Goal: Task Accomplishment & Management: Complete application form

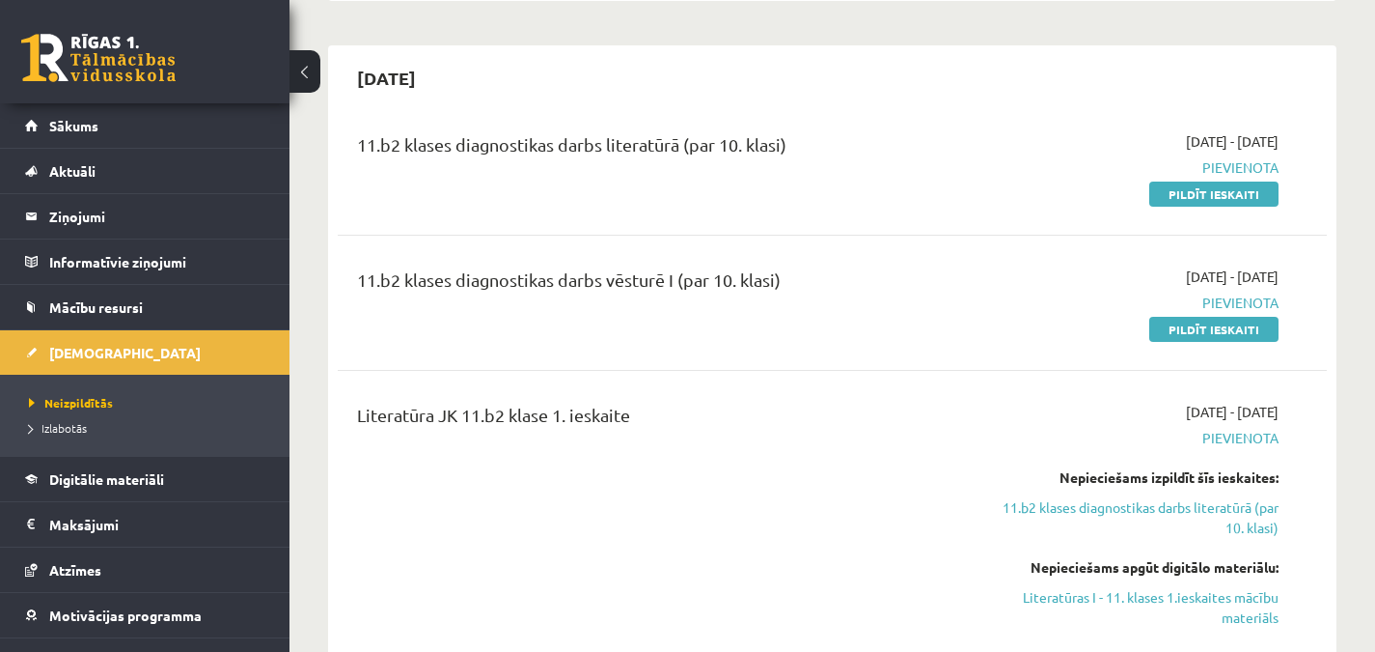
scroll to position [713, 0]
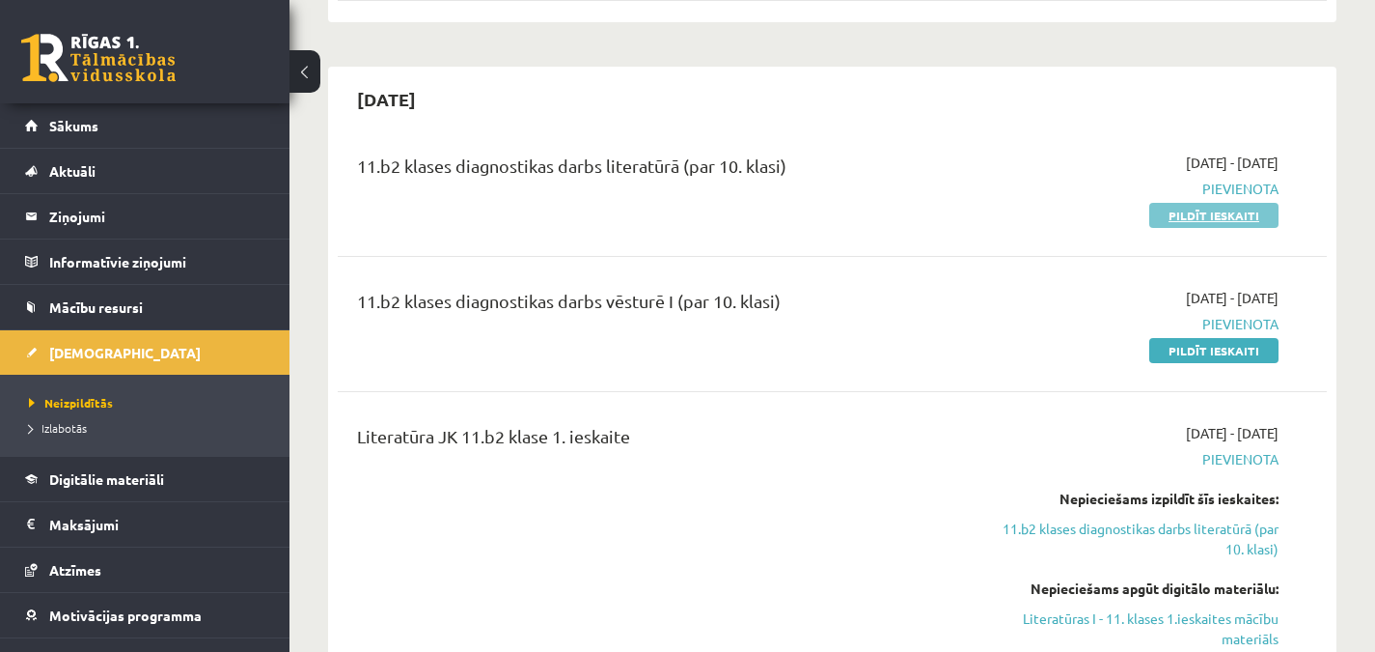
click at [1178, 212] on link "Pildīt ieskaiti" at bounding box center [1214, 215] width 129 height 25
click at [1188, 210] on link "Pildīt ieskaiti" at bounding box center [1214, 215] width 129 height 25
click at [872, 145] on div "11.b2 klases diagnostikas darbs literatūrā (par 10. klasi) 2025-09-16 - 2025-09…" at bounding box center [832, 188] width 989 height 111
click at [1199, 215] on link "Pildīt ieskaiti" at bounding box center [1214, 215] width 129 height 25
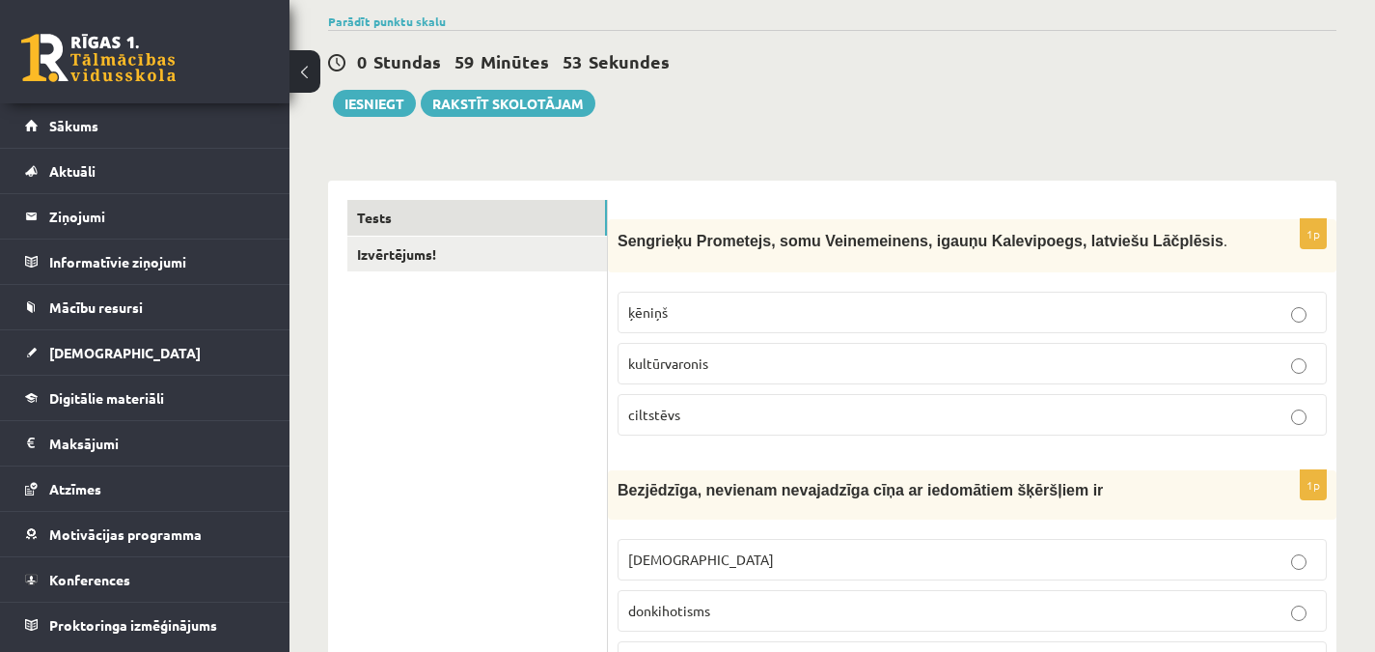
scroll to position [153, 0]
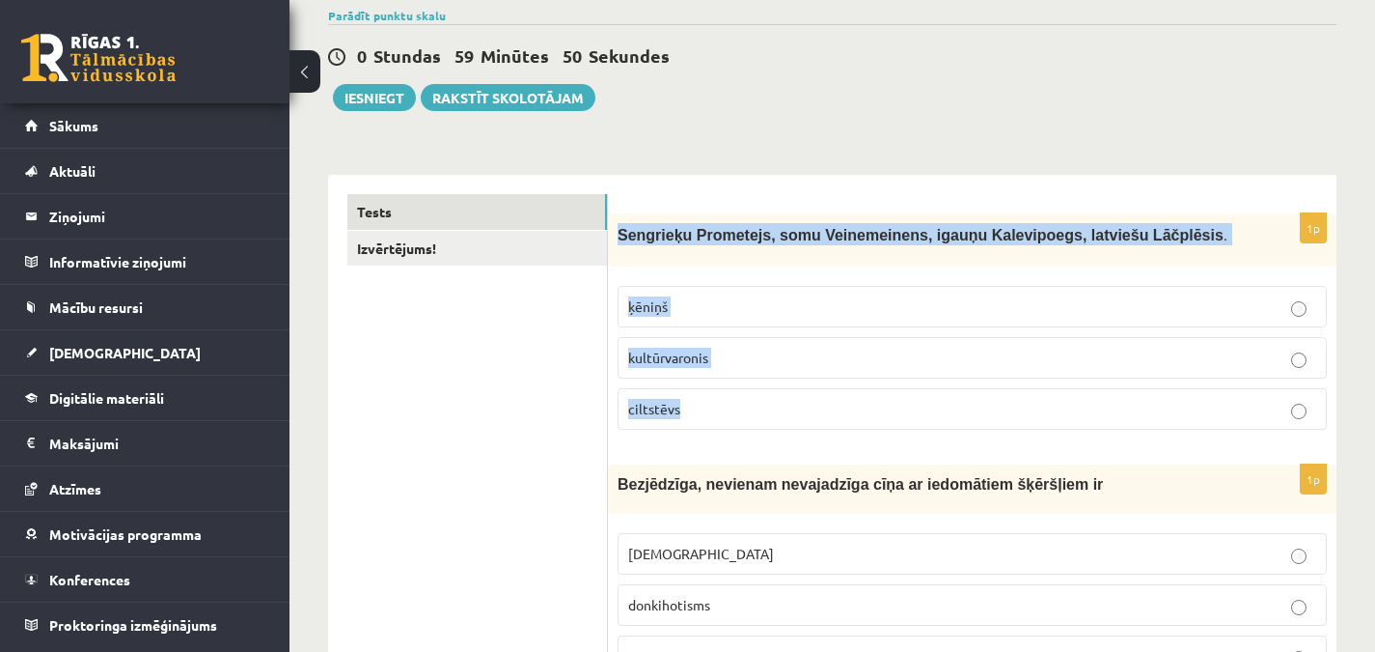
drag, startPoint x: 621, startPoint y: 236, endPoint x: 699, endPoint y: 413, distance: 193.2
click at [699, 413] on div "1p Sengrieķu Prometejs, somu Veinemeinens, igauņu Kalevipoegs, latviešu Lāčplēs…" at bounding box center [972, 329] width 729 height 232
click at [736, 231] on span "Sengrieķu Prometejs, somu Veinemeinens, igauņu Kalevipoegs, latviešu Lāčplēsis" at bounding box center [921, 235] width 606 height 16
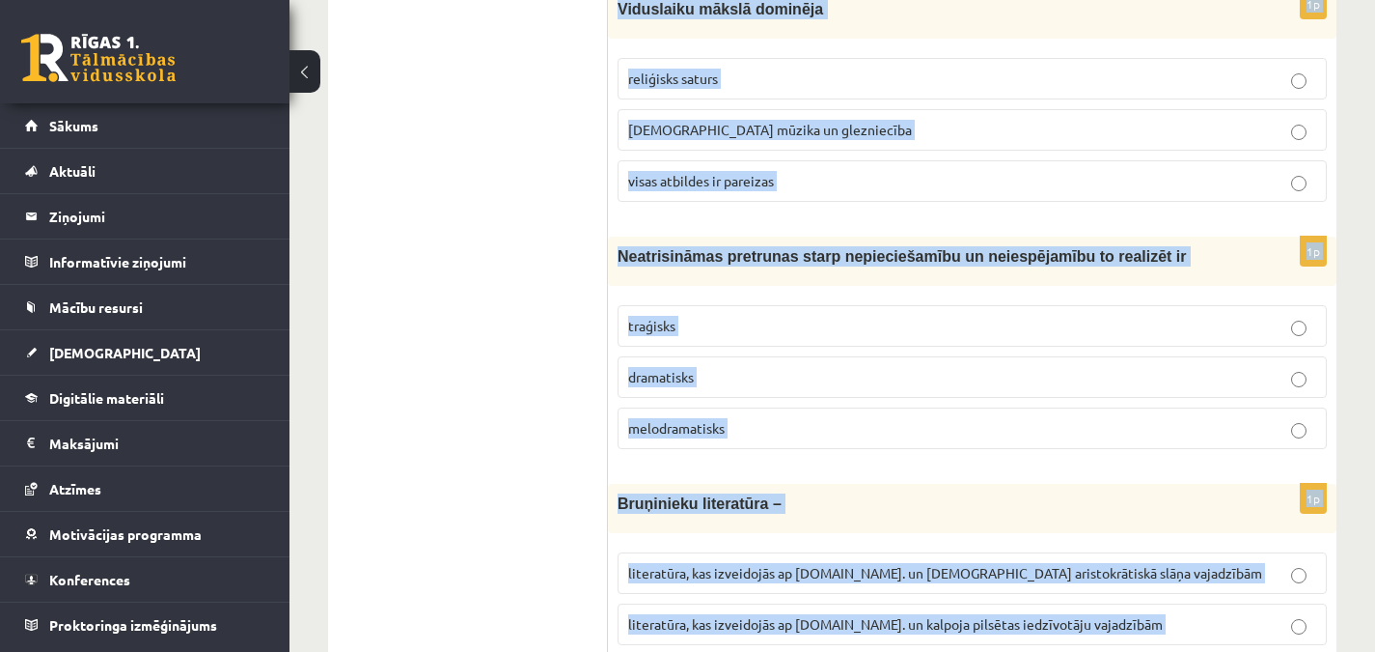
scroll to position [7489, 0]
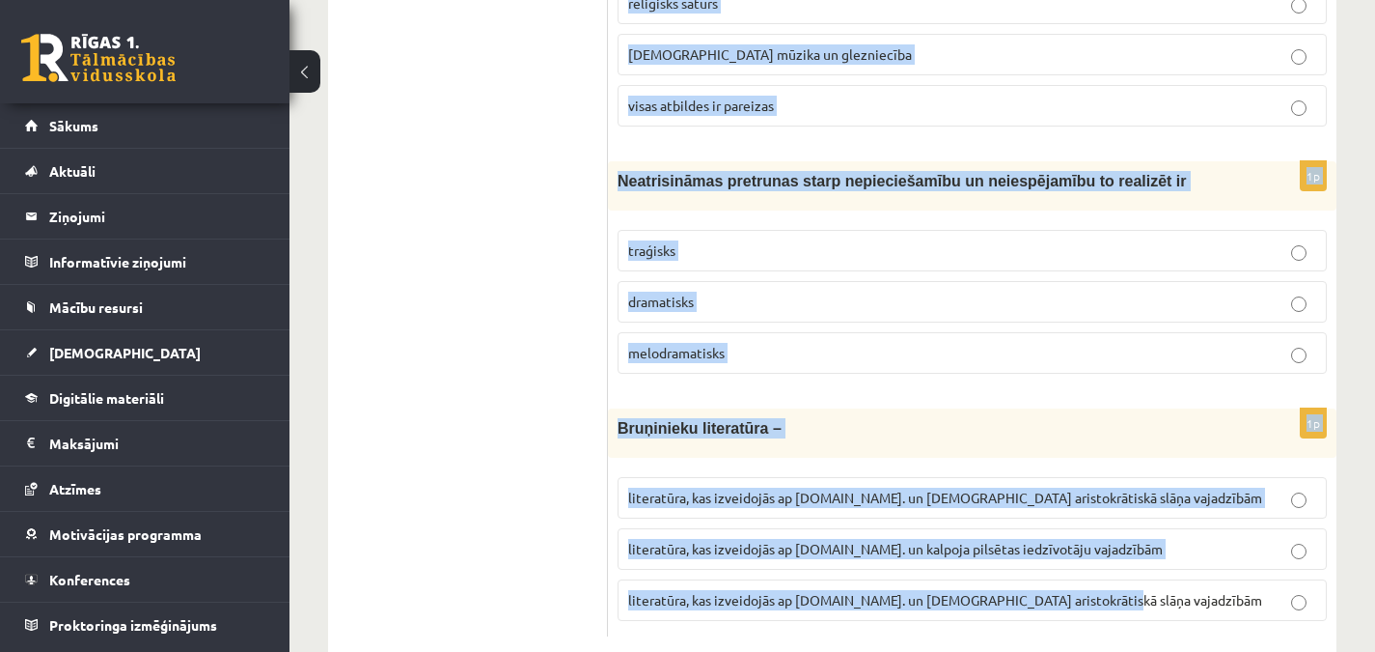
drag, startPoint x: 621, startPoint y: 231, endPoint x: 1104, endPoint y: 568, distance: 589.4
click at [1088, 585] on div "1p Bruņinieku literatūra – literatūra, kas izveidojās ap 20.gs. un kalpoja aris…" at bounding box center [972, 522] width 729 height 228
drag, startPoint x: 616, startPoint y: 300, endPoint x: 1057, endPoint y: 672, distance: 576.8
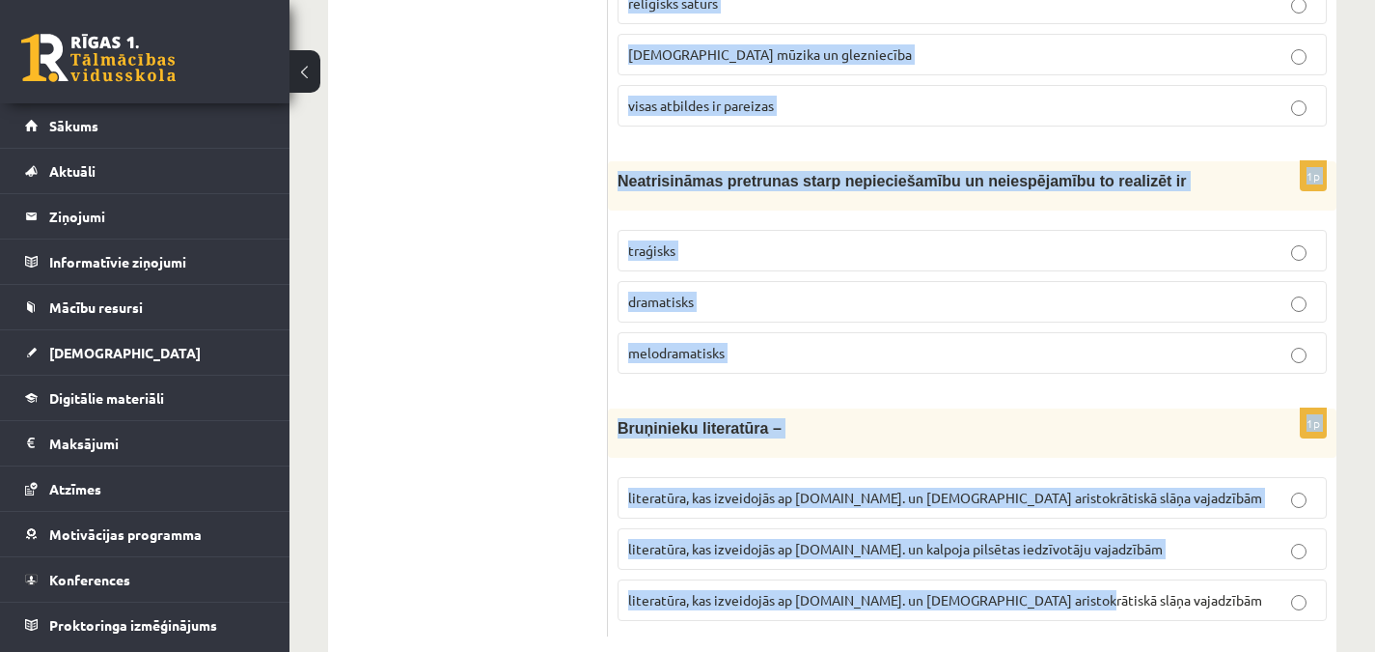
copy form "Sengrieķu Prometejs, somu Veinemeinens, igauņu Kalevipoegs, latviešu Lāčplēsis …"
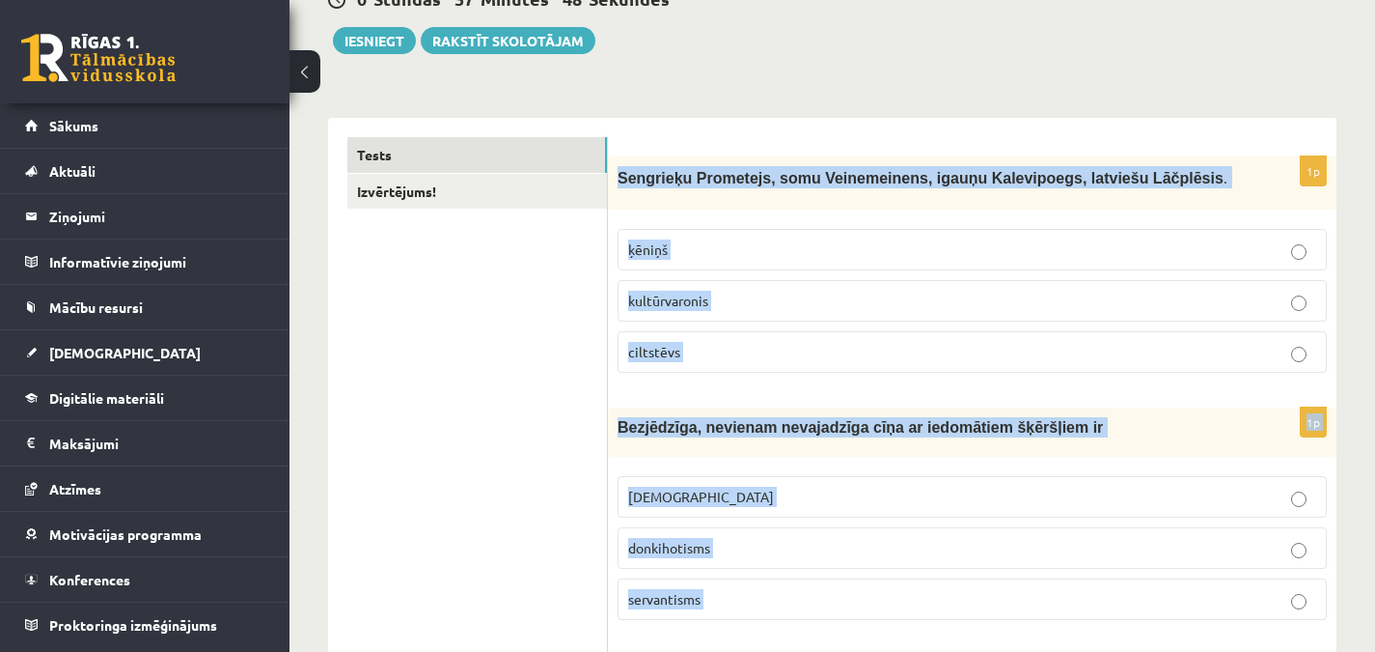
scroll to position [184, 0]
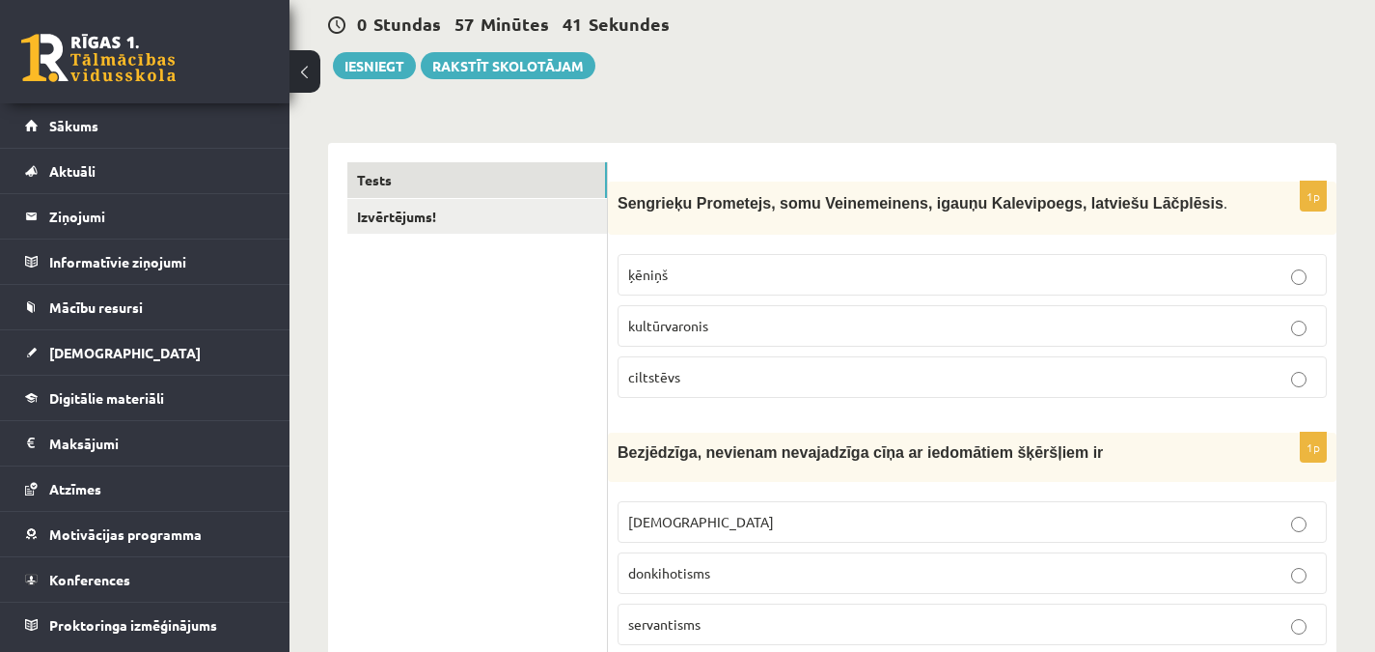
click at [643, 321] on span "kultūrvaronis" at bounding box center [668, 325] width 80 height 17
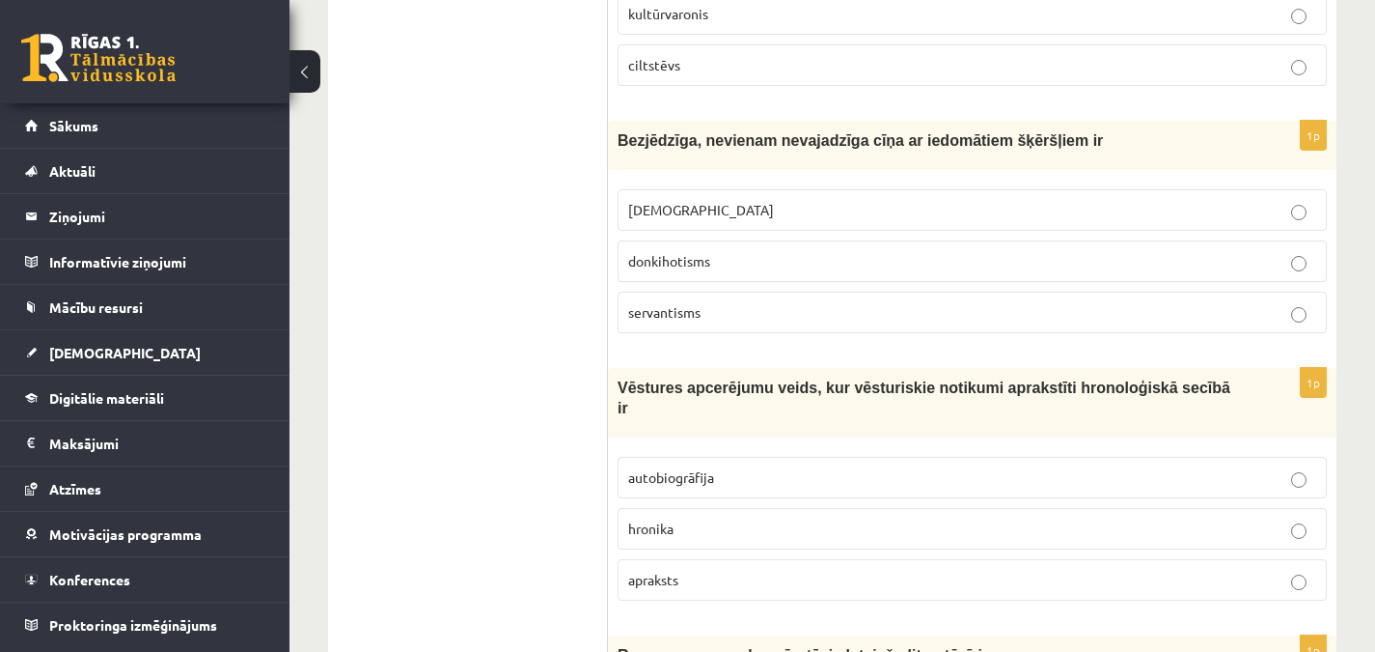
scroll to position [503, 0]
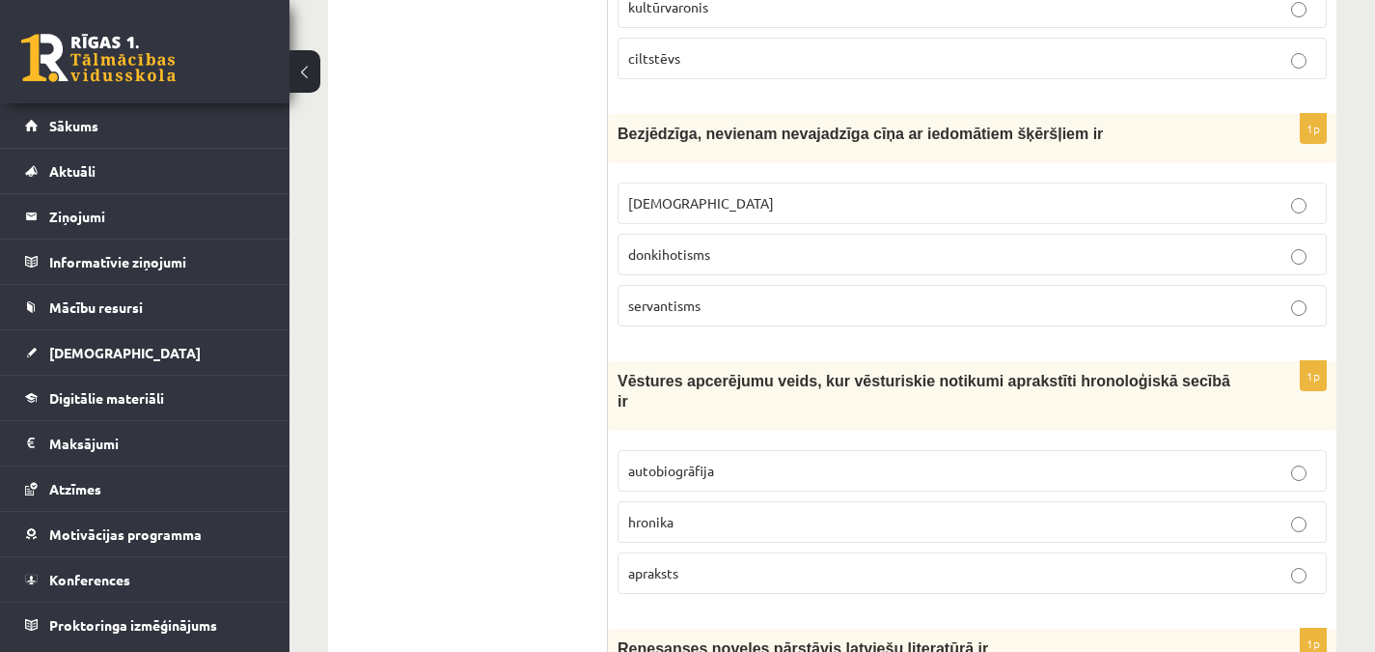
click at [1050, 252] on p "donkihotisms" at bounding box center [972, 254] width 688 height 20
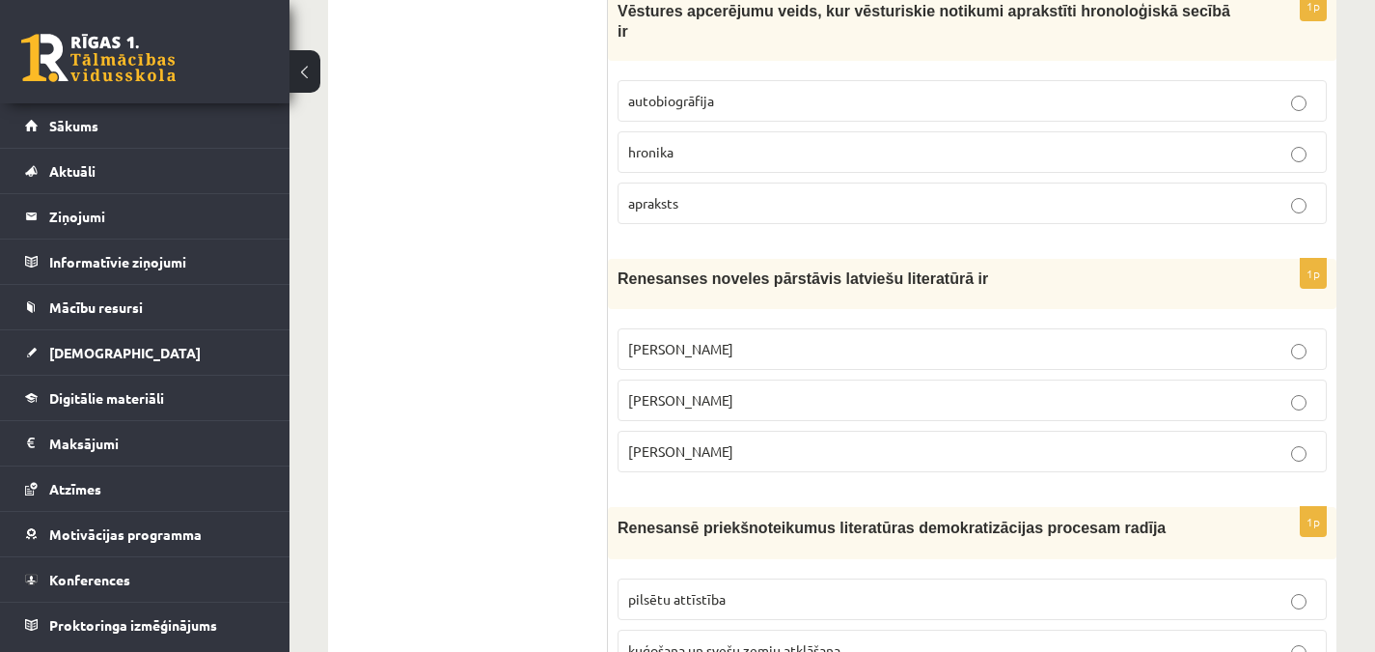
scroll to position [878, 0]
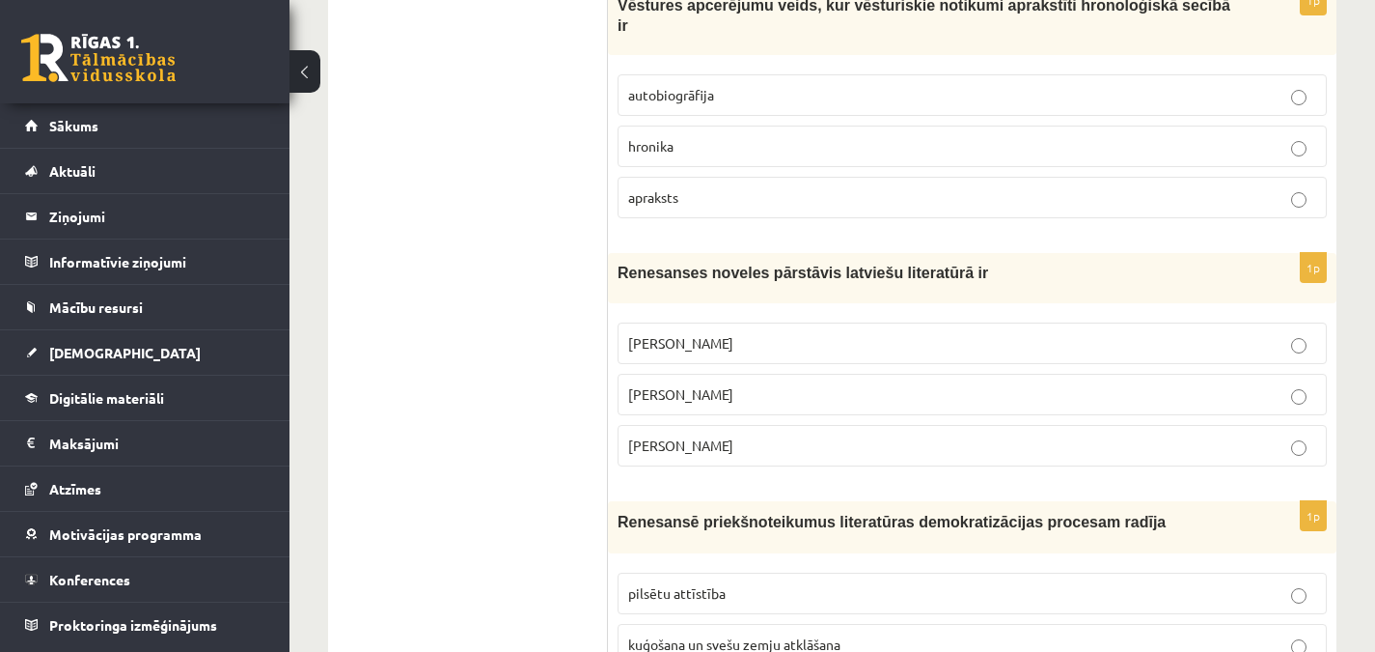
click at [755, 136] on p "hronika" at bounding box center [972, 146] width 688 height 20
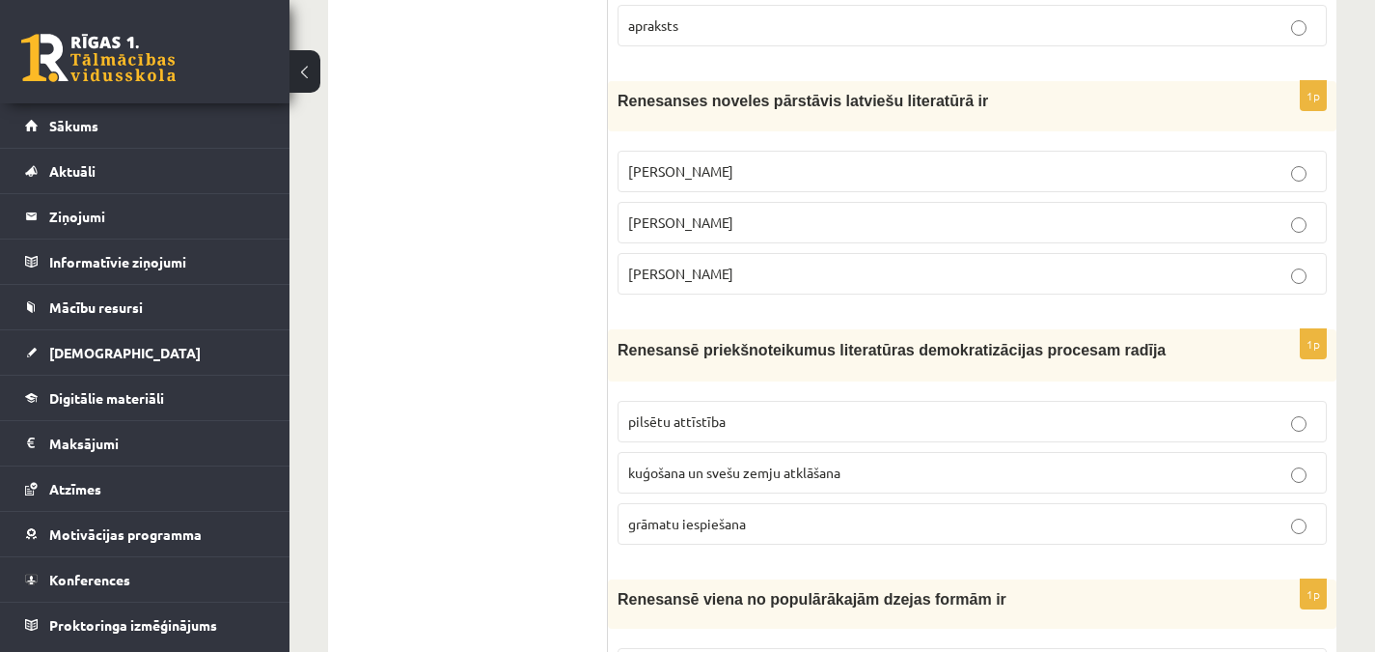
scroll to position [1064, 0]
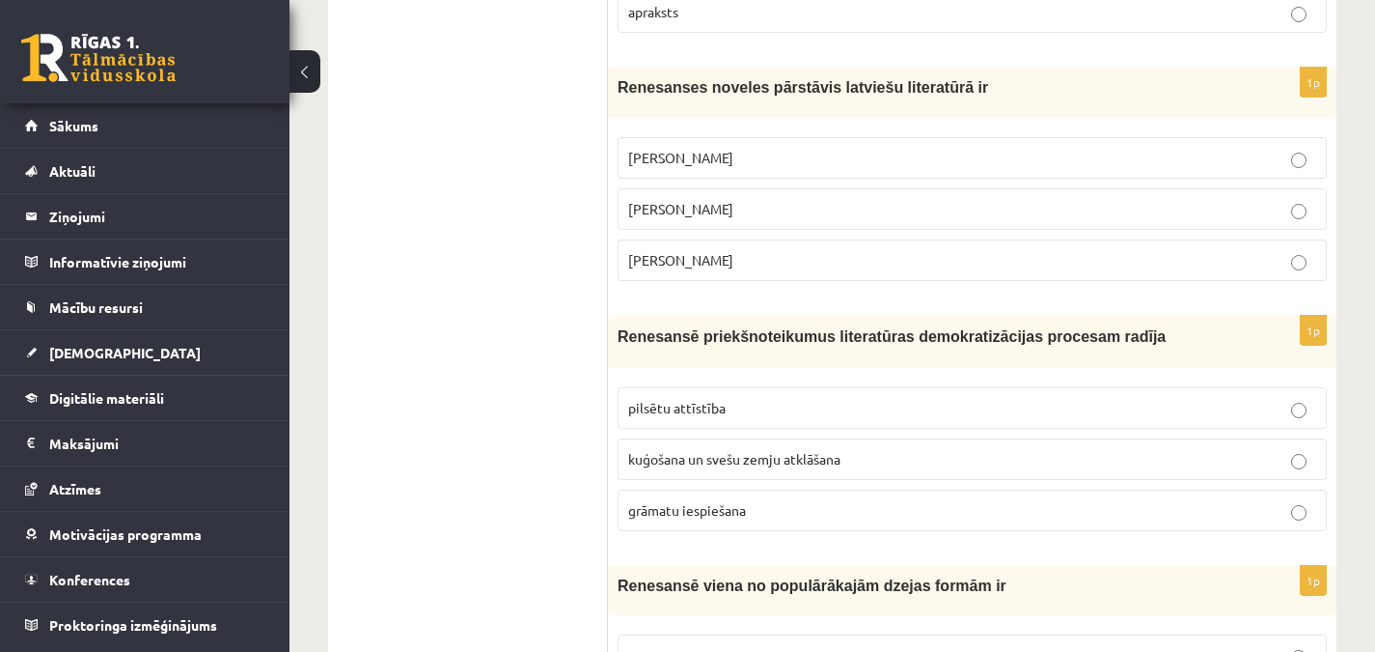
click at [776, 250] on p "Jānis Ezeriņš" at bounding box center [972, 260] width 688 height 20
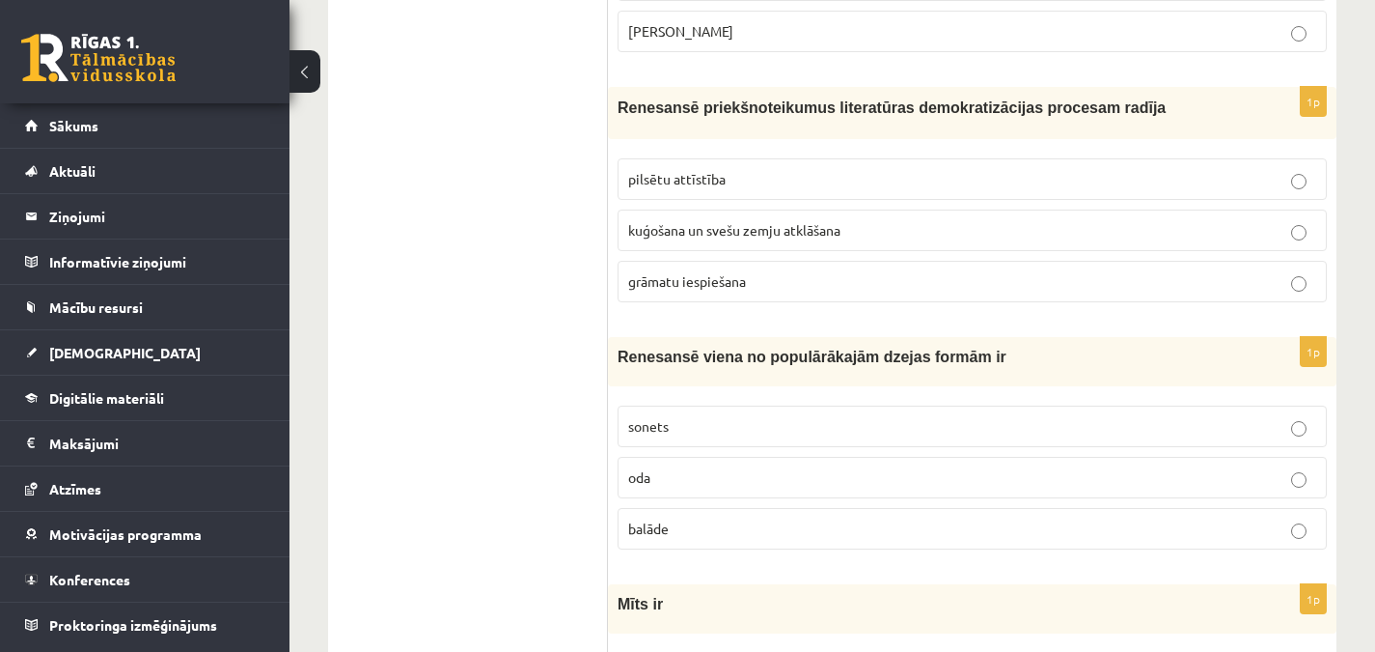
scroll to position [1299, 0]
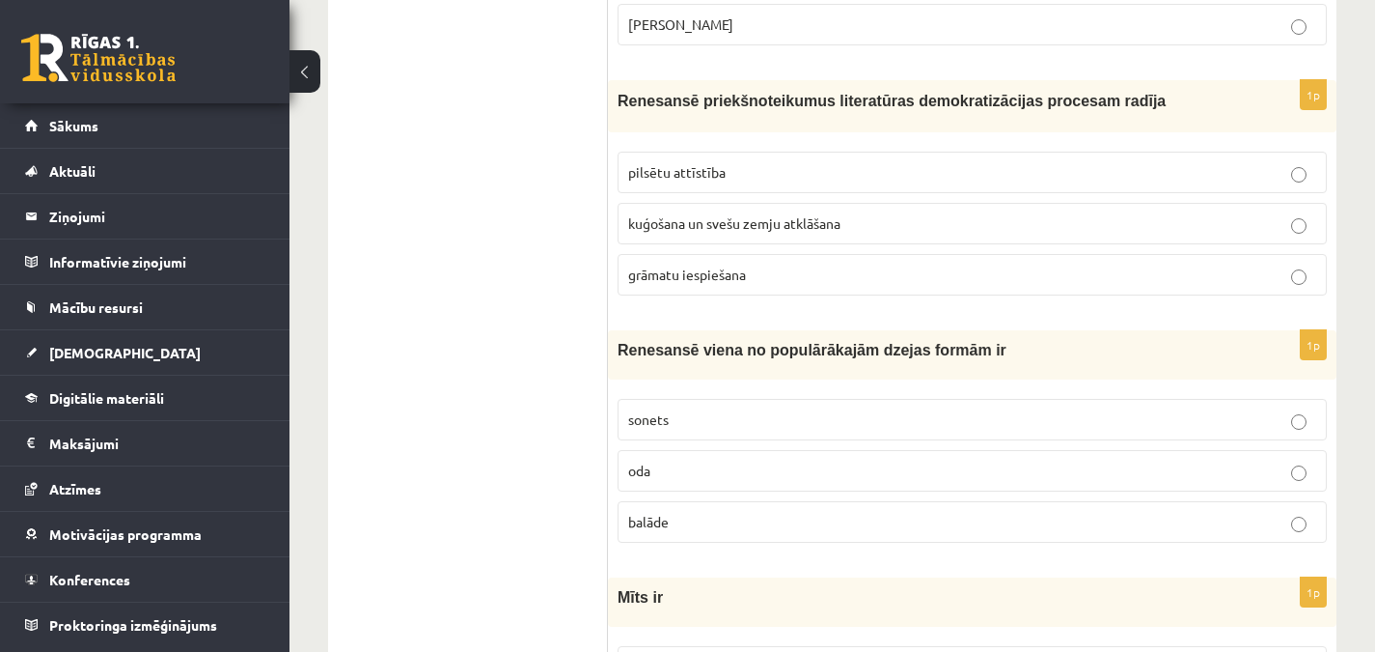
click at [684, 265] on span "grāmatu iespiešana" at bounding box center [687, 273] width 118 height 17
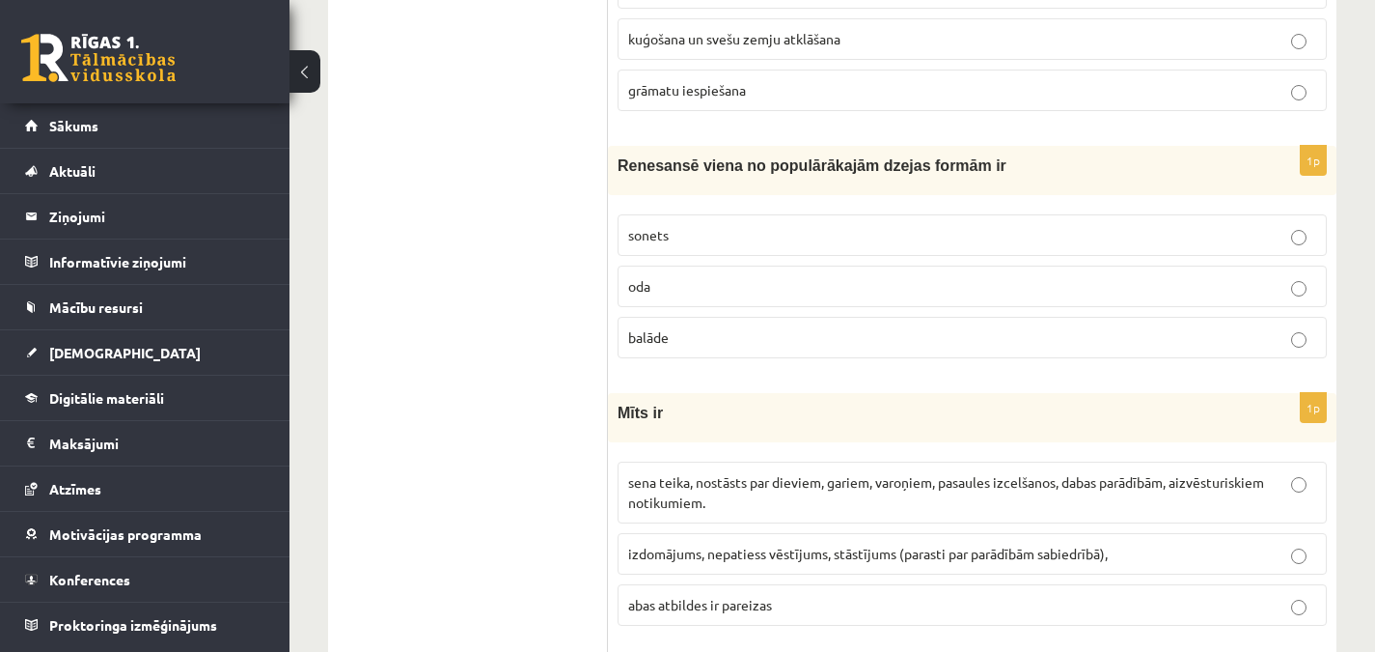
scroll to position [1510, 0]
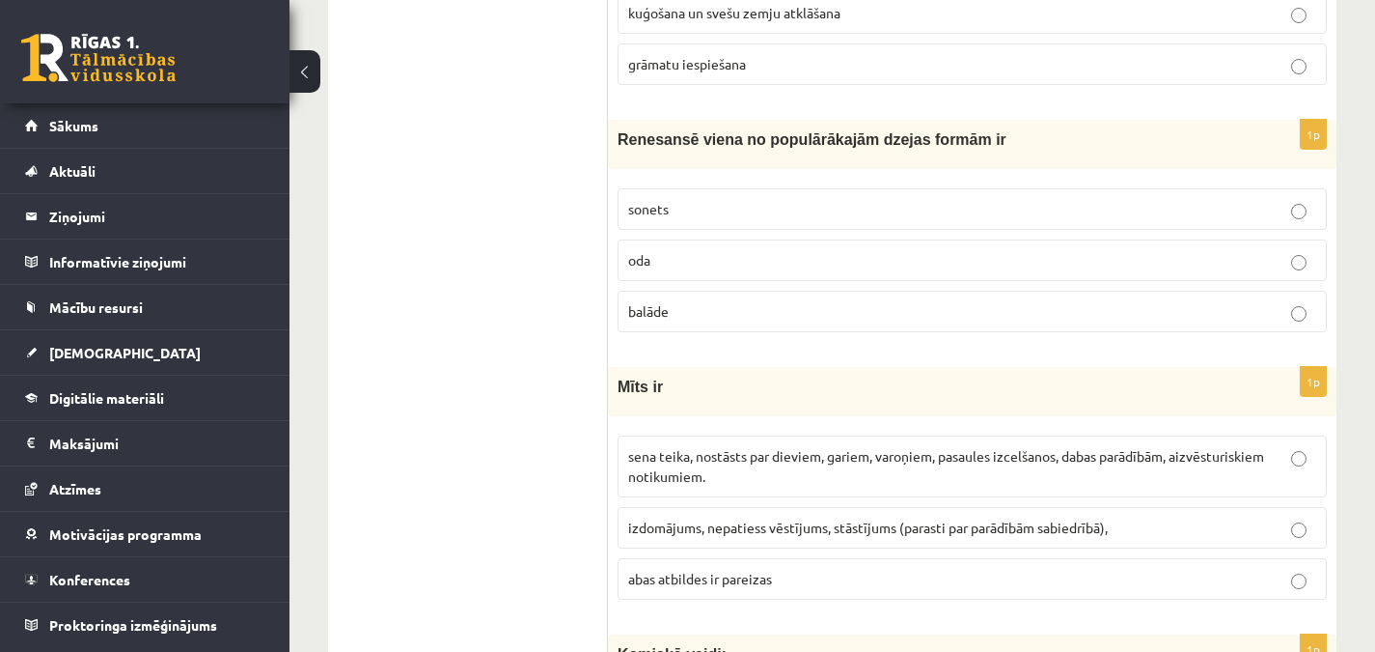
click at [846, 199] on p "sonets" at bounding box center [972, 209] width 688 height 20
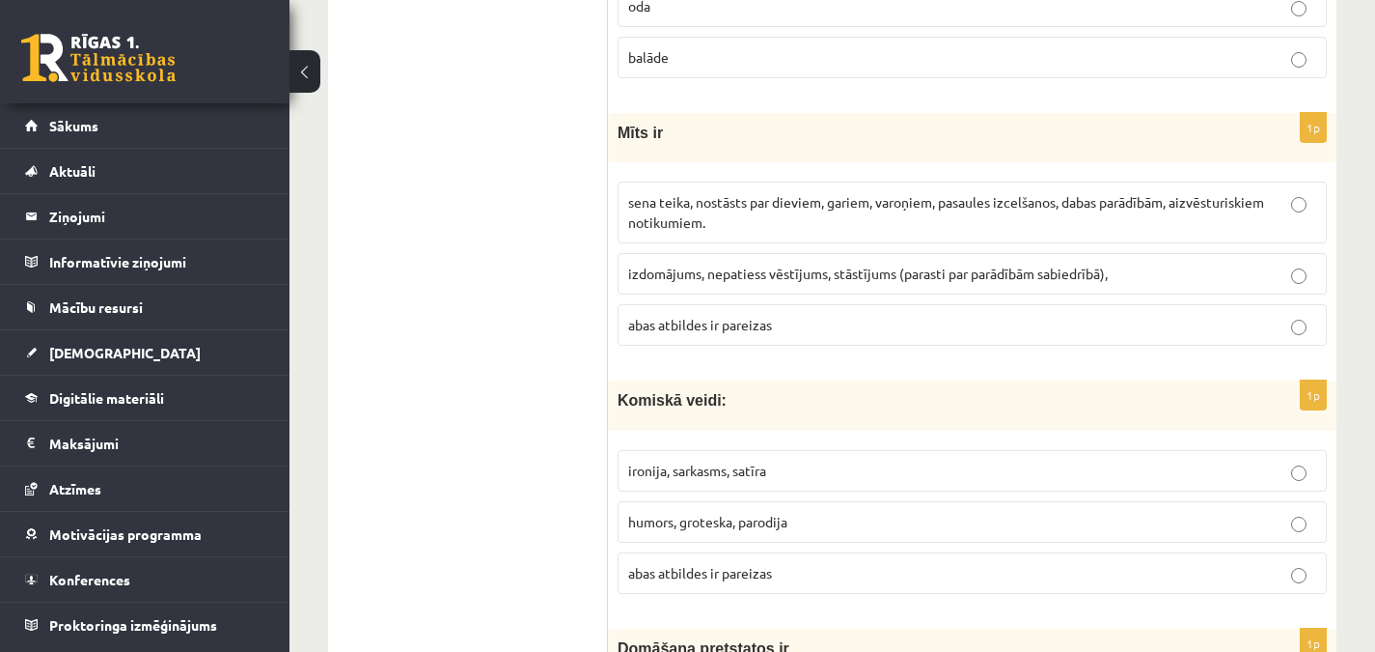
scroll to position [1802, 0]
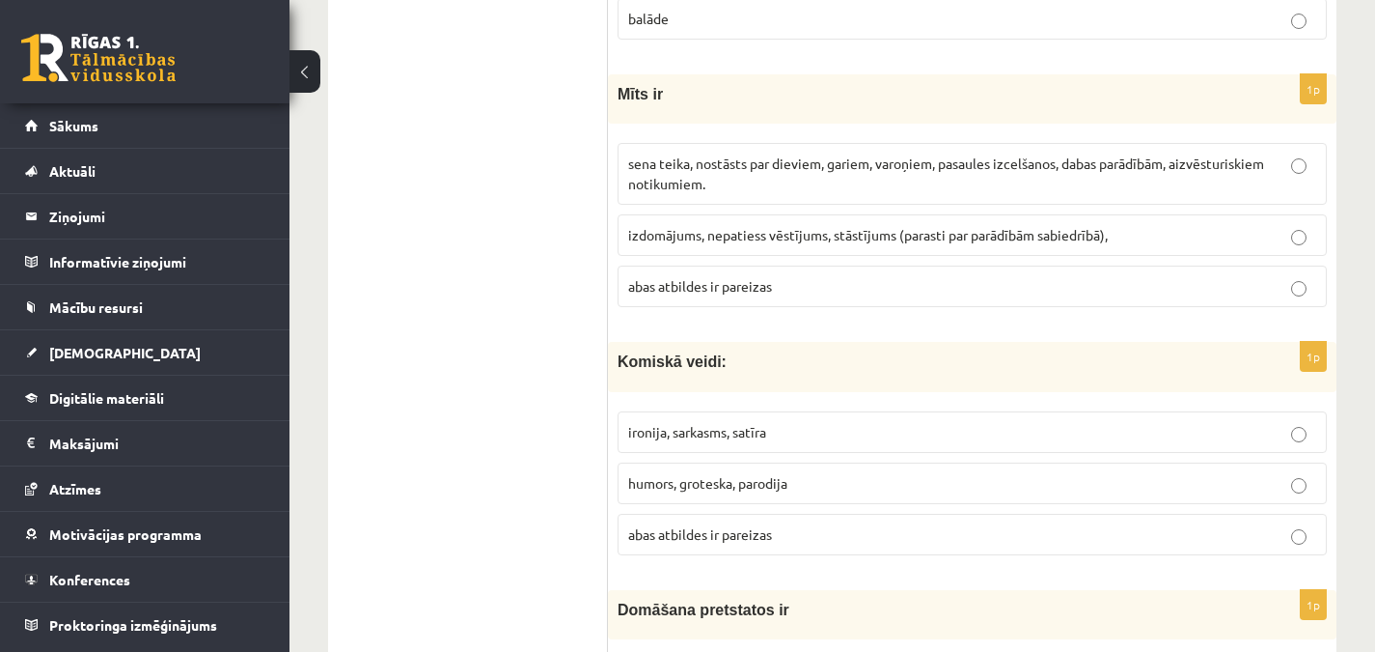
click at [700, 154] on span "sena teika, nostāsts par dieviem, gariem, varoņiem, pasaules izcelšanos, dabas …" at bounding box center [946, 173] width 636 height 38
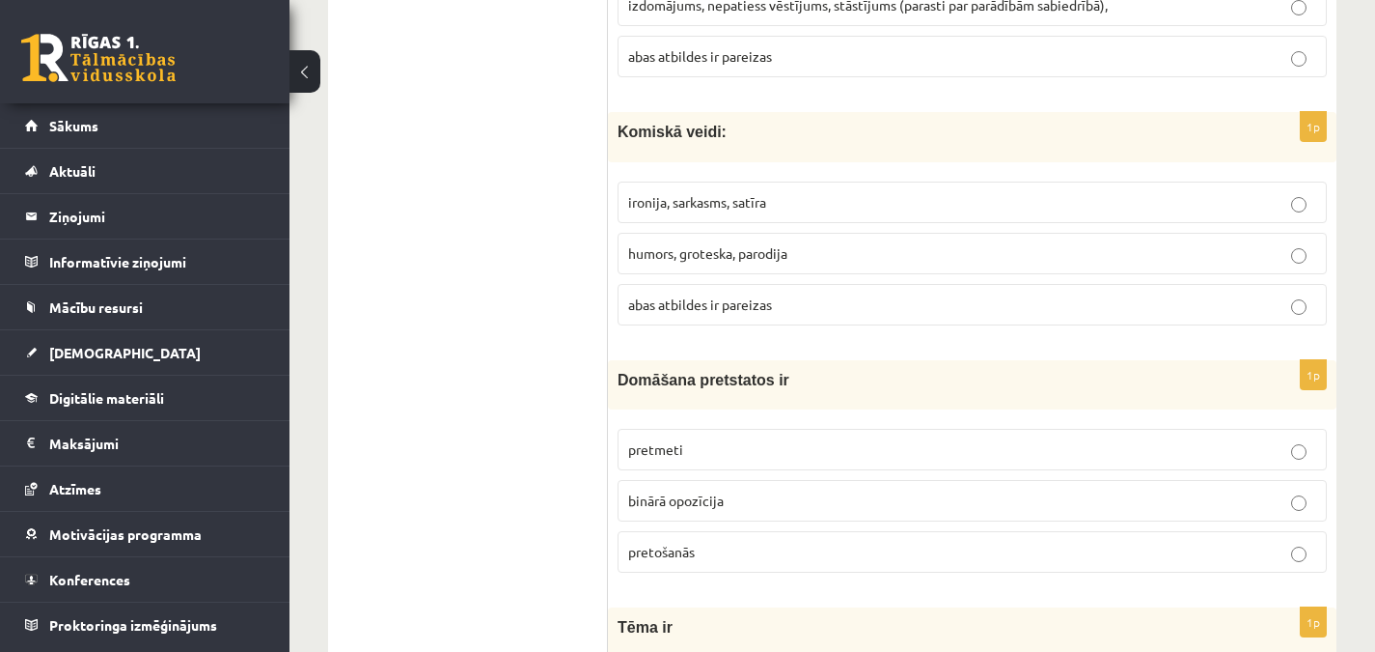
scroll to position [2044, 0]
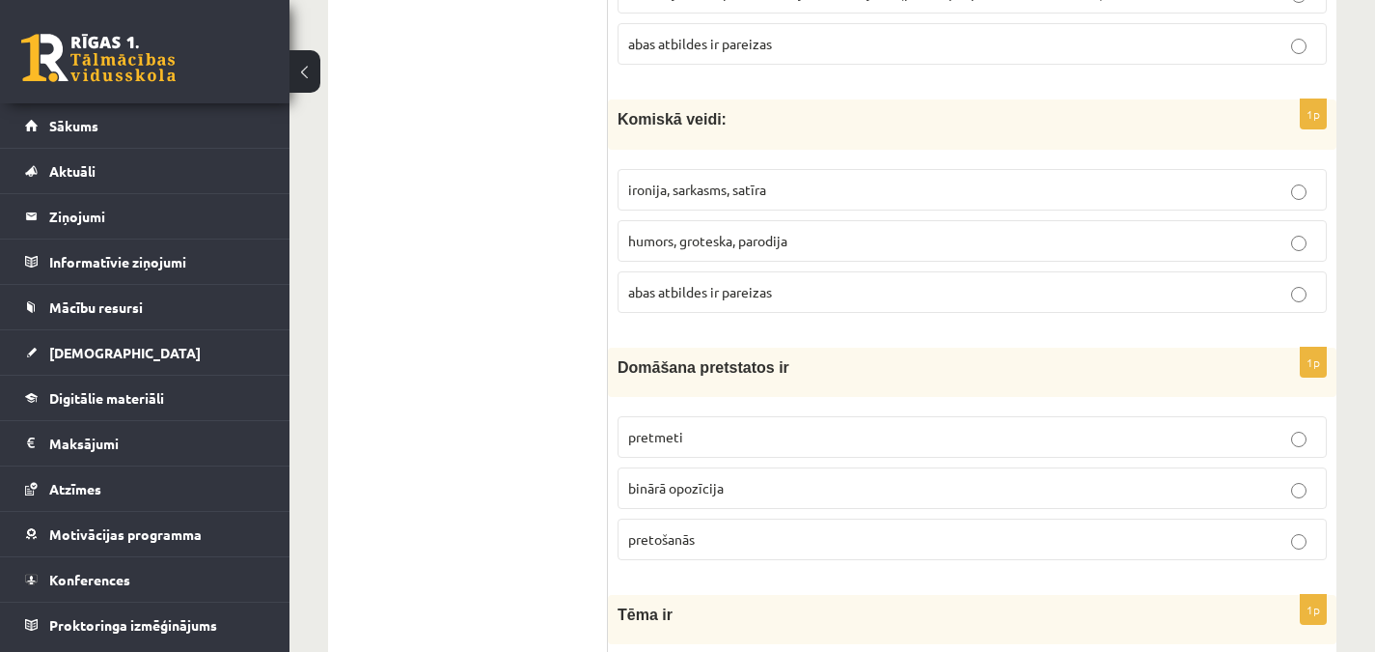
click at [700, 282] on p "abas atbildes ir pareizas" at bounding box center [972, 292] width 688 height 20
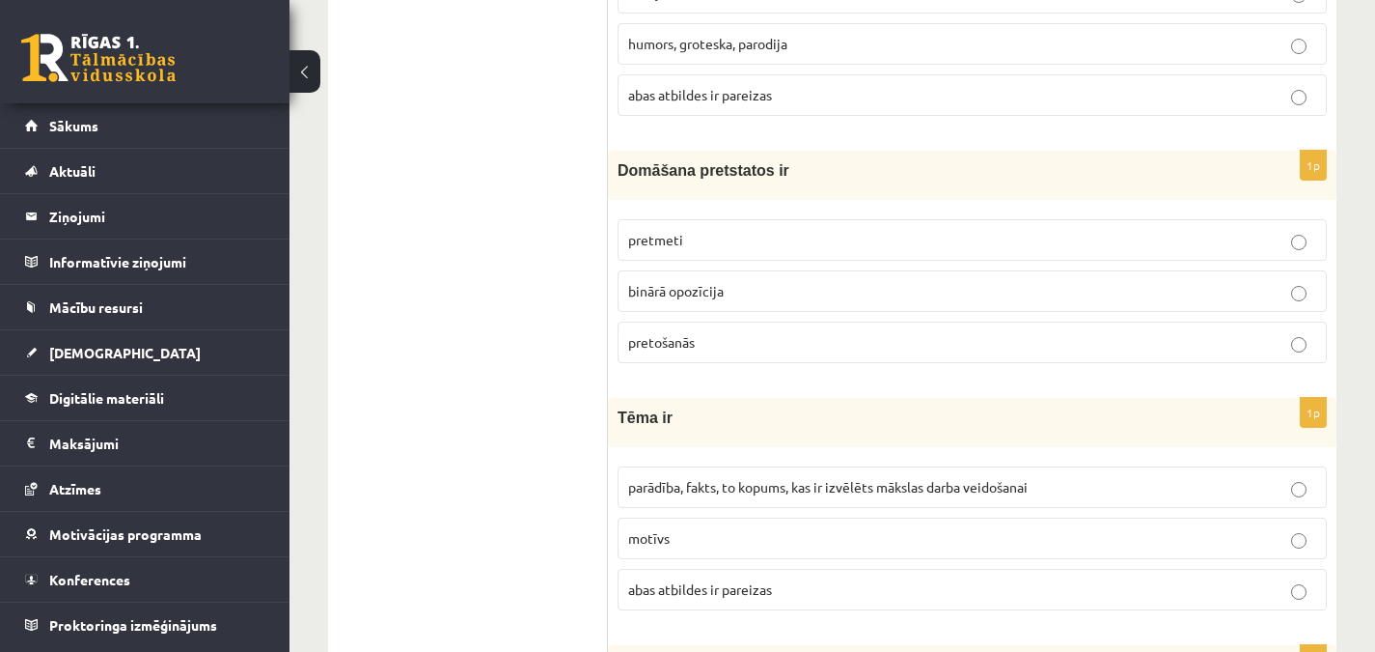
scroll to position [2287, 0]
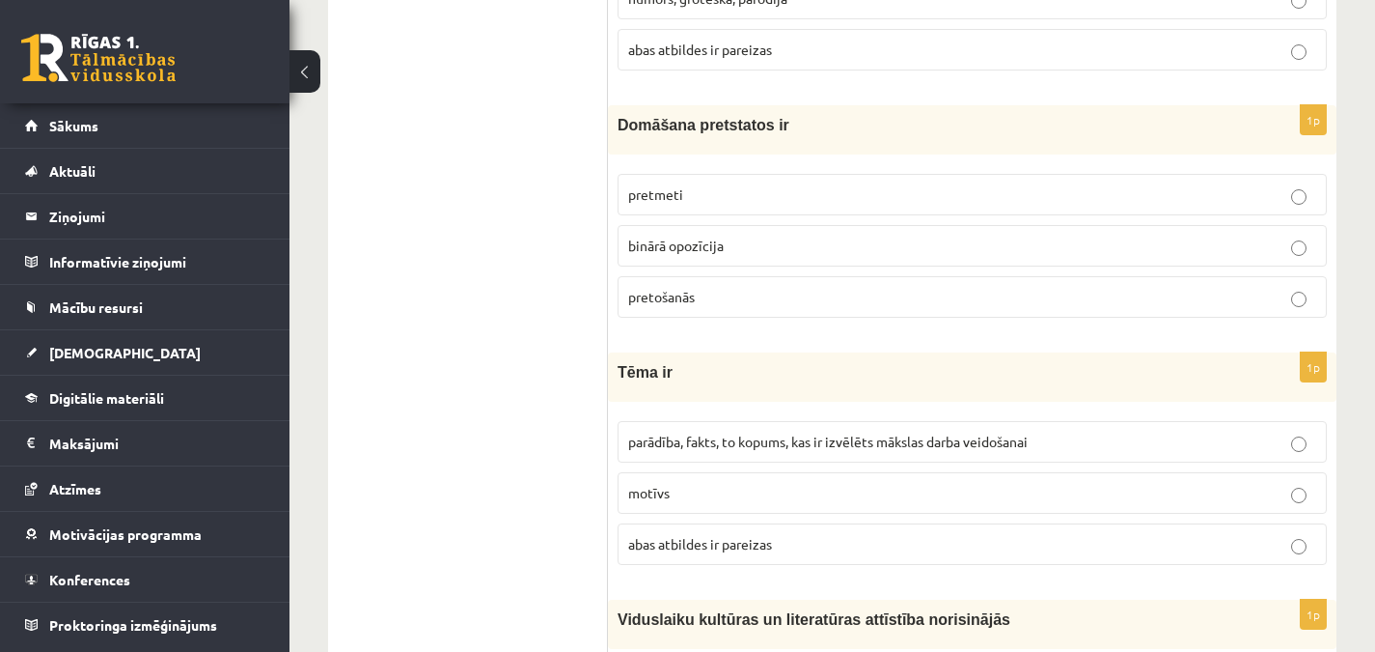
click at [672, 236] on span "binārā opozīcija" at bounding box center [676, 244] width 96 height 17
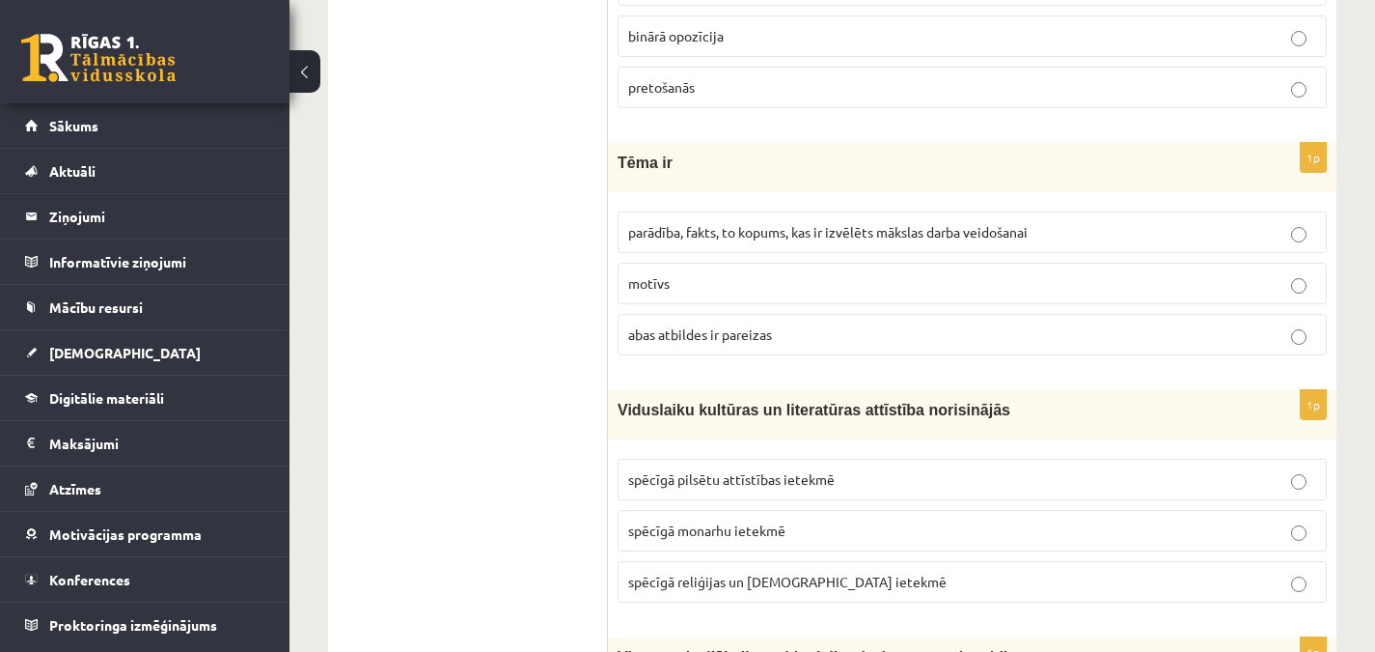
scroll to position [2535, 0]
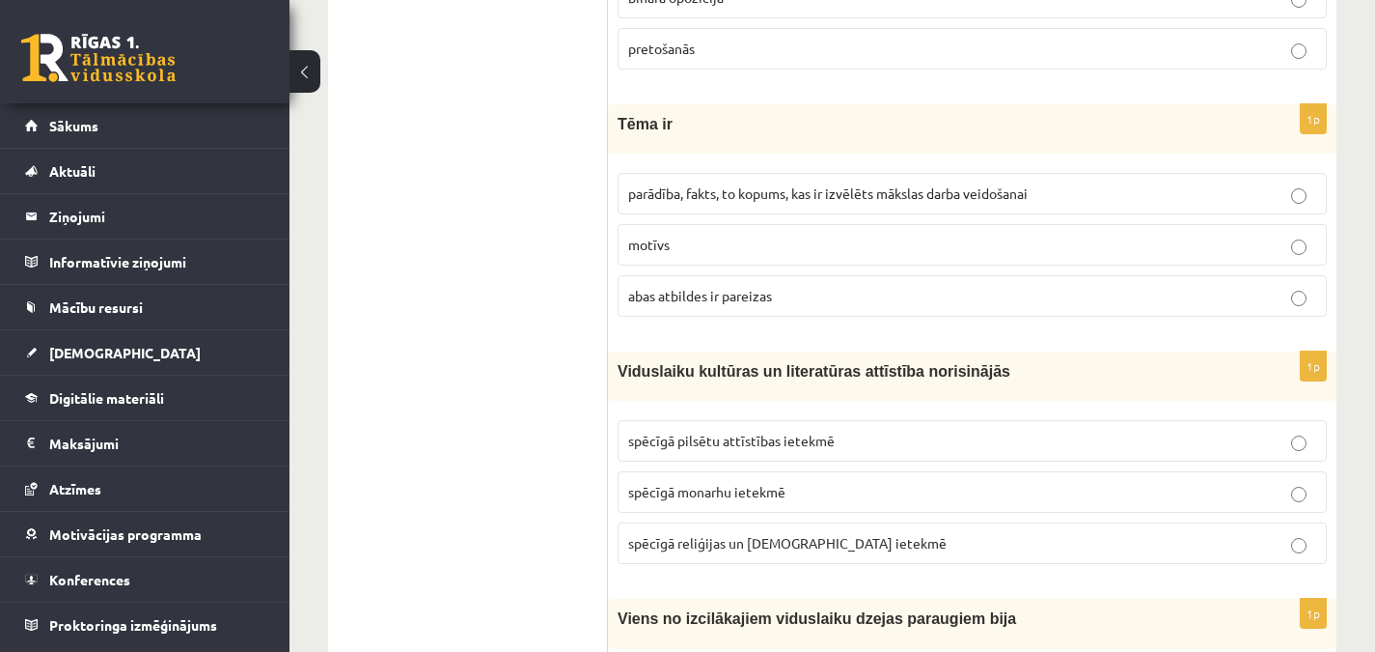
click at [719, 184] on span "parādība, fakts, to kopums, kas ir izvēlēts mākslas darba veidošanai" at bounding box center [828, 192] width 400 height 17
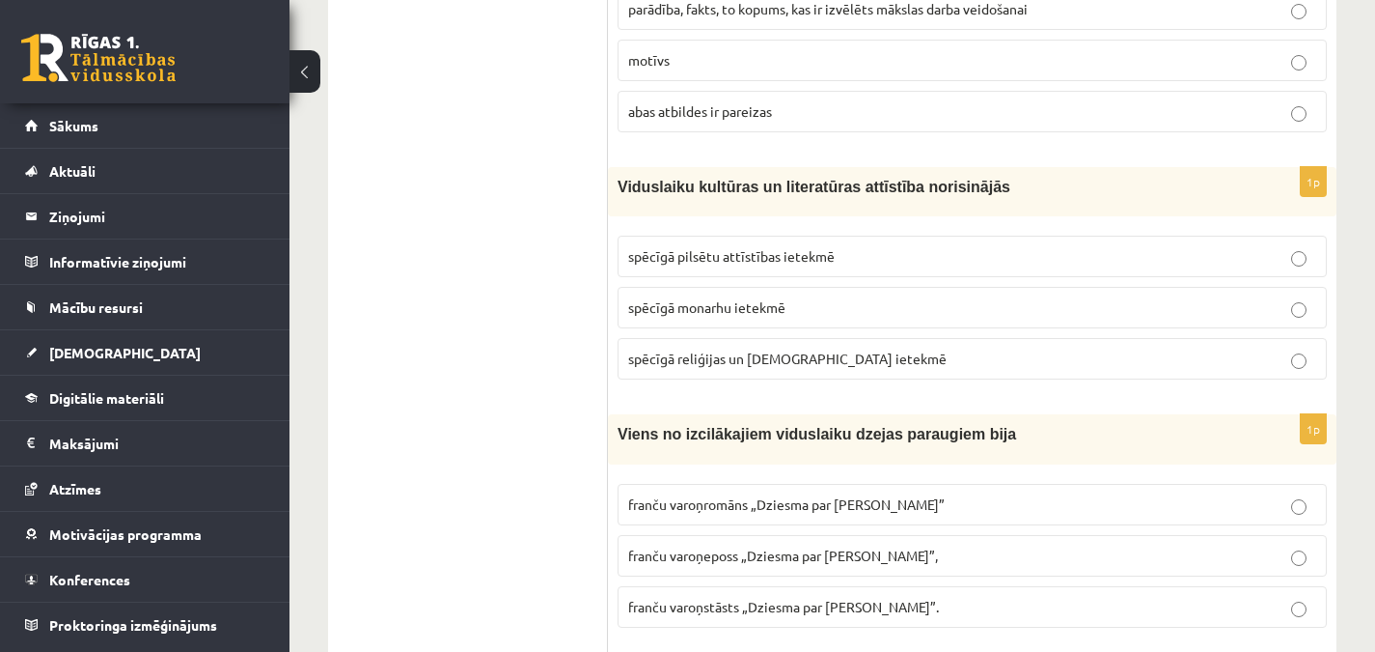
scroll to position [2732, 0]
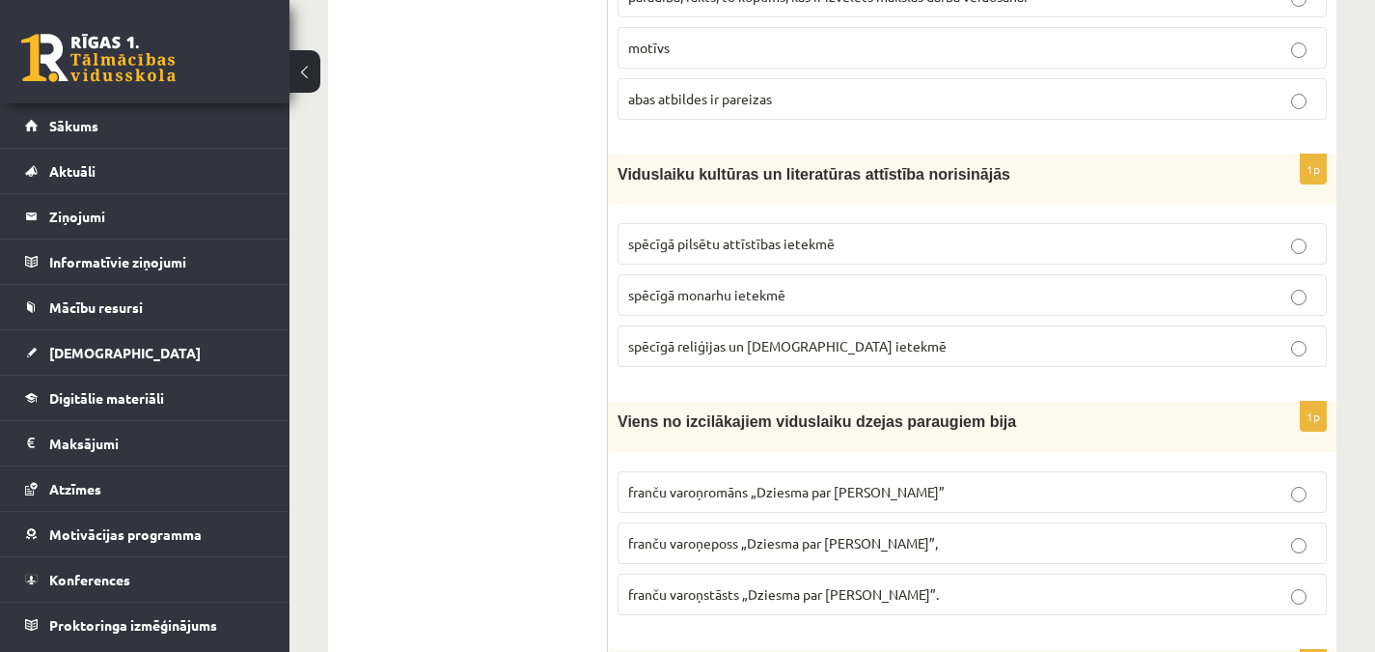
click at [754, 337] on span "spēcīgā reliģijas un baznīcas ietekmē" at bounding box center [787, 345] width 319 height 17
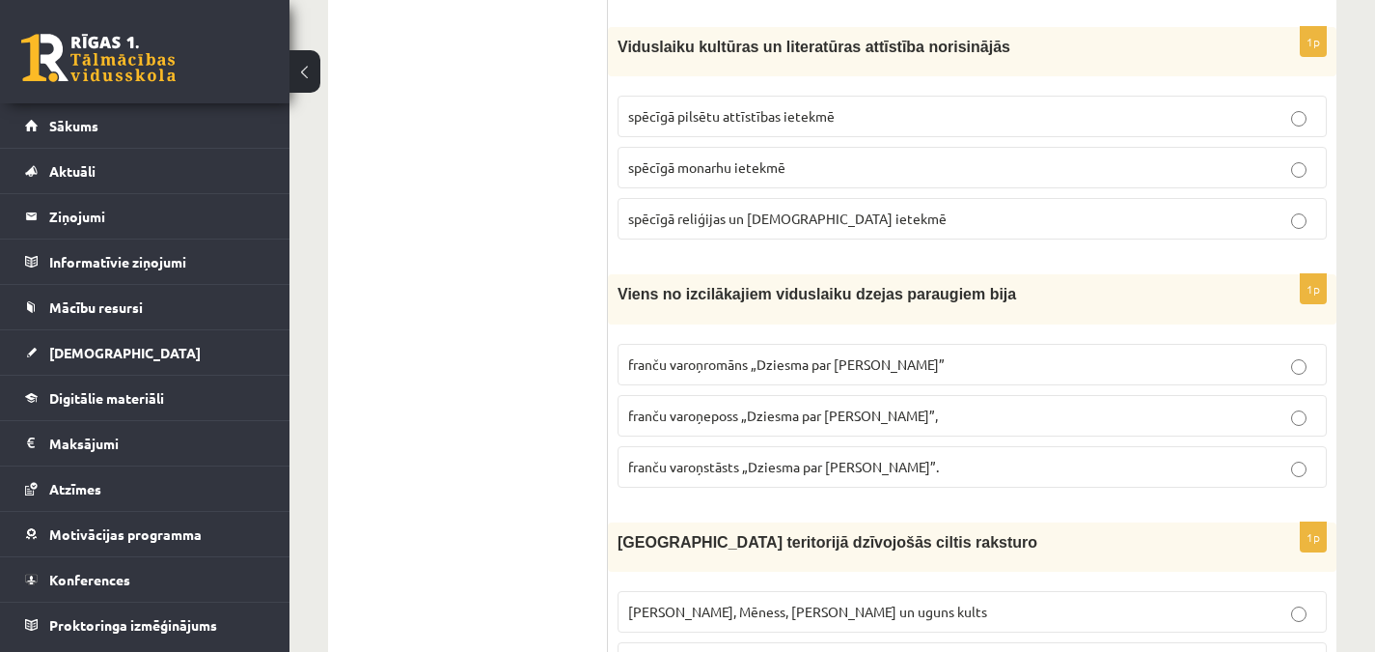
scroll to position [2885, 0]
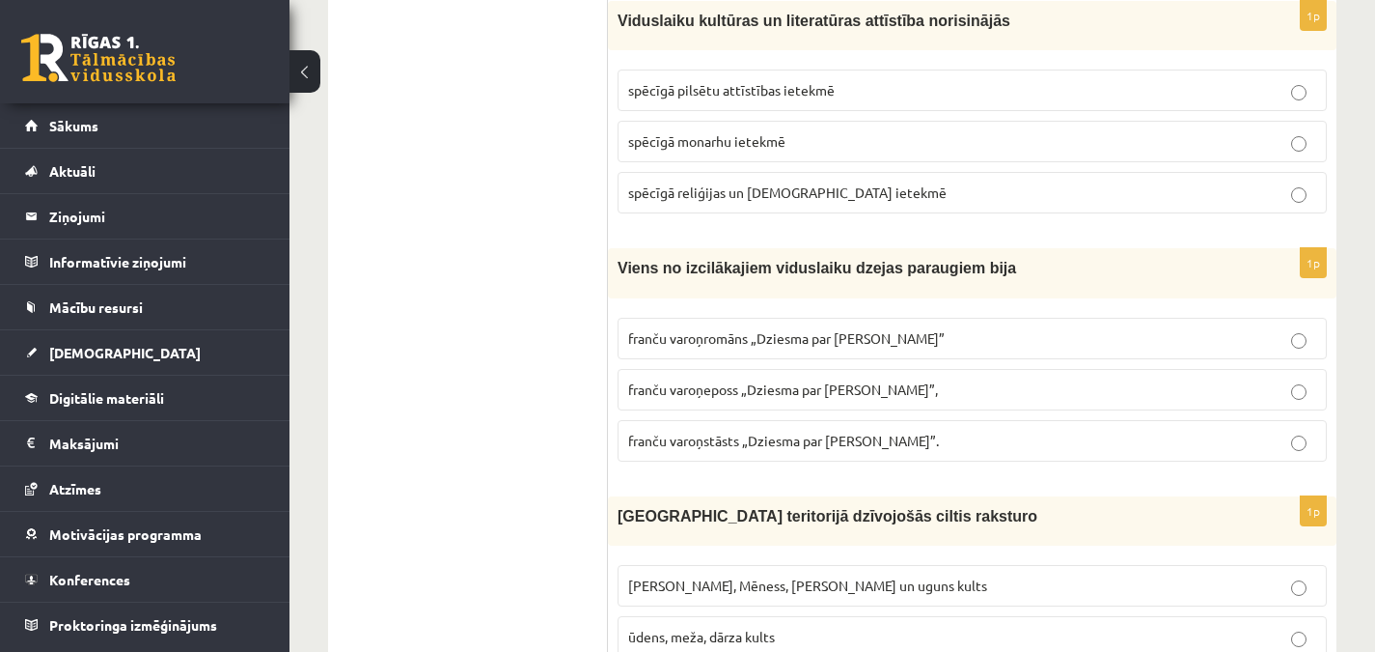
click at [812, 379] on p "franču varoņeposs „Dziesma par Rolandu”," at bounding box center [972, 389] width 688 height 20
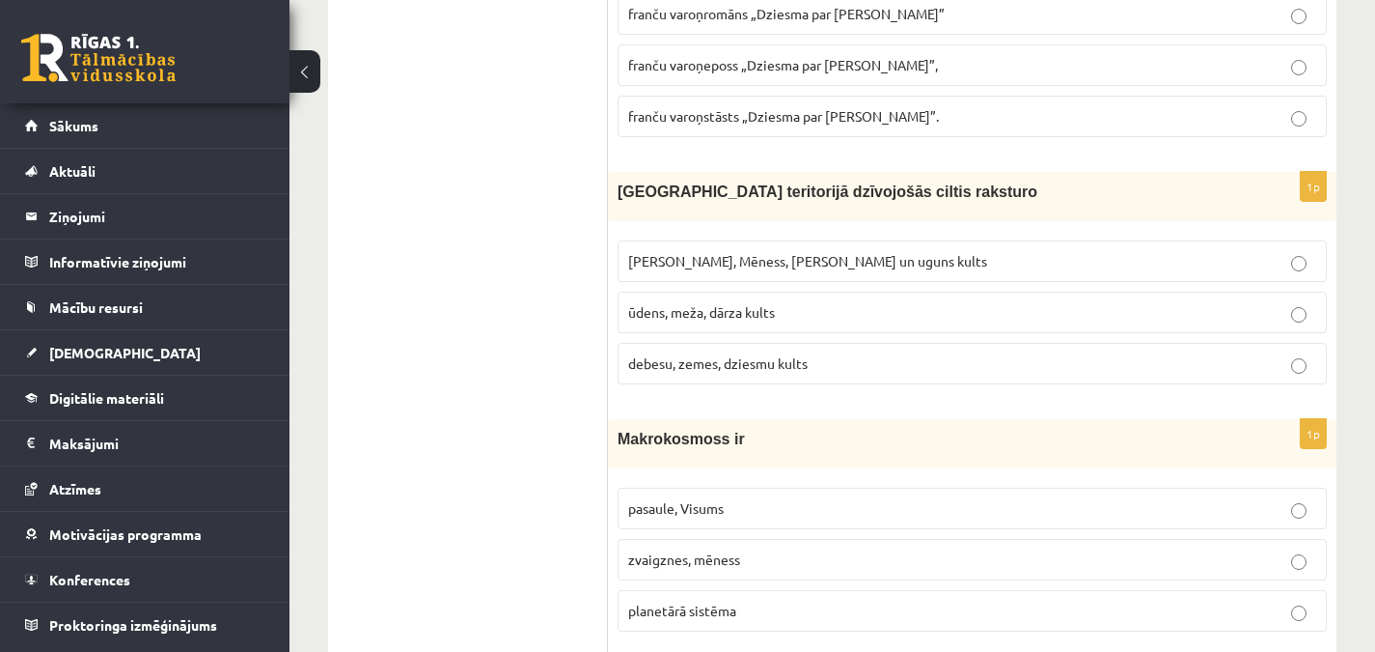
scroll to position [3216, 0]
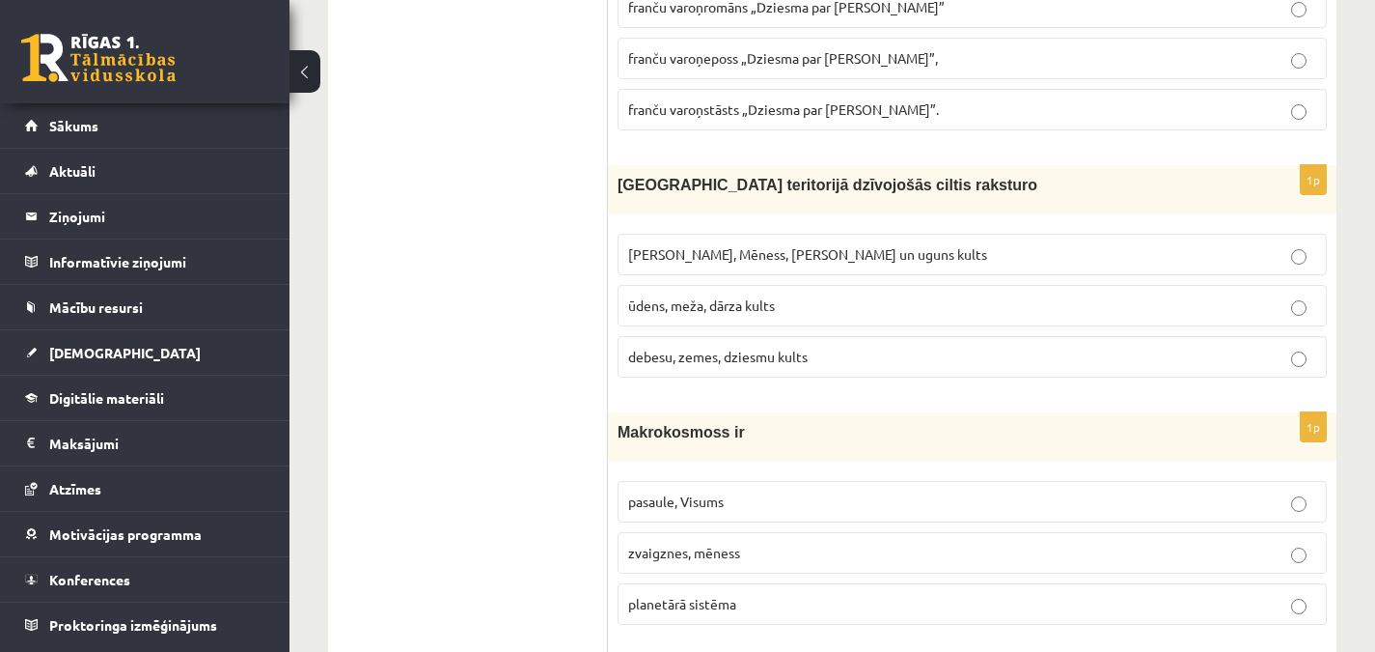
click at [719, 245] on span "Saules, Mēness, Pērkona un uguns kults" at bounding box center [807, 253] width 359 height 17
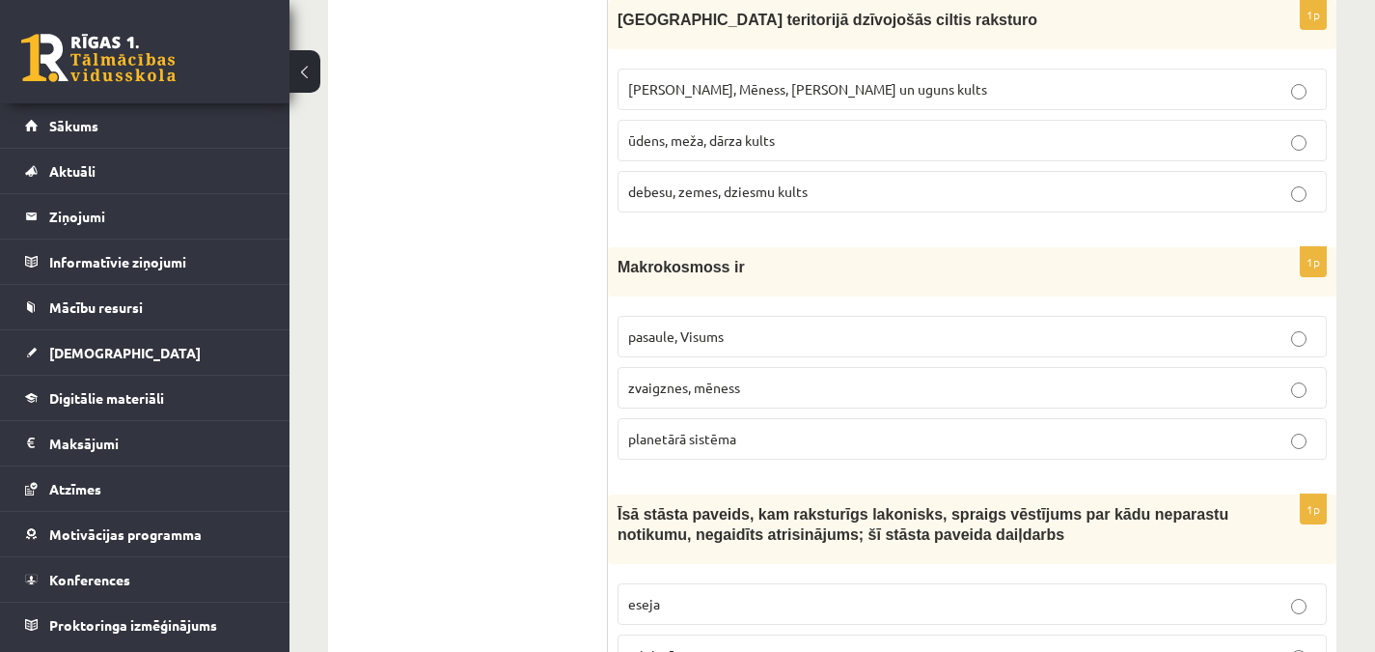
scroll to position [3413, 0]
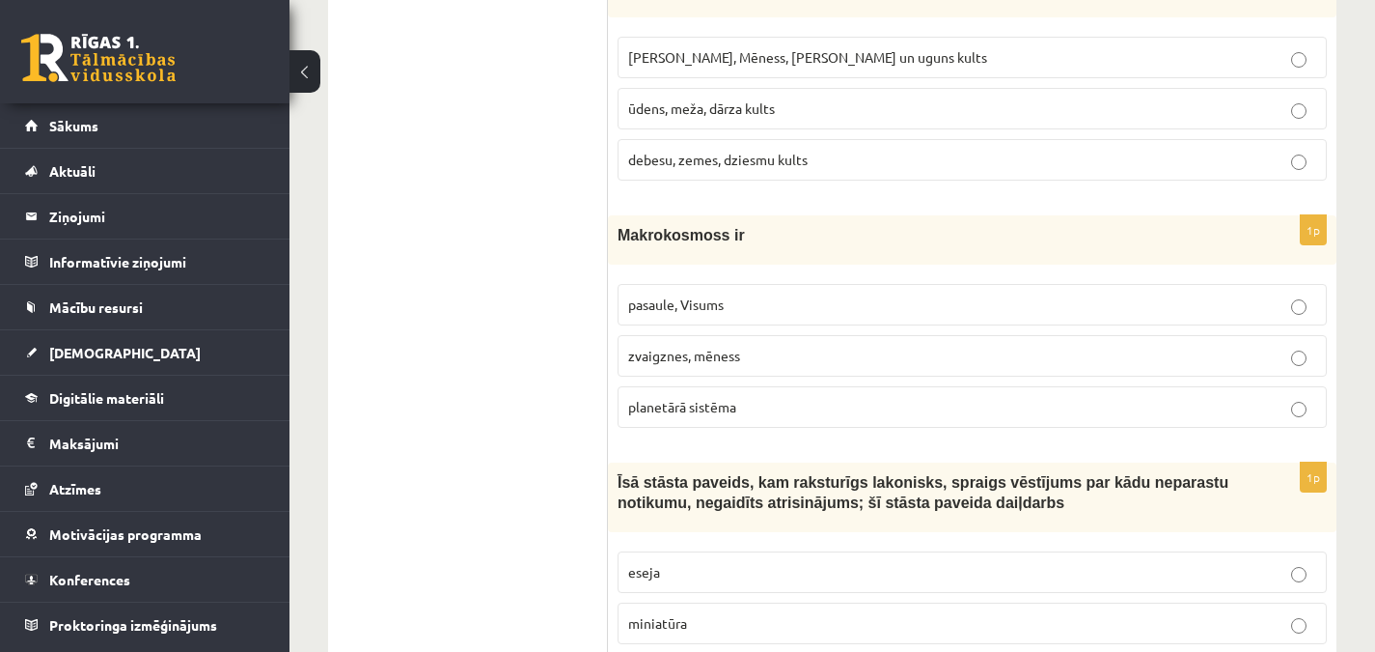
click at [695, 295] on span "pasaule, Visums" at bounding box center [676, 303] width 96 height 17
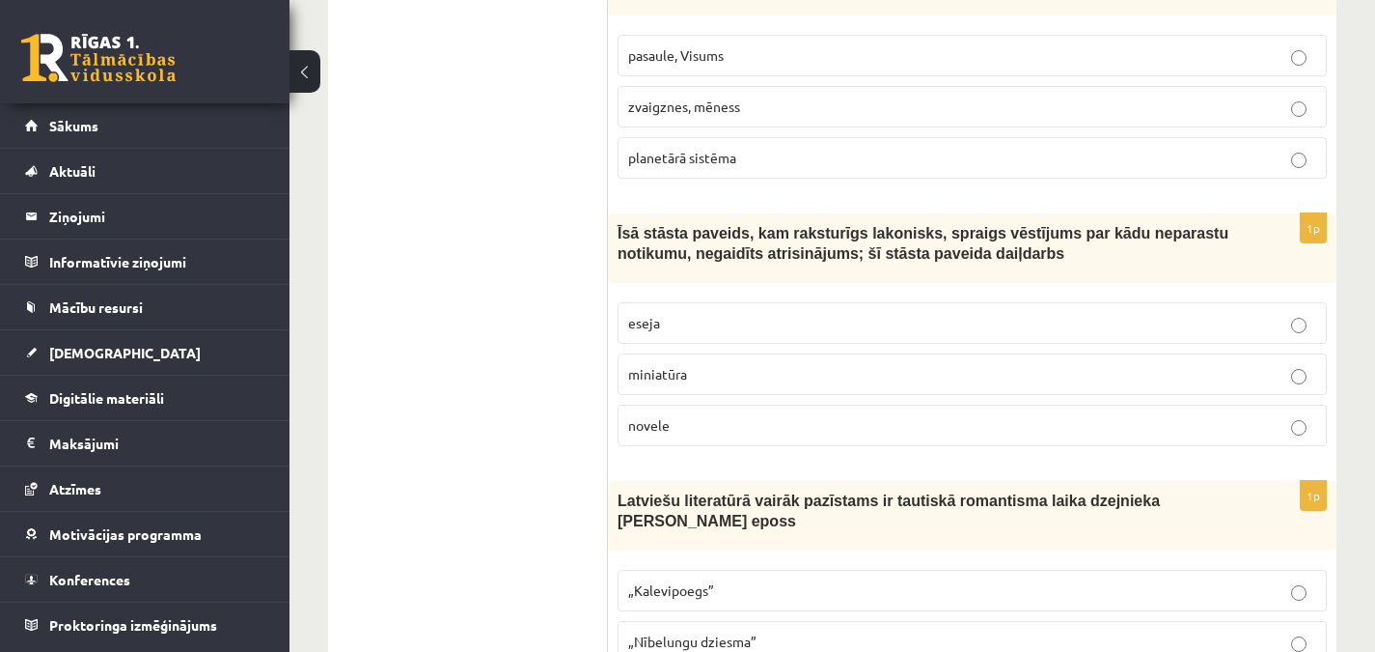
scroll to position [3675, 0]
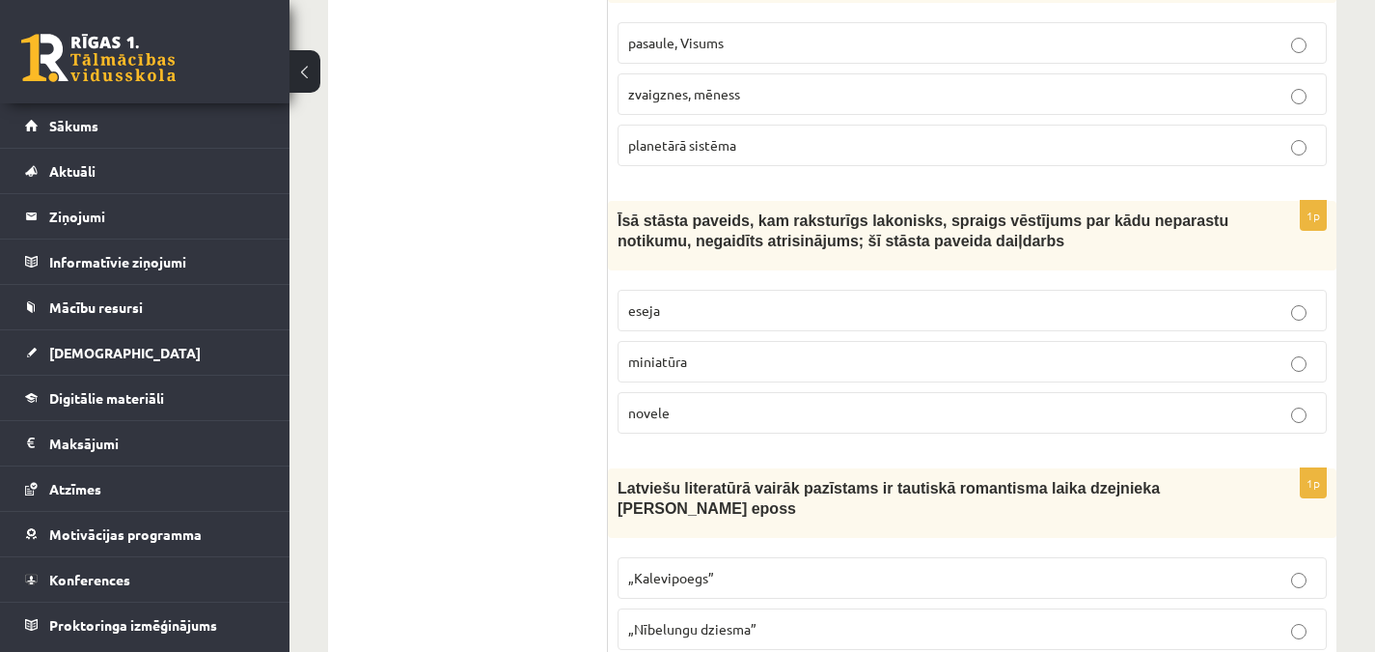
click at [686, 403] on p "novele" at bounding box center [972, 413] width 688 height 20
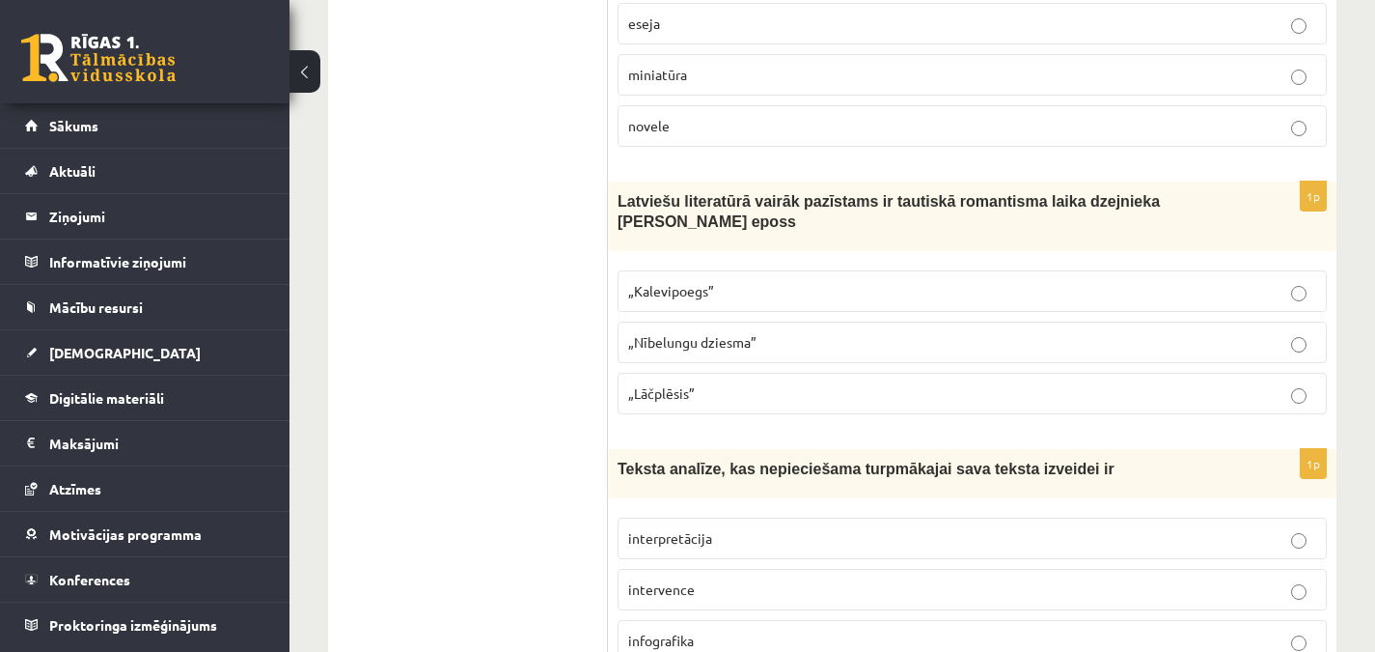
scroll to position [4031, 0]
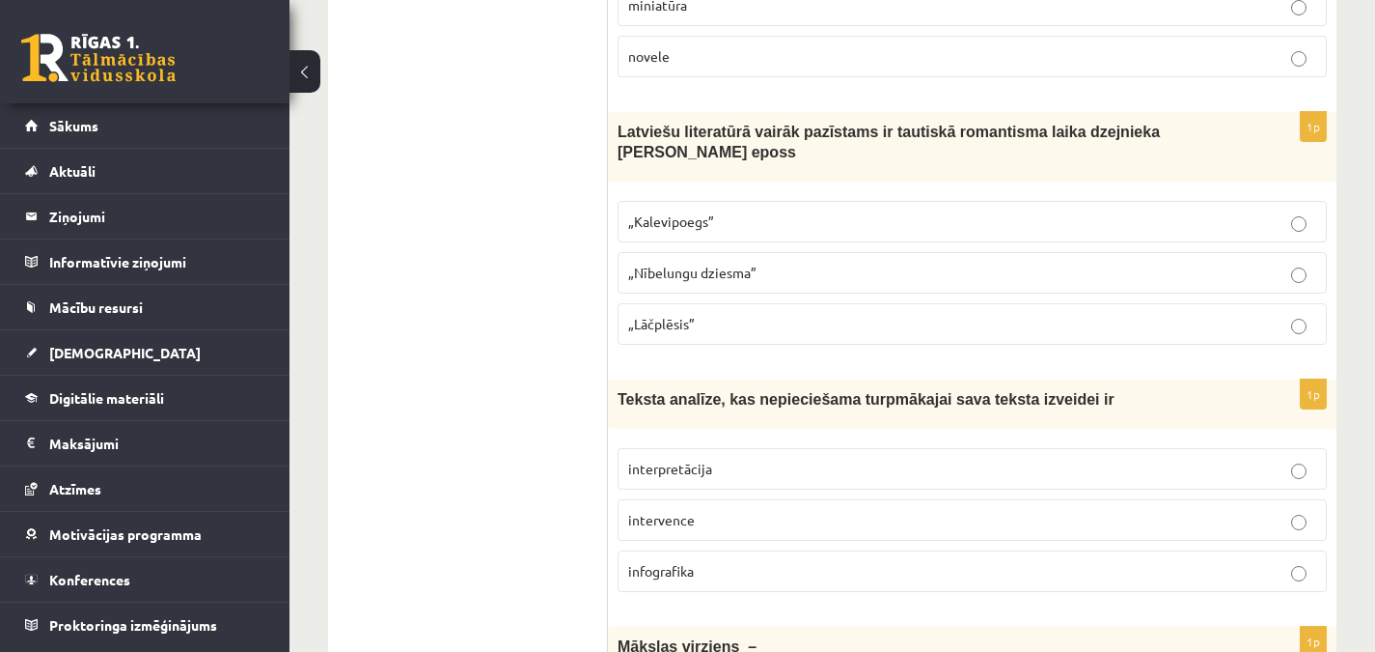
click at [685, 314] on p "„Lāčplēsis”" at bounding box center [972, 324] width 688 height 20
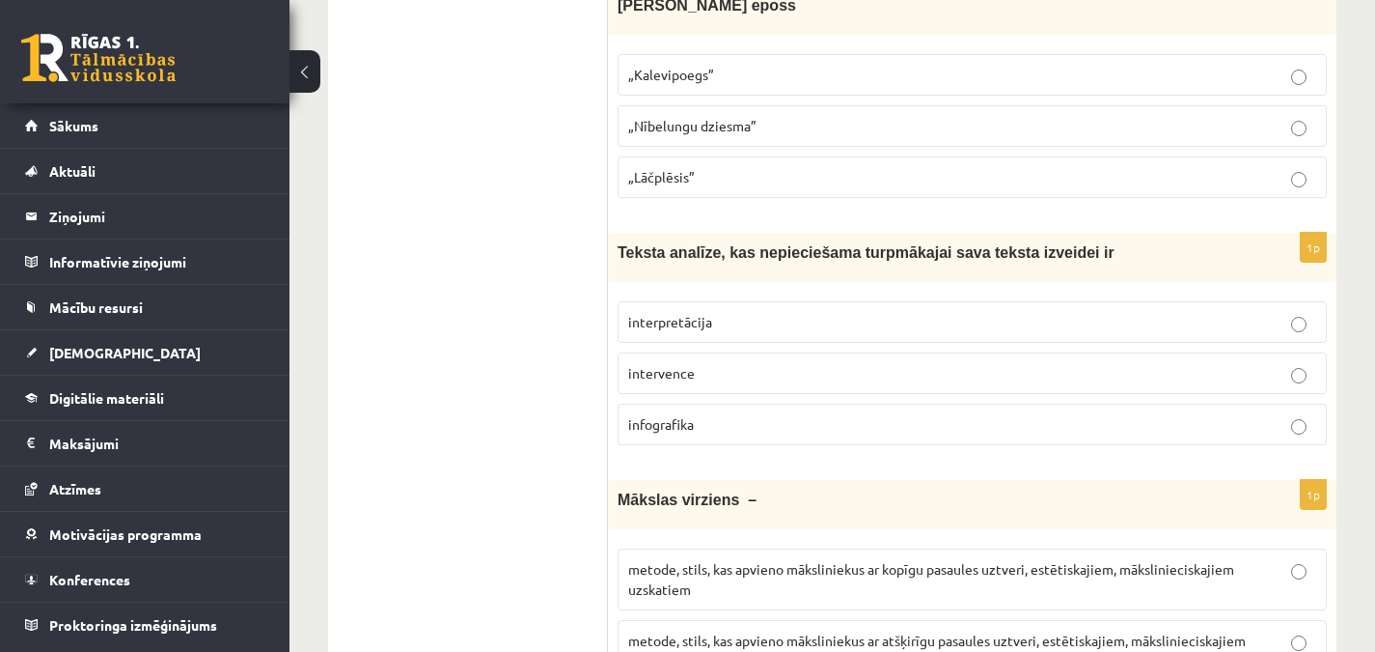
scroll to position [4216, 0]
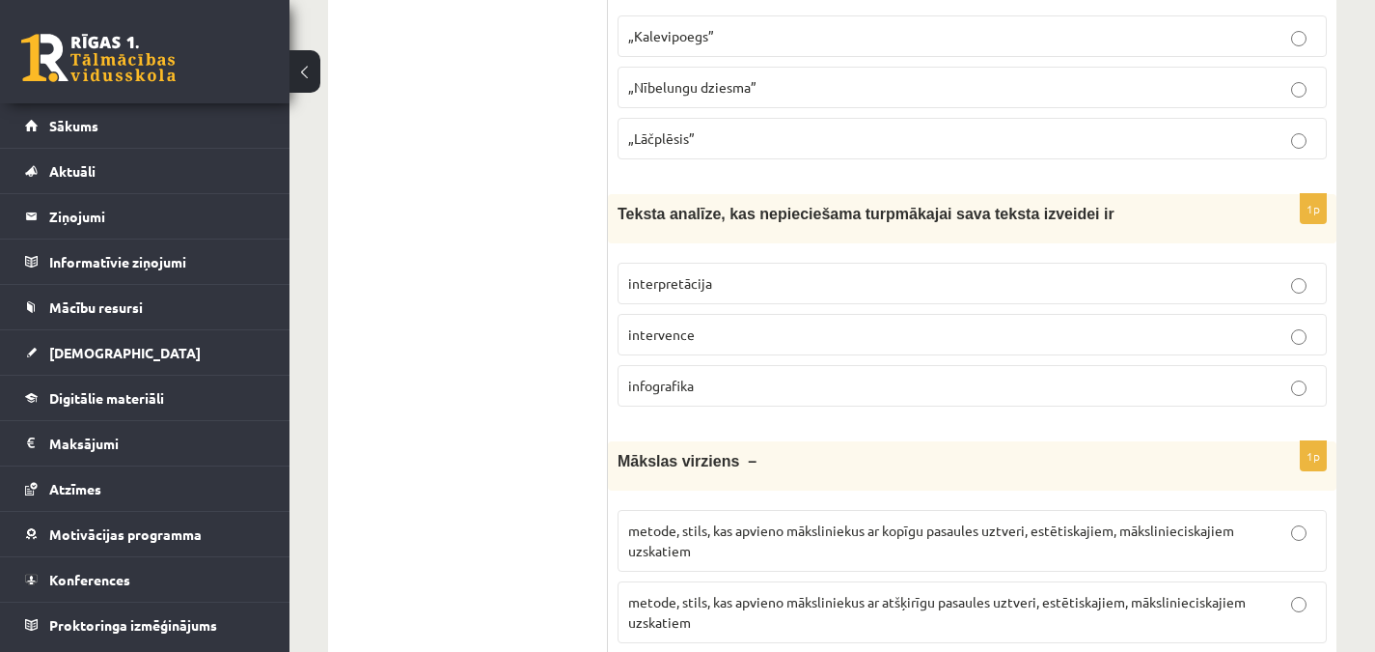
click at [730, 273] on p "interpretācija" at bounding box center [972, 283] width 688 height 20
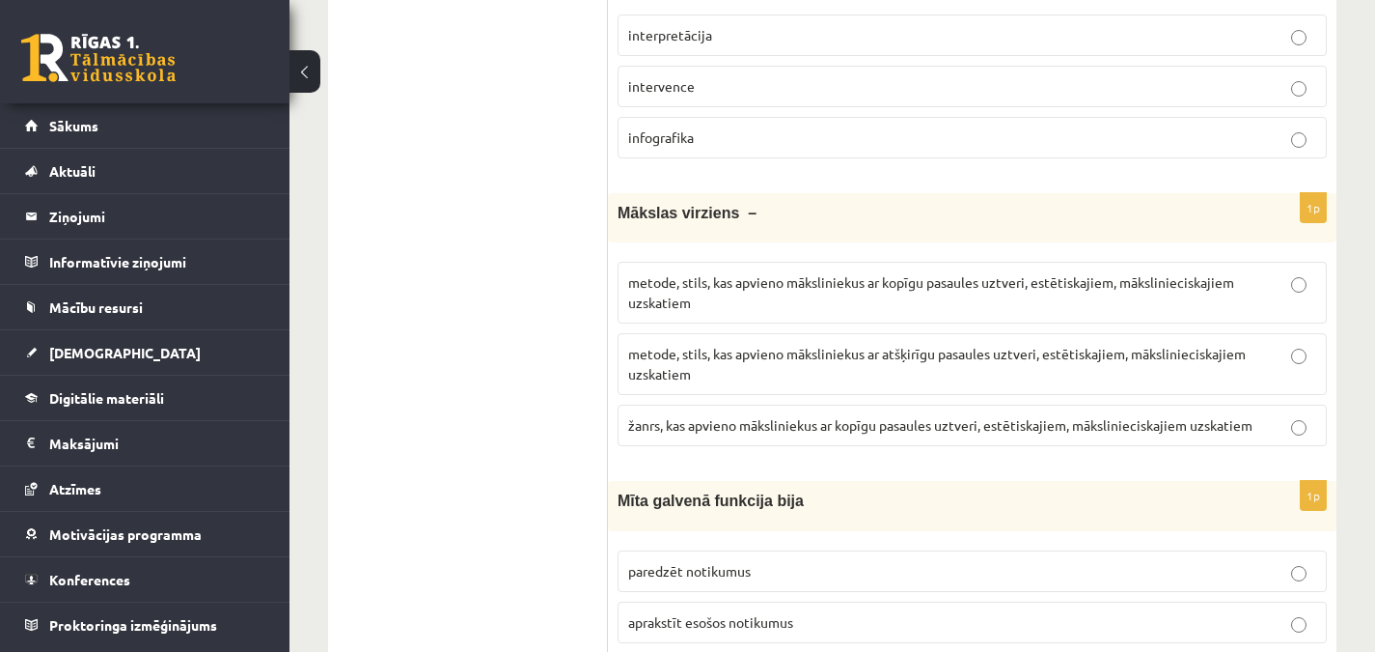
scroll to position [4489, 0]
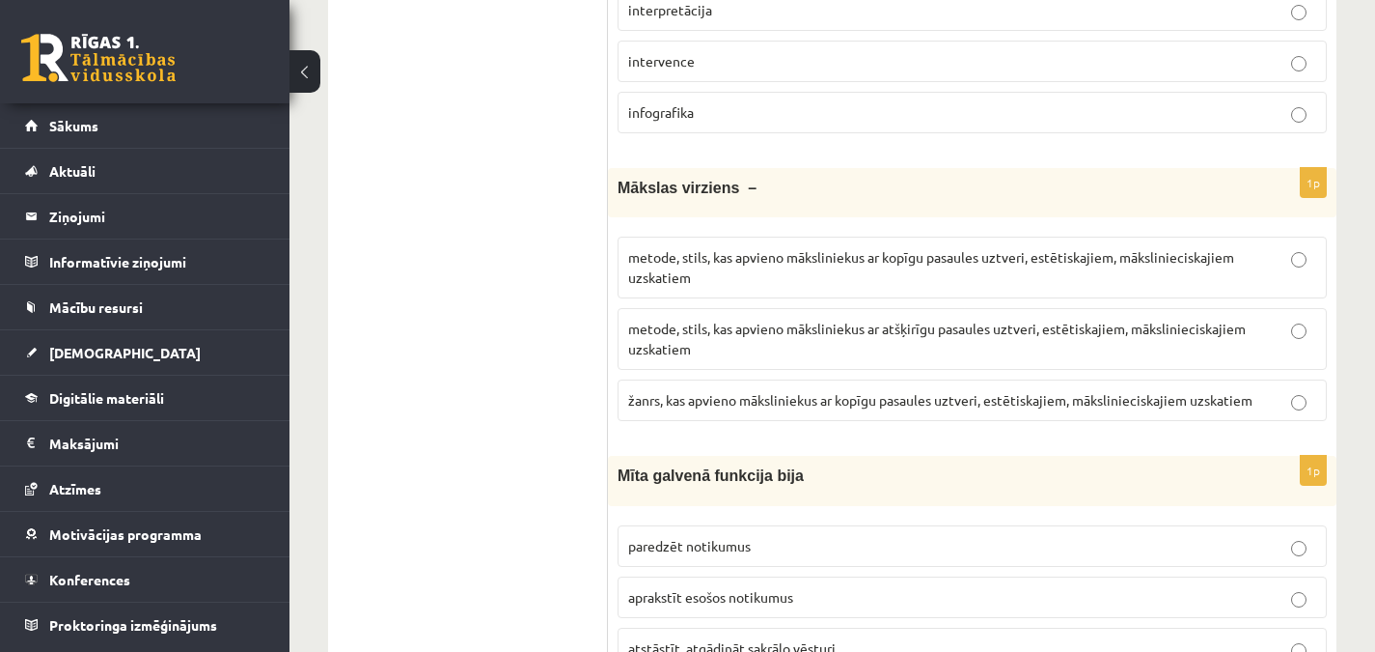
click at [815, 247] on p "metode, stils, kas apvieno māksliniekus ar kopīgu pasaules uztveri, estētiskaji…" at bounding box center [972, 267] width 688 height 41
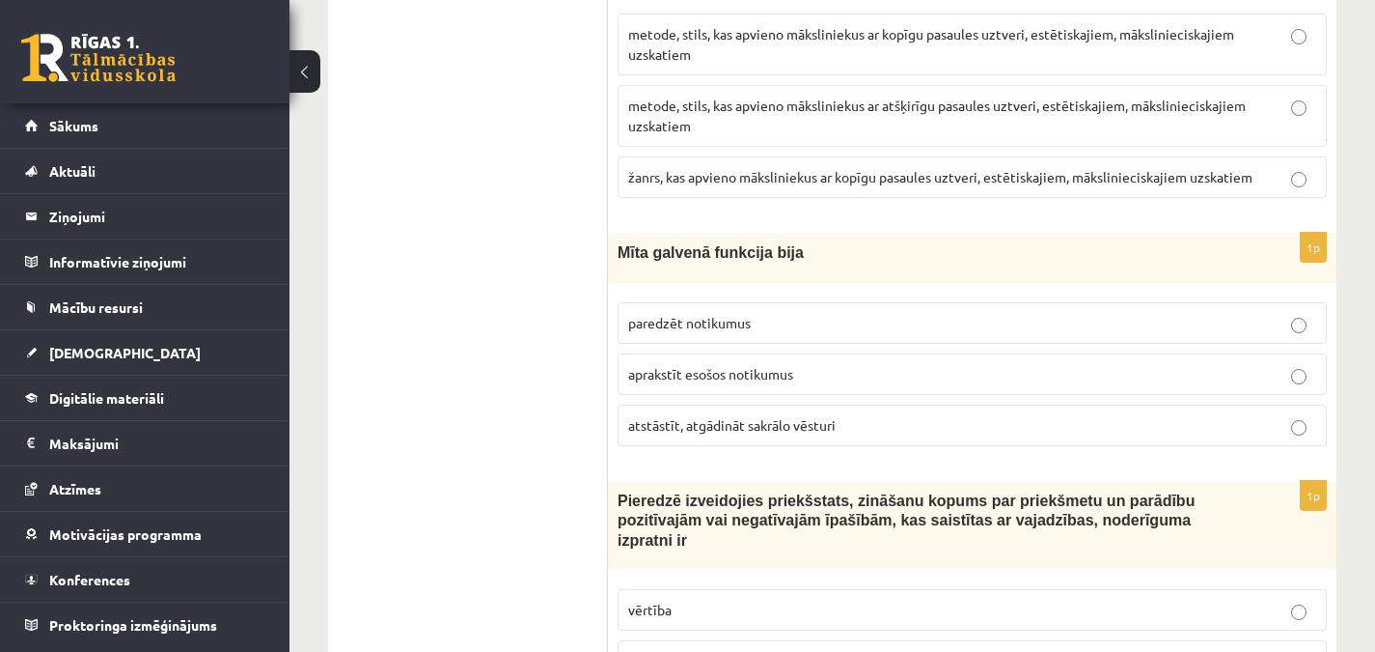
scroll to position [4790, 0]
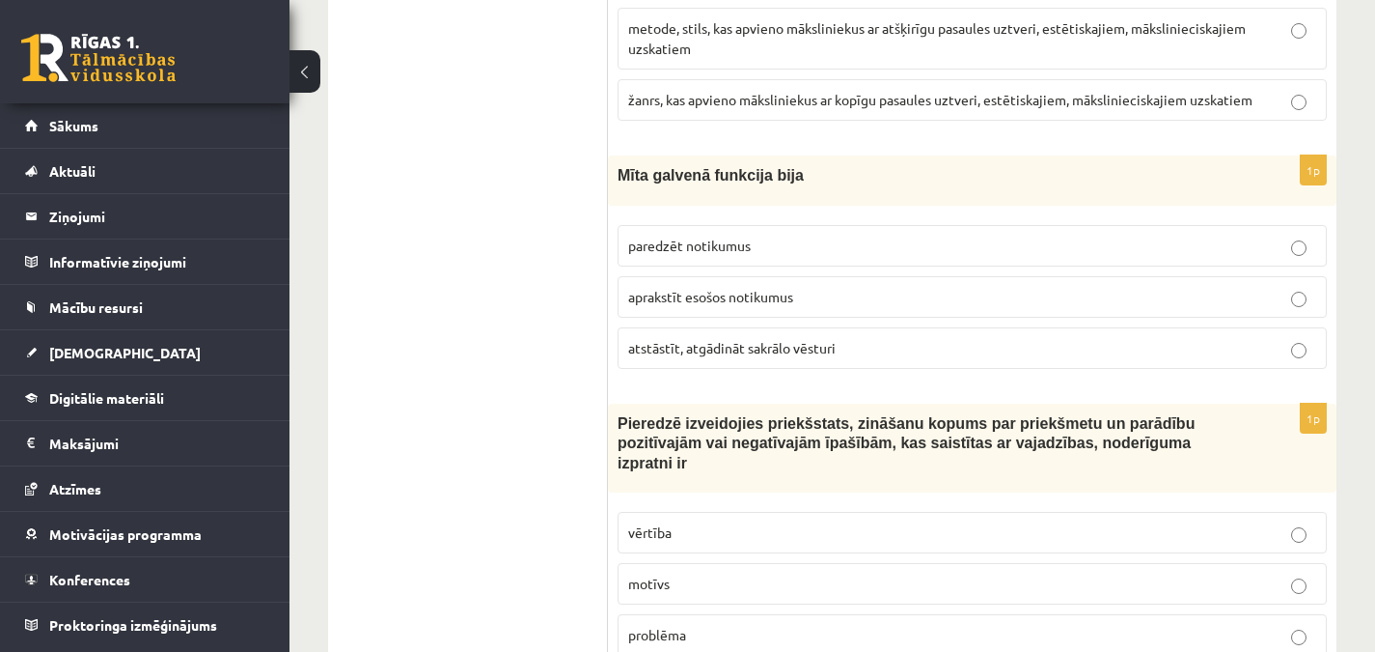
click at [752, 339] on span "atstāstīt, atgādināt sakrālo vēsturi" at bounding box center [732, 347] width 208 height 17
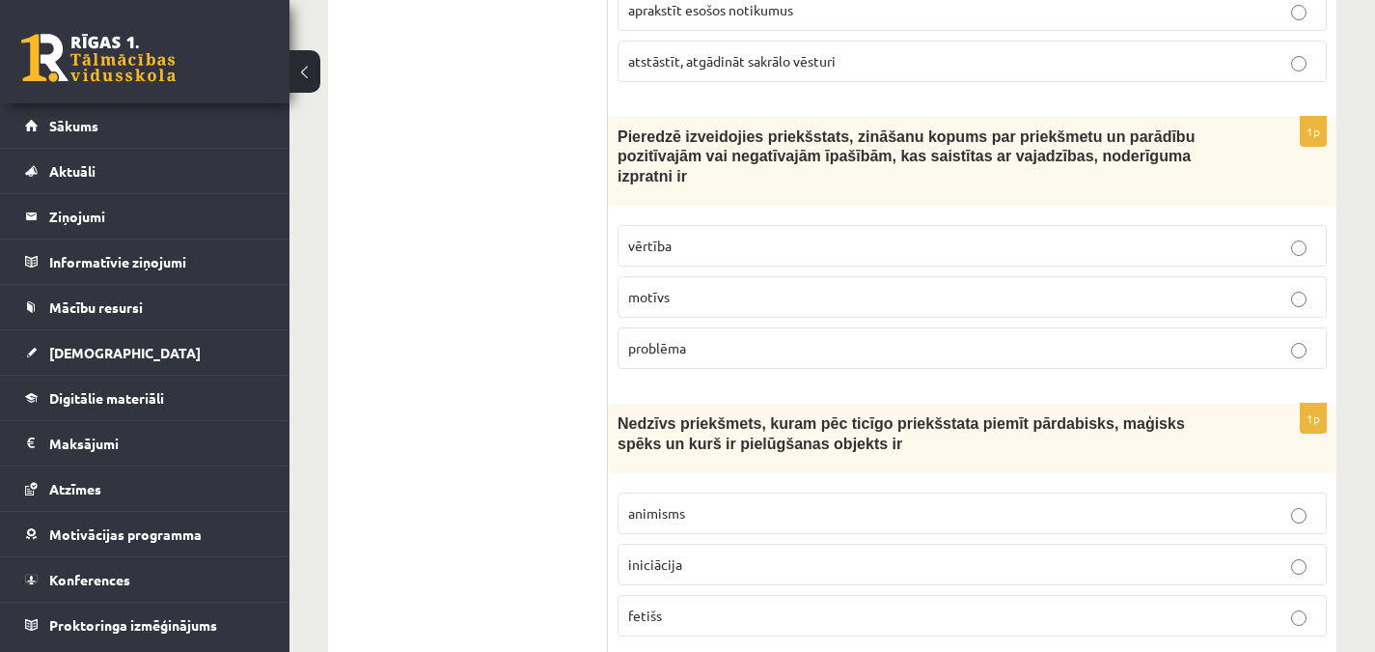
scroll to position [5082, 0]
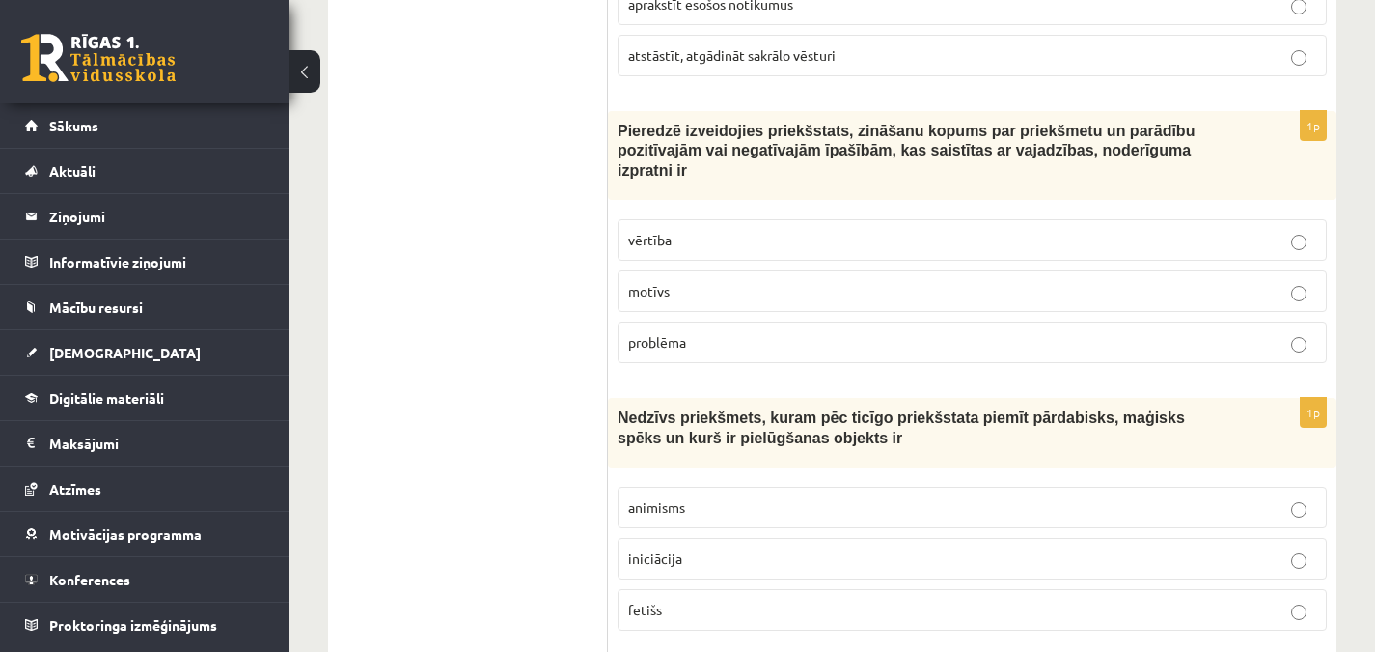
click at [670, 230] on p "vērtība" at bounding box center [972, 240] width 688 height 20
click at [738, 599] on p "fetišs" at bounding box center [972, 609] width 688 height 20
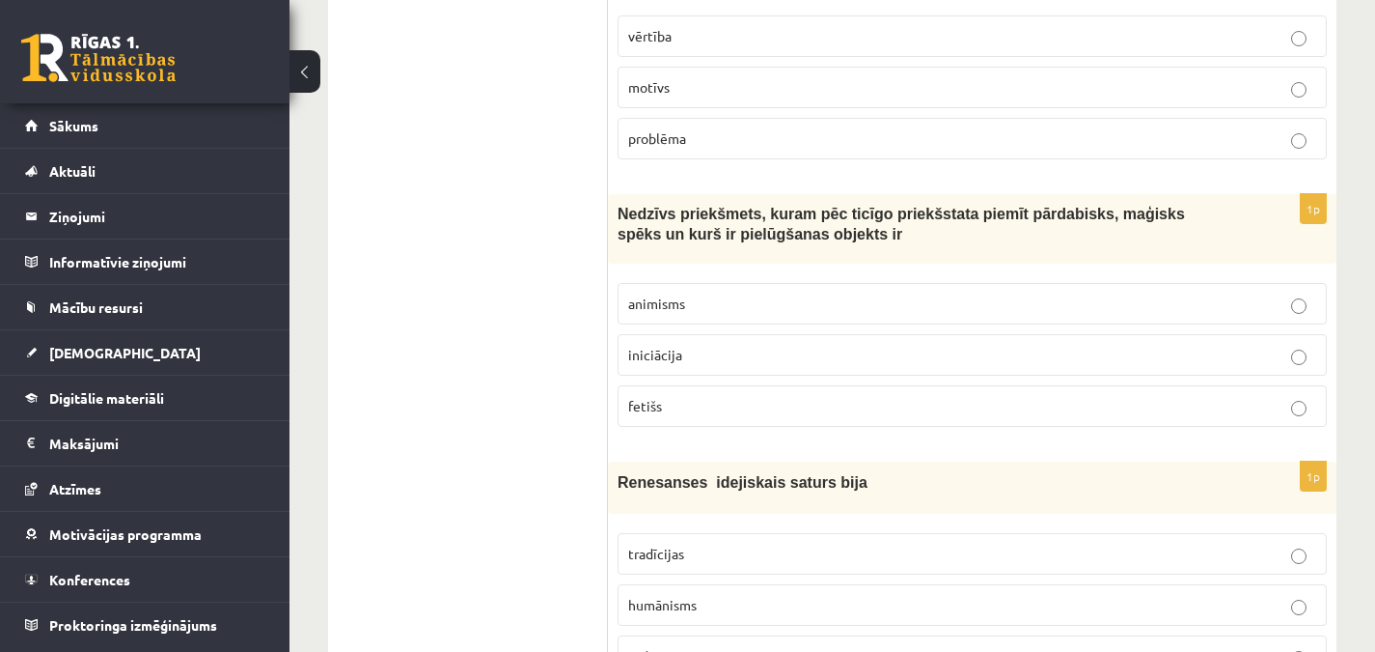
scroll to position [5292, 0]
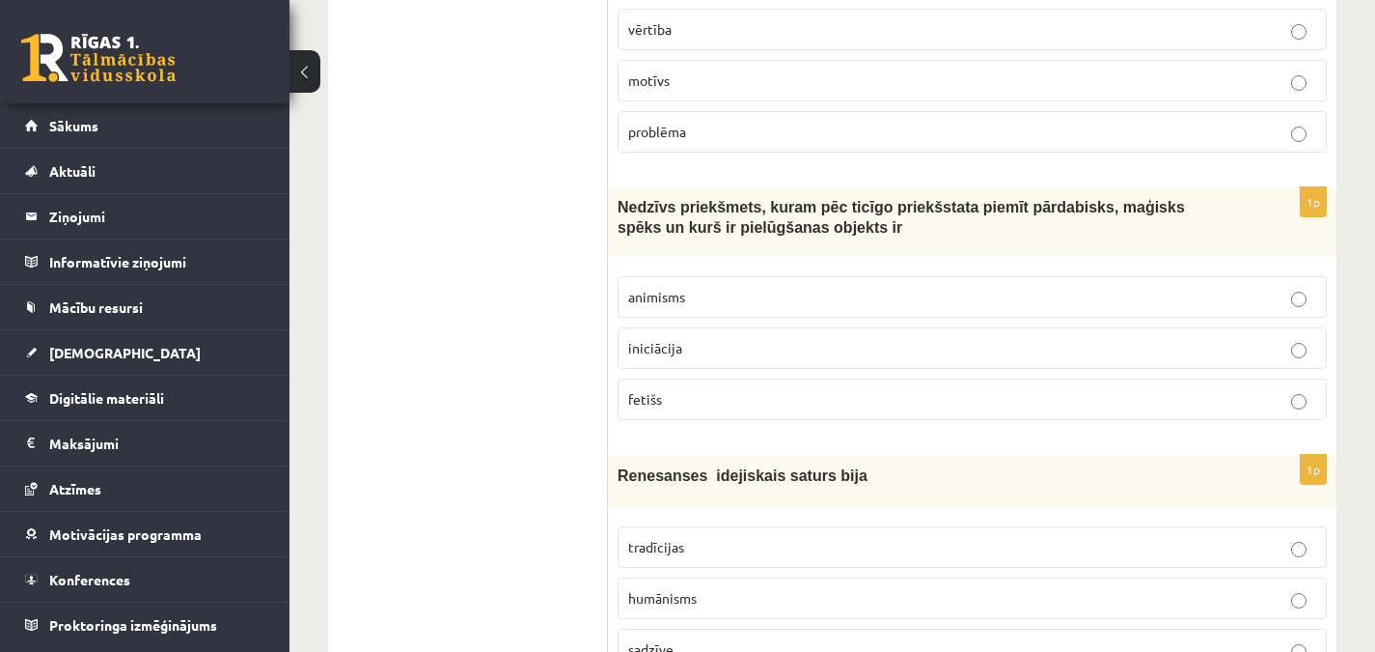
click at [713, 389] on p "fetišs" at bounding box center [972, 399] width 688 height 20
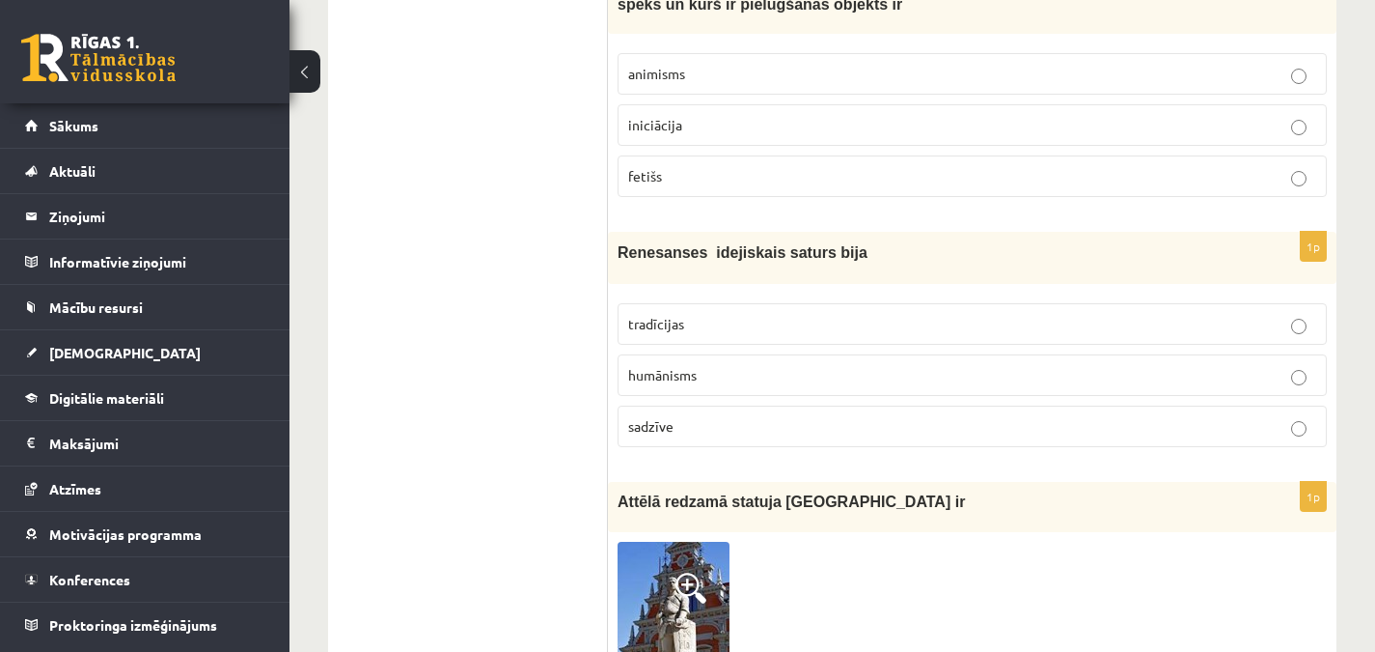
scroll to position [5547, 0]
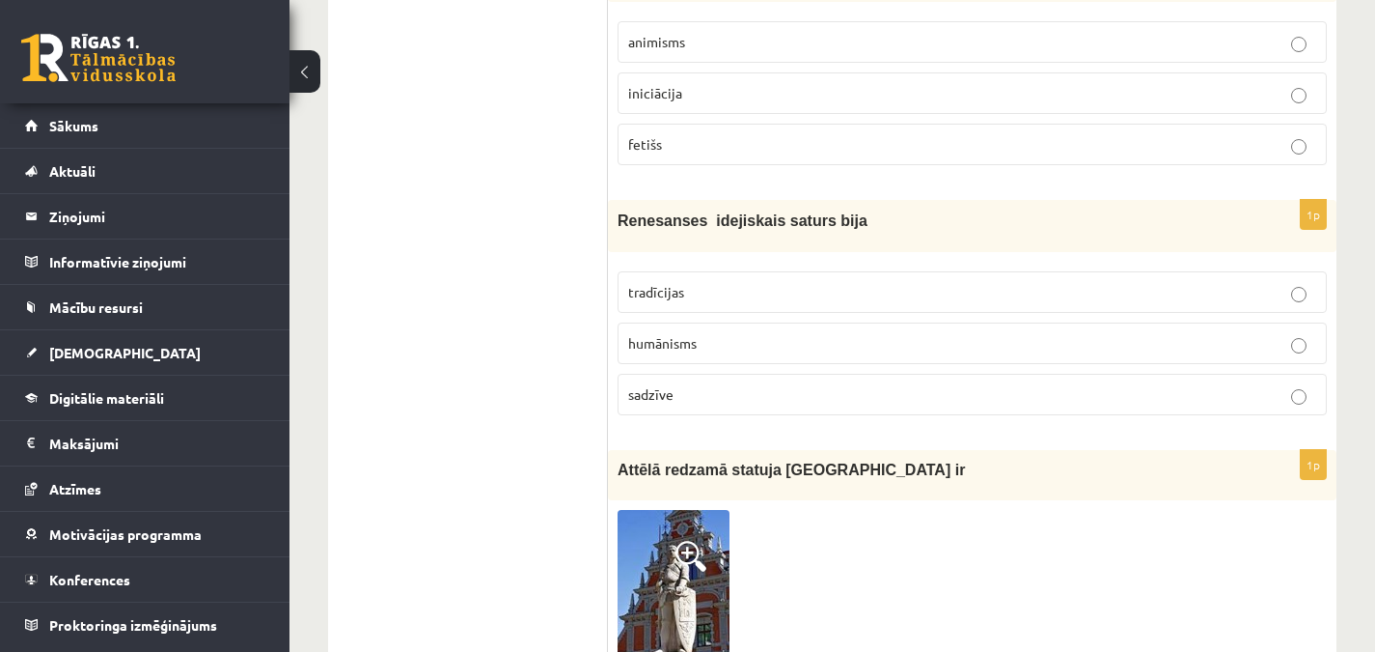
click at [620, 212] on span "Renesanses idejiskais saturs bija" at bounding box center [743, 220] width 250 height 16
click at [710, 333] on p "humānisms" at bounding box center [972, 343] width 688 height 20
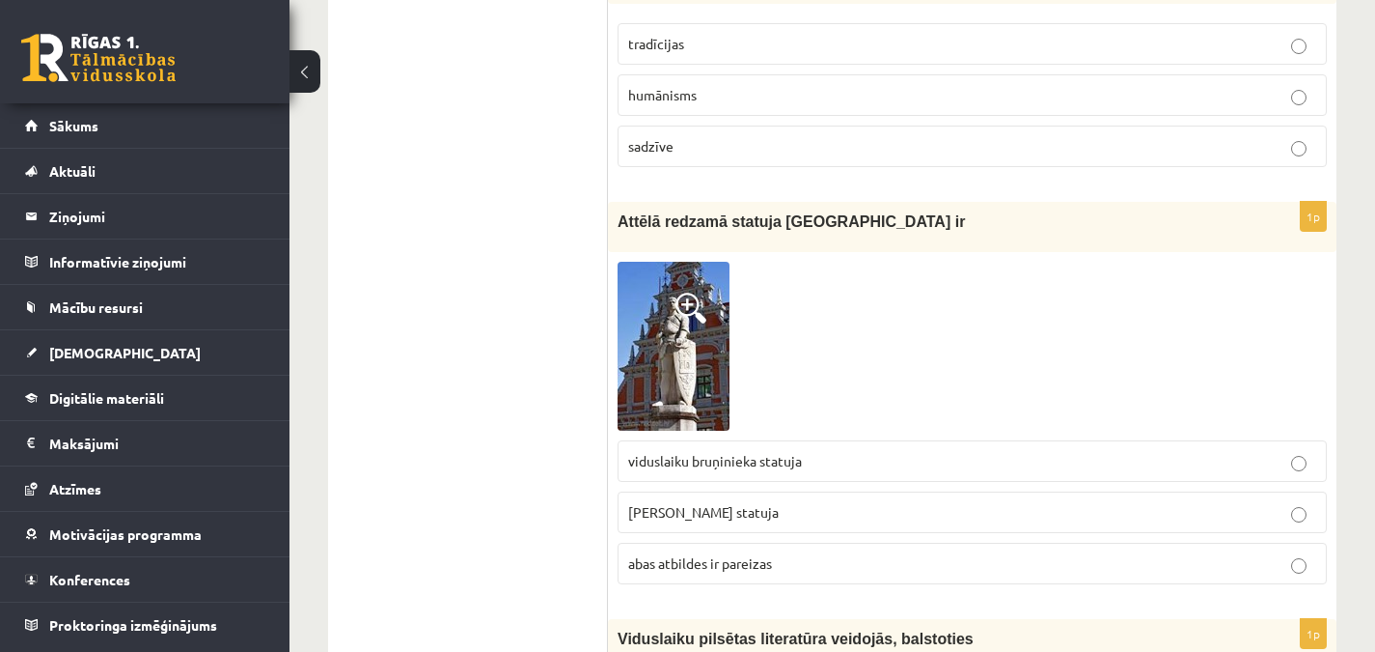
scroll to position [5808, 0]
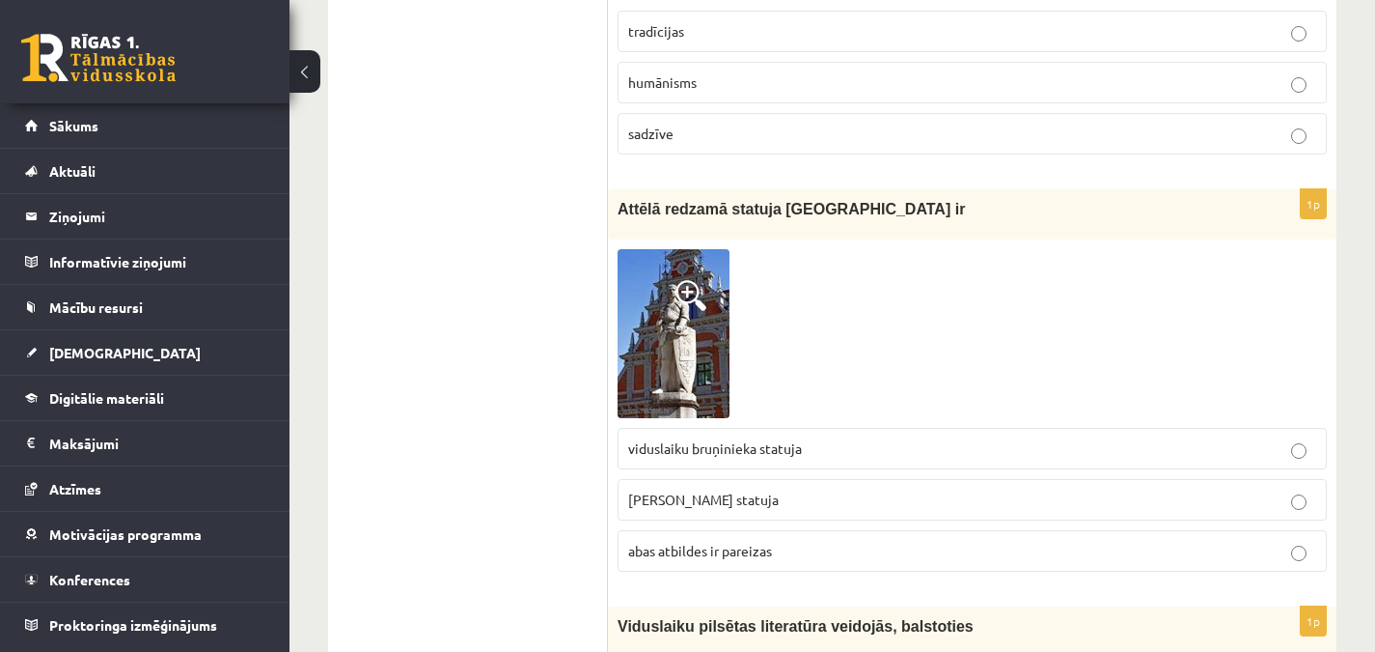
click at [747, 542] on span "abas atbildes ir pareizas" at bounding box center [700, 550] width 144 height 17
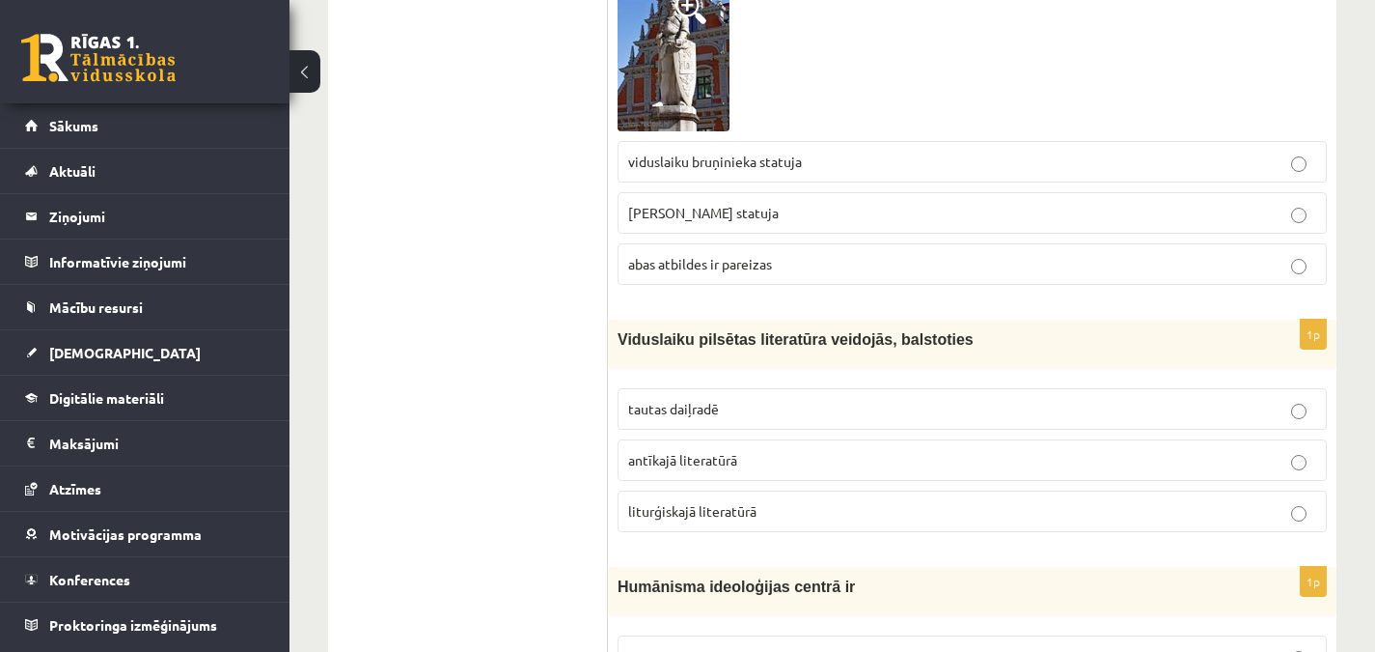
scroll to position [6114, 0]
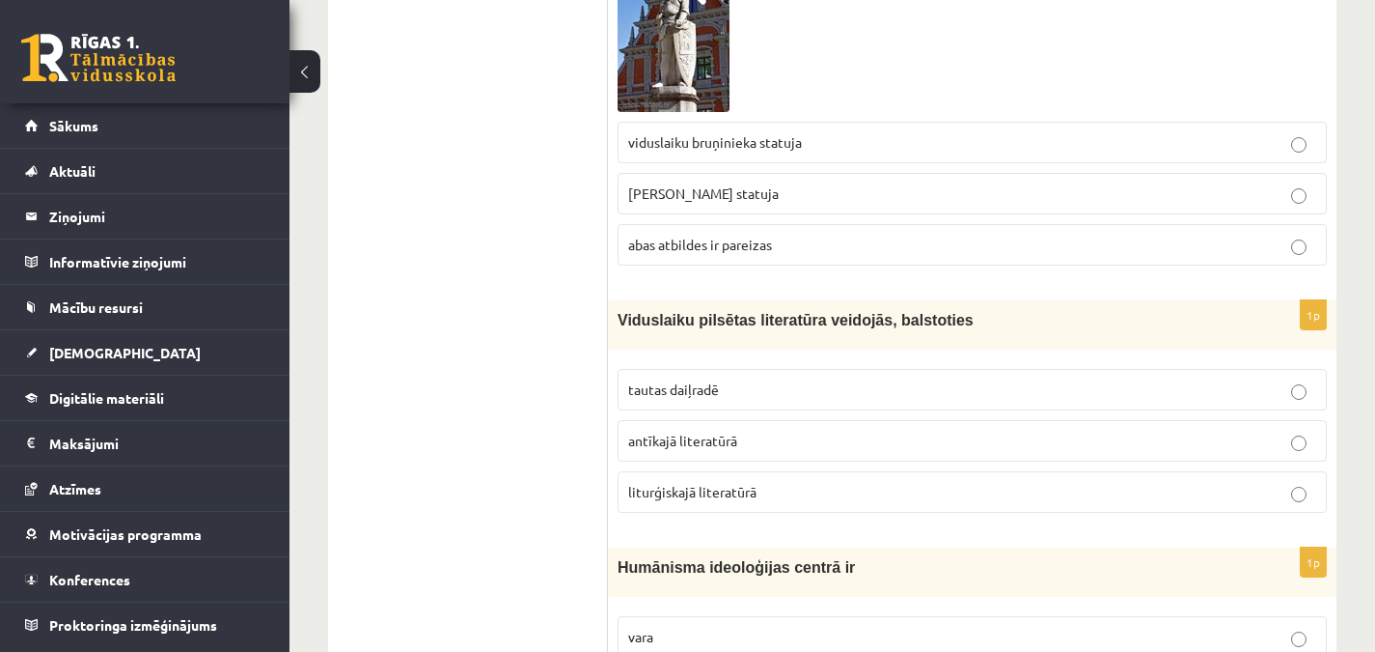
click at [724, 379] on p "tautas daiļradē" at bounding box center [972, 389] width 688 height 20
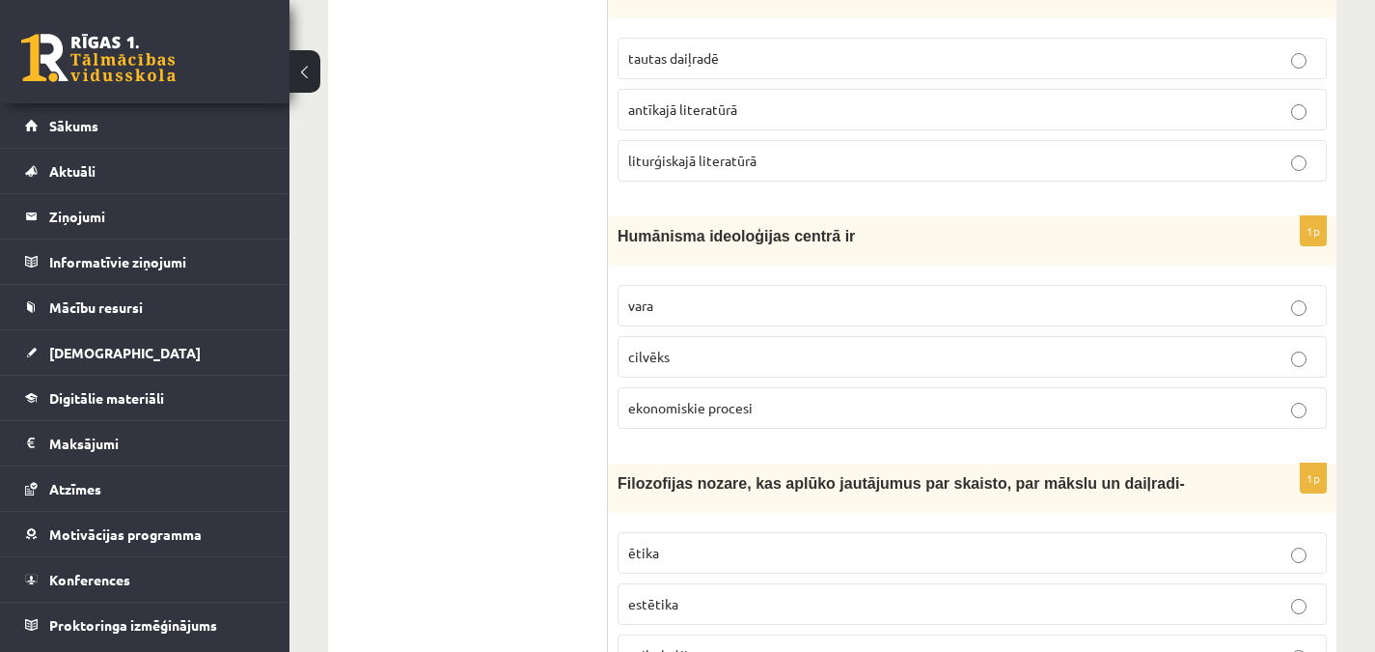
scroll to position [6477, 0]
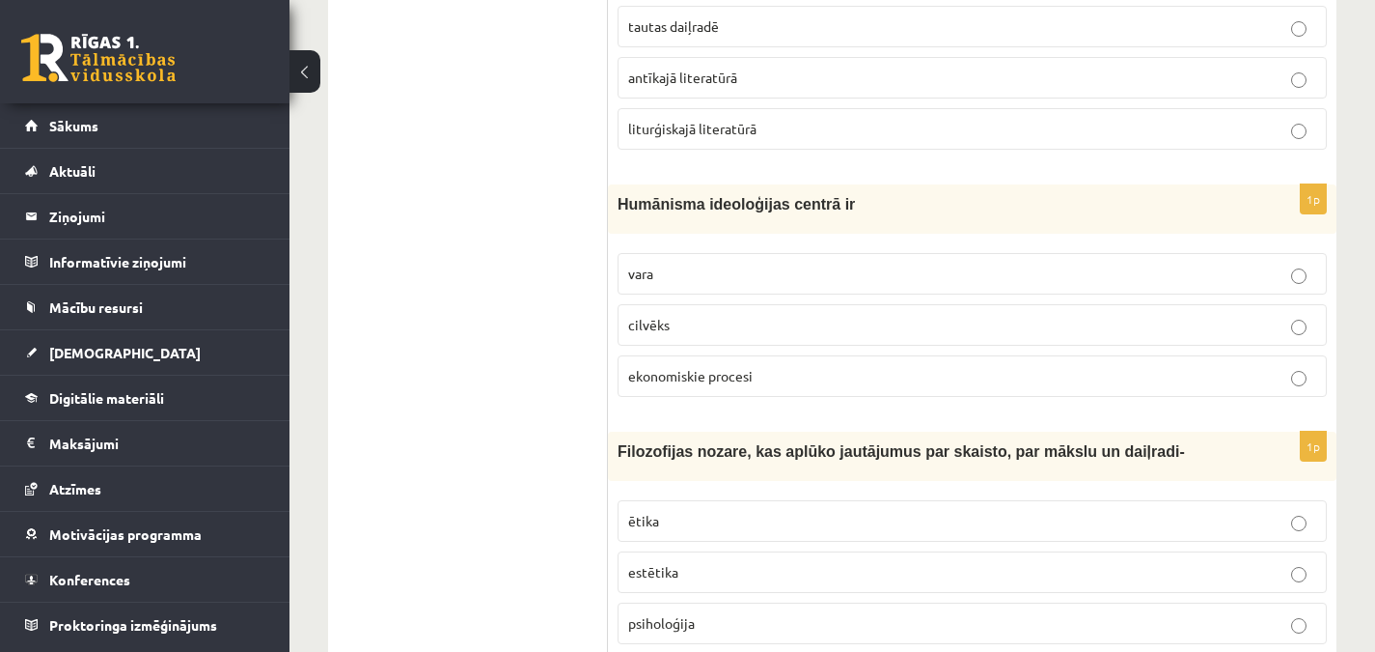
click at [830, 315] on p "cilvēks" at bounding box center [972, 325] width 688 height 20
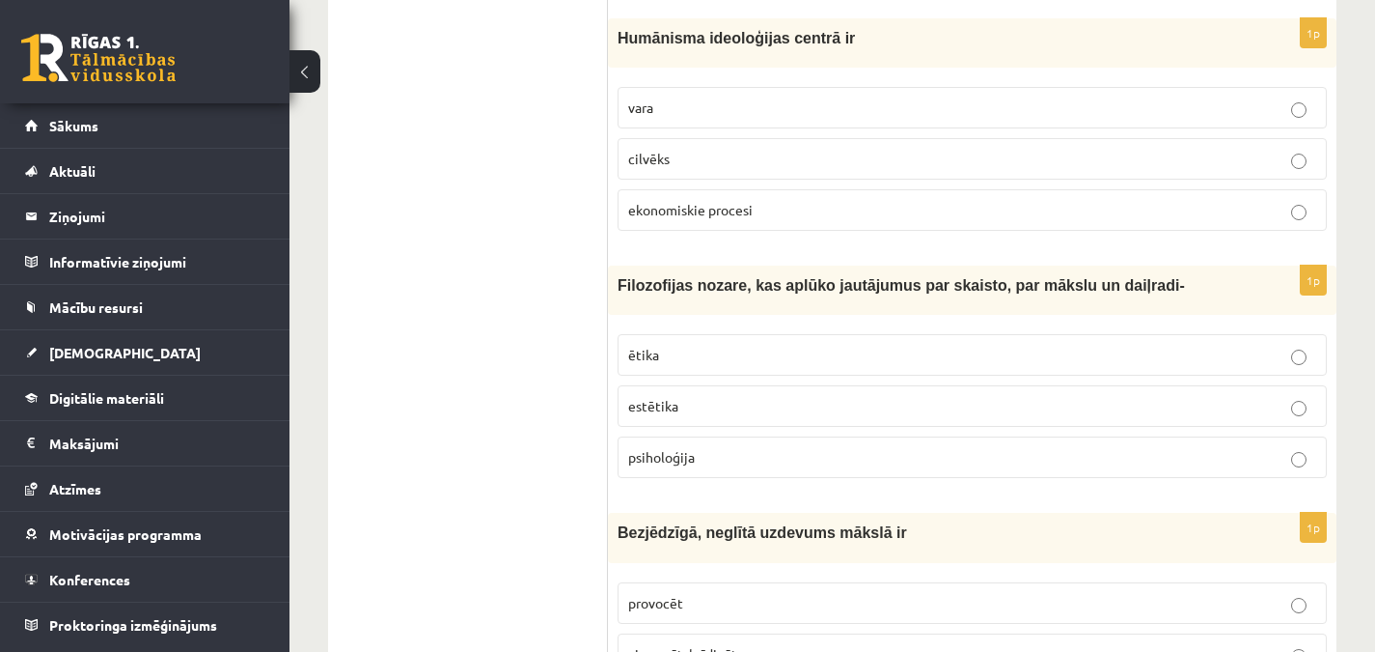
scroll to position [6649, 0]
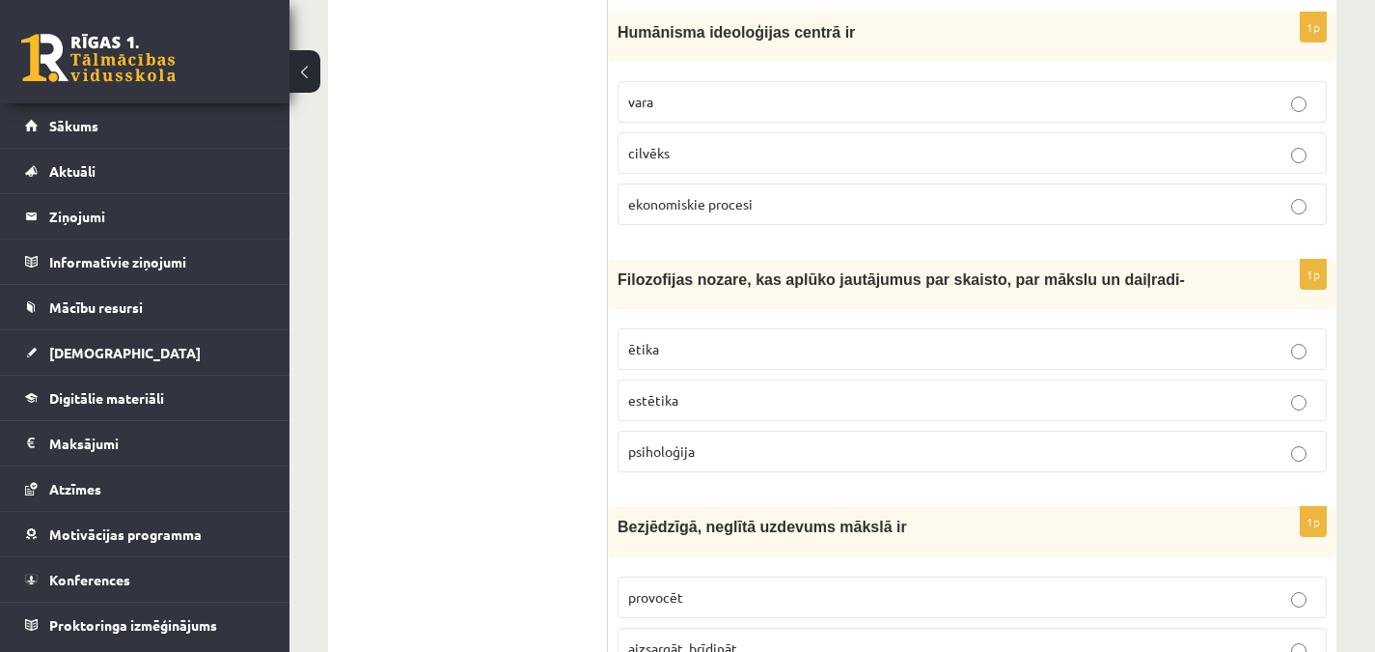
click at [762, 390] on p "estētika" at bounding box center [972, 400] width 688 height 20
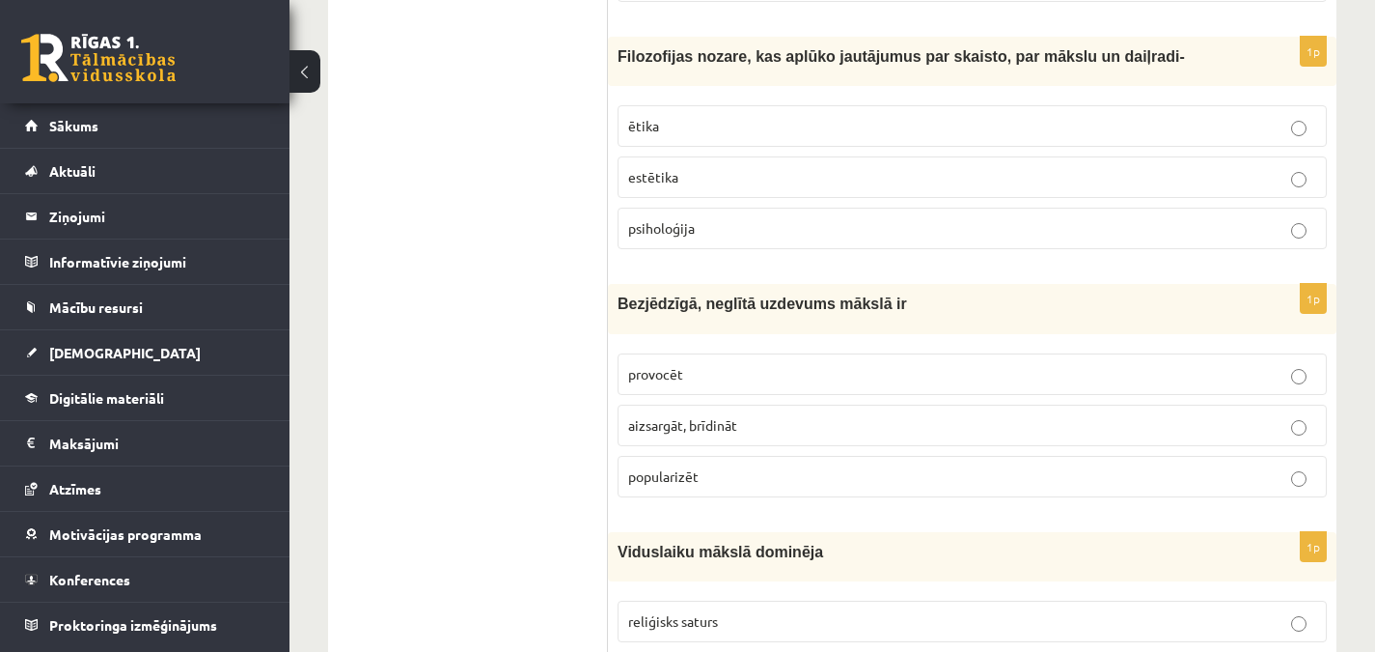
scroll to position [6910, 0]
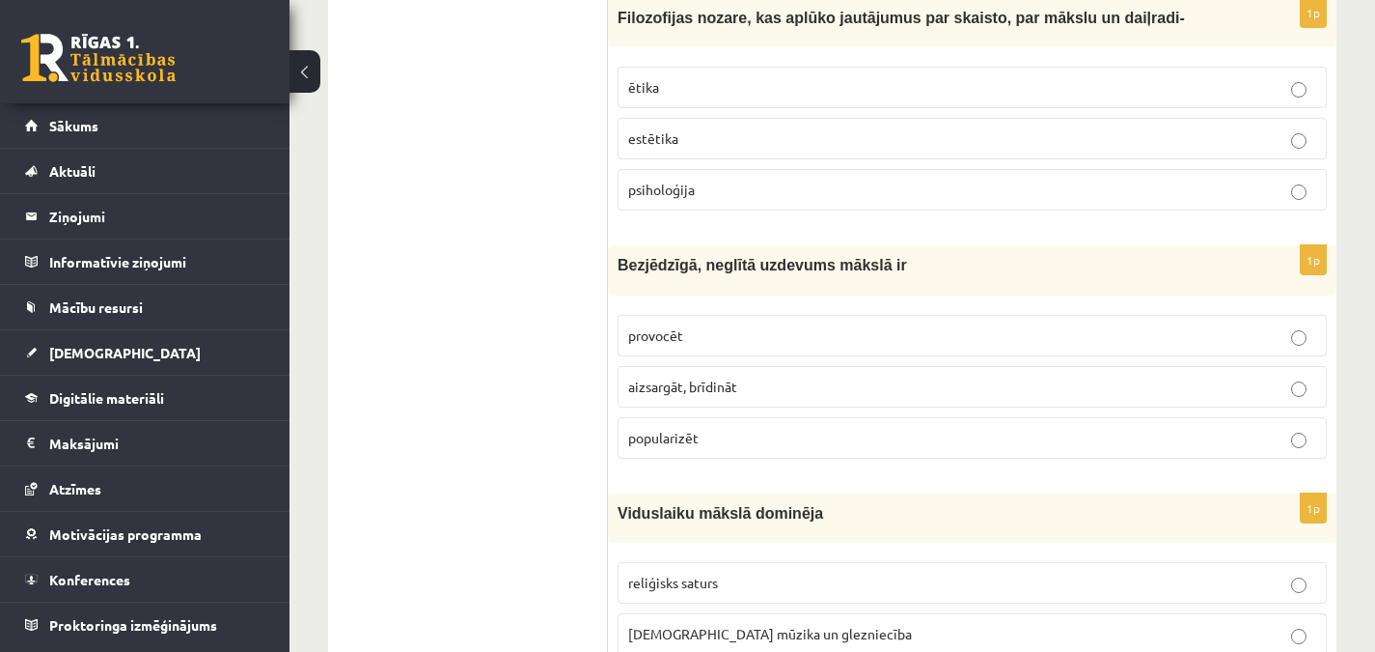
click at [700, 325] on p "provocēt" at bounding box center [972, 335] width 688 height 20
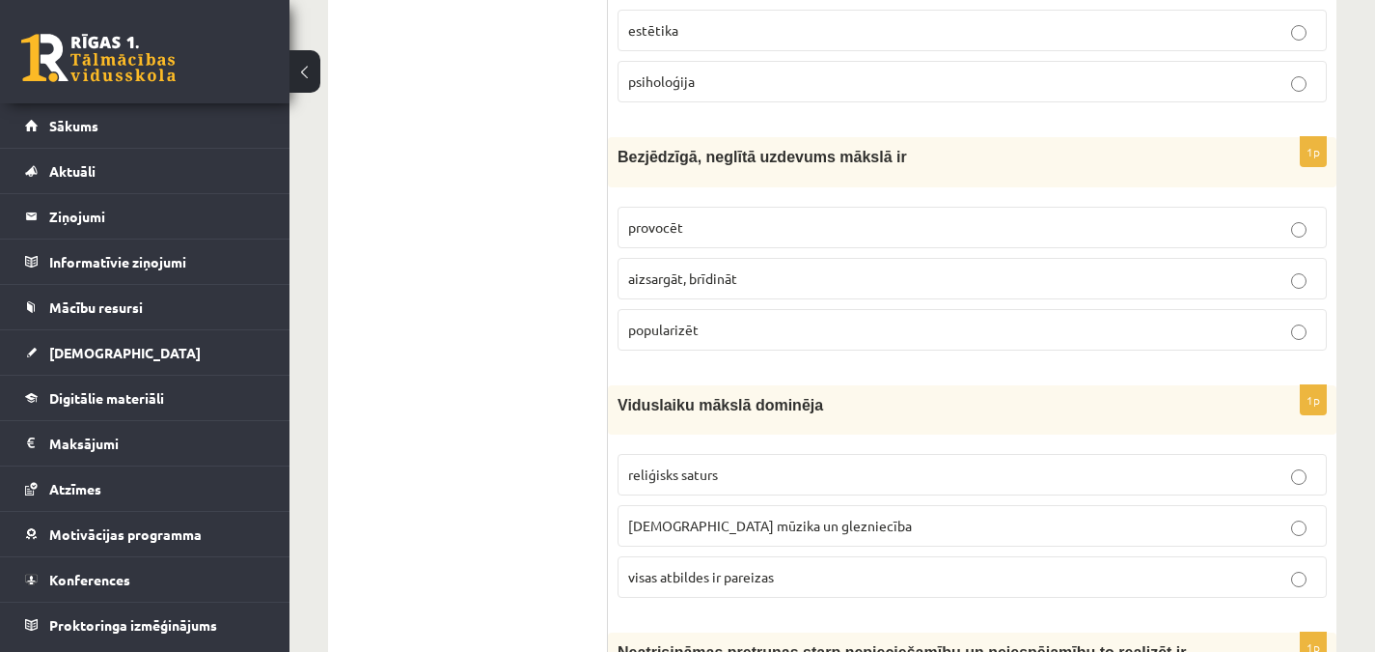
scroll to position [7153, 0]
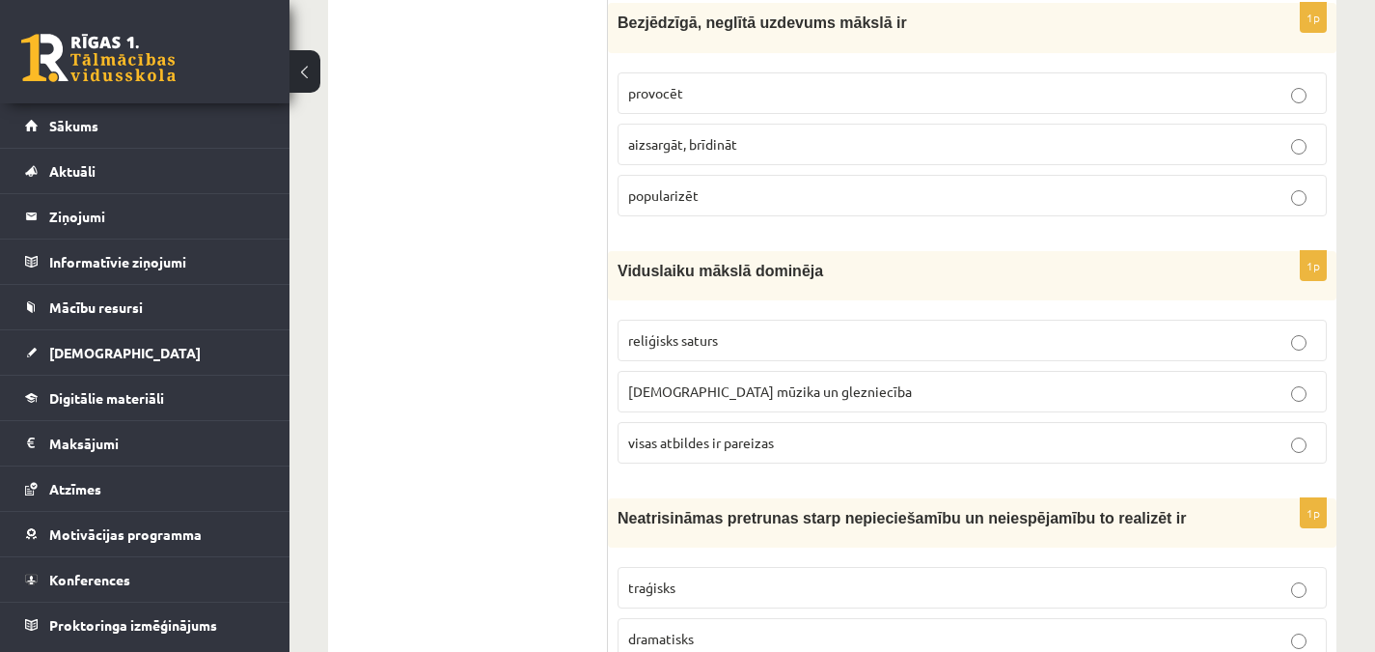
click at [741, 432] on p "visas atbildes ir pareizas" at bounding box center [972, 442] width 688 height 20
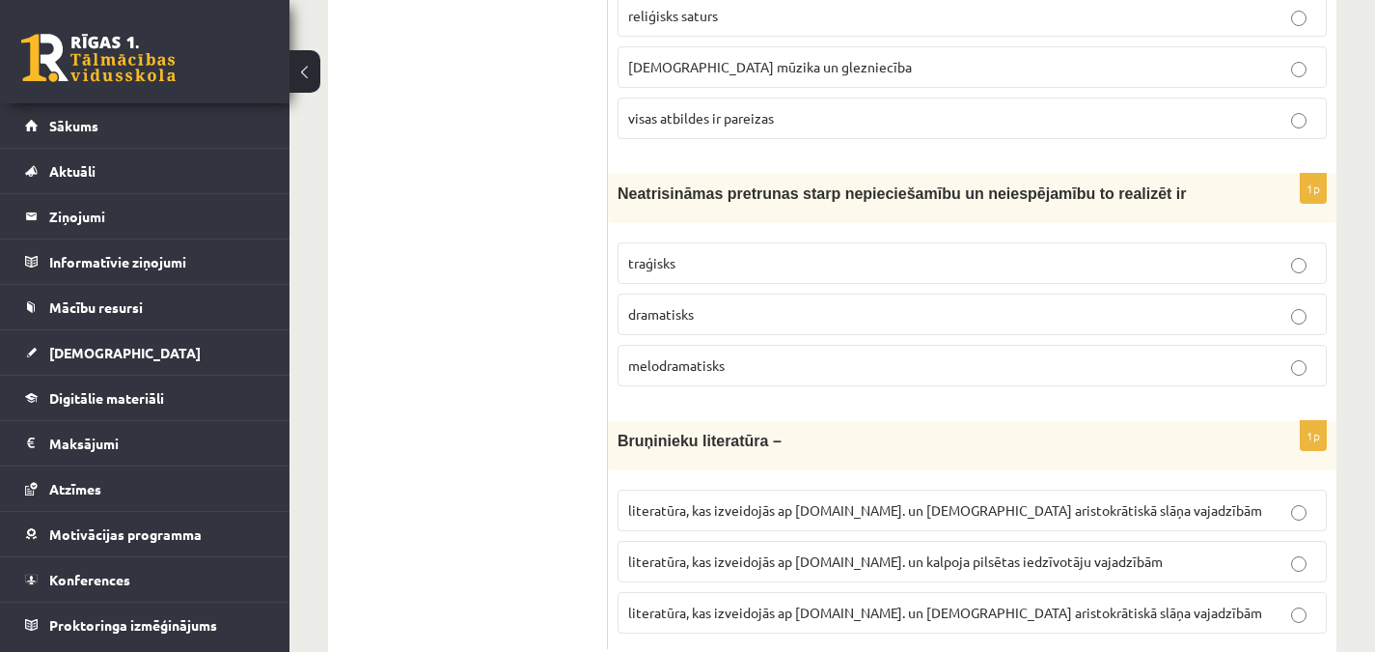
scroll to position [7484, 0]
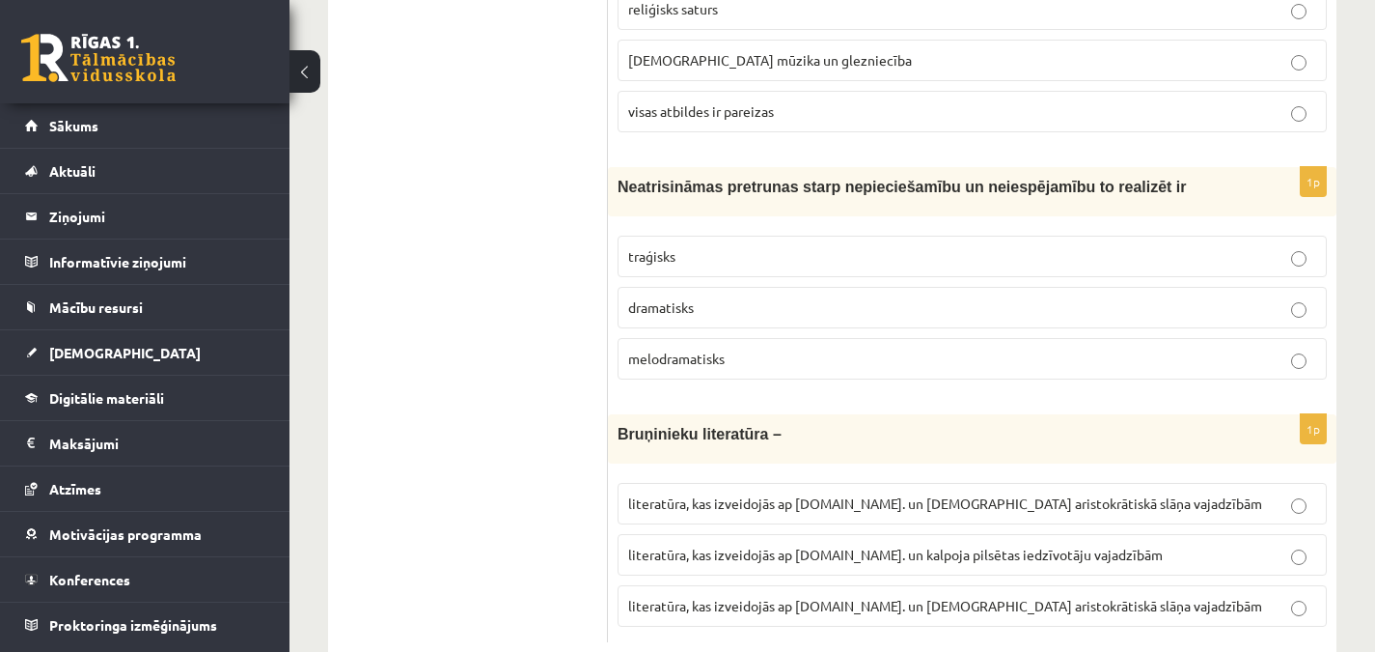
click at [677, 246] on p "traģisks" at bounding box center [972, 256] width 688 height 20
click at [902, 597] on span "literatūra, kas izveidojās ap 12.gs. un kalpoja aristokrātiskā slāņa vajadzībām" at bounding box center [945, 605] width 634 height 17
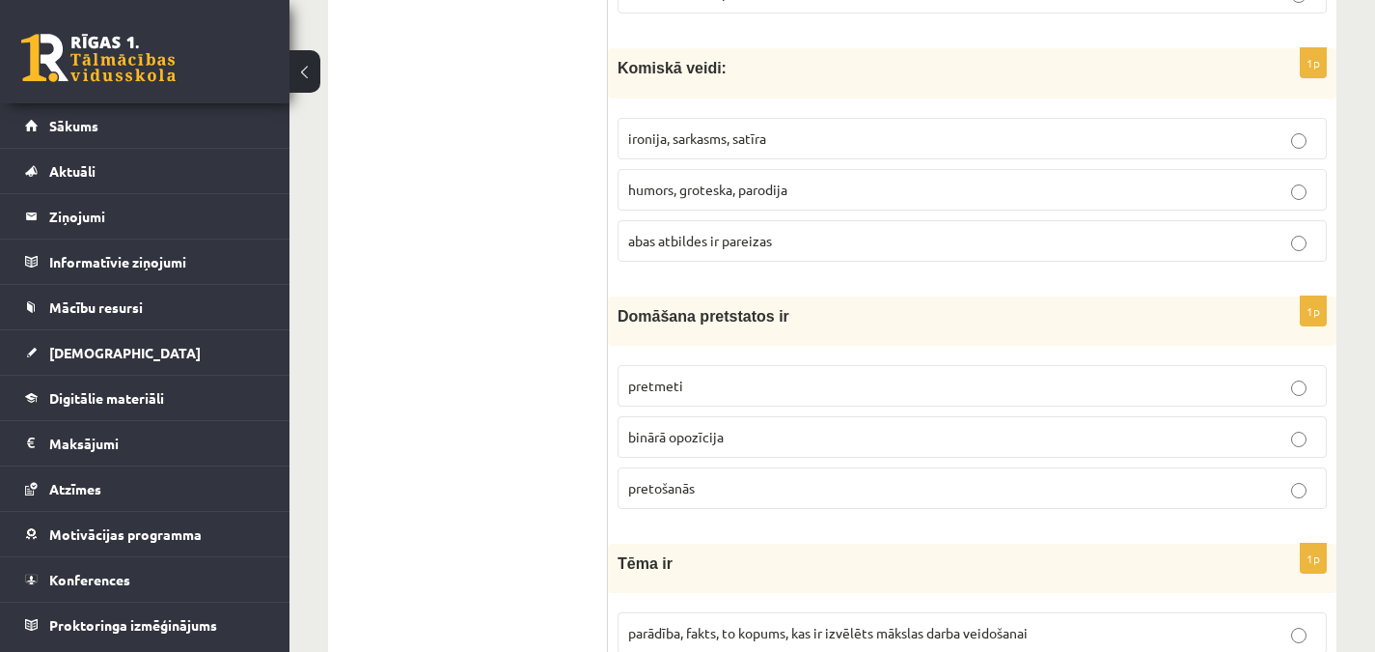
scroll to position [2108, 0]
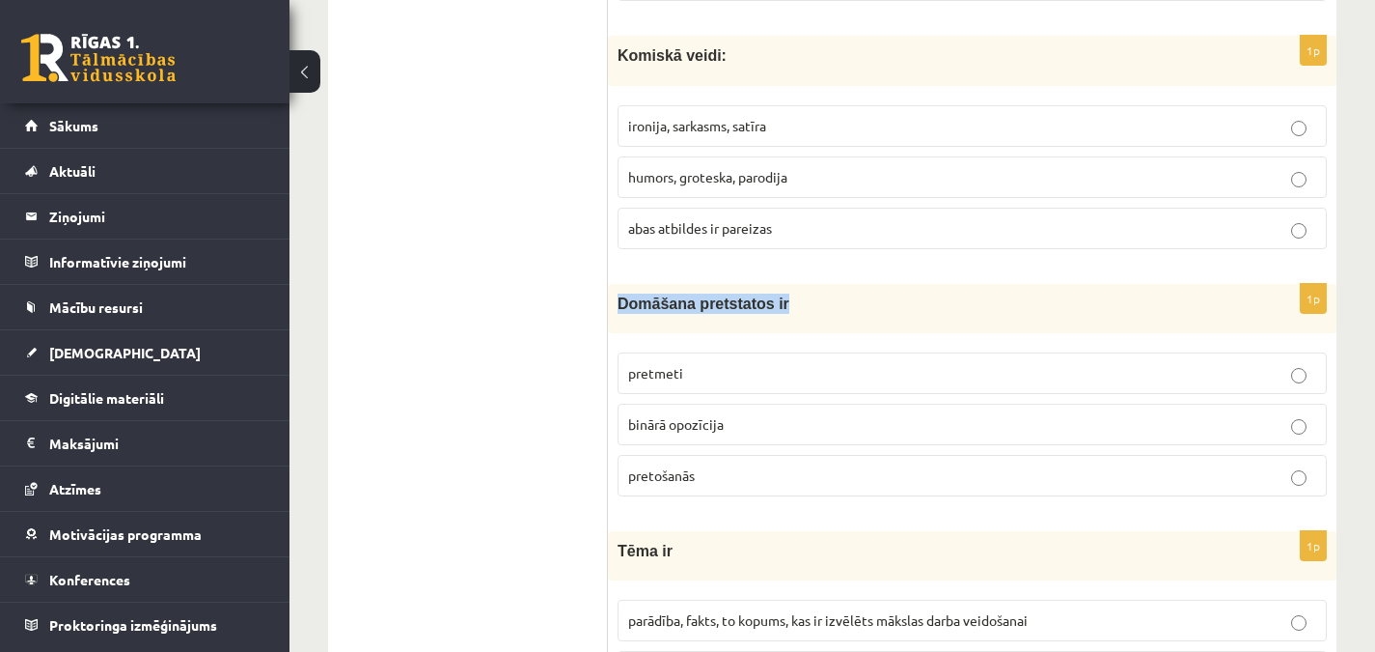
drag, startPoint x: 618, startPoint y: 275, endPoint x: 772, endPoint y: 280, distance: 154.5
click at [772, 293] on p "Domāšana pretstatos ir" at bounding box center [924, 303] width 613 height 20
copy span "Domāšana pretstatos ir"
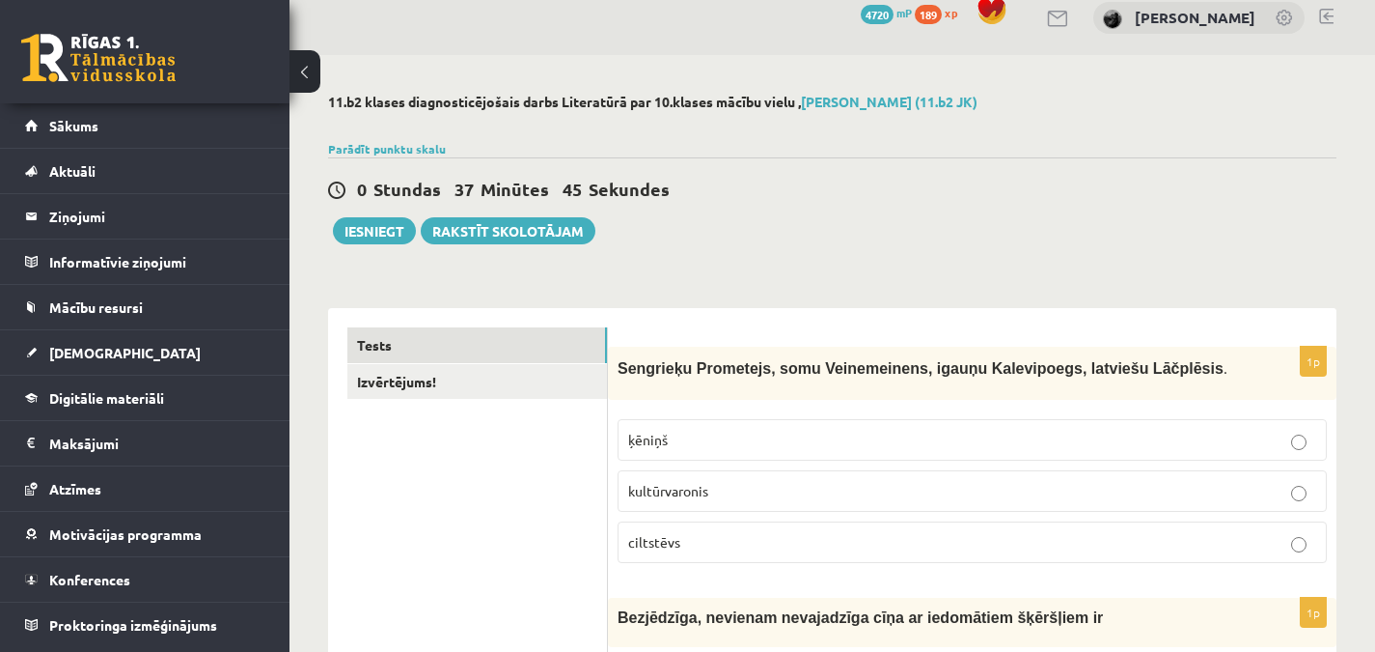
scroll to position [0, 0]
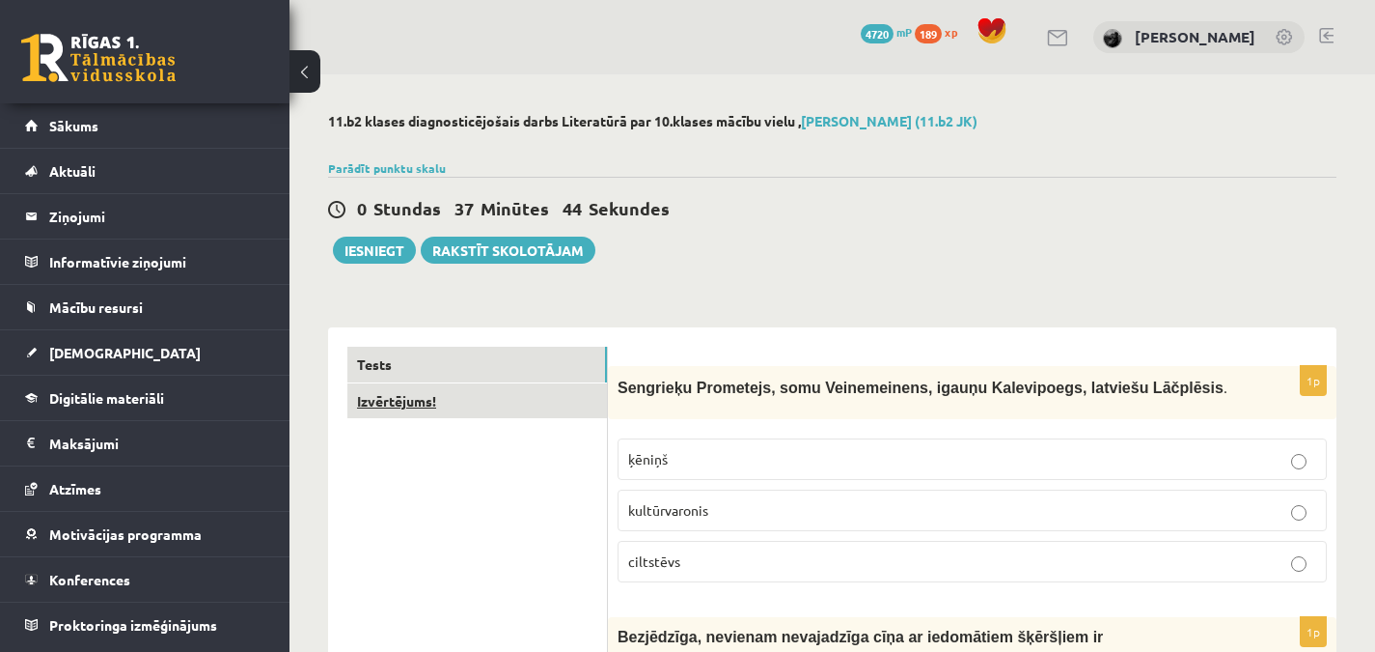
click at [439, 397] on link "Izvērtējums!" at bounding box center [477, 401] width 260 height 36
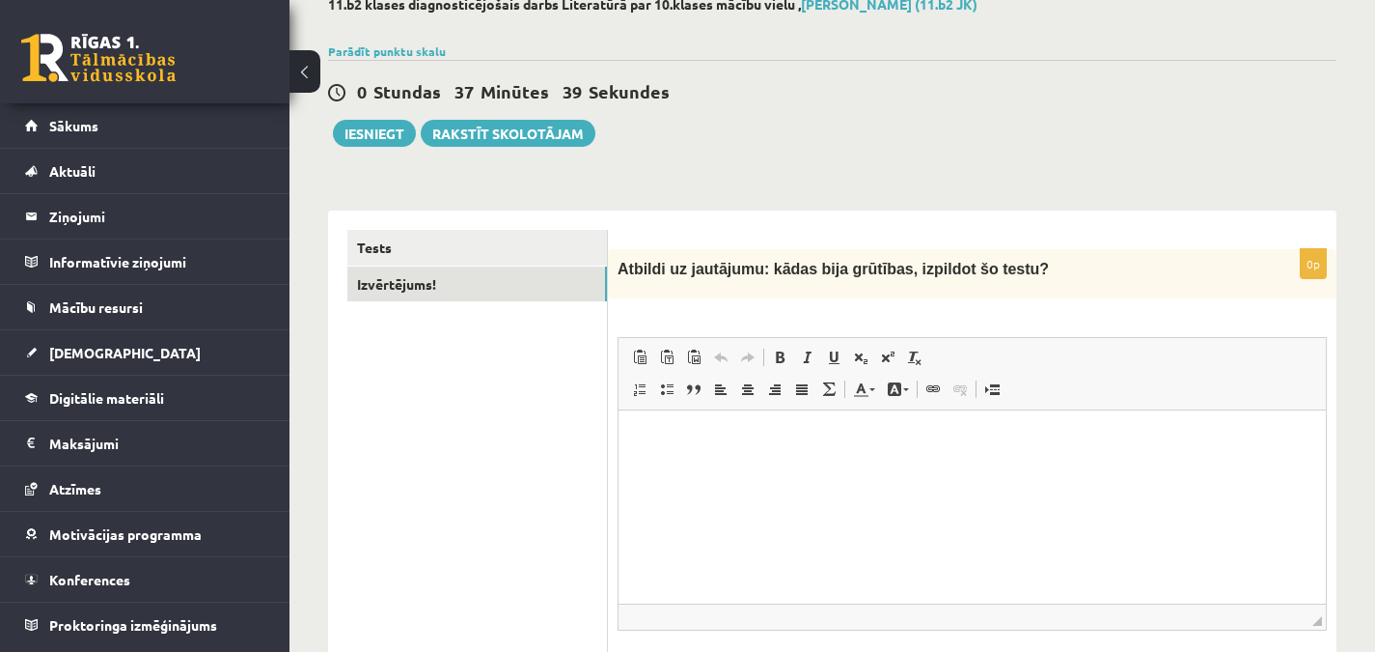
scroll to position [132, 0]
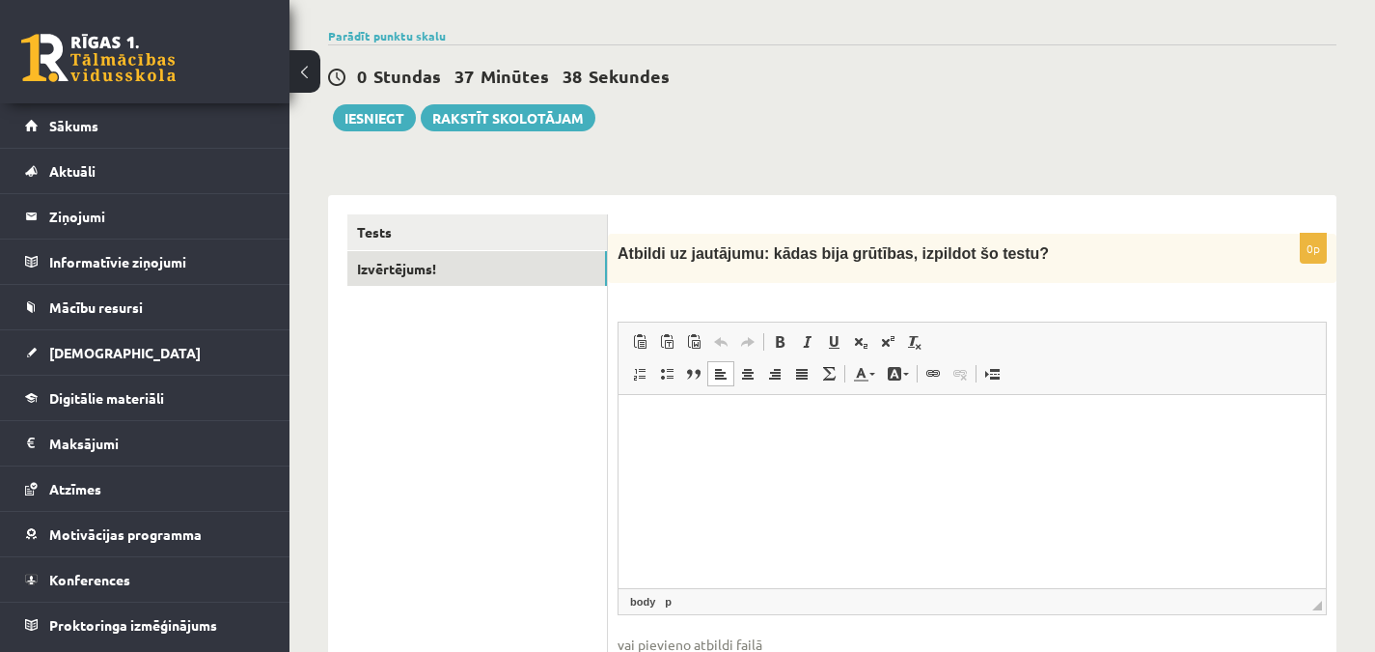
click at [848, 450] on html at bounding box center [973, 424] width 708 height 59
click at [713, 424] on p "**********" at bounding box center [972, 424] width 669 height 20
click at [782, 425] on p "**********" at bounding box center [972, 424] width 669 height 20
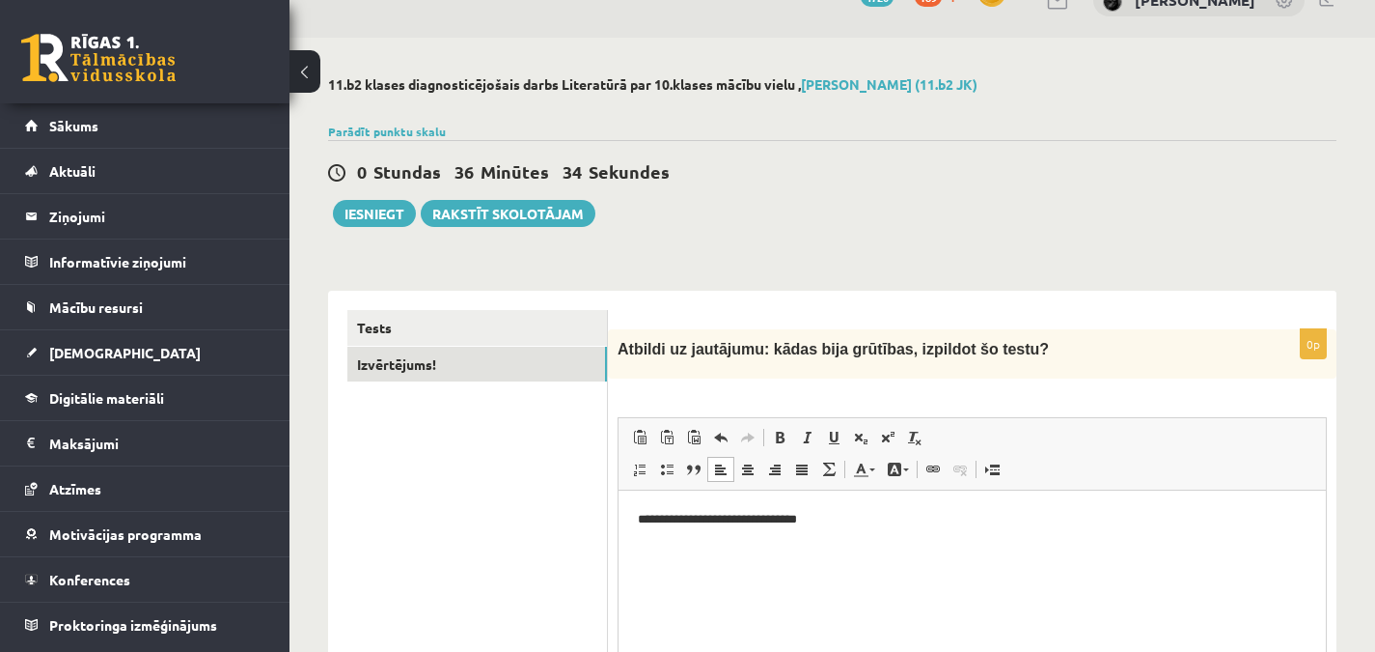
scroll to position [33, 0]
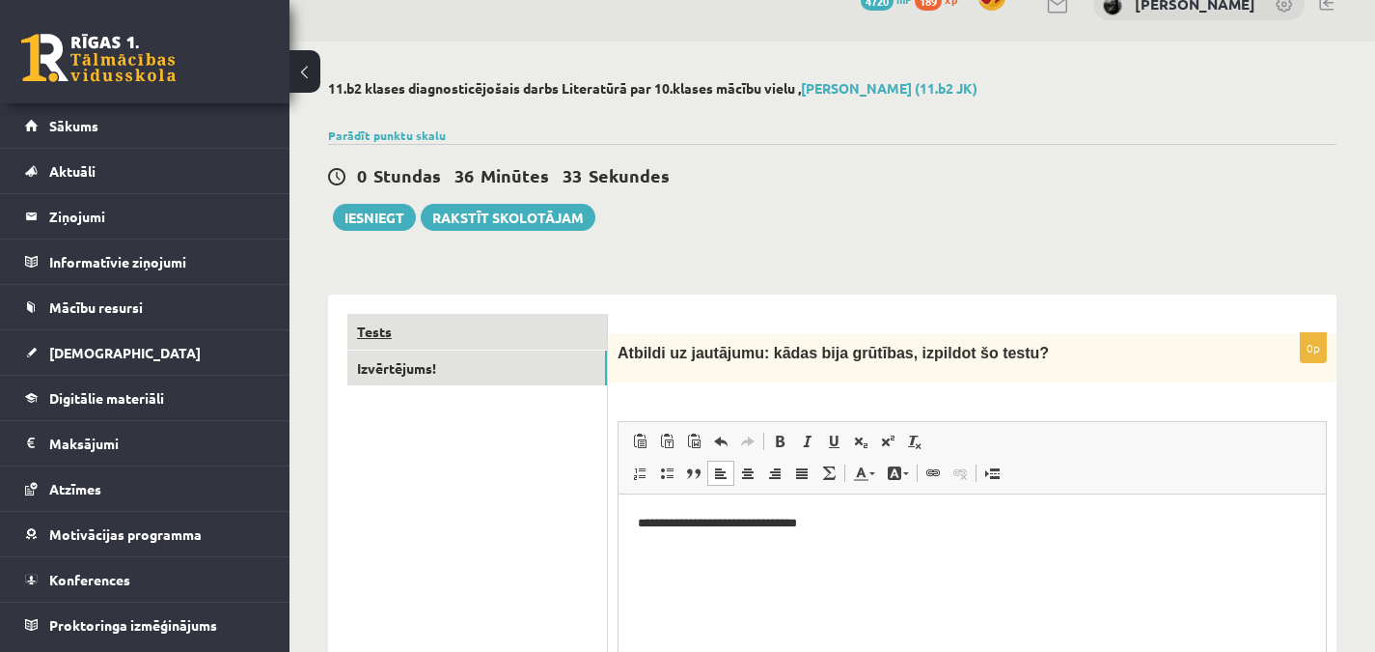
click at [523, 337] on link "Tests" at bounding box center [477, 332] width 260 height 36
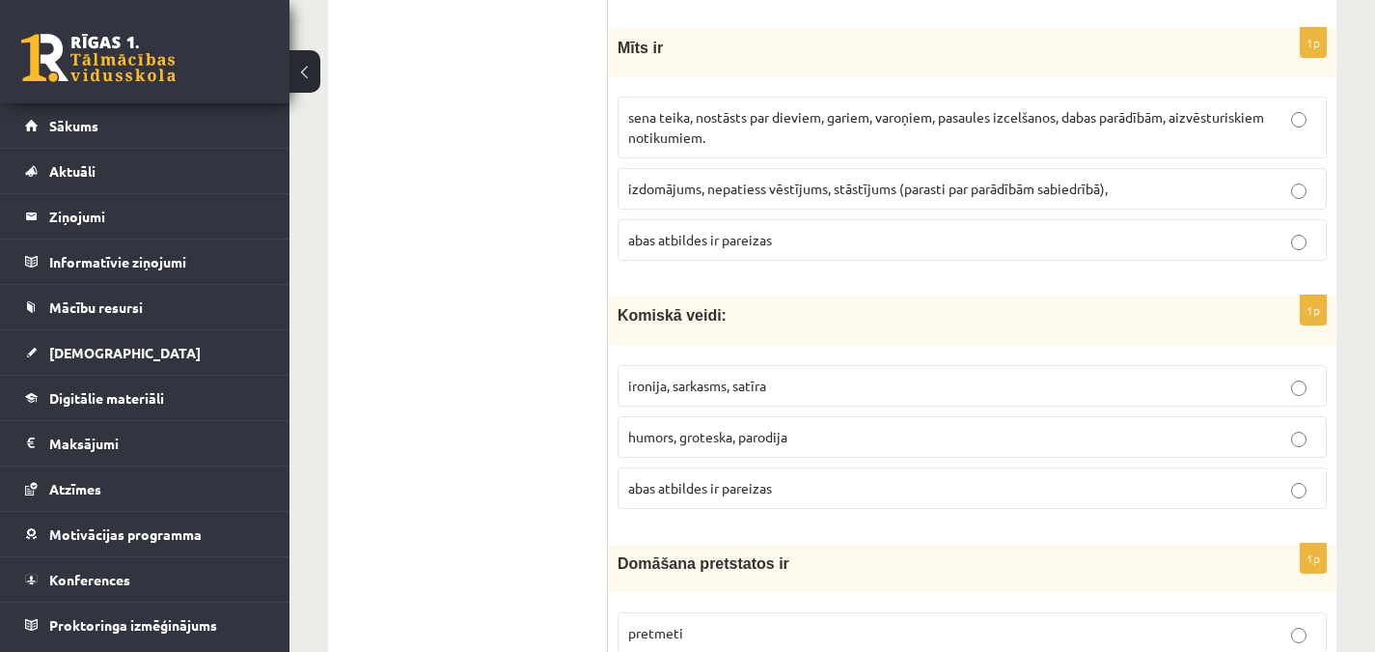
scroll to position [580, 0]
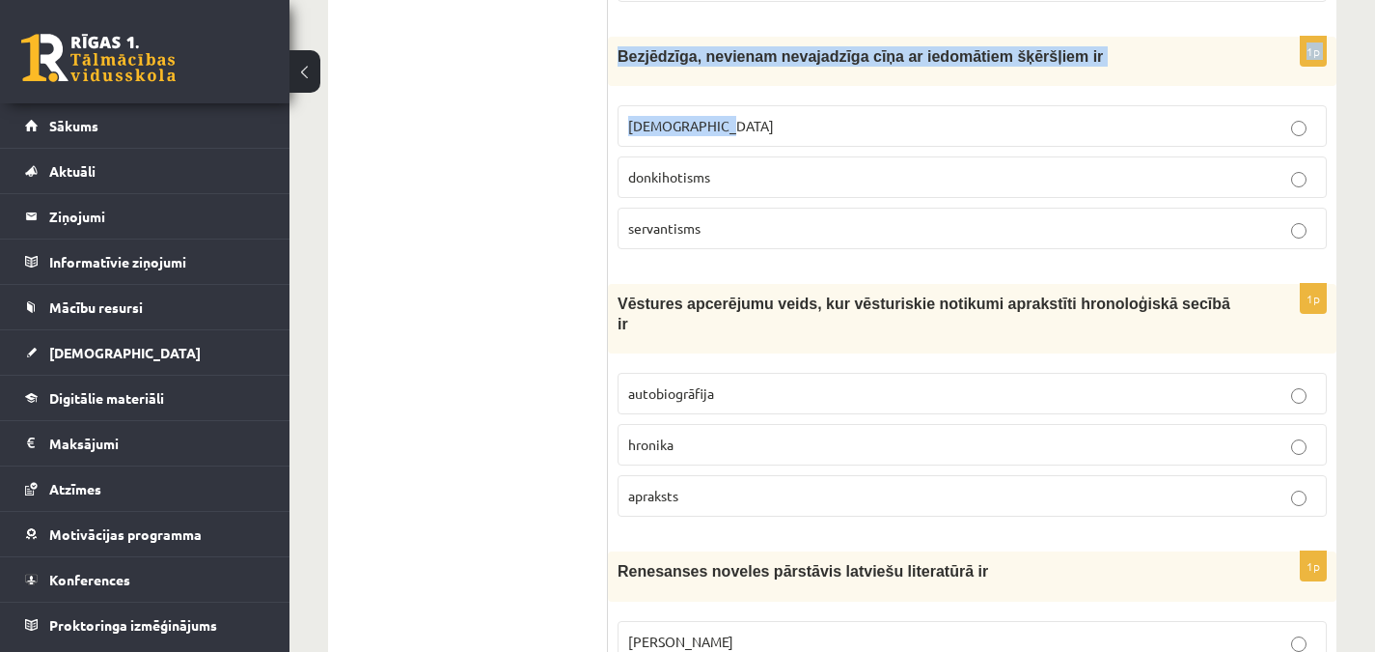
drag, startPoint x: 1366, startPoint y: 94, endPoint x: 1381, endPoint y: 17, distance: 77.8
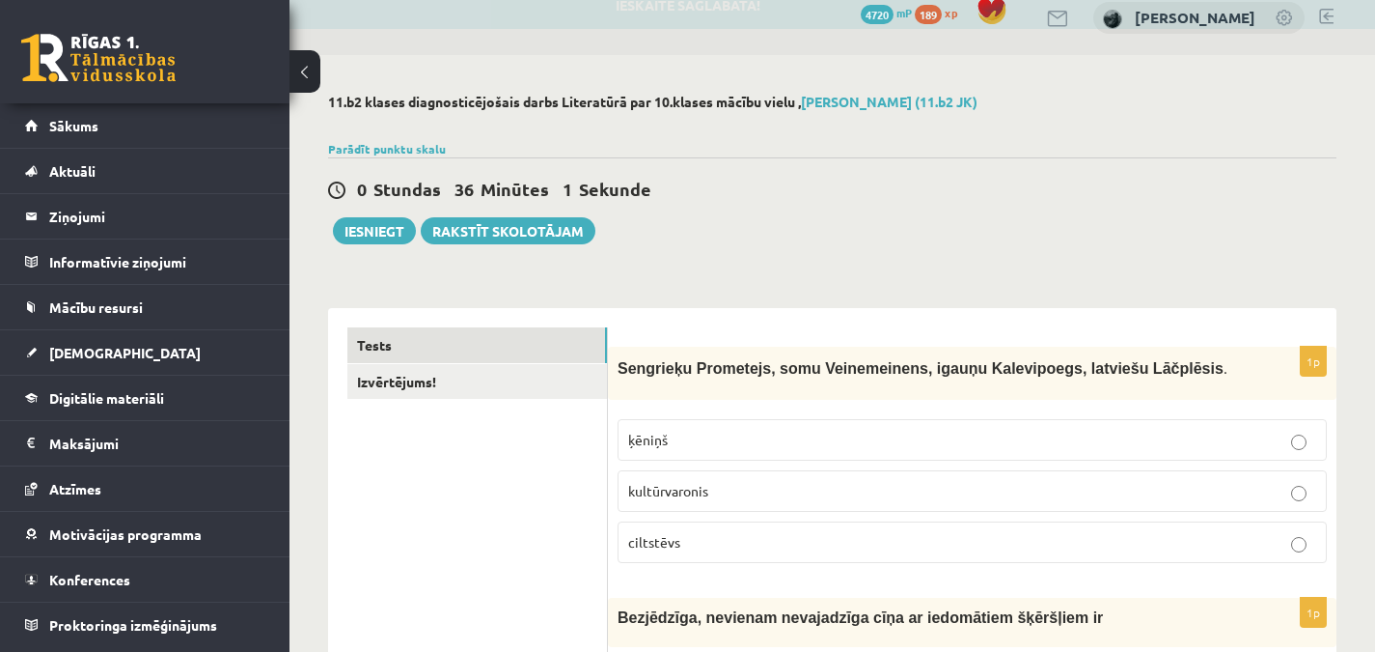
scroll to position [0, 0]
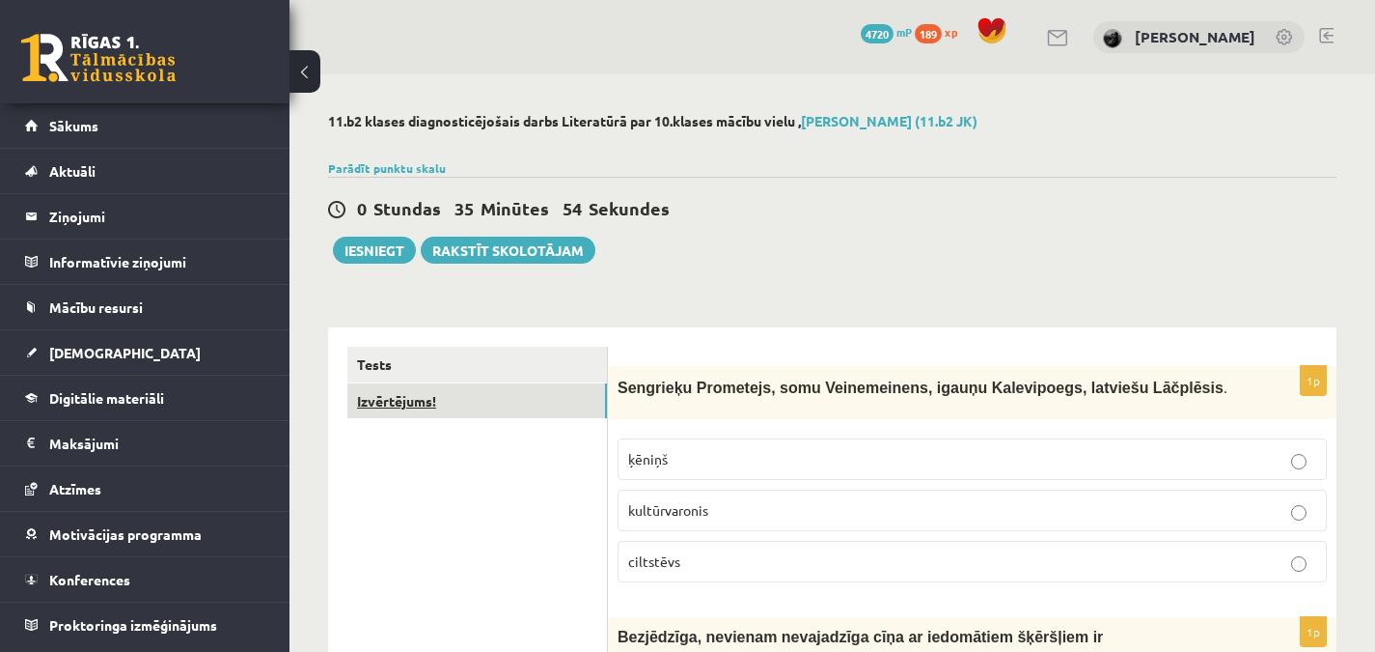
click at [439, 403] on link "Izvērtējums!" at bounding box center [477, 401] width 260 height 36
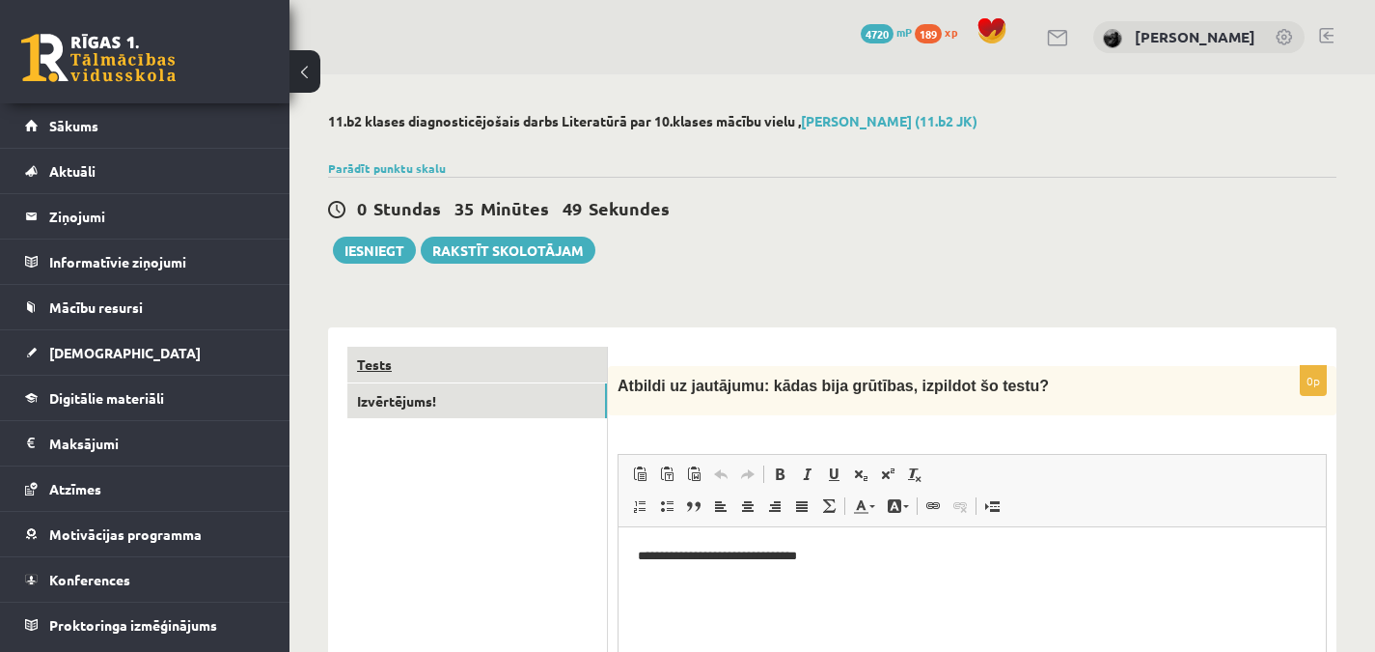
click at [486, 366] on link "Tests" at bounding box center [477, 365] width 260 height 36
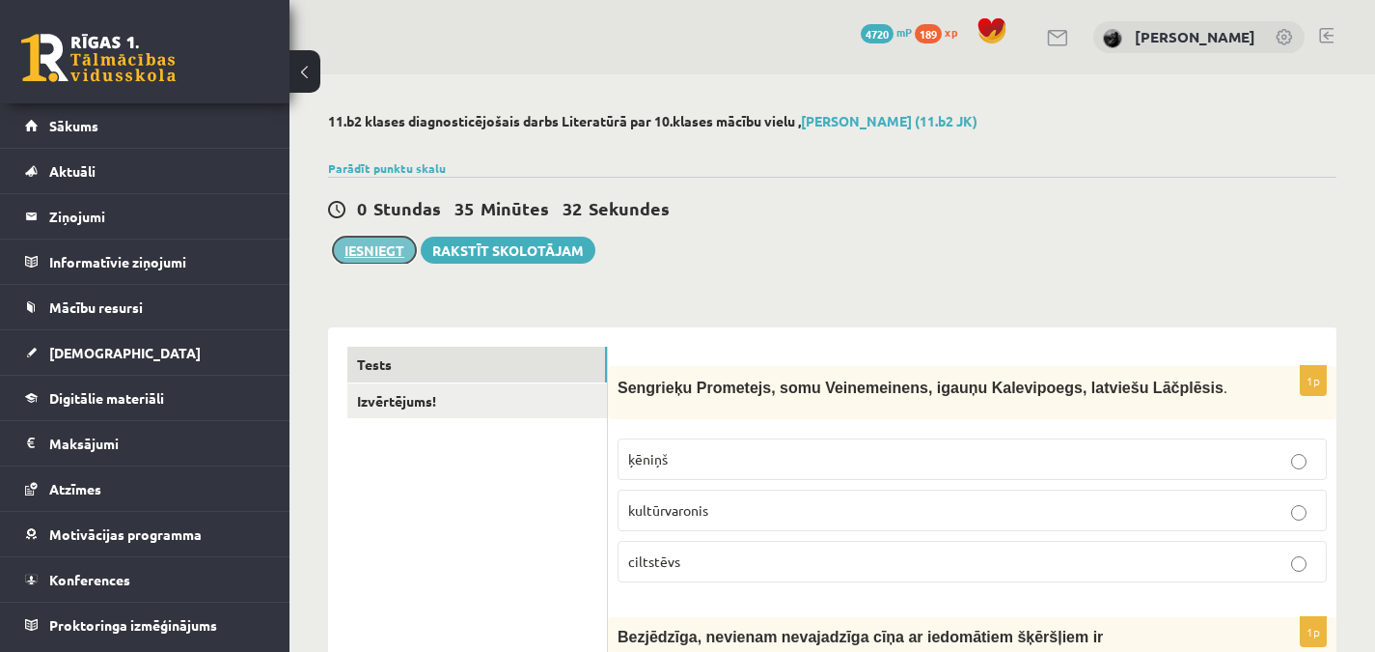
click at [376, 243] on button "Iesniegt" at bounding box center [374, 249] width 83 height 27
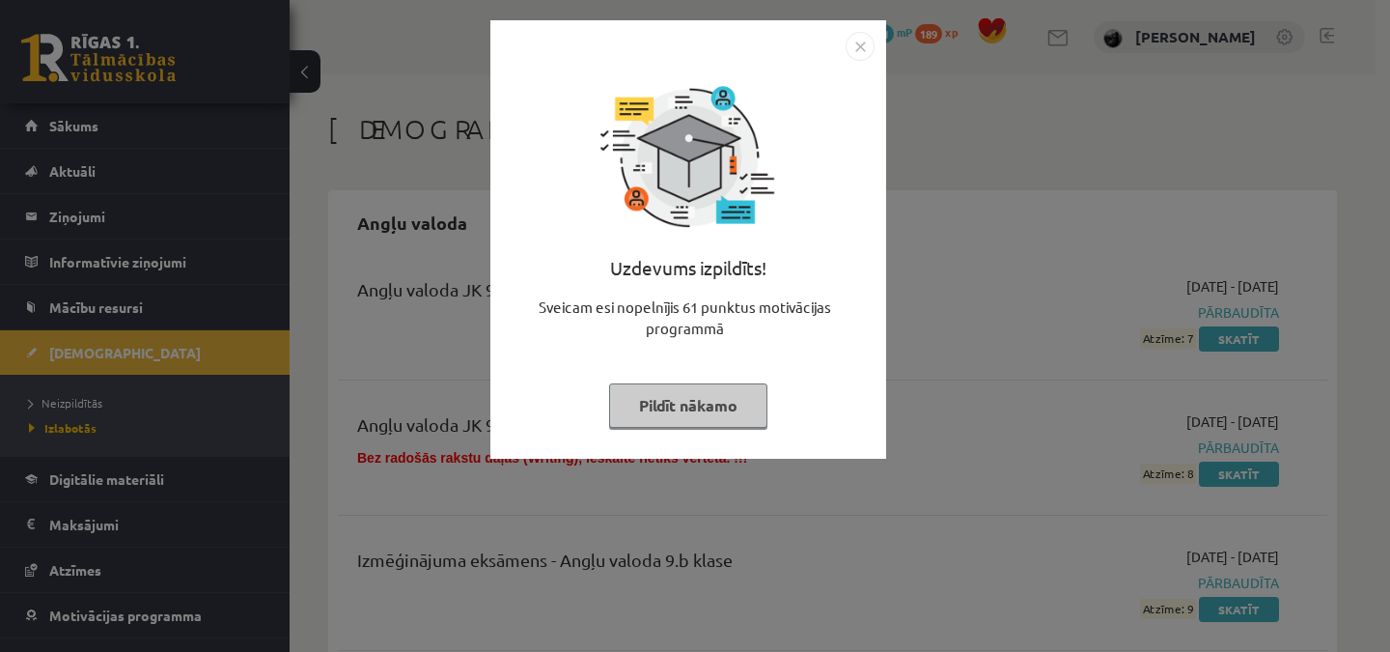
click at [863, 42] on img "Close" at bounding box center [860, 46] width 29 height 29
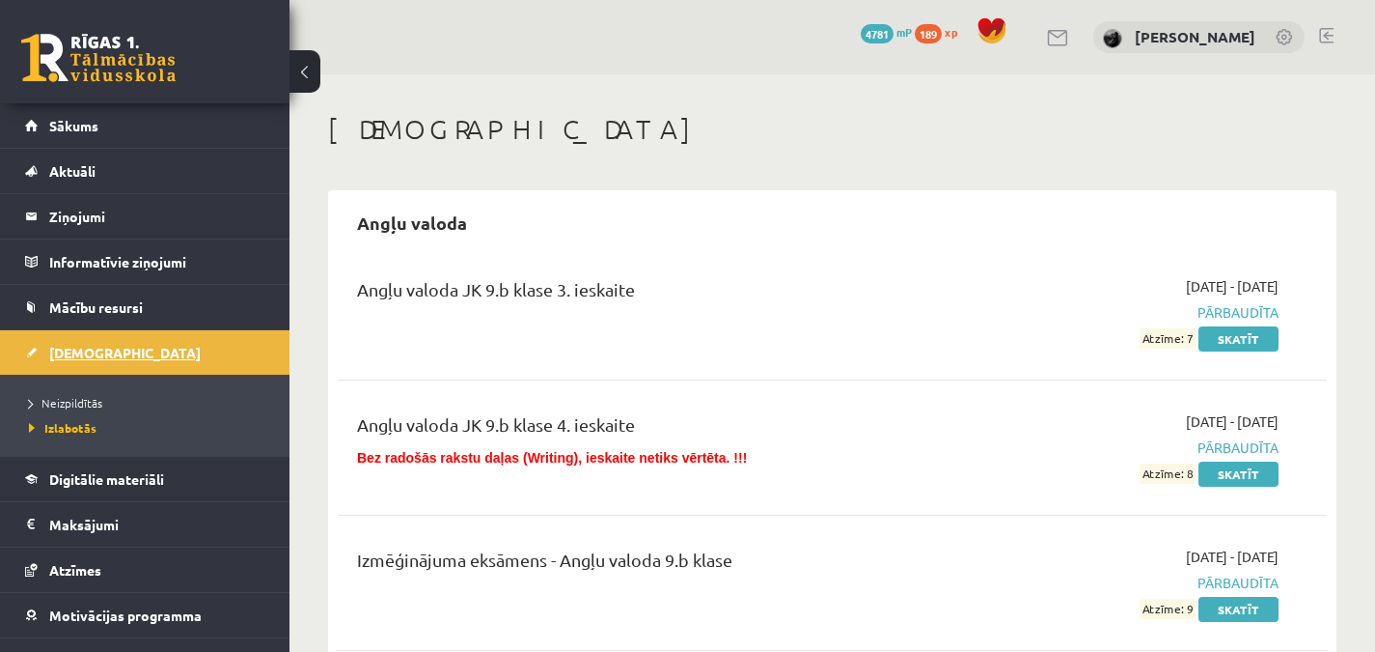
click at [116, 347] on link "[DEMOGRAPHIC_DATA]" at bounding box center [145, 352] width 240 height 44
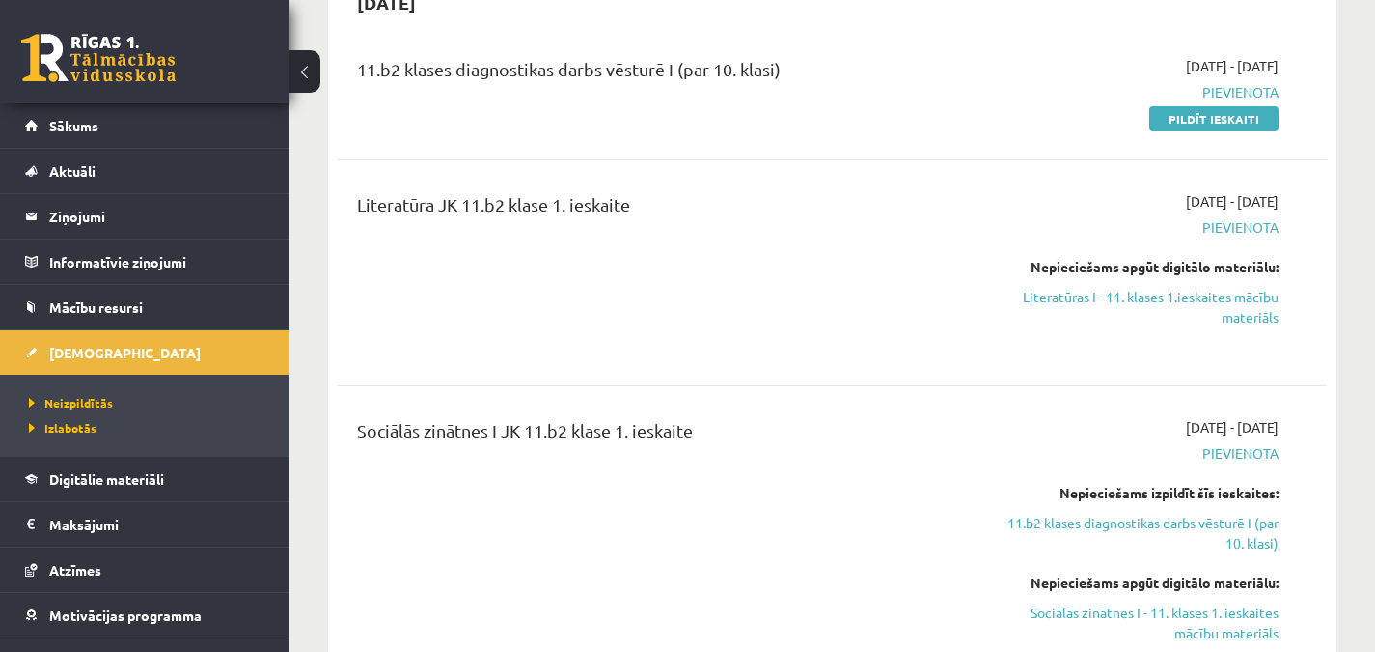
scroll to position [820, 0]
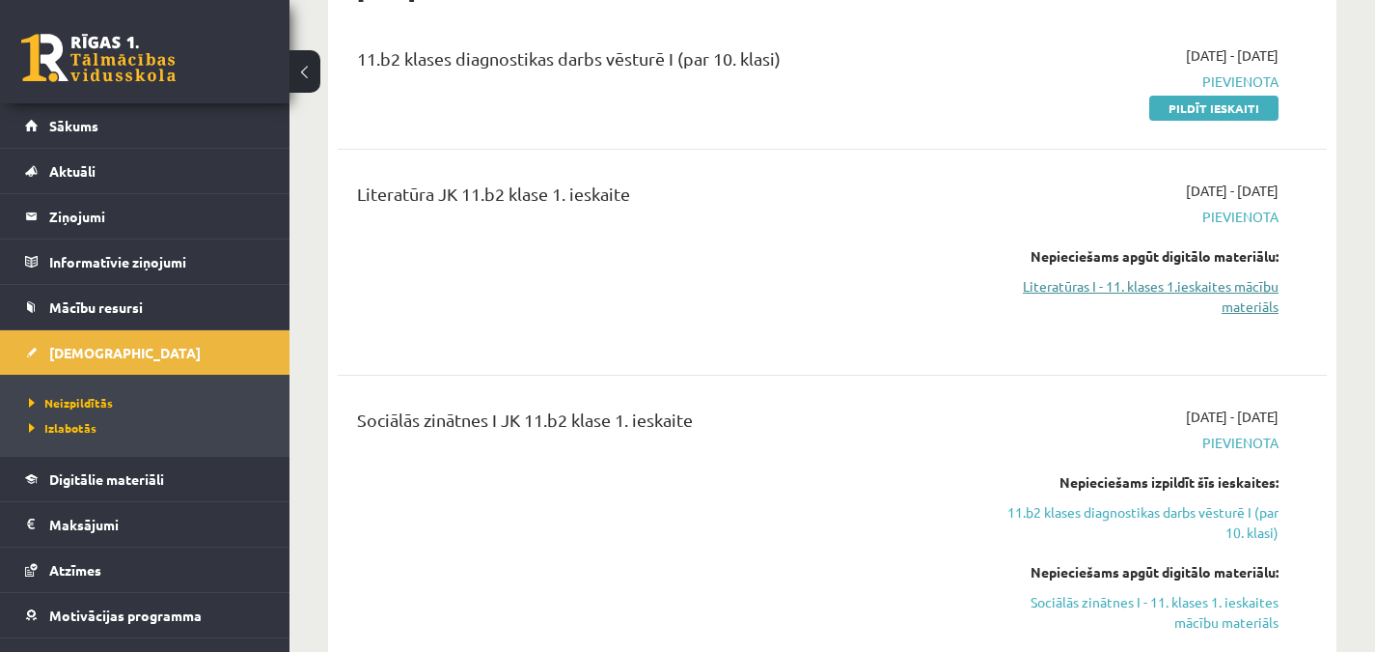
click at [1176, 282] on link "Literatūras I - 11. klases 1.ieskaites mācību materiāls" at bounding box center [1135, 296] width 288 height 41
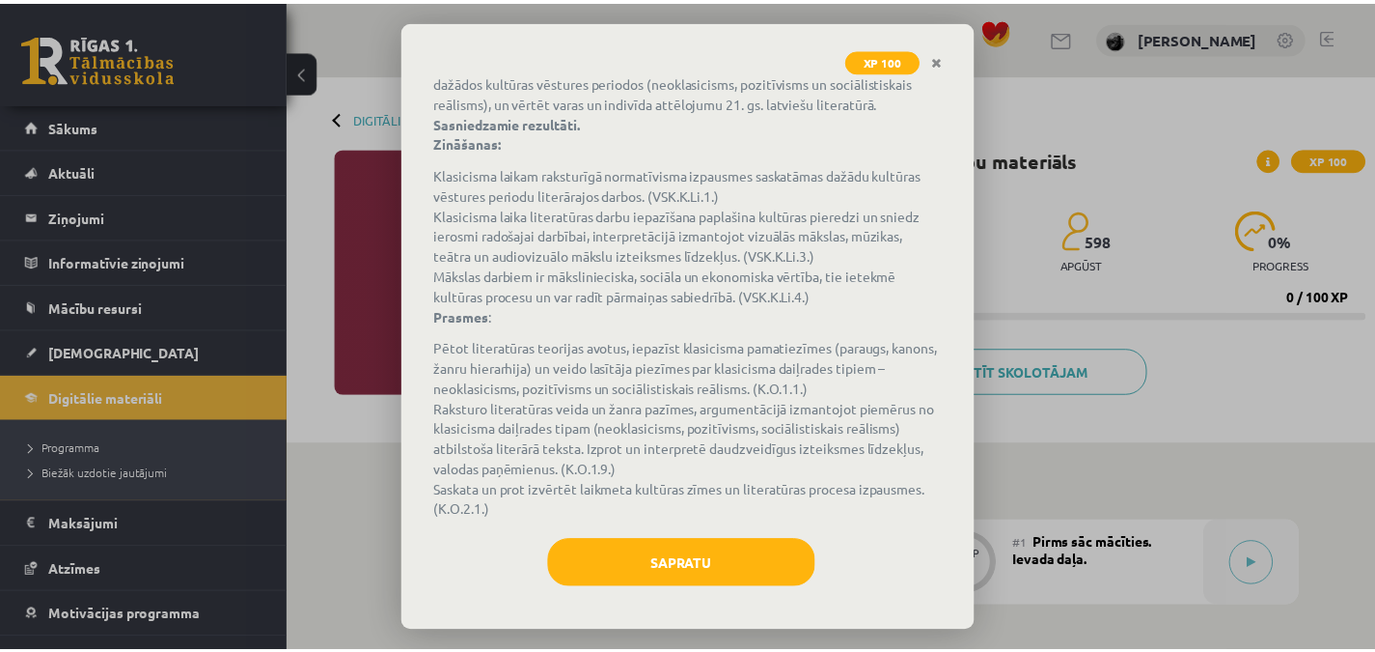
scroll to position [175, 0]
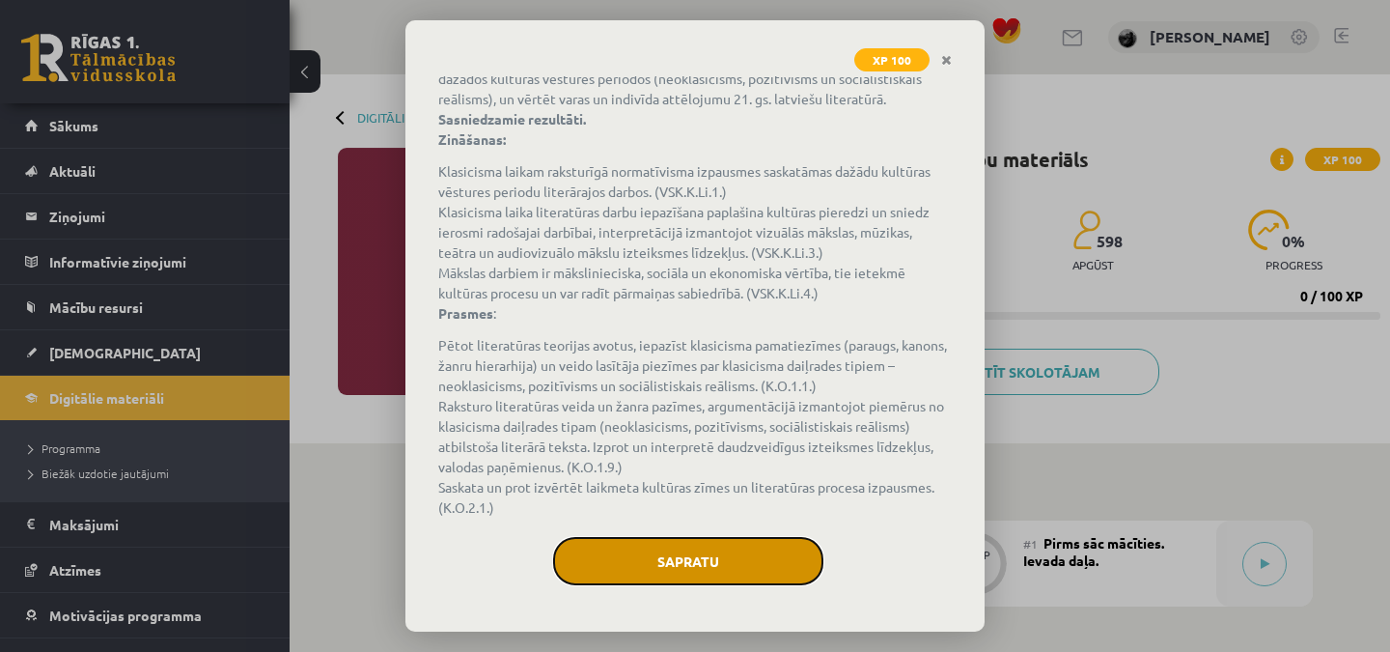
click at [763, 547] on button "Sapratu" at bounding box center [688, 561] width 270 height 48
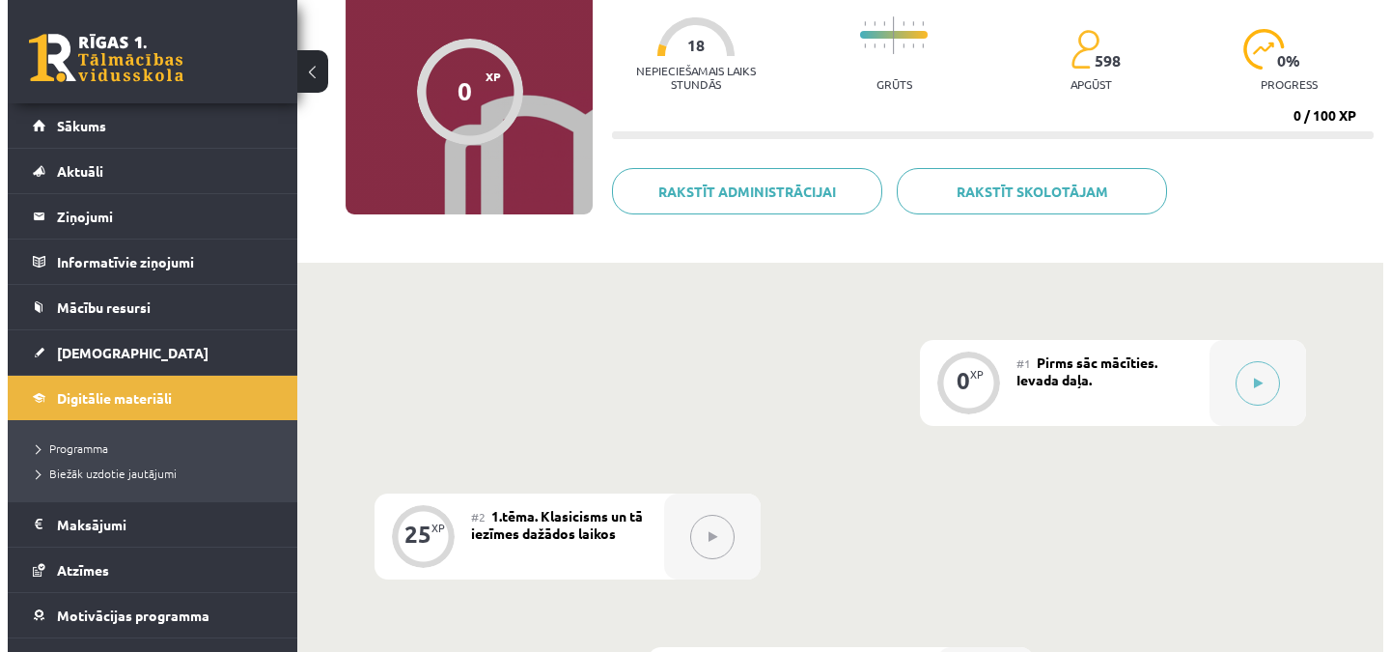
scroll to position [186, 0]
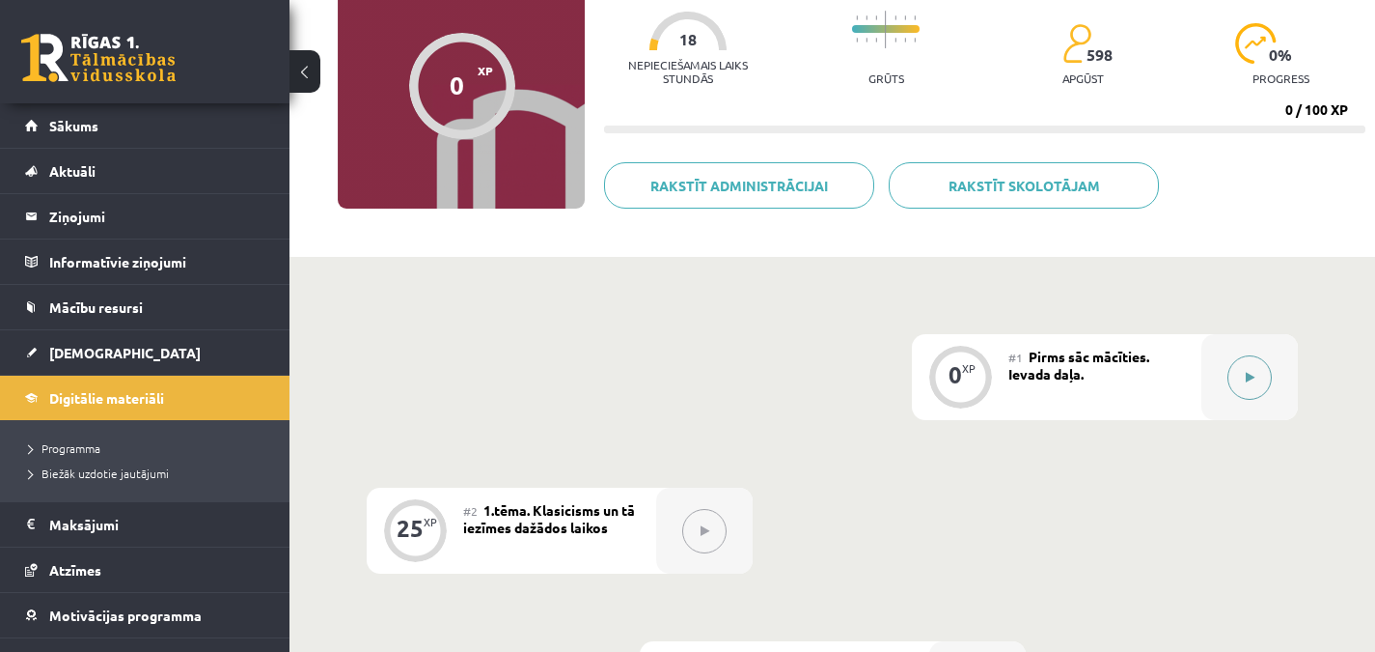
click at [1237, 367] on button at bounding box center [1250, 377] width 44 height 44
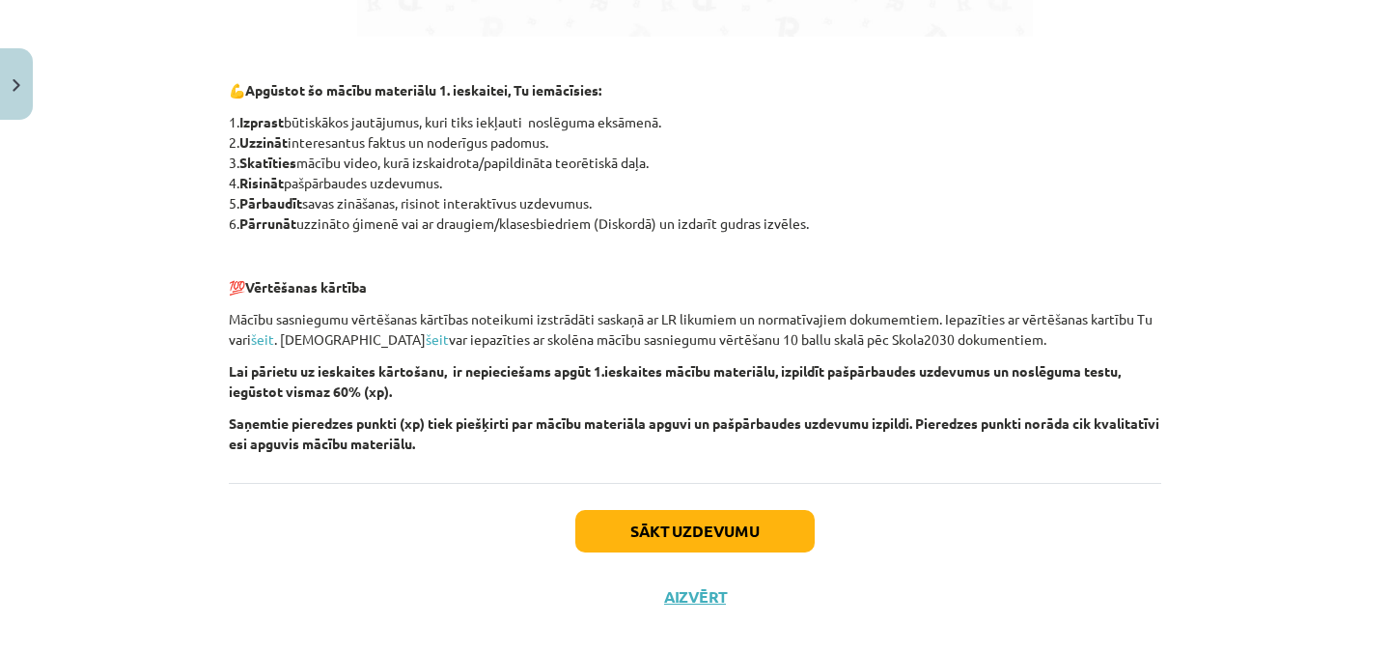
scroll to position [1344, 0]
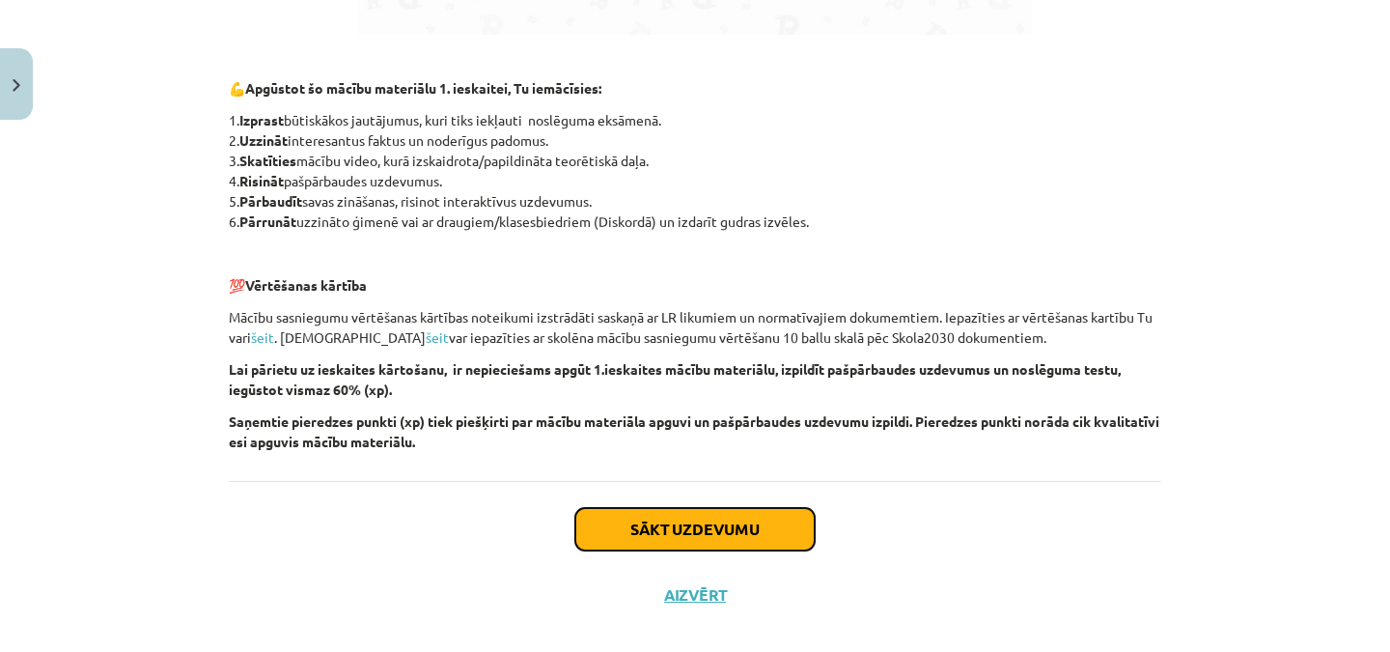
click at [712, 528] on button "Sākt uzdevumu" at bounding box center [694, 529] width 239 height 42
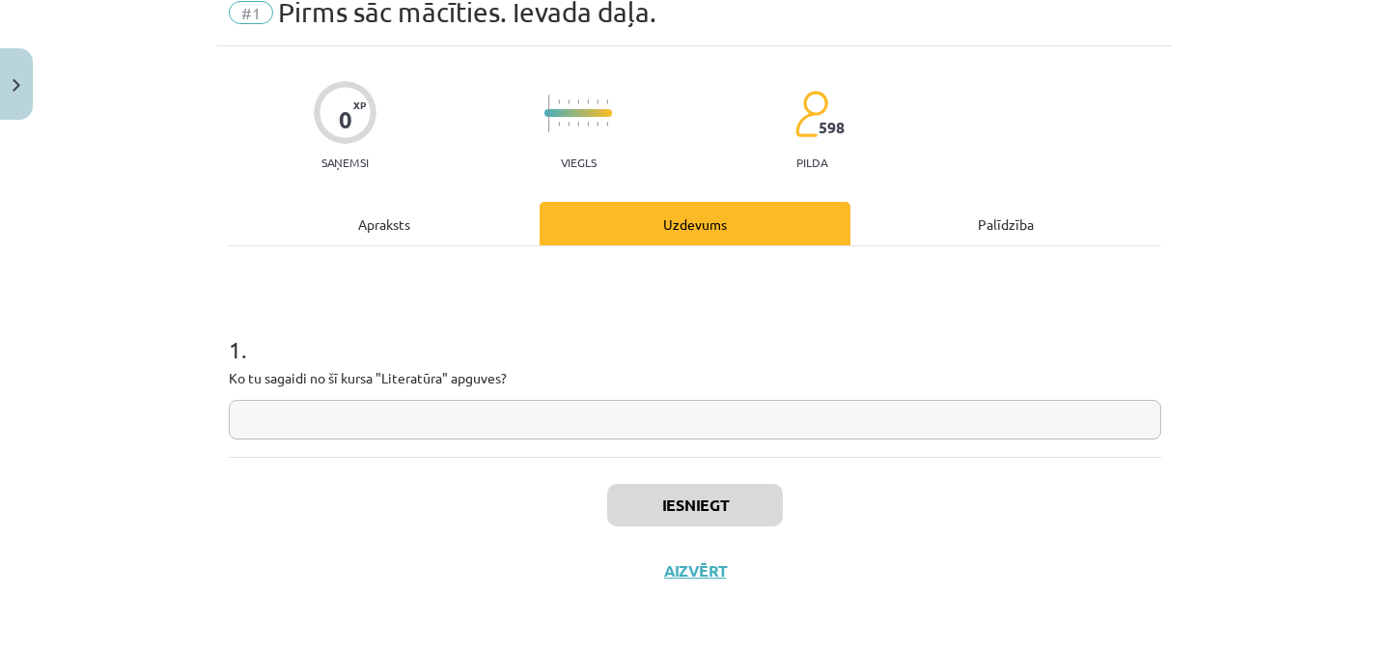
scroll to position [48, 0]
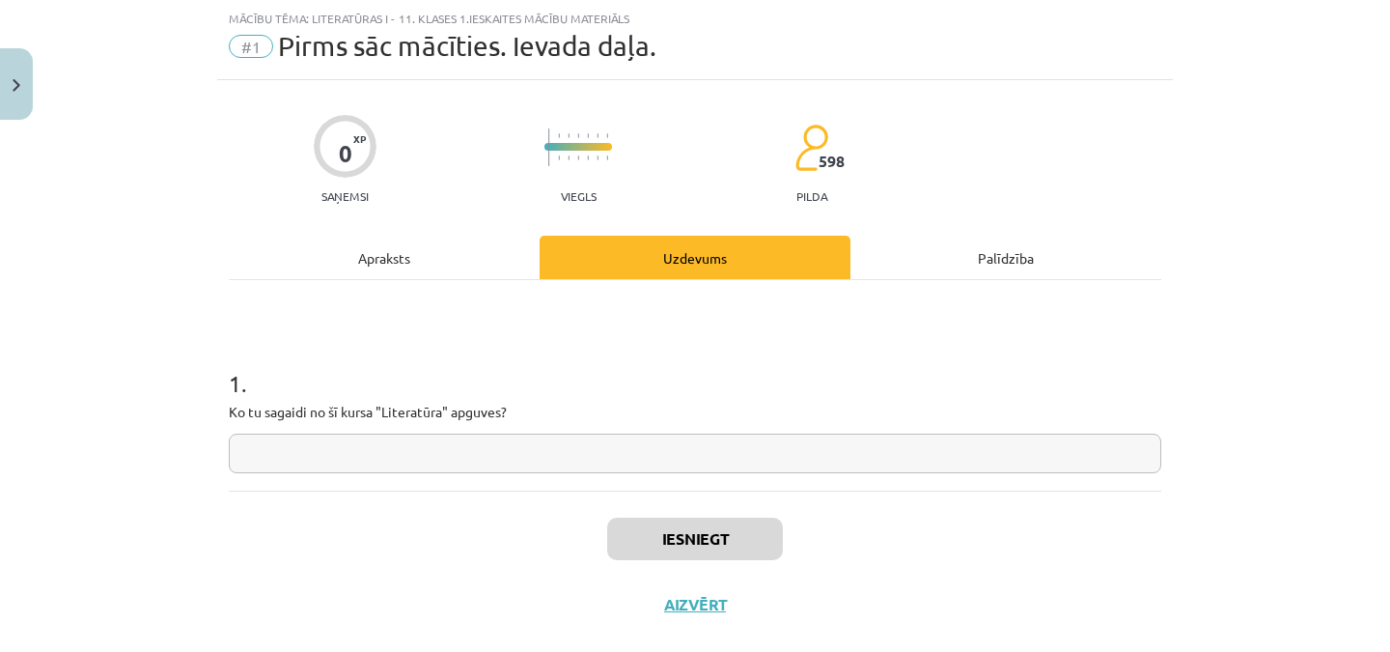
click at [638, 448] on input "text" at bounding box center [695, 453] width 932 height 40
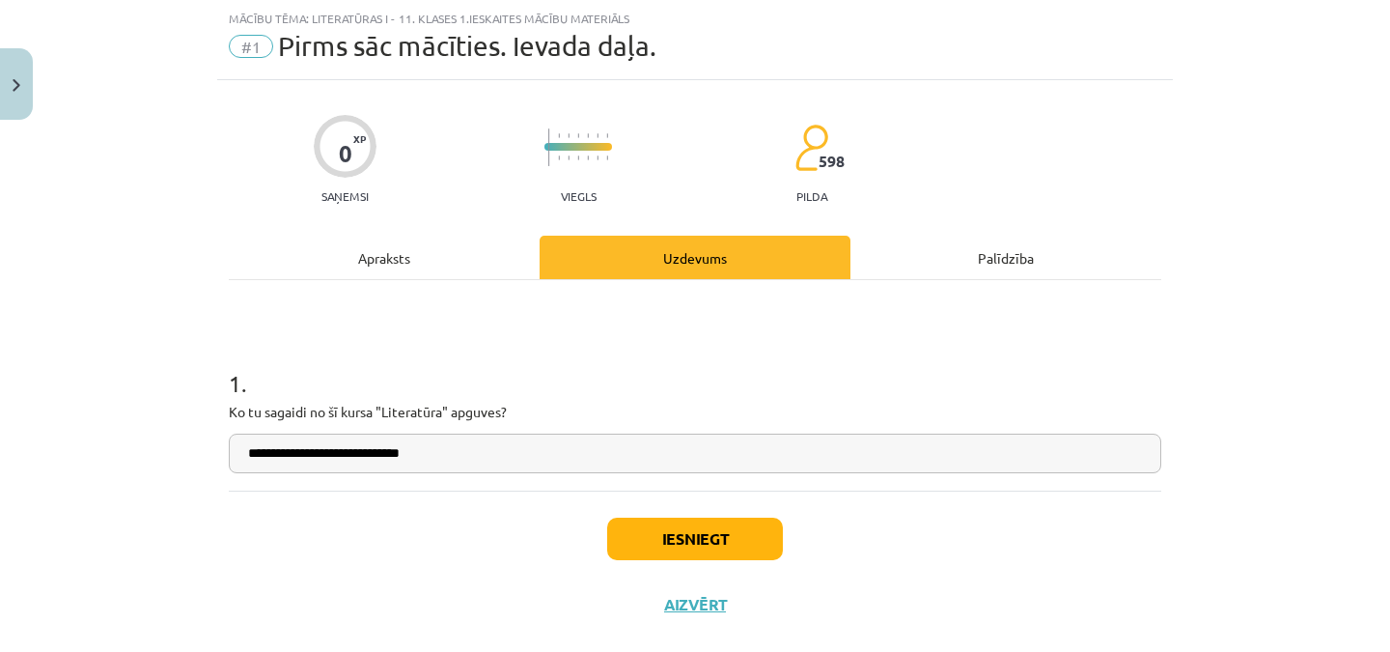
type input "**********"
click at [713, 536] on button "Iesniegt" at bounding box center [695, 538] width 176 height 42
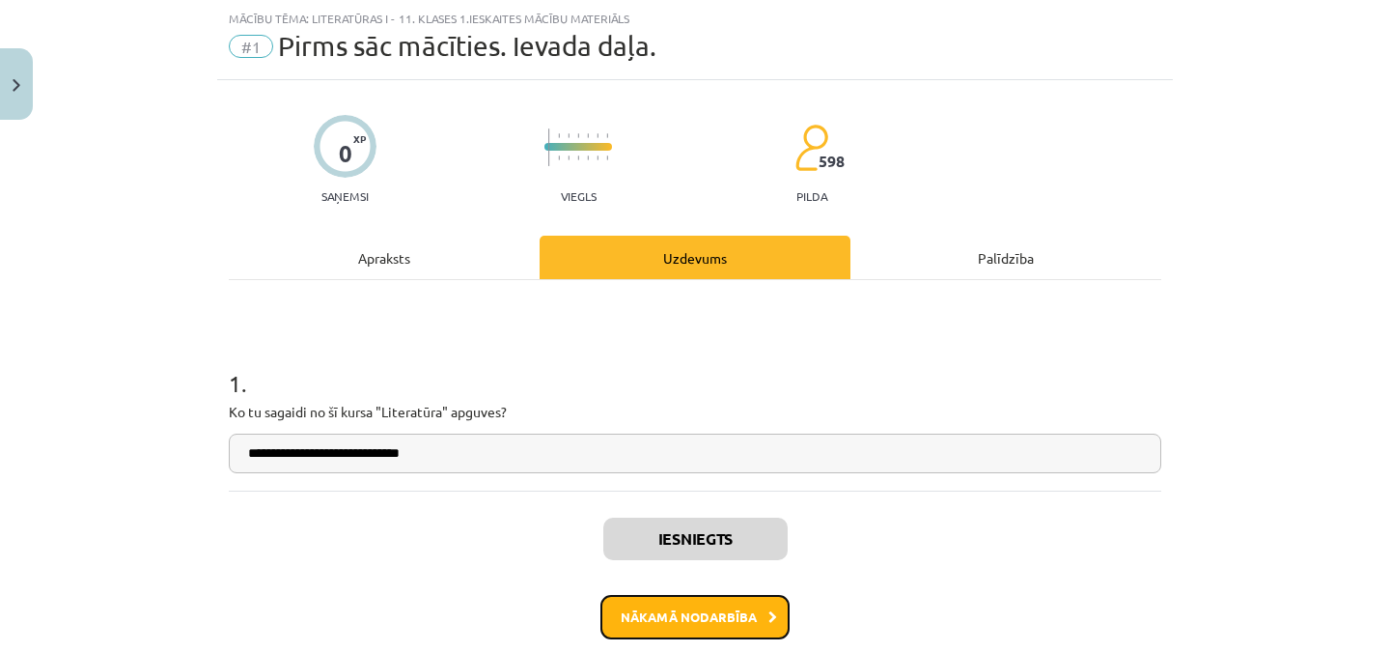
click at [712, 622] on button "Nākamā nodarbība" at bounding box center [694, 617] width 189 height 44
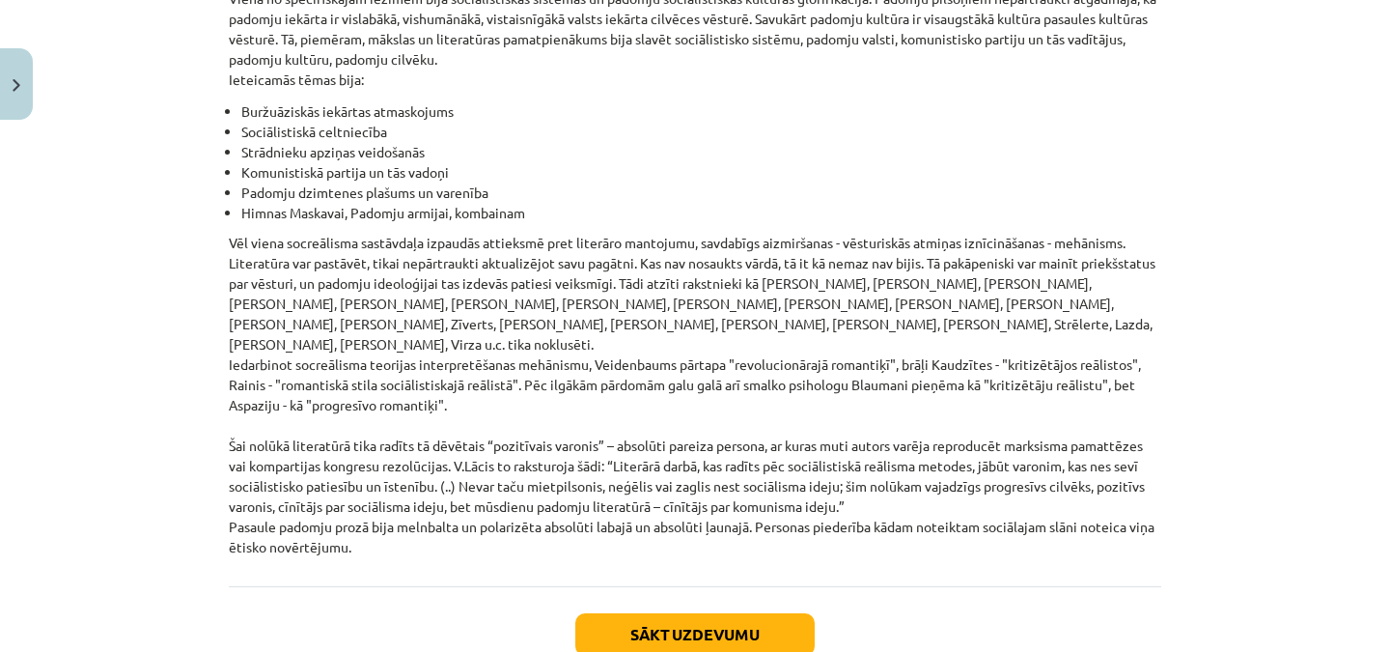
scroll to position [4483, 0]
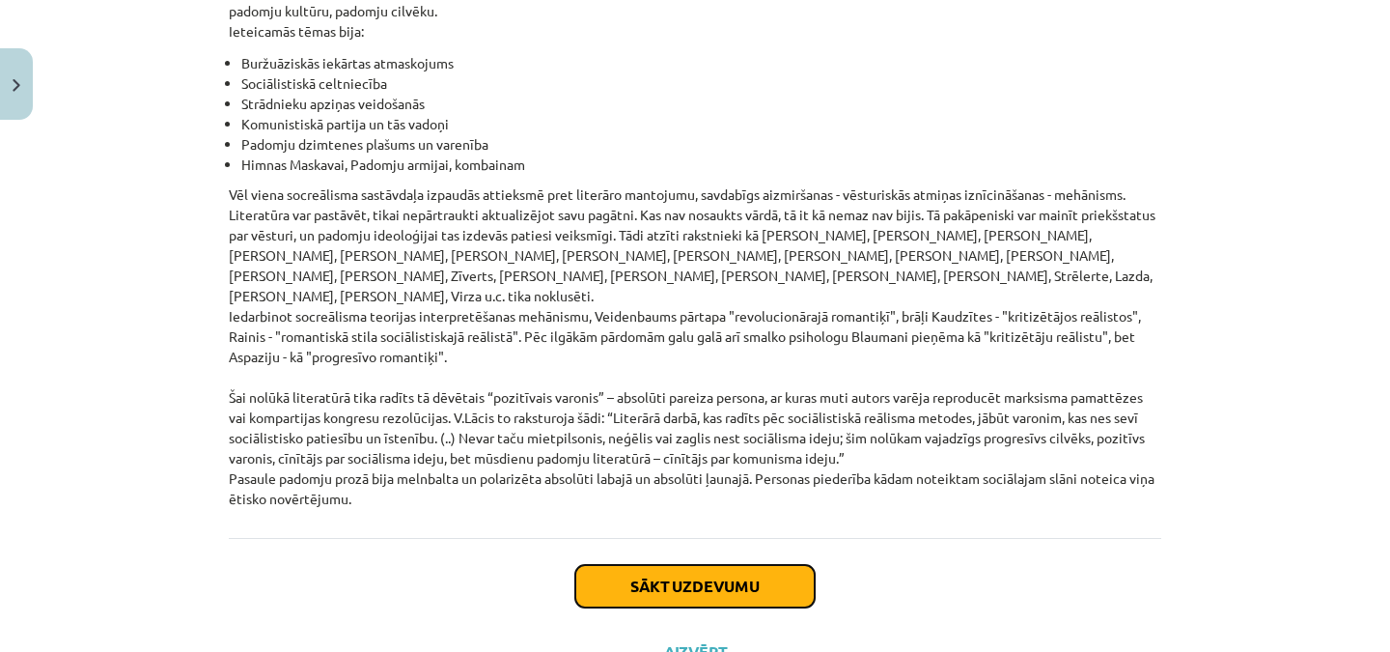
click at [728, 565] on button "Sākt uzdevumu" at bounding box center [694, 586] width 239 height 42
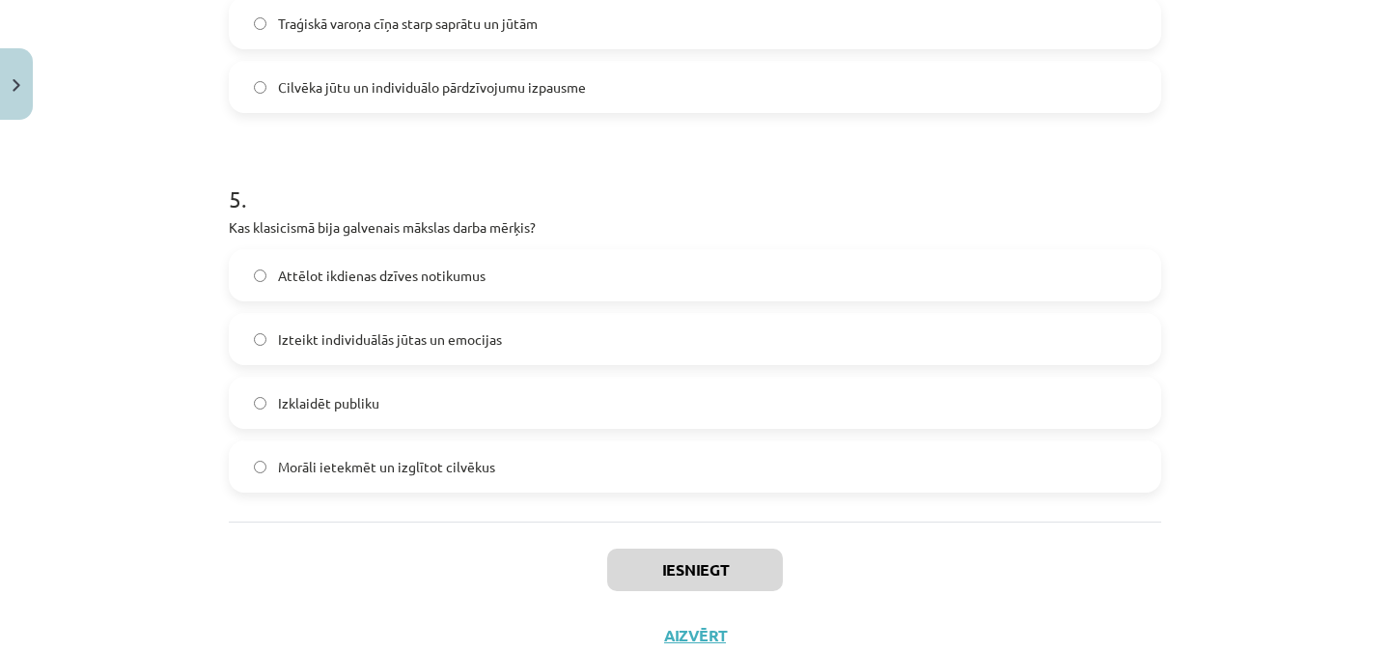
scroll to position [1815, 0]
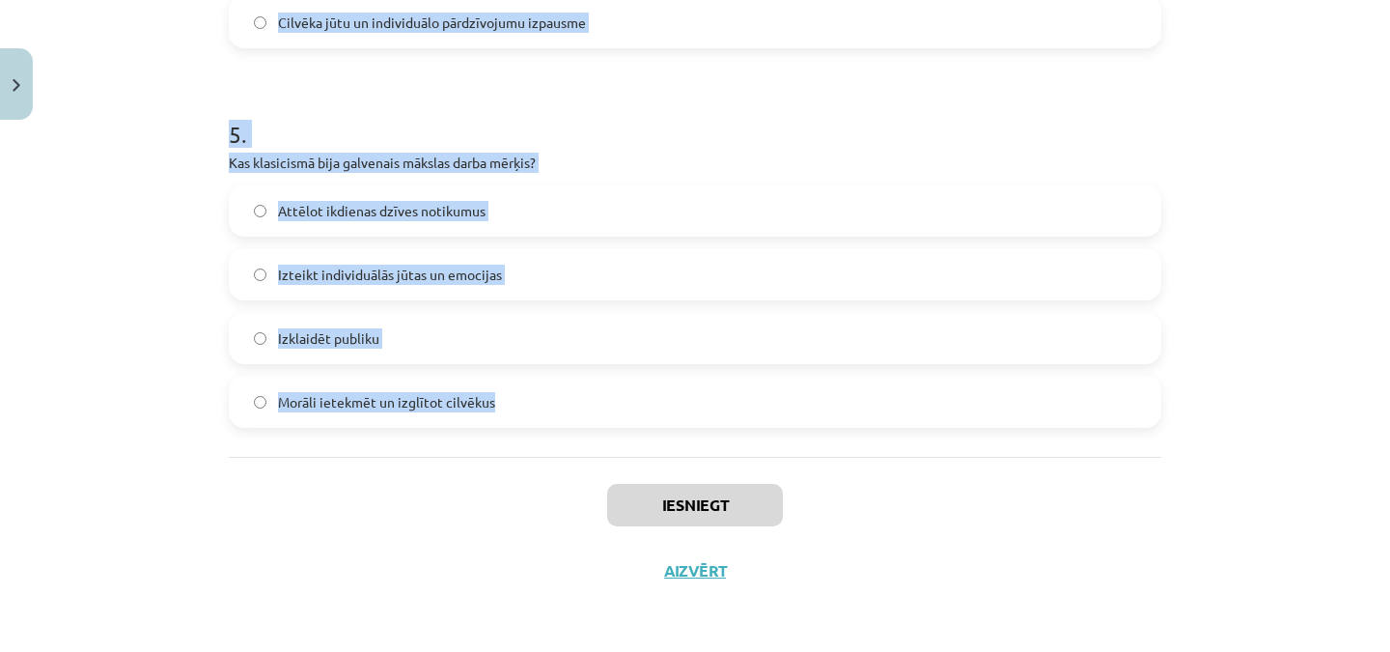
drag, startPoint x: 221, startPoint y: 407, endPoint x: 504, endPoint y: 407, distance: 282.8
copy form "Kurš autors ir saistīts ar latviešu literatūras klasicismu? Rainis [PERSON_NAME…"
click at [1277, 339] on div "Mācību tēma: Literatūras i - 11. klases 1.ieskaites mācību materiāls #2 1.tēma.…" at bounding box center [695, 326] width 1390 height 652
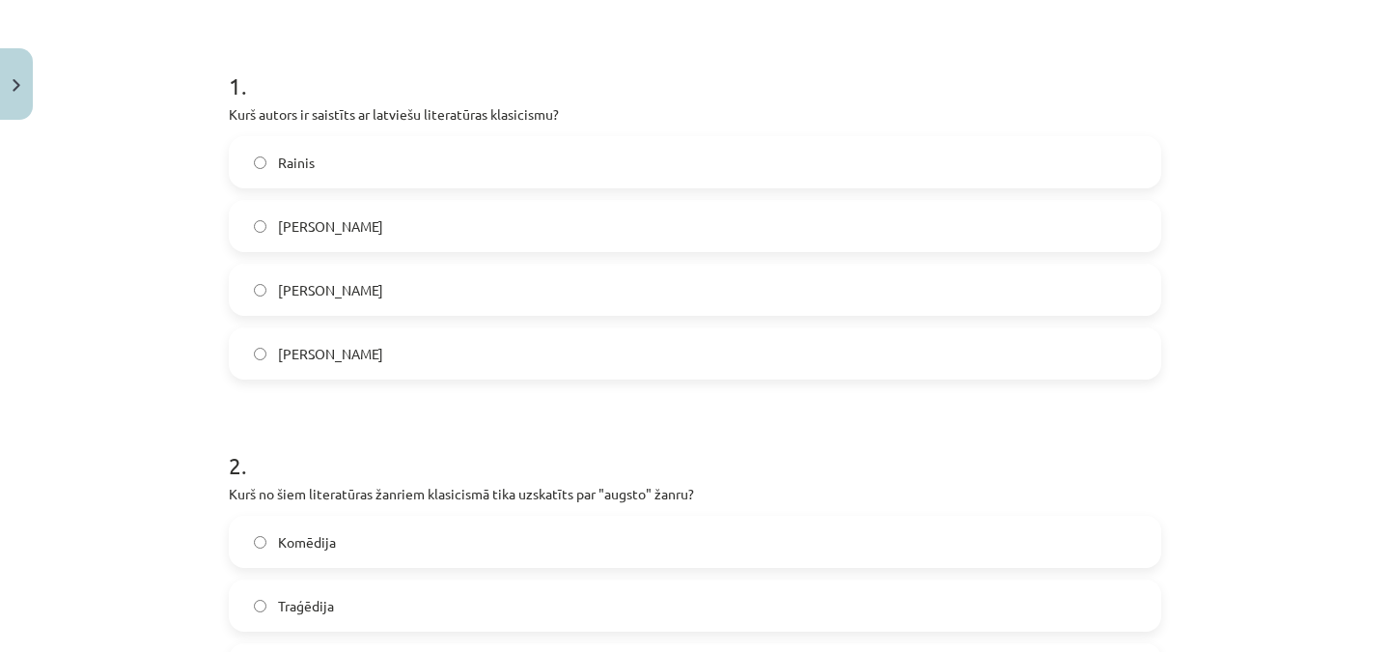
scroll to position [344, 0]
click at [1056, 215] on label "[PERSON_NAME]" at bounding box center [695, 228] width 929 height 48
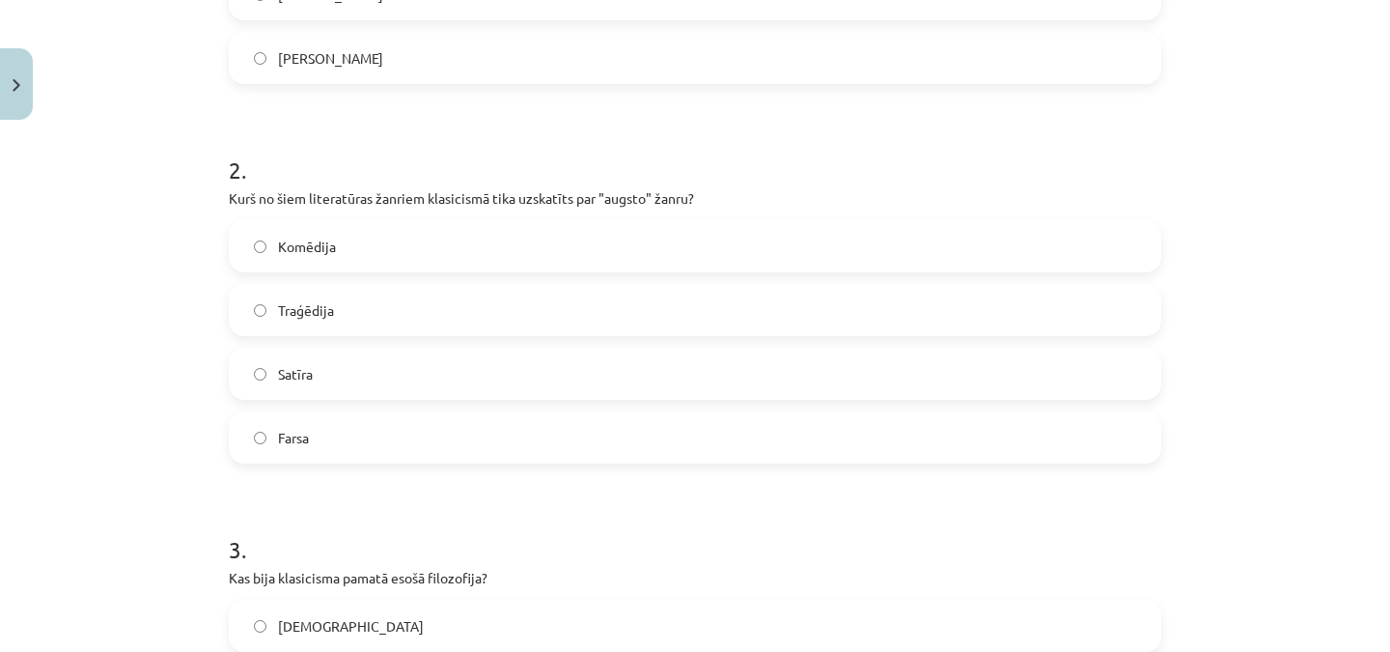
scroll to position [674, 0]
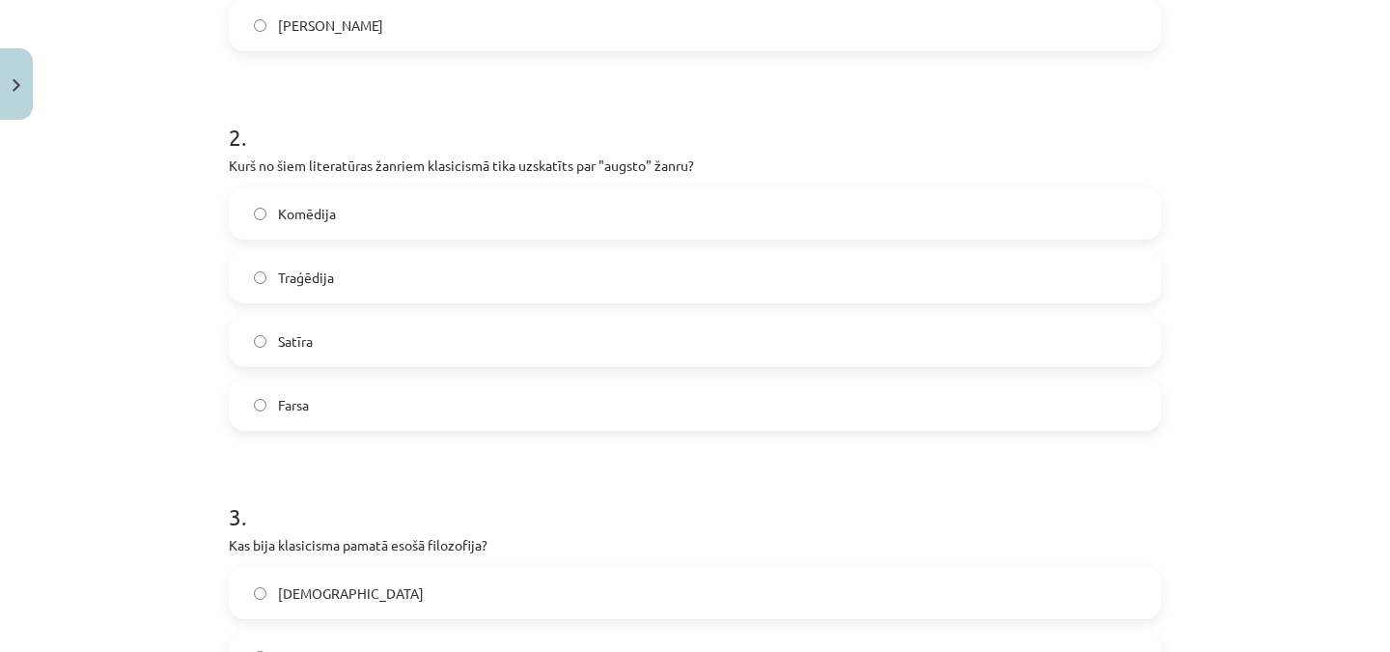
click at [398, 284] on label "Traģēdija" at bounding box center [695, 277] width 929 height 48
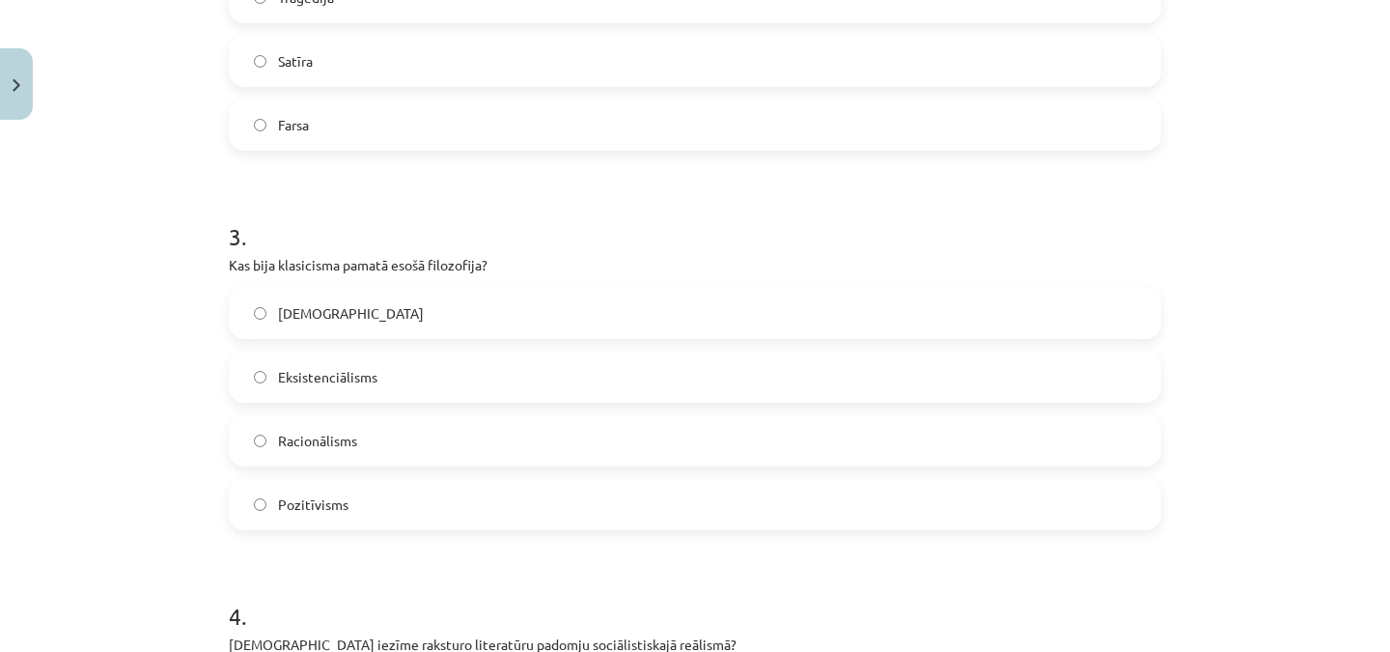
scroll to position [958, 0]
click at [409, 444] on label "Racionālisms" at bounding box center [695, 436] width 929 height 48
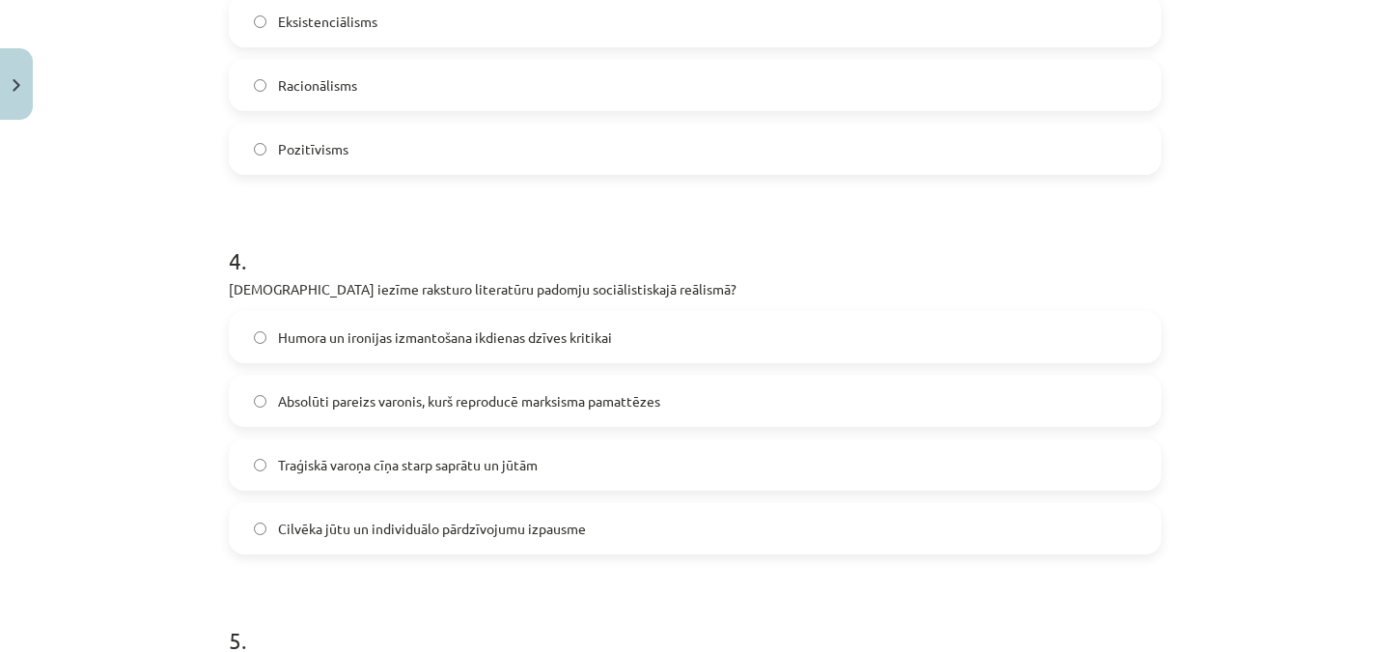
scroll to position [1346, 0]
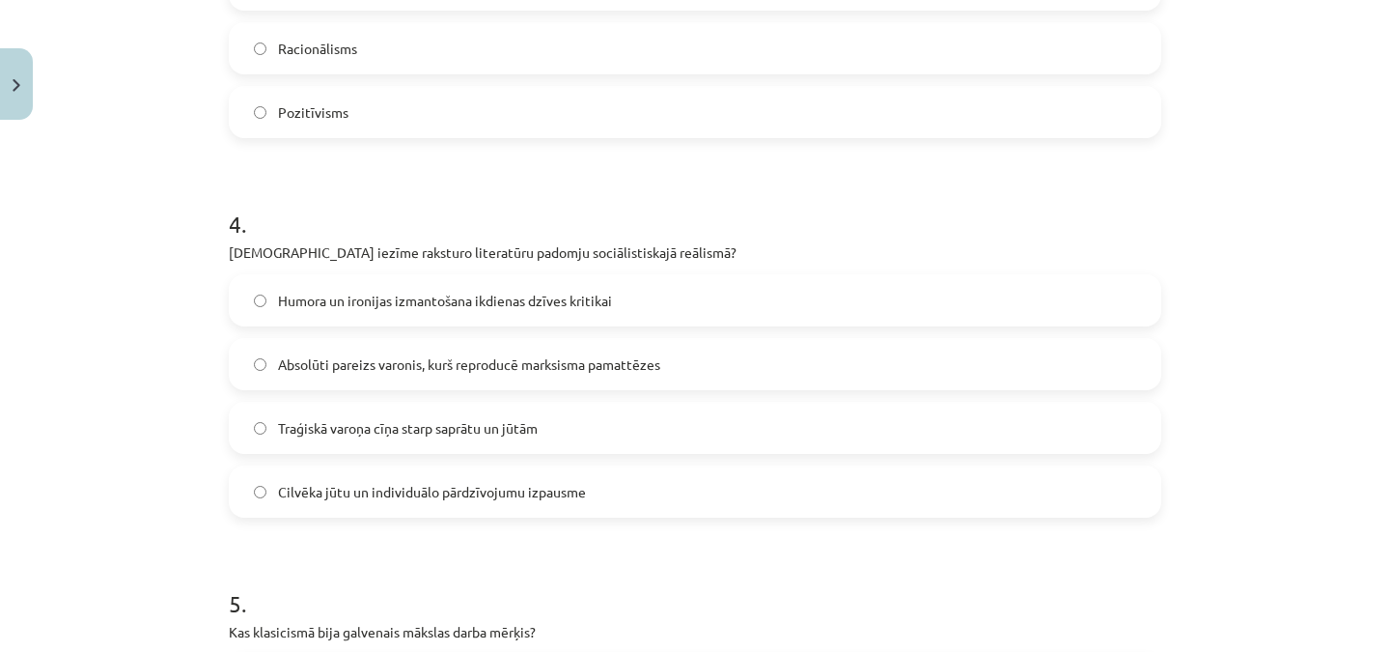
click at [438, 358] on span "Absolūti pareizs varonis, kurš reproducē marksisma pamattēzes" at bounding box center [469, 364] width 382 height 20
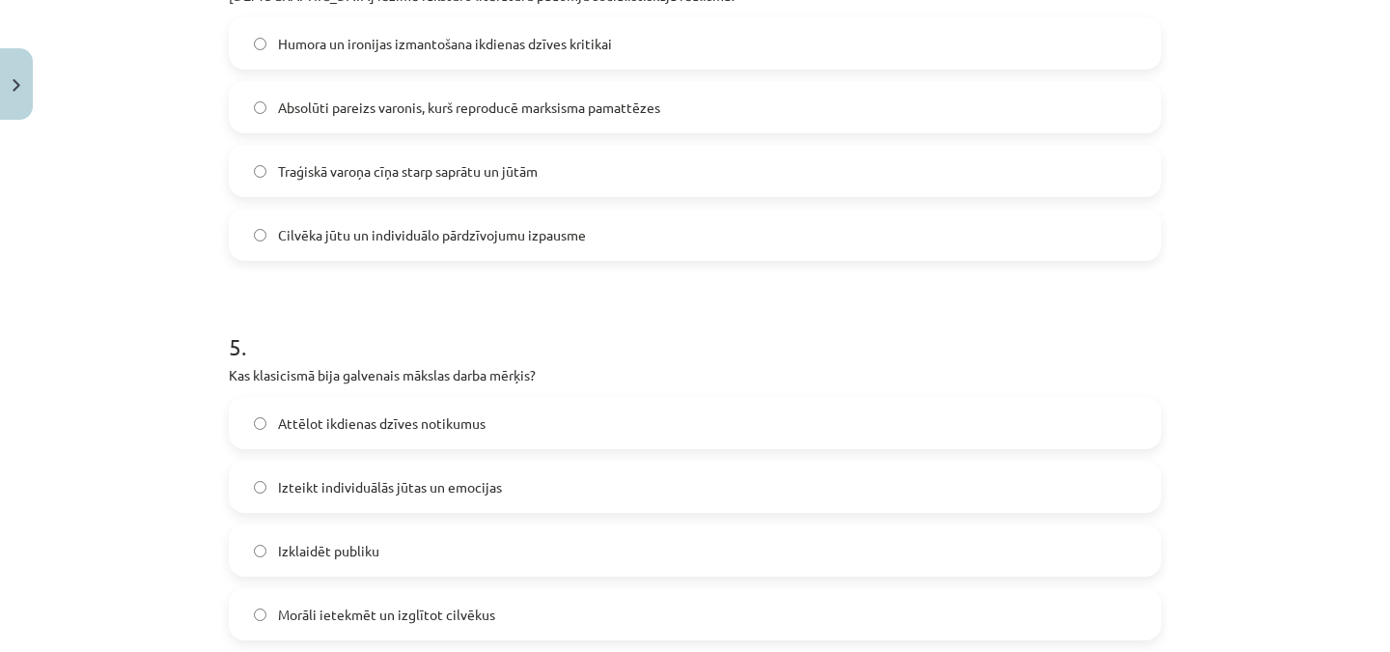
scroll to position [1649, 0]
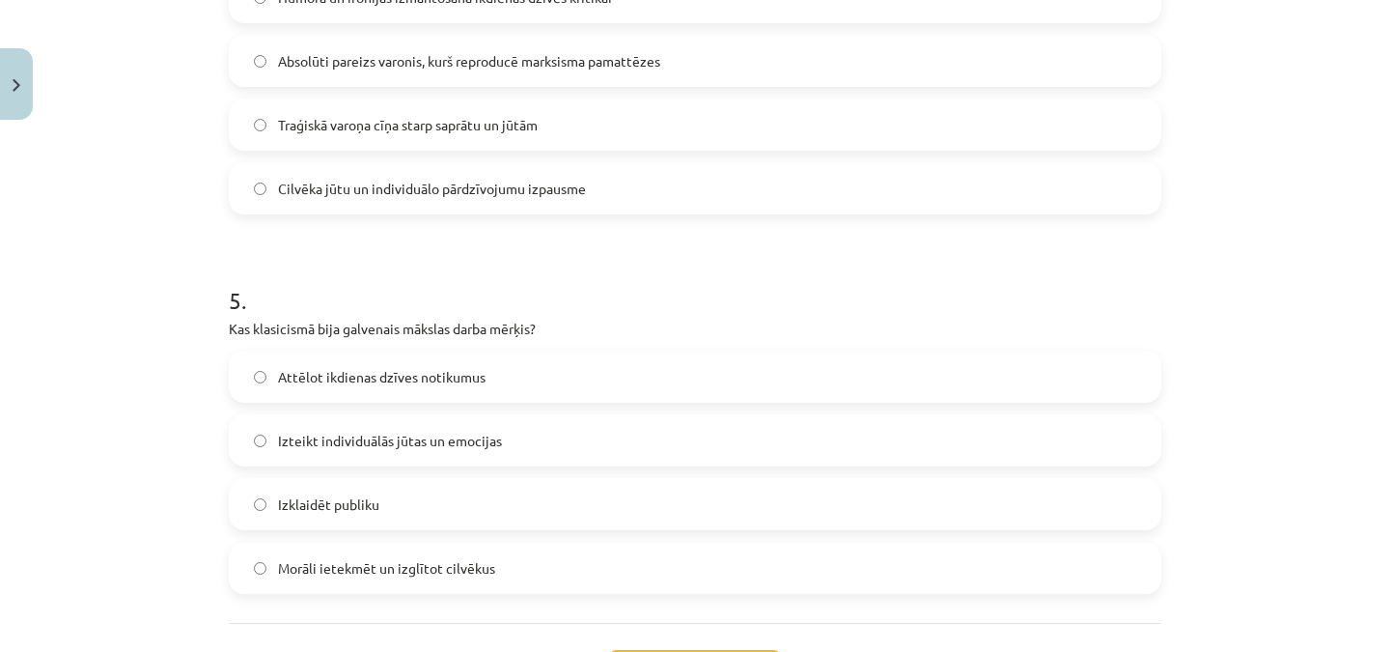
click at [408, 568] on span "Morāli ietekmēt un izglītot cilvēkus" at bounding box center [386, 568] width 217 height 20
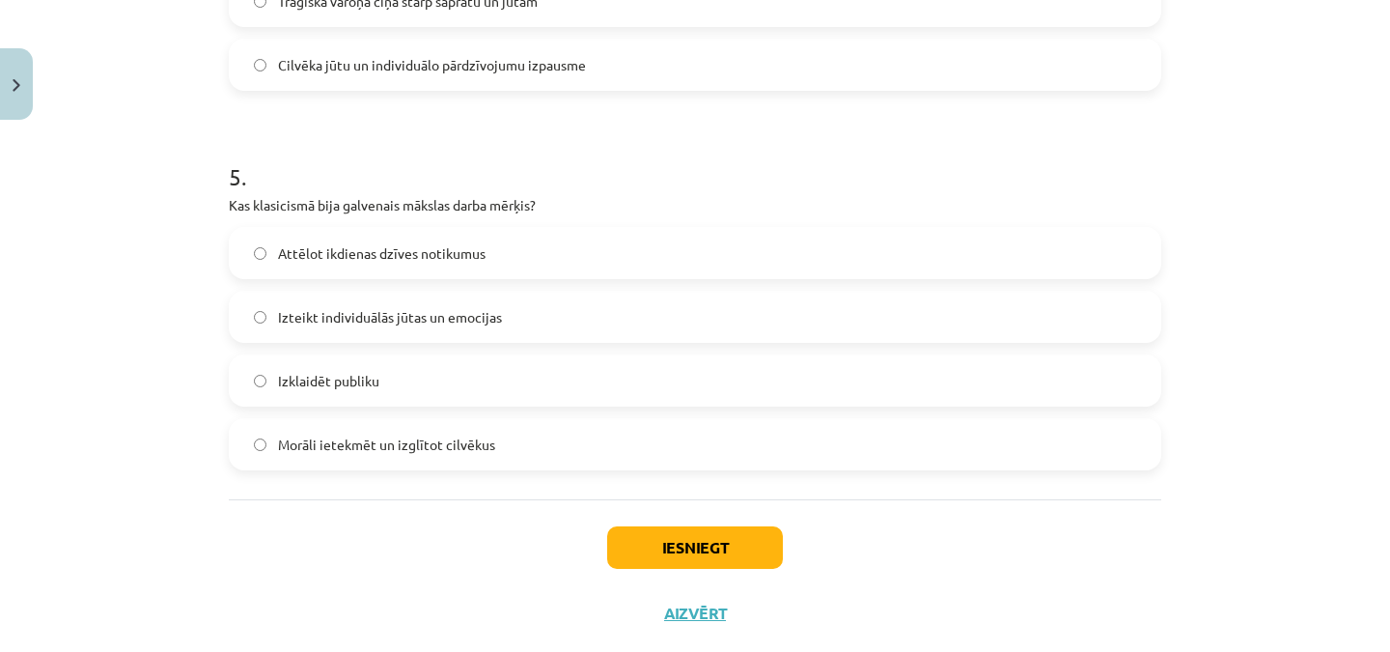
scroll to position [1815, 0]
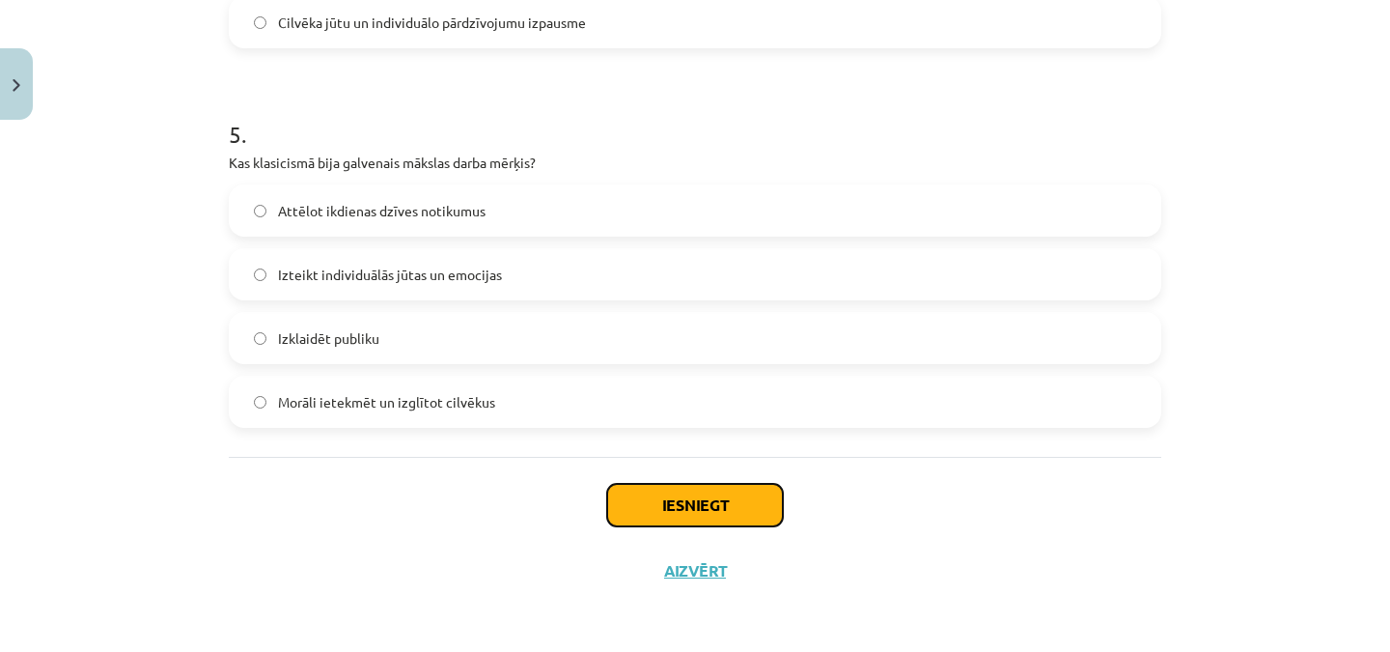
click at [732, 502] on button "Iesniegt" at bounding box center [695, 505] width 176 height 42
click at [948, 511] on div "Iesniegt Aizvērt" at bounding box center [695, 524] width 932 height 135
click at [725, 495] on button "Iesniegt" at bounding box center [695, 505] width 176 height 42
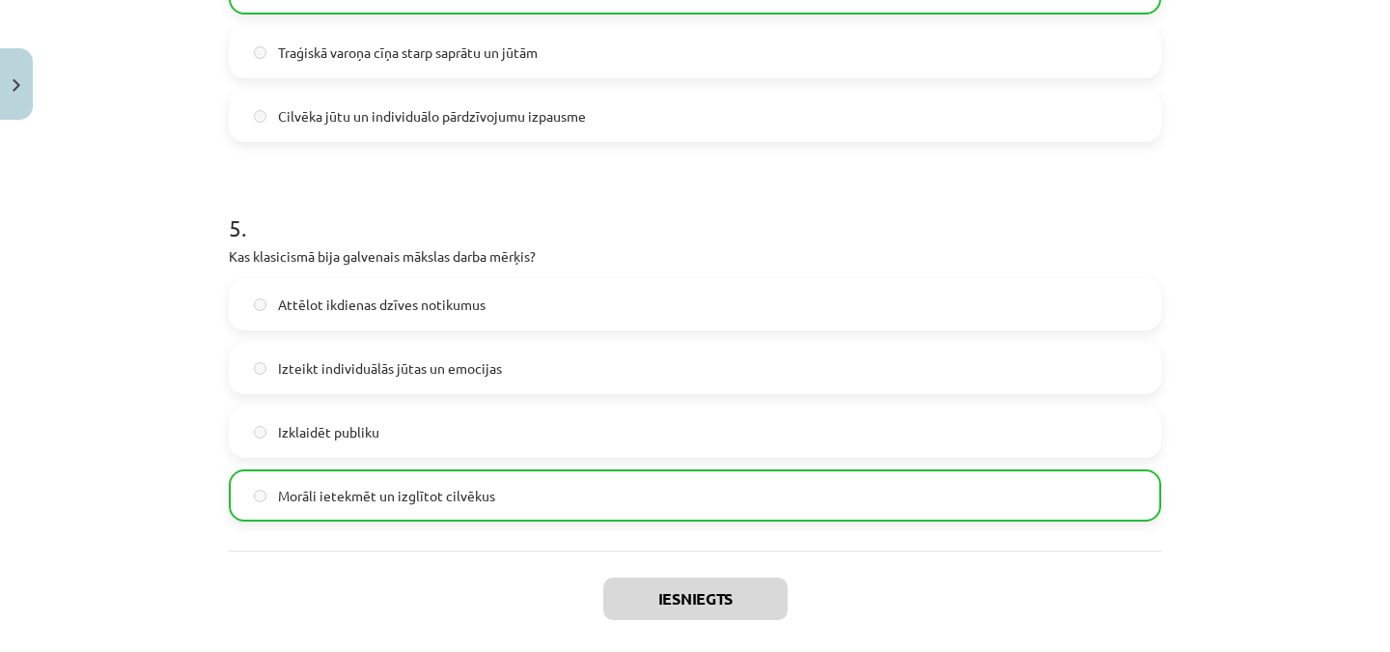
scroll to position [1875, 0]
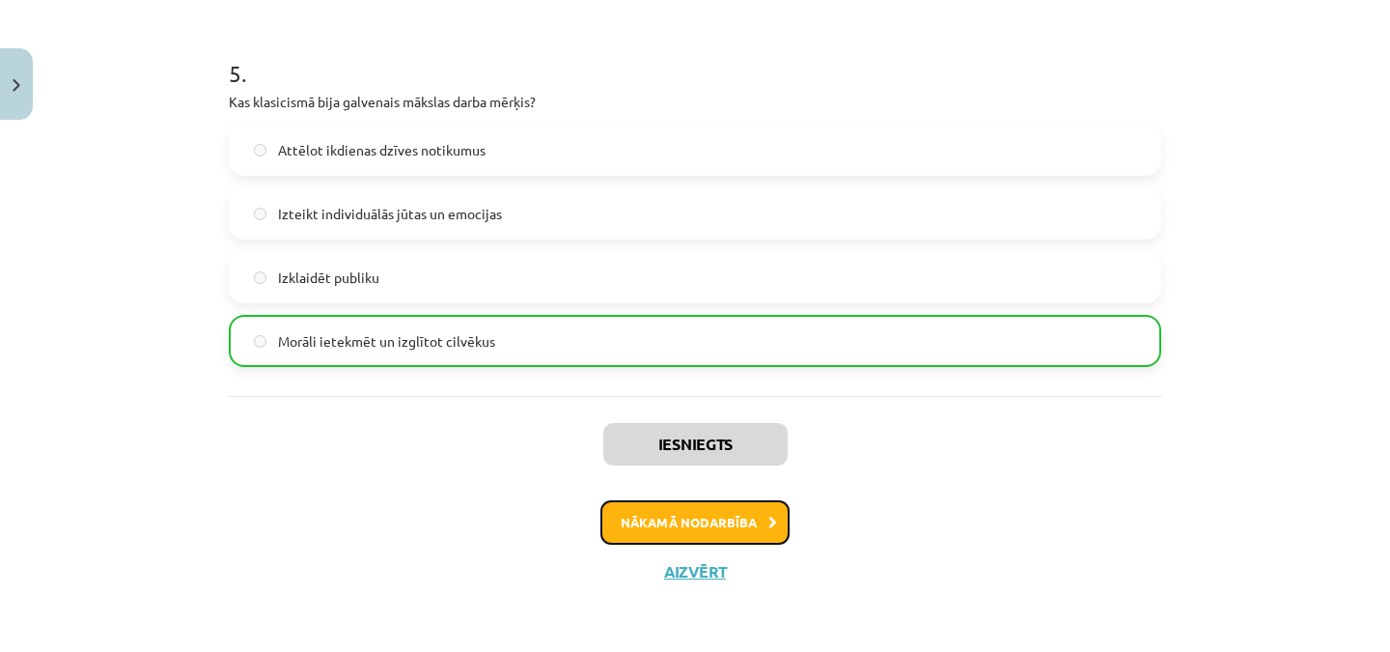
click at [736, 512] on button "Nākamā nodarbība" at bounding box center [694, 522] width 189 height 44
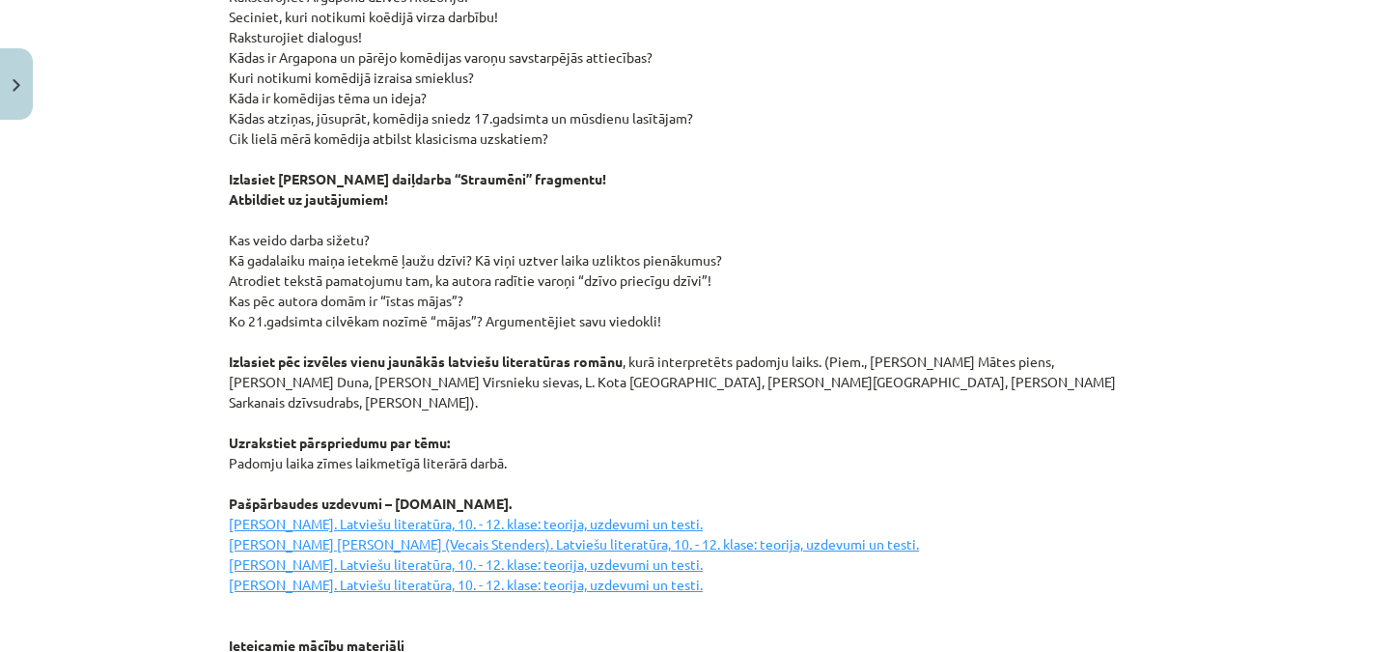
scroll to position [2696, 0]
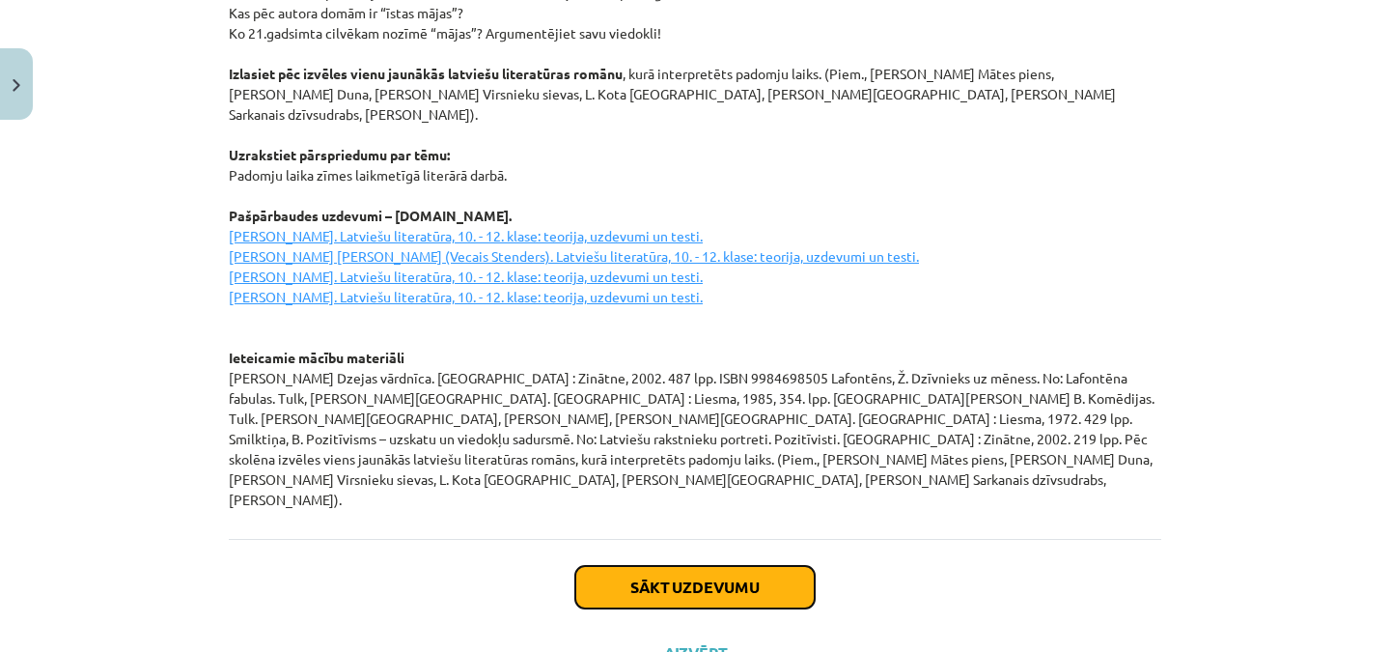
click at [714, 566] on button "Sākt uzdevumu" at bounding box center [694, 587] width 239 height 42
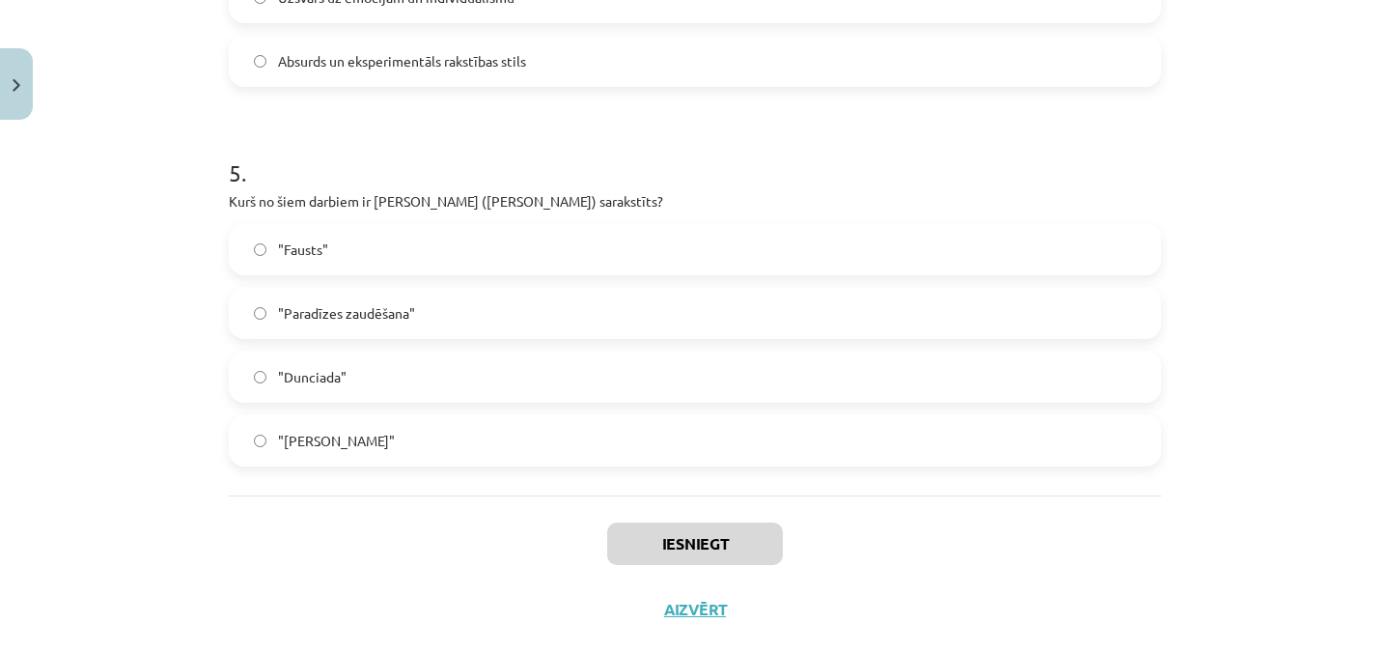
scroll to position [1815, 0]
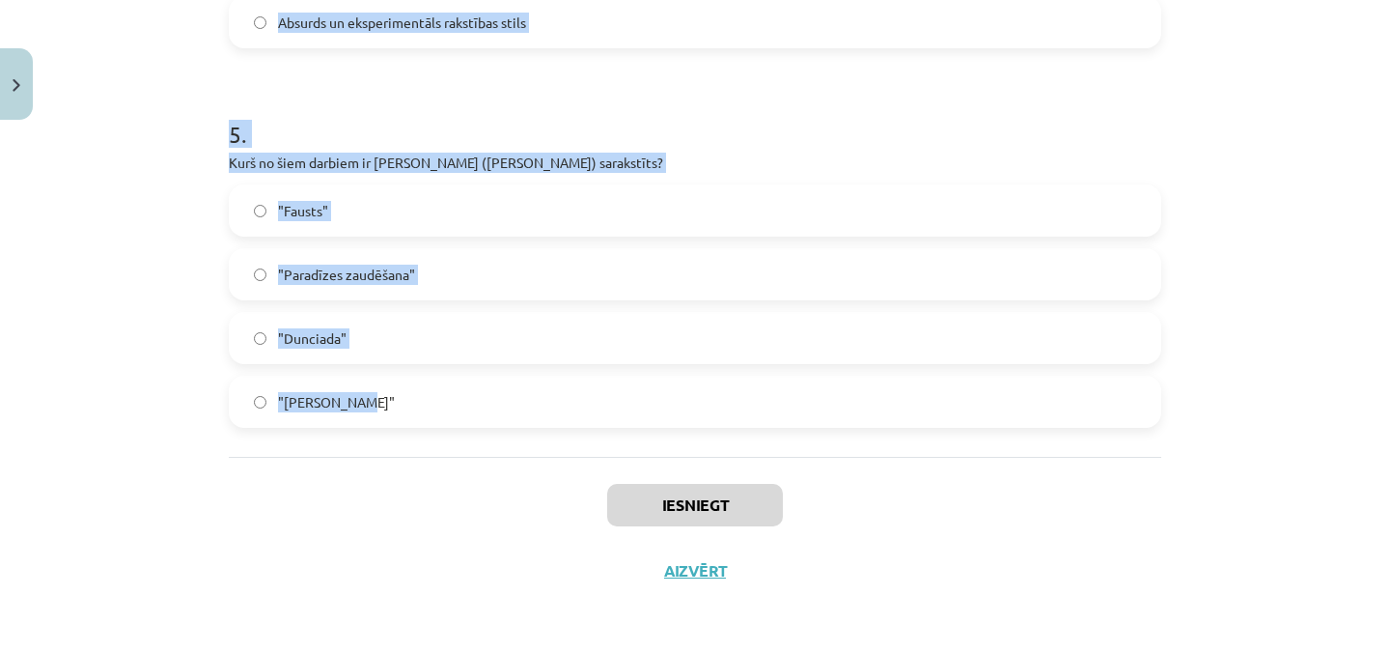
drag, startPoint x: 222, startPoint y: 411, endPoint x: 481, endPoint y: 426, distance: 259.1
copy form "Kuras īpašības ir uzsvērtas [PERSON_NAME] dzejolī "Padomju cilvēks"? Pašaizlied…"
click at [1265, 401] on div "Mācību tēma: Literatūras i - 11. klases 1.ieskaites mācību materiāls #3 2. tēma…" at bounding box center [695, 326] width 1390 height 652
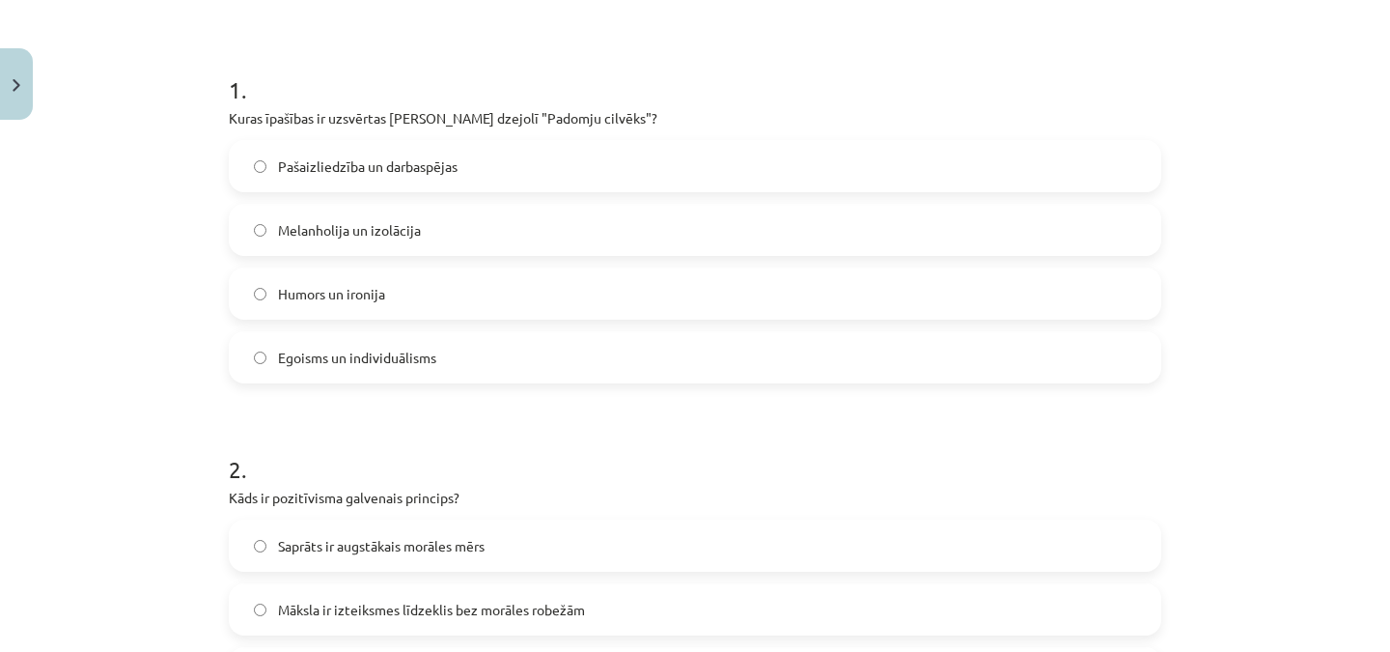
scroll to position [347, 0]
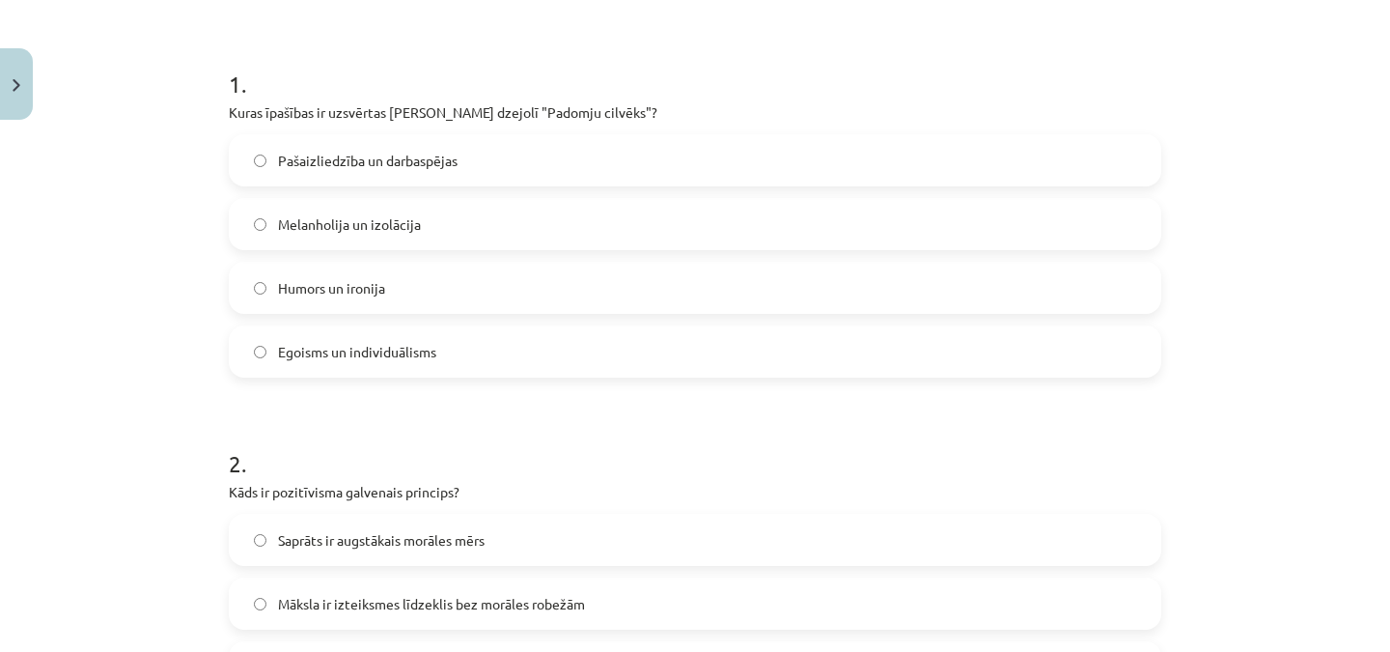
click at [1096, 170] on label "Pašaizliedzība un darbaspējas" at bounding box center [695, 160] width 929 height 48
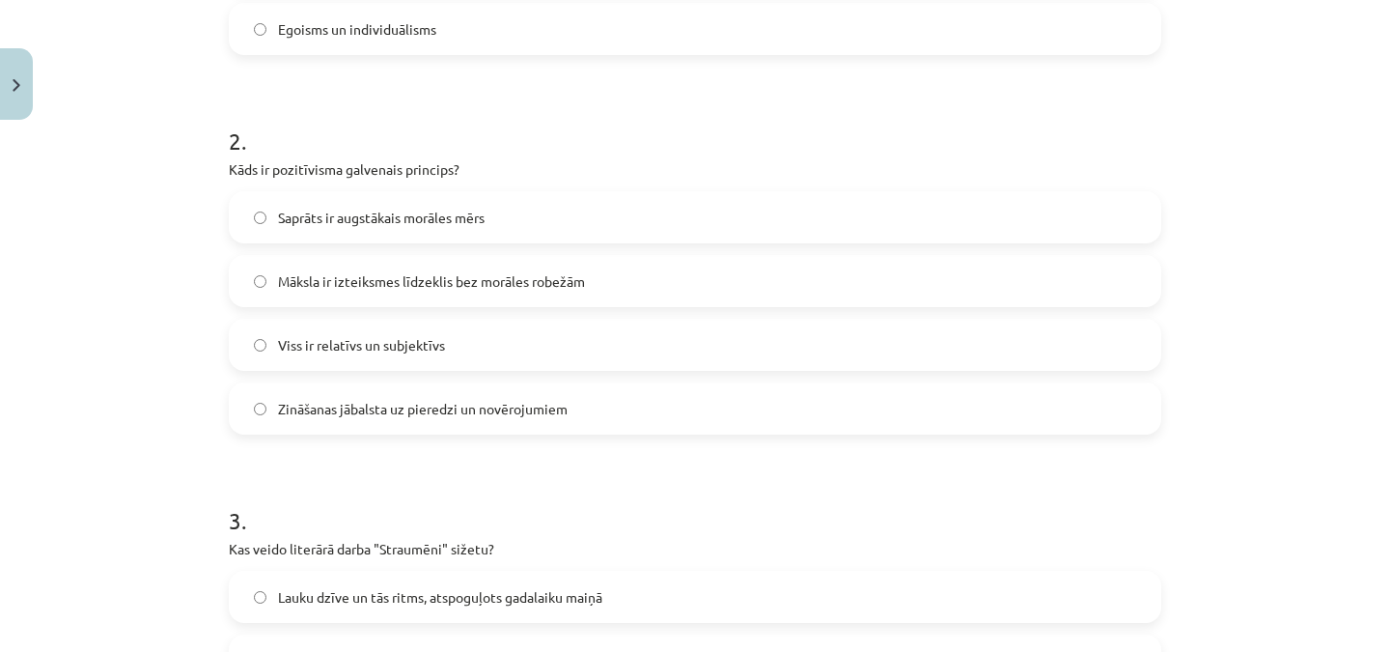
scroll to position [695, 0]
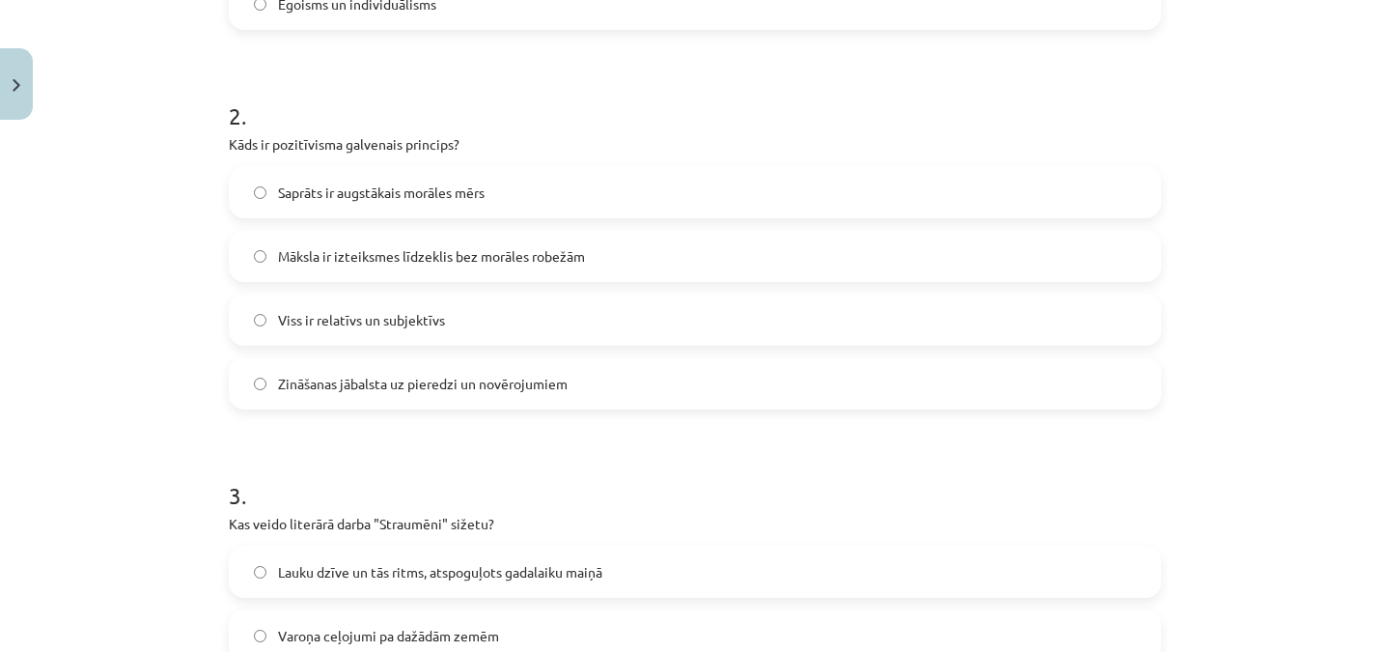
click at [456, 387] on span "Zināšanas jābalsta uz pieredzi un novērojumiem" at bounding box center [423, 384] width 290 height 20
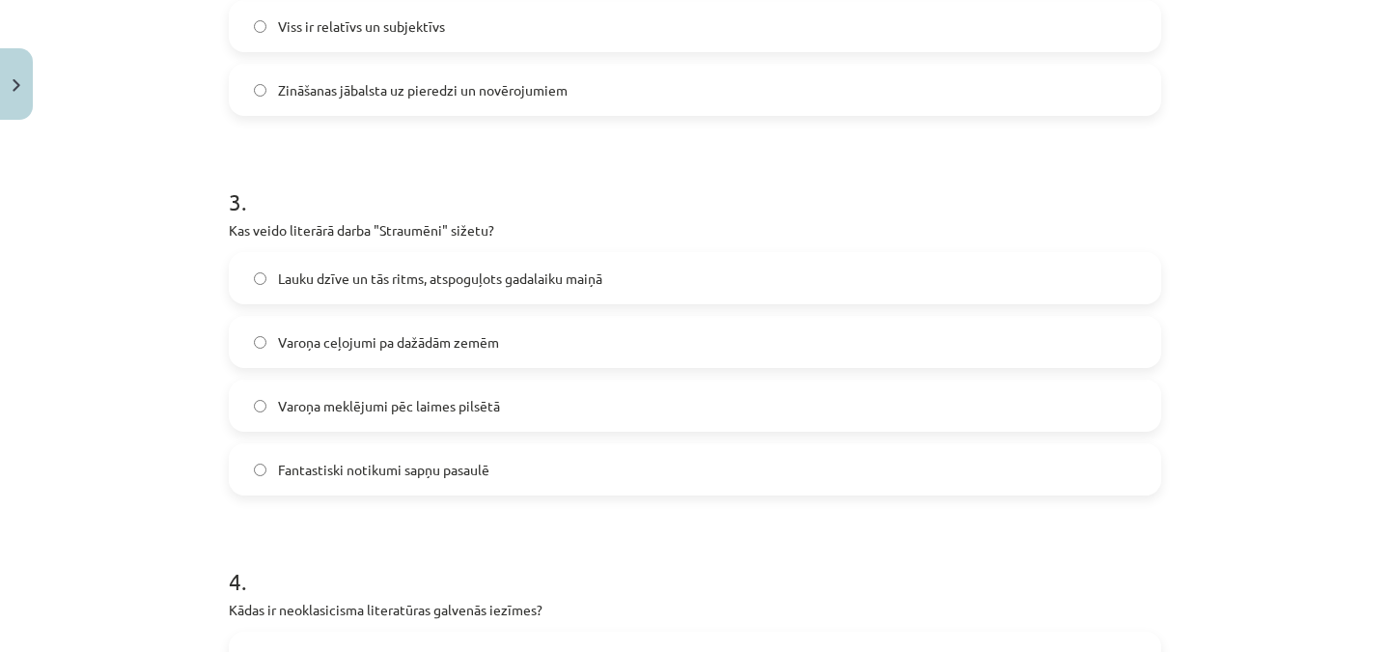
scroll to position [1014, 0]
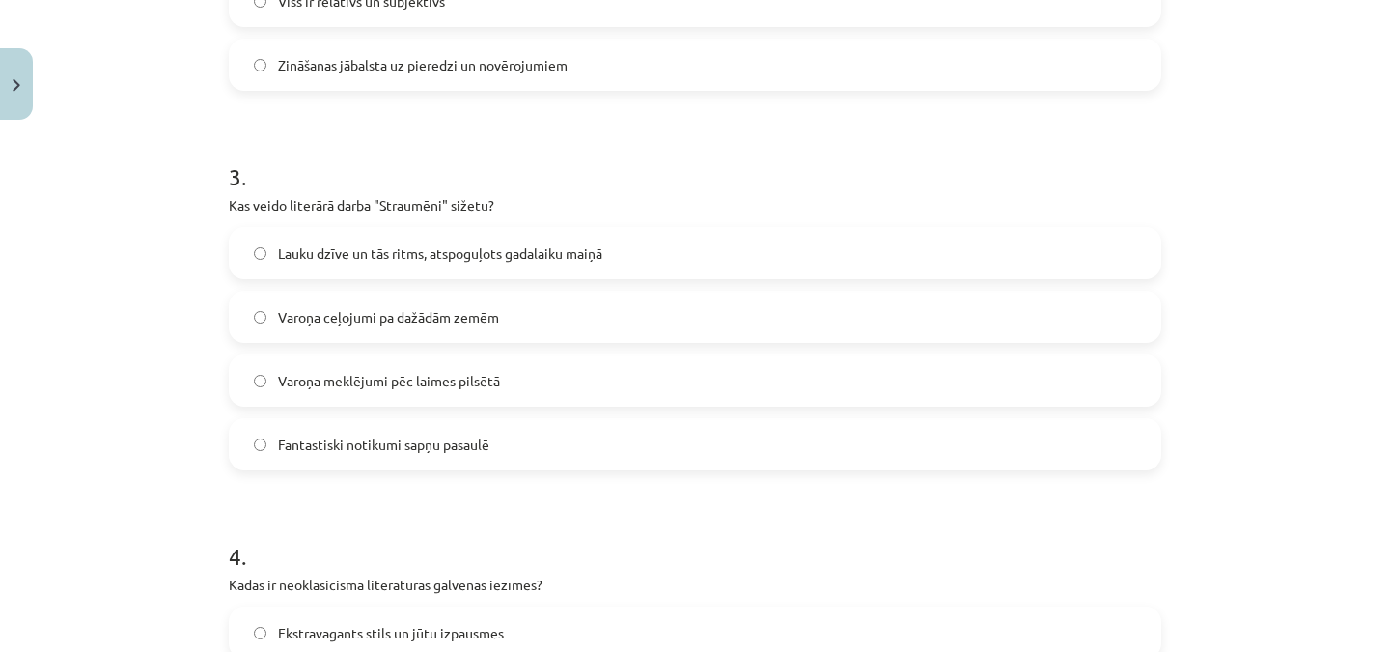
click at [503, 250] on span "Lauku dzīve un tās ritms, atspoguļots gadalaiku maiņā" at bounding box center [440, 253] width 324 height 20
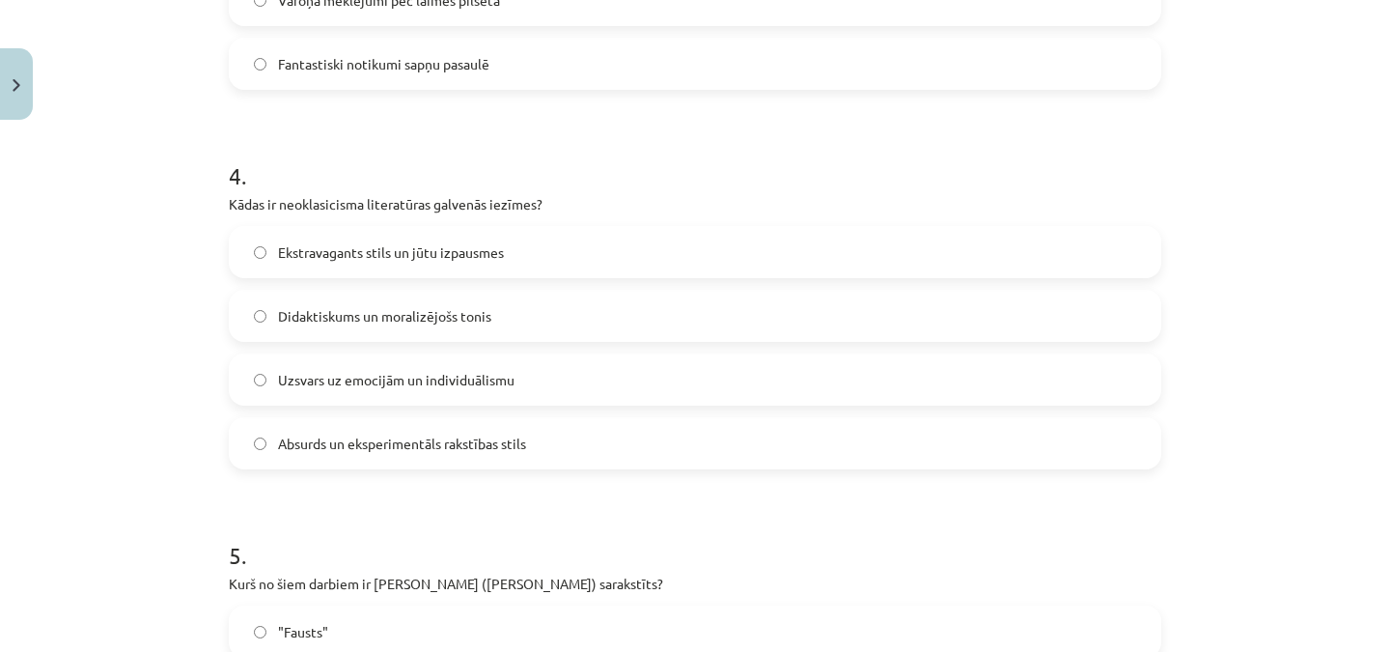
scroll to position [1400, 0]
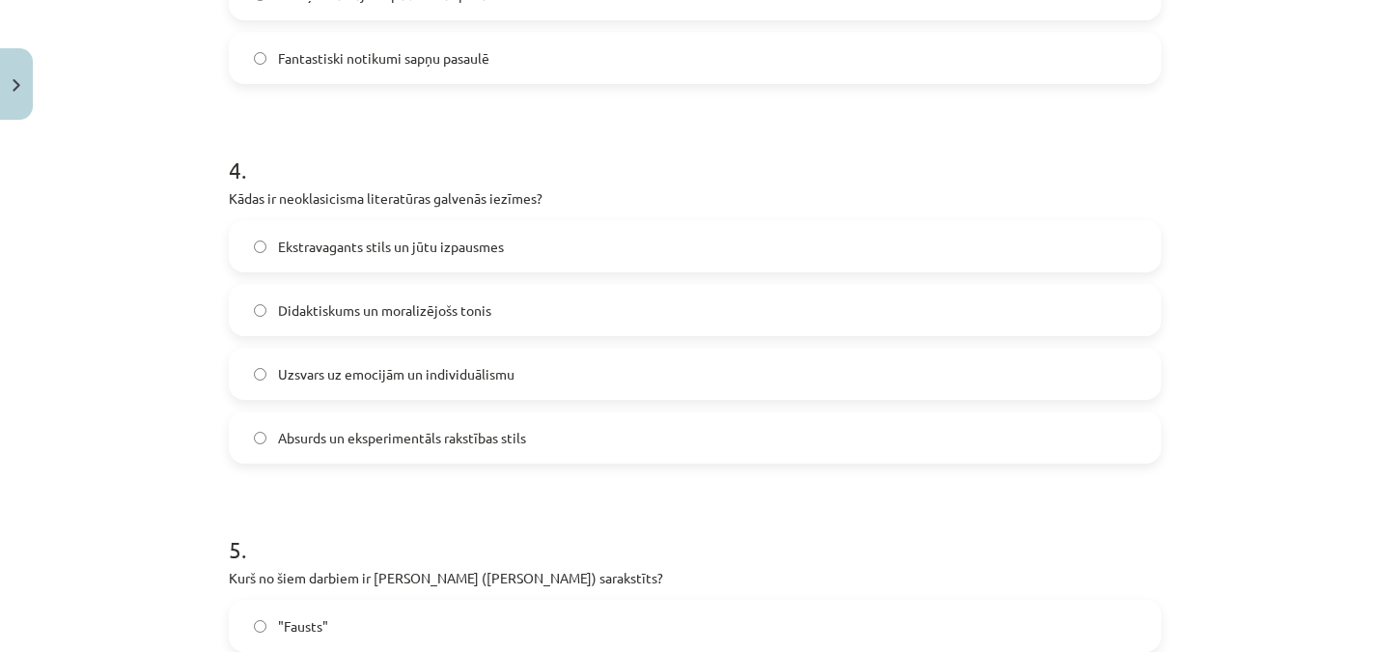
click at [362, 309] on span "Didaktiskums un moralizējošs tonis" at bounding box center [384, 310] width 213 height 20
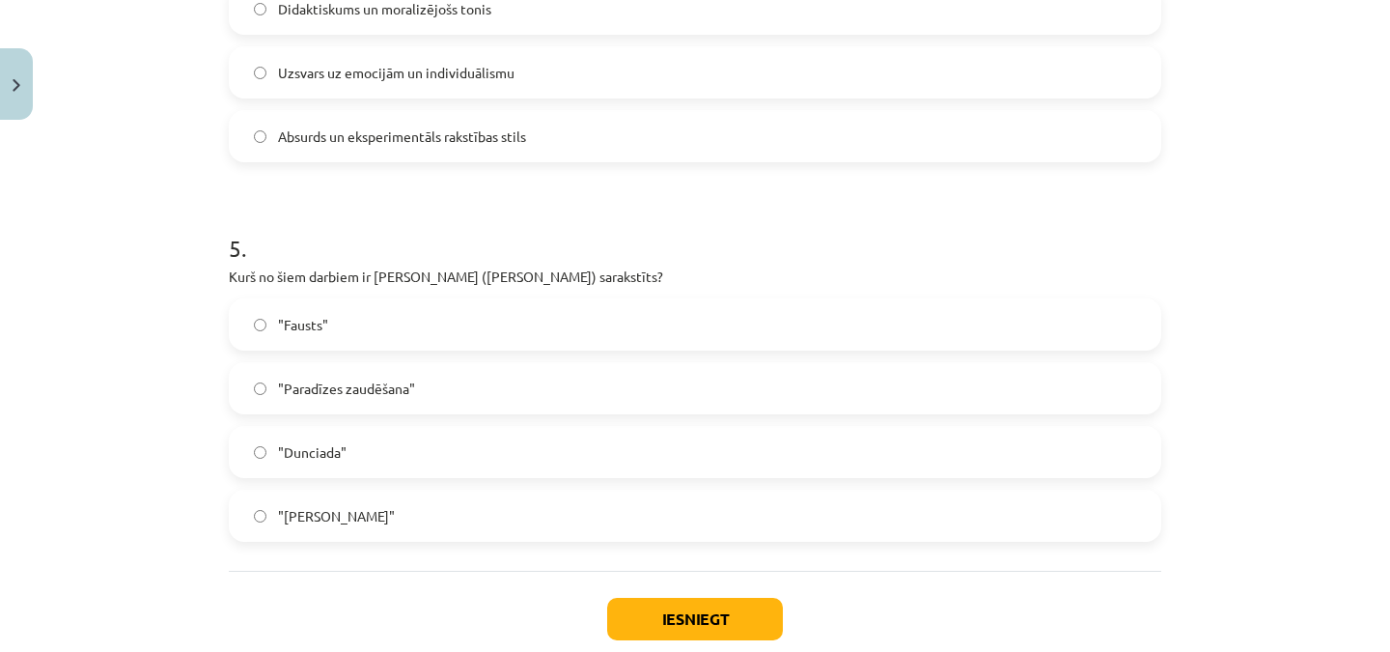
scroll to position [1716, 0]
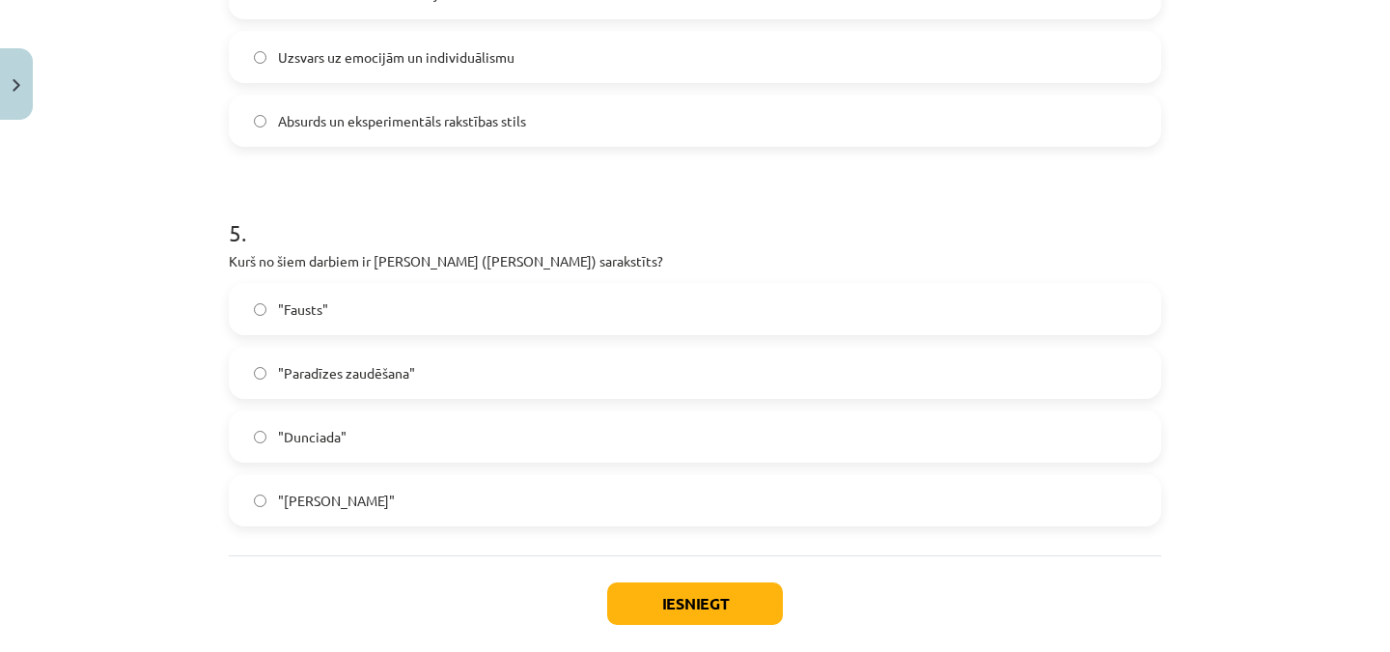
click at [381, 437] on label ""Dunciada"" at bounding box center [695, 436] width 929 height 48
click at [689, 608] on button "Iesniegt" at bounding box center [695, 603] width 176 height 42
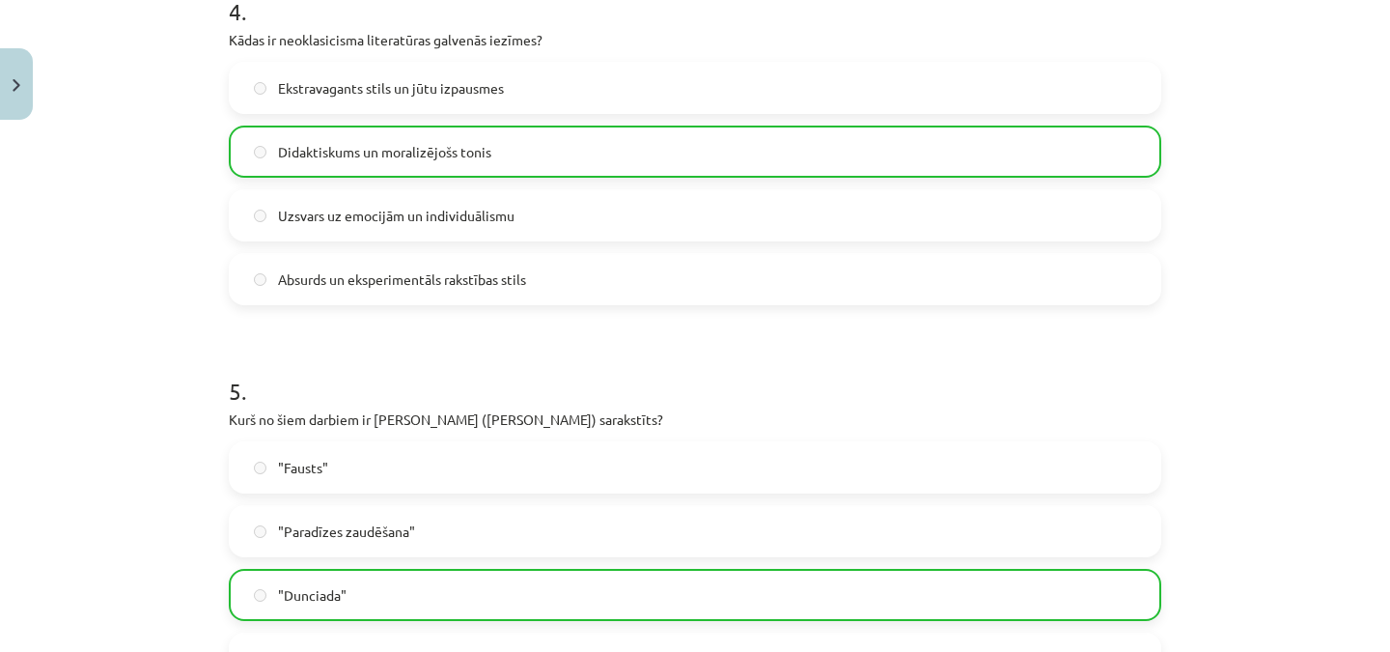
scroll to position [1875, 0]
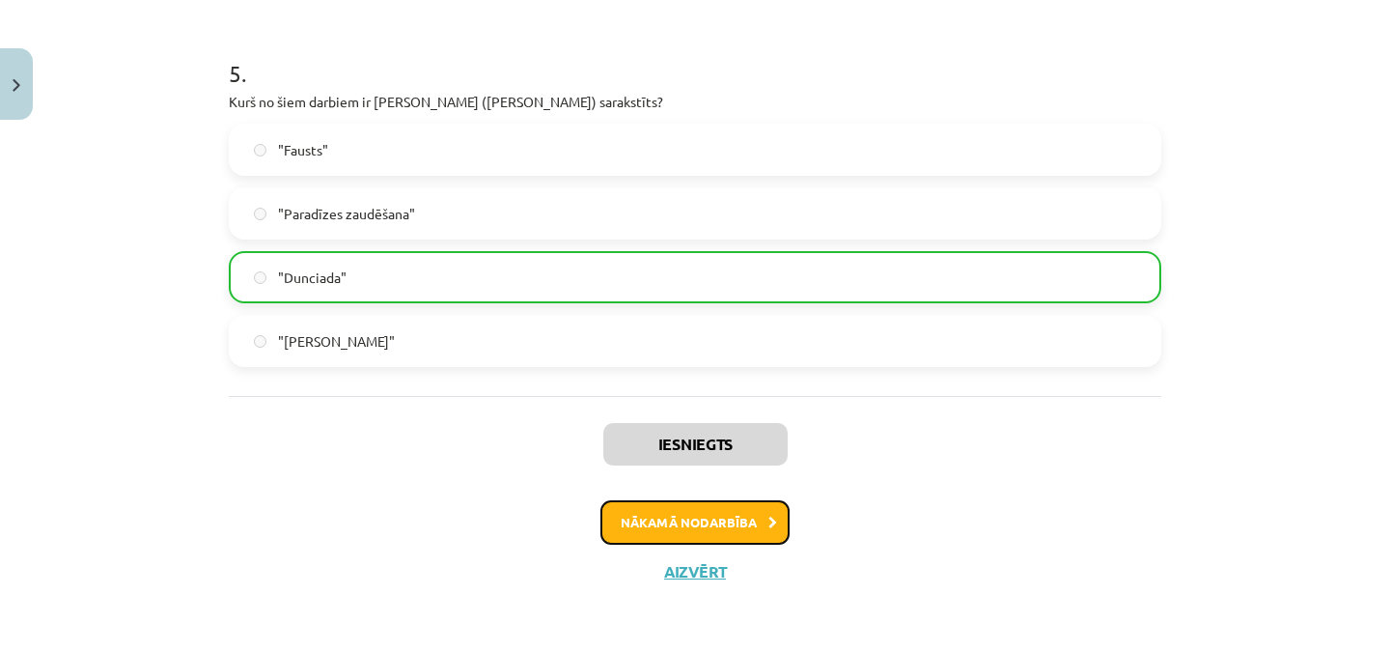
click at [748, 519] on button "Nākamā nodarbība" at bounding box center [694, 522] width 189 height 44
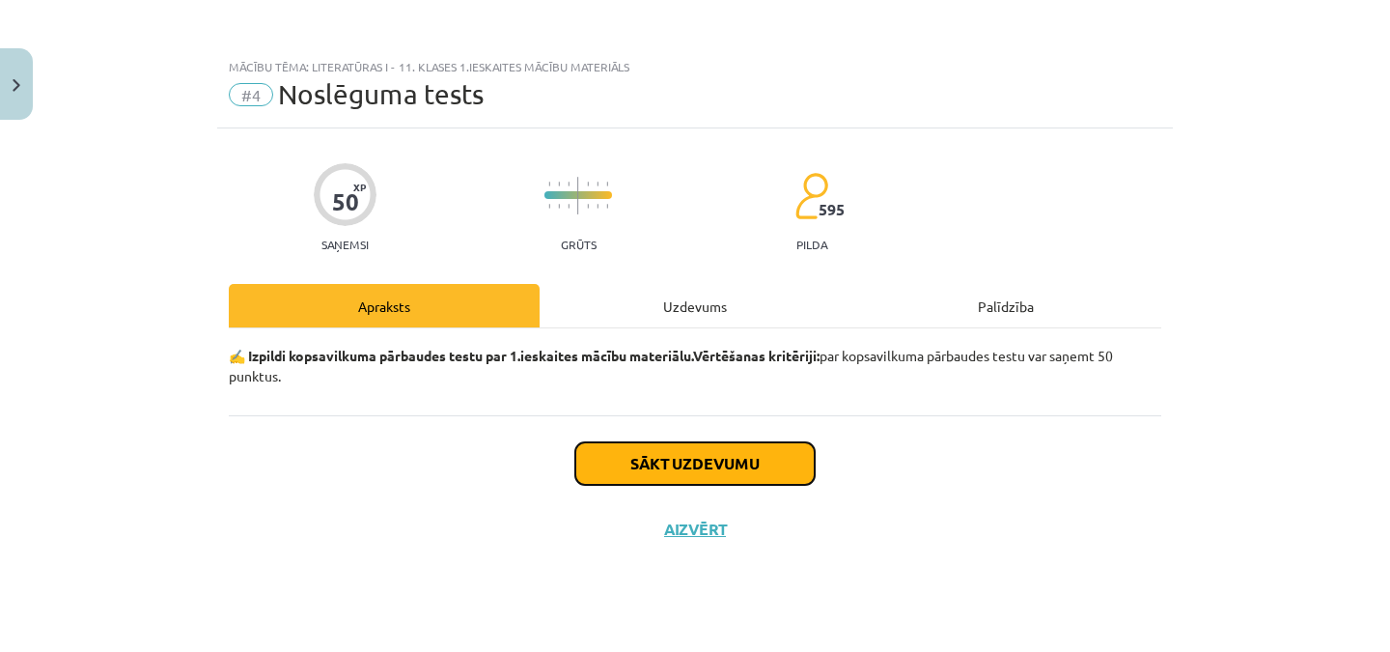
click at [736, 458] on button "Sākt uzdevumu" at bounding box center [694, 463] width 239 height 42
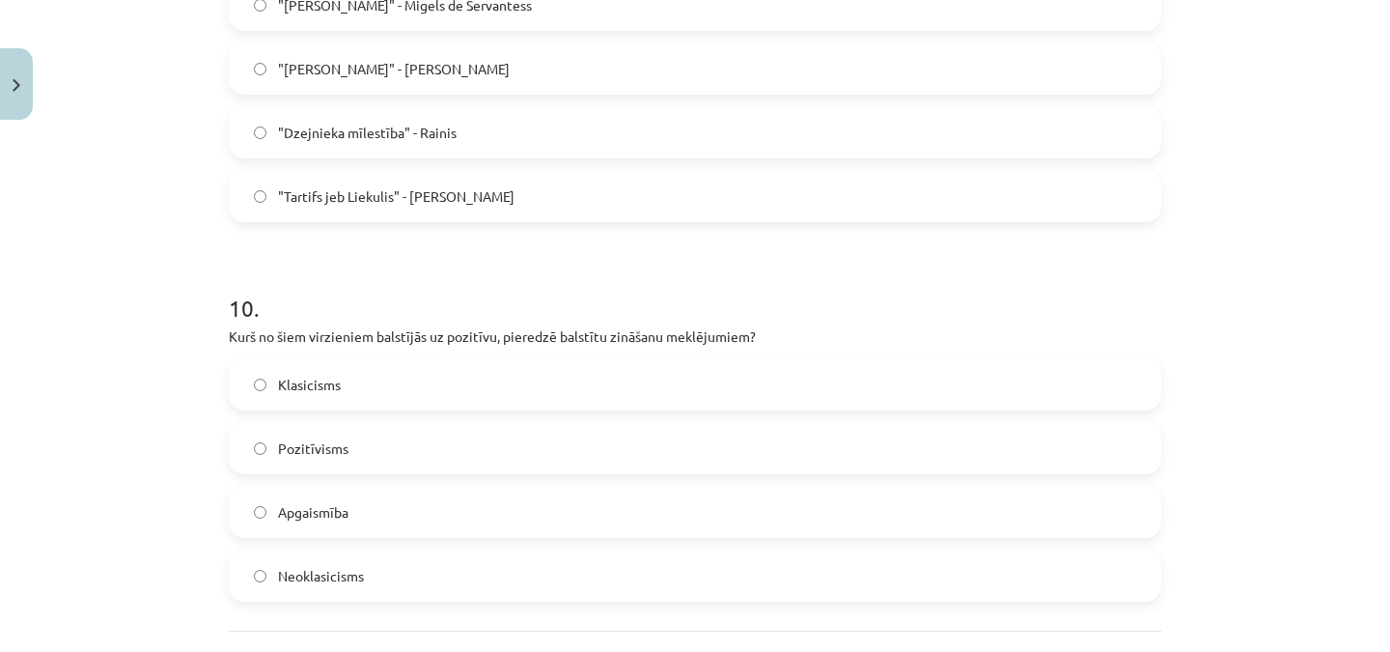
scroll to position [3711, 0]
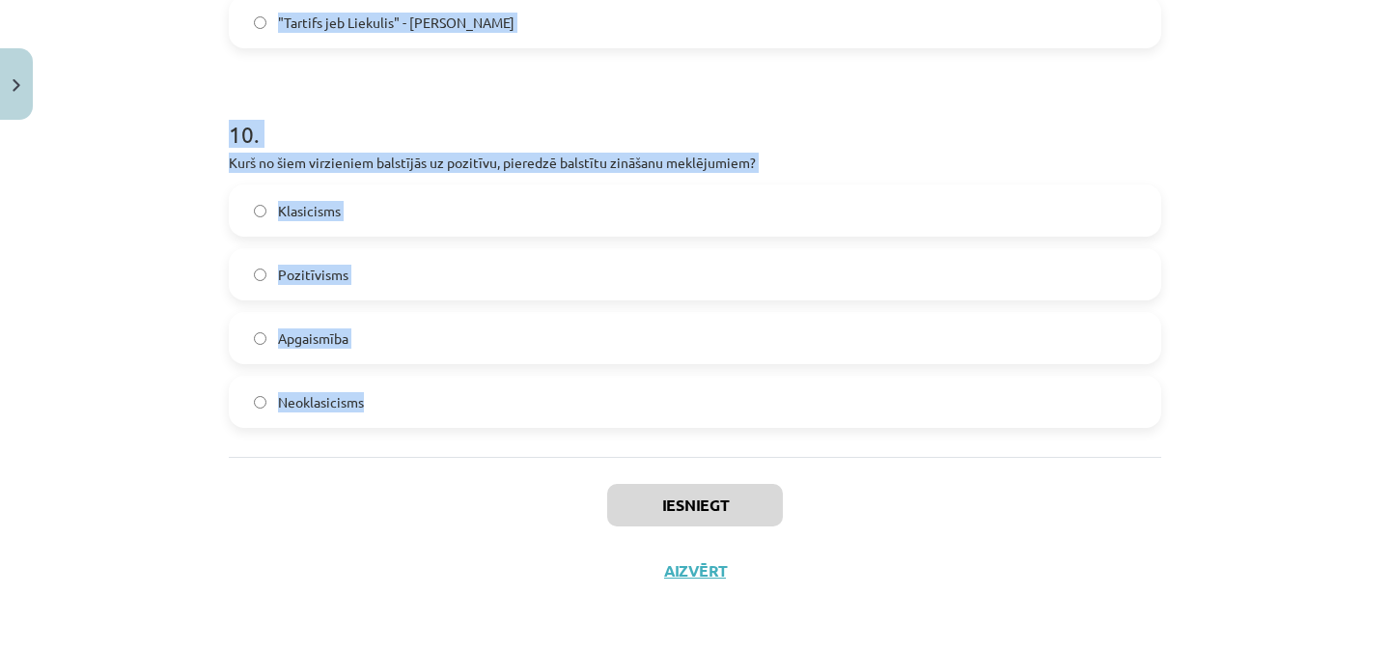
drag, startPoint x: 222, startPoint y: 226, endPoint x: 522, endPoint y: 416, distance: 355.4
copy form "Lore ipsumdol sitametc adipisc Elit Seddoeiu Tempori? Utlaboreet Doloremagn Ali…"
click at [1260, 173] on div "Mācību tēma: Literatūras i - 11. klases 1.ieskaites mācību materiāls #4 Noslēgu…" at bounding box center [695, 326] width 1390 height 652
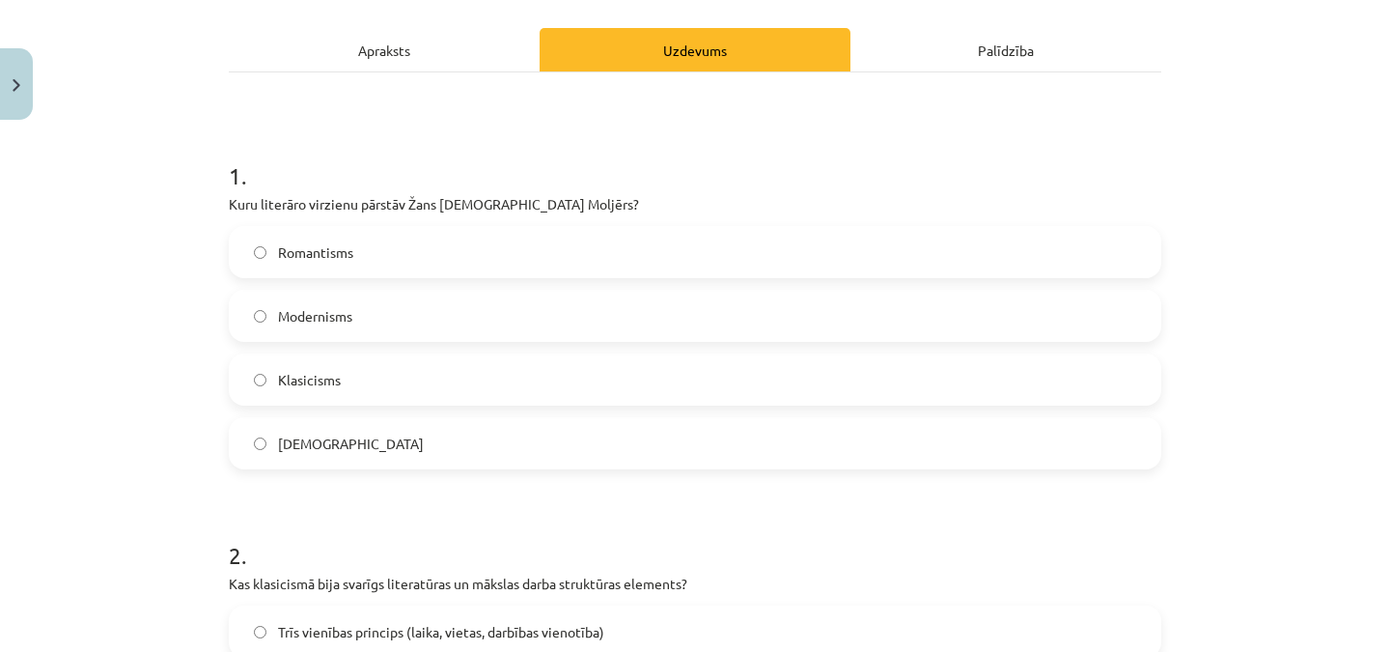
scroll to position [253, 0]
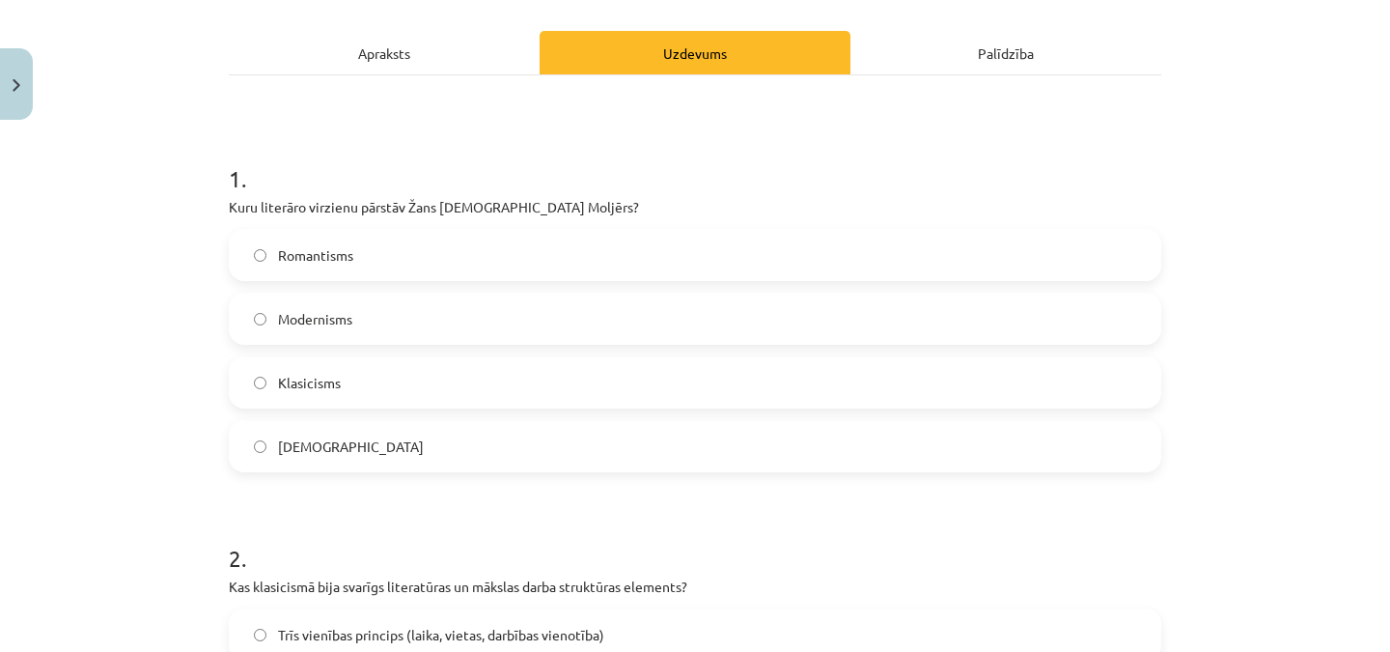
click at [395, 385] on label "Klasicisms" at bounding box center [695, 382] width 929 height 48
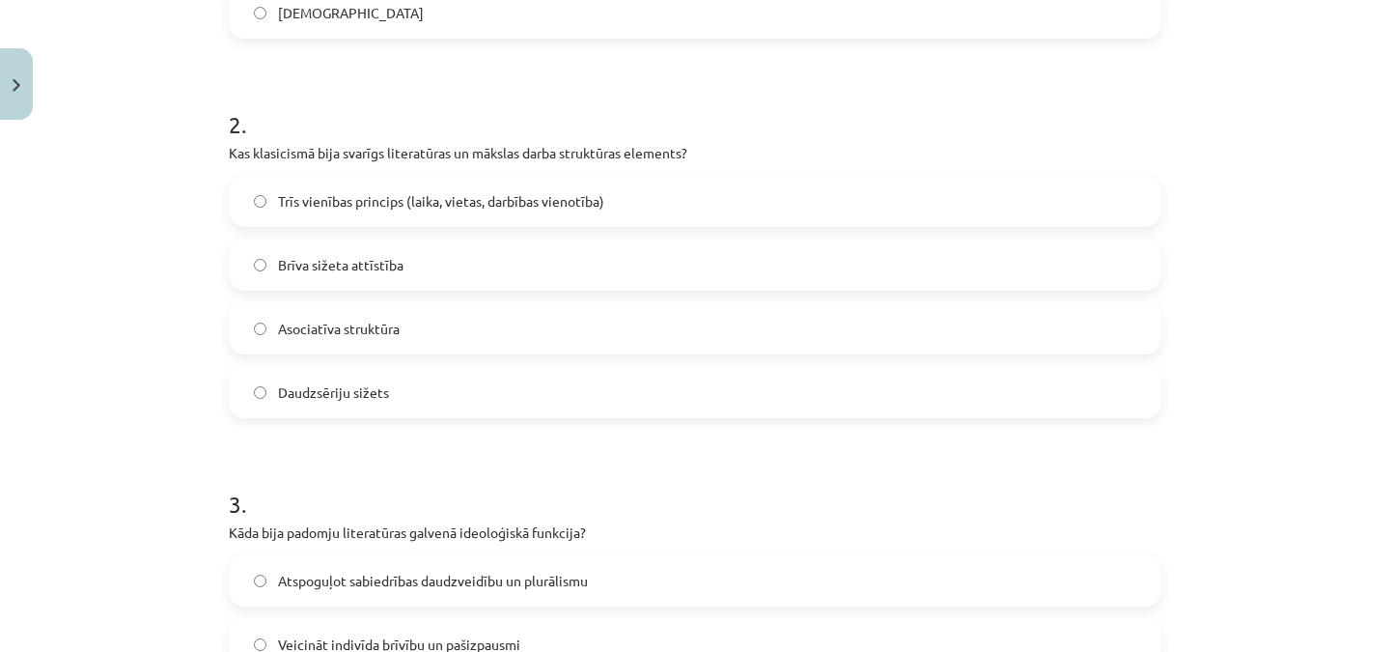
scroll to position [700, 0]
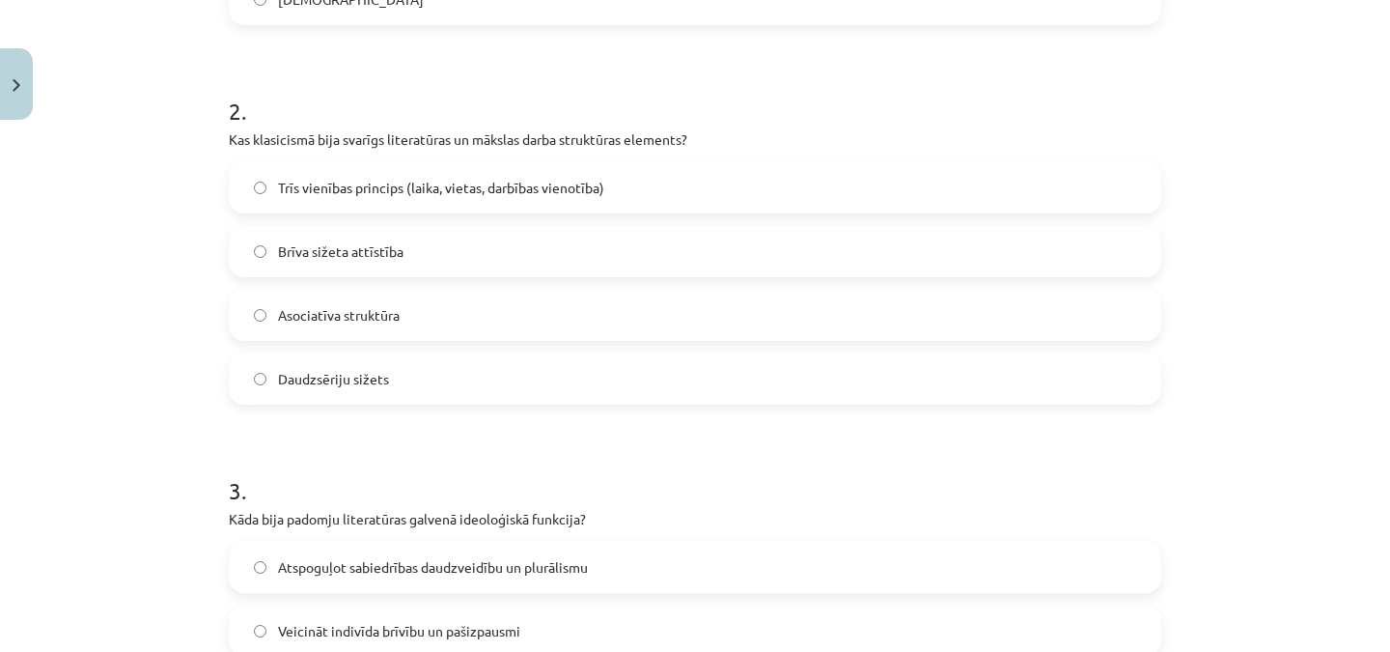
click at [449, 178] on span "Trīs vienības princips (laika, vietas, darbības vienotība)" at bounding box center [441, 188] width 326 height 20
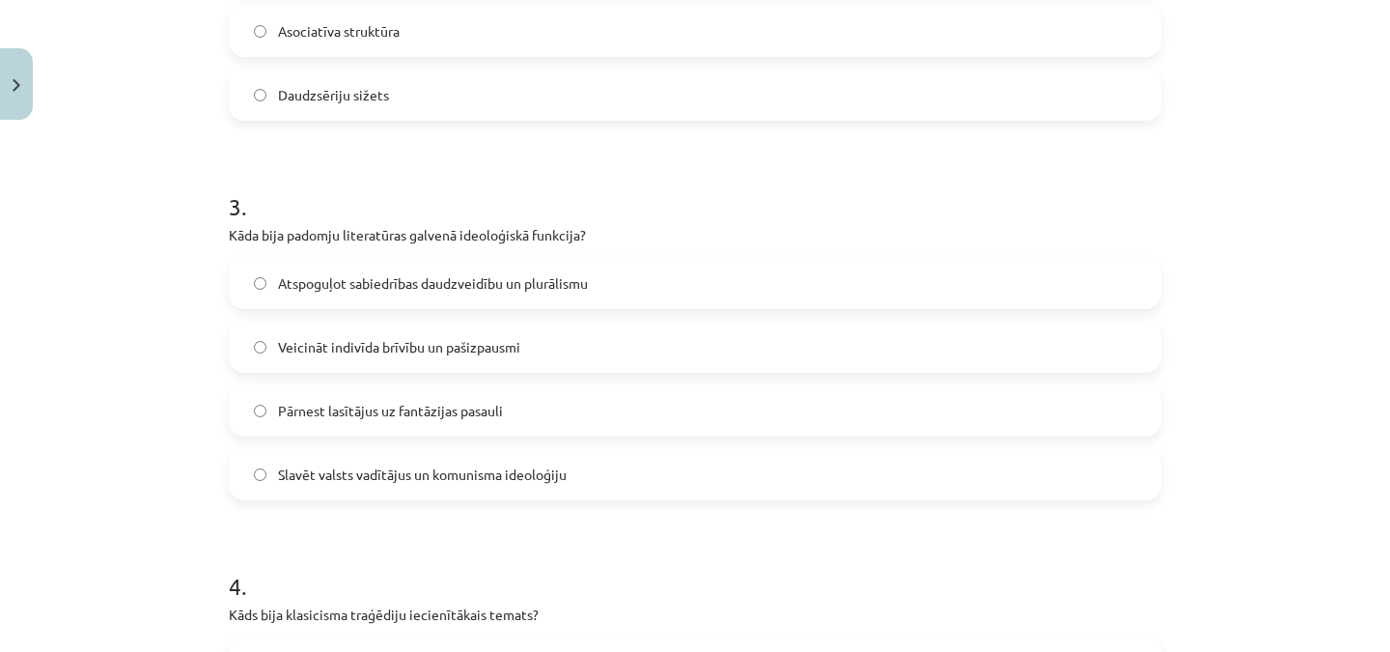
scroll to position [1055, 0]
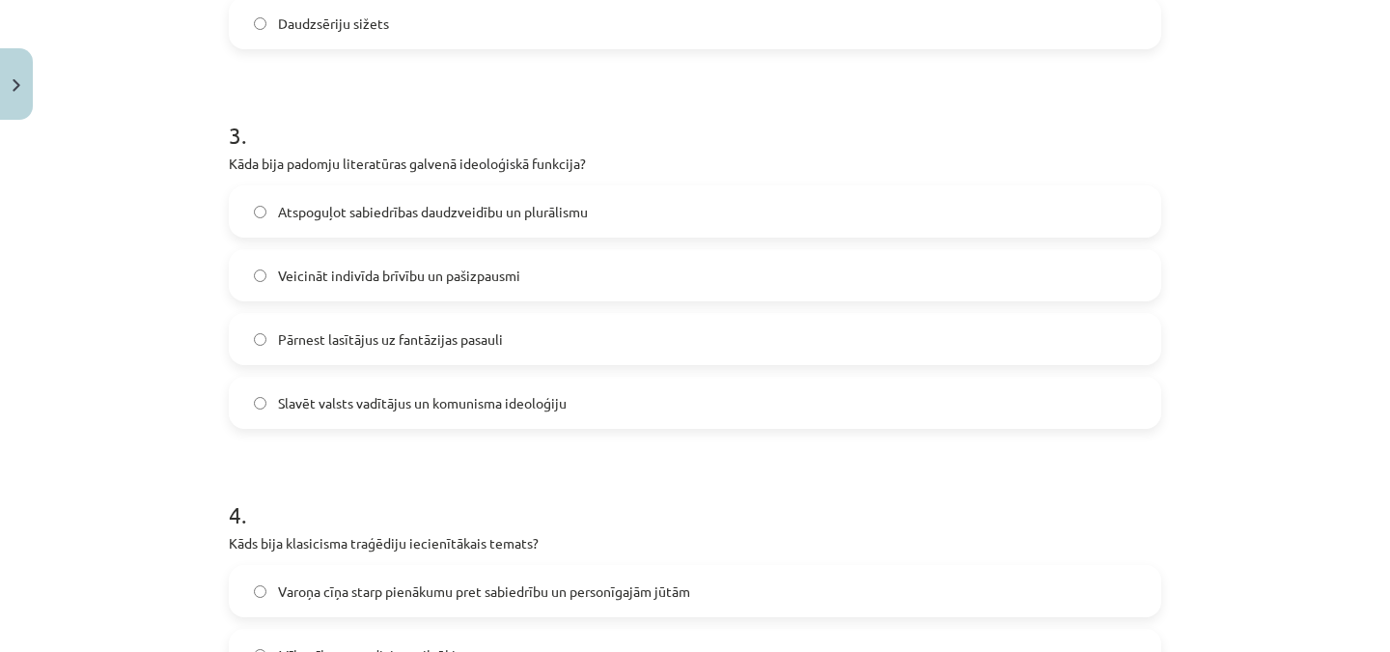
click at [392, 408] on span "Slavēt valsts vadītājus un komunisma ideoloģiju" at bounding box center [422, 403] width 289 height 20
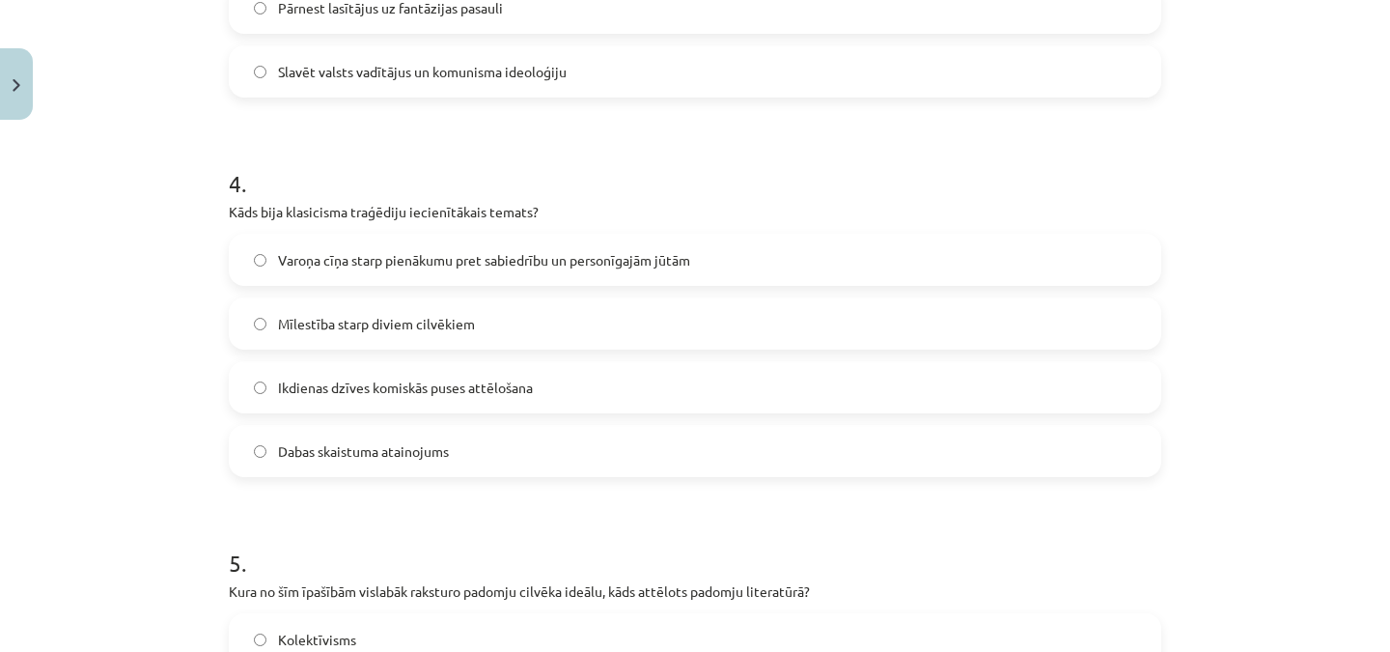
scroll to position [1413, 0]
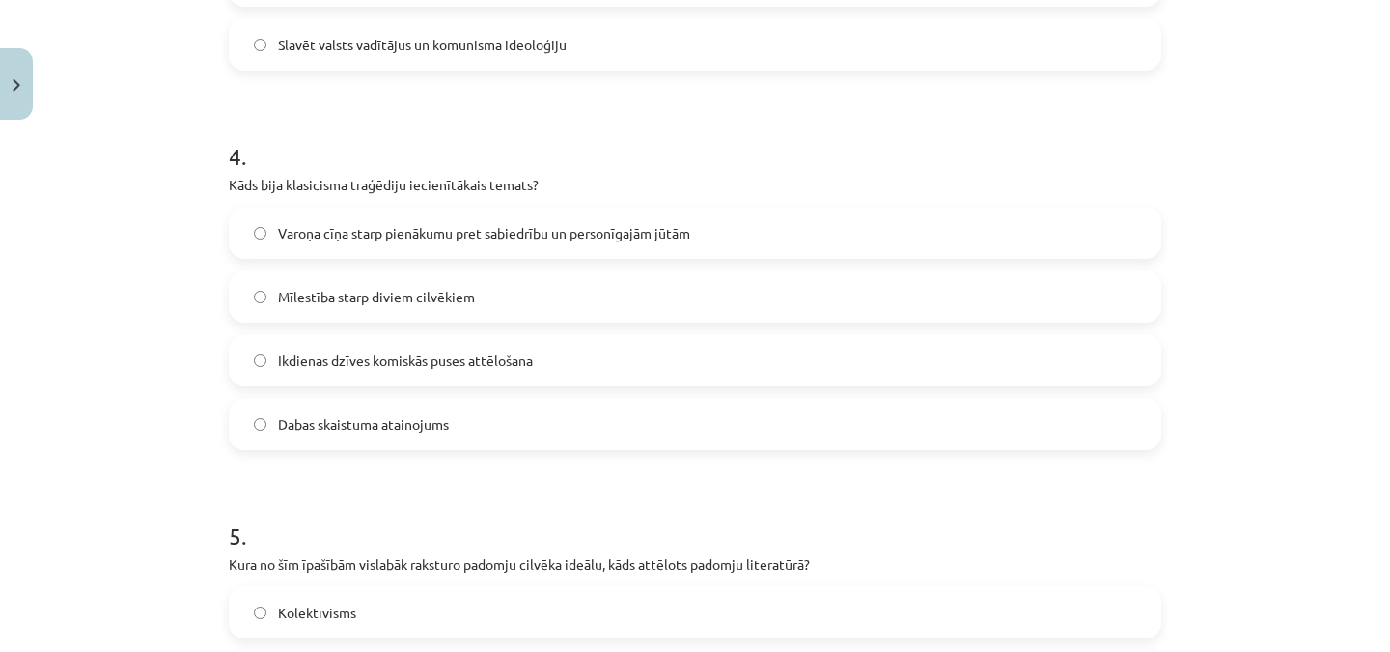
click at [457, 230] on span "Varoņa cīņa starp pienākumu pret sabiedrību un personīgajām jūtām" at bounding box center [484, 233] width 412 height 20
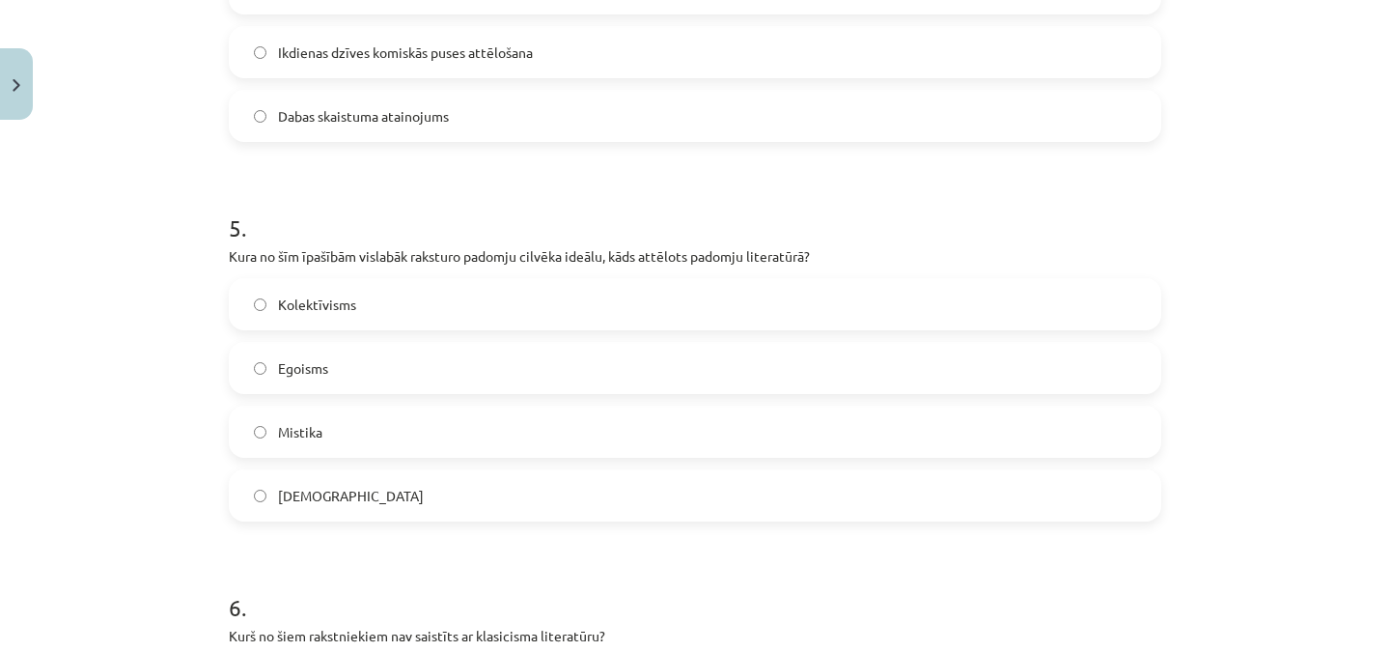
scroll to position [1728, 0]
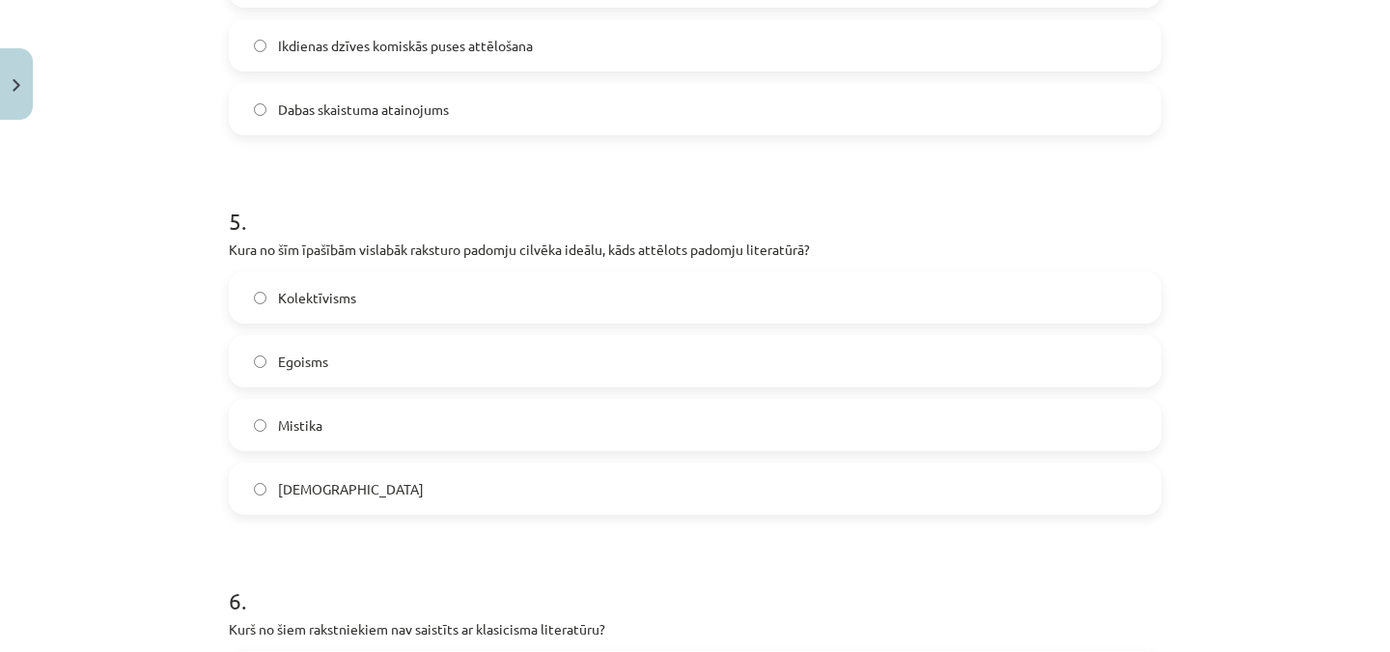
click at [1079, 283] on label "Kolektīvisms" at bounding box center [695, 297] width 929 height 48
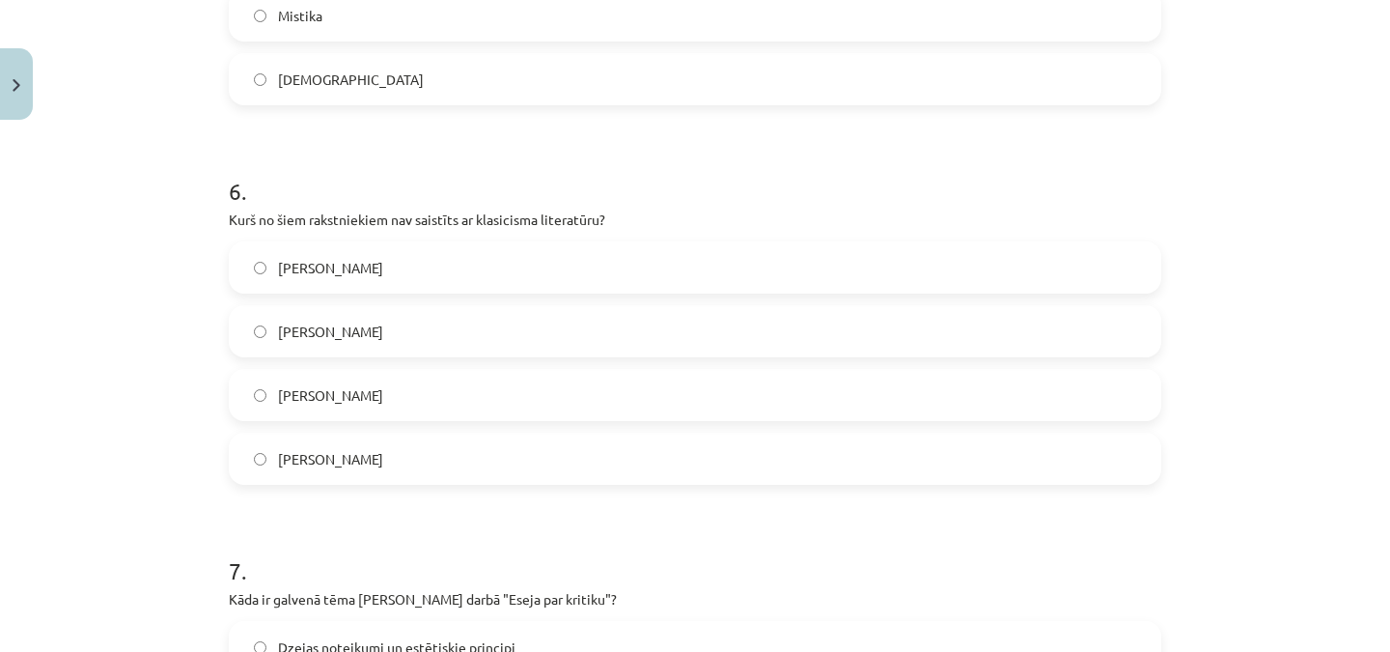
scroll to position [2171, 0]
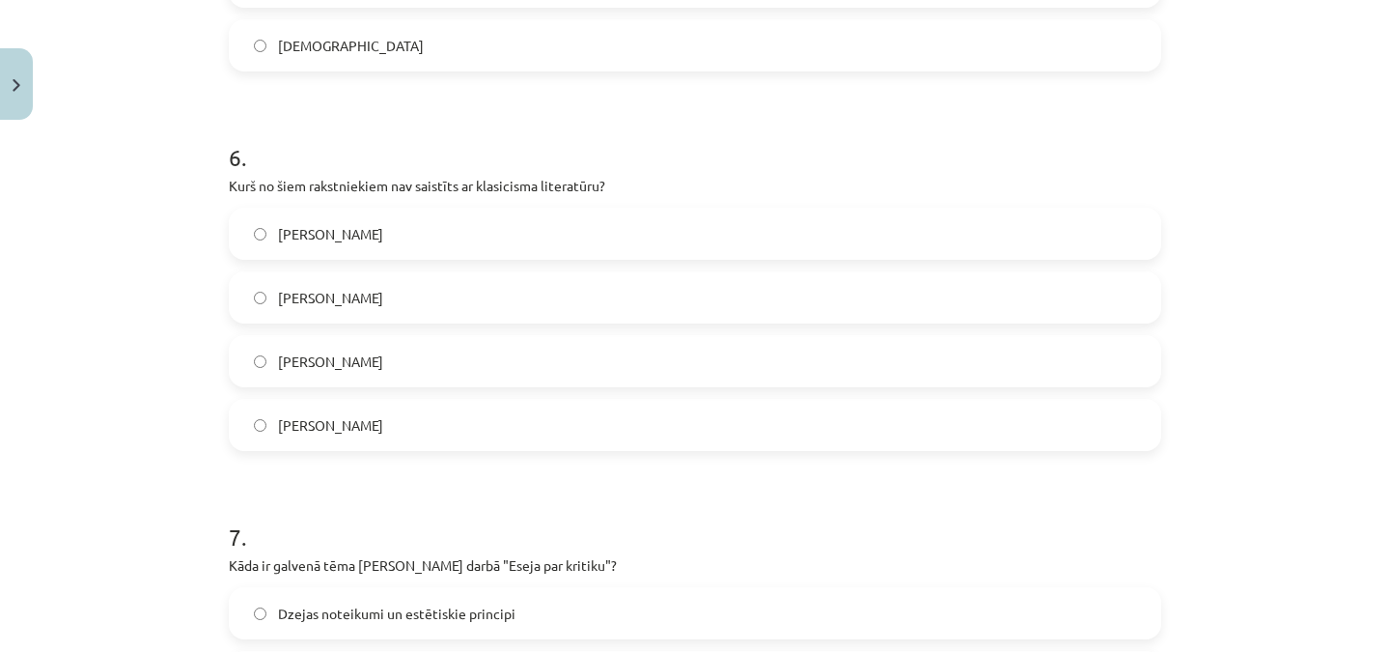
click at [351, 230] on label "[PERSON_NAME]" at bounding box center [695, 233] width 929 height 48
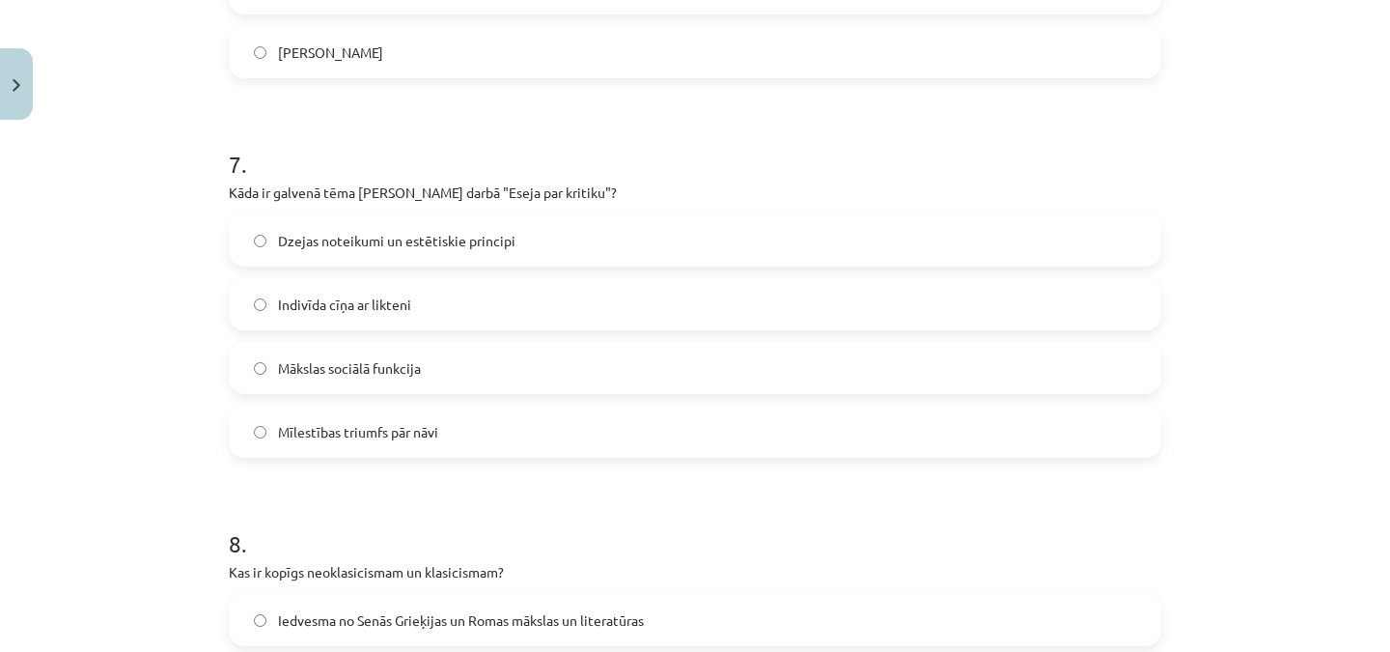
scroll to position [2577, 0]
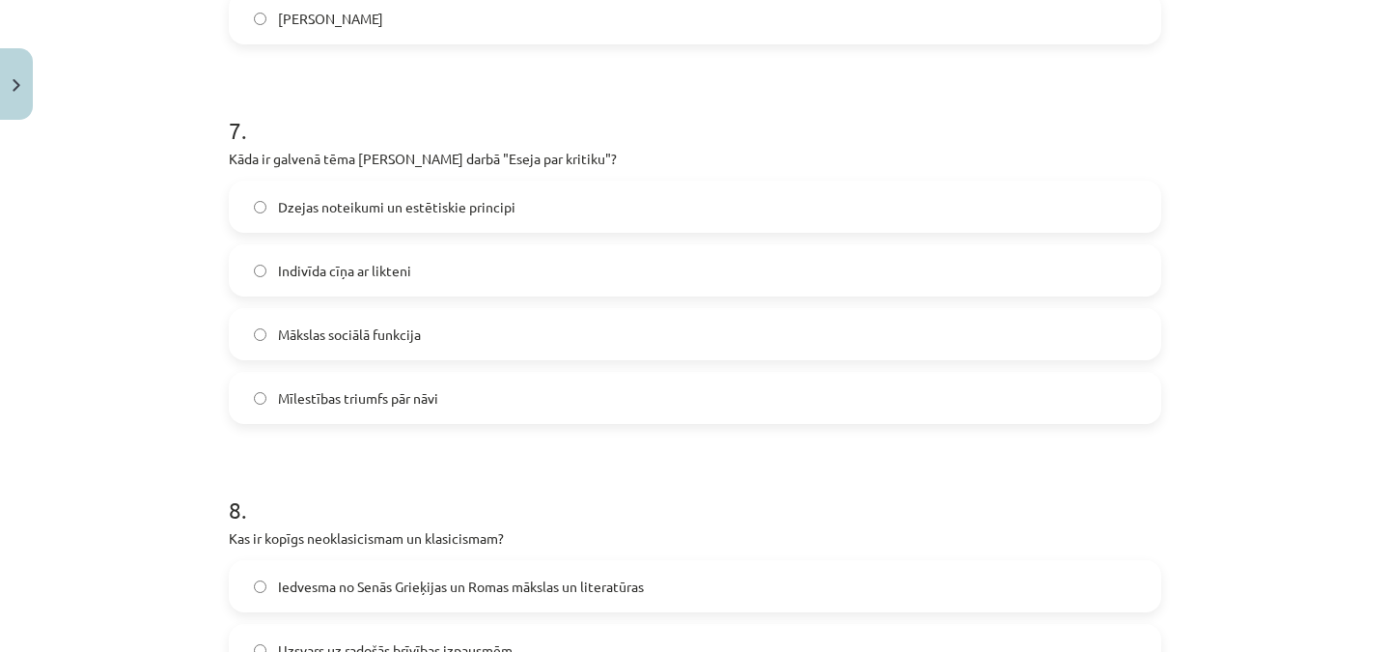
click at [456, 208] on span "Dzejas noteikumi un estētiskie principi" at bounding box center [396, 207] width 237 height 20
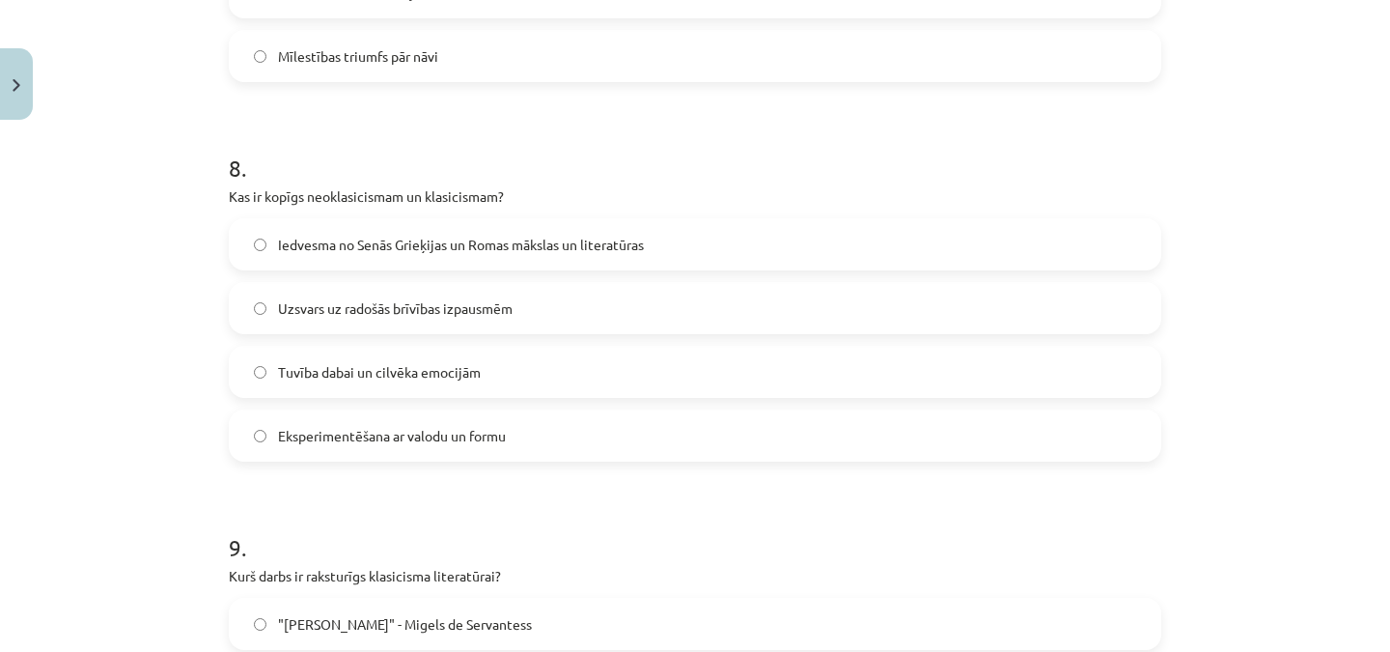
scroll to position [2930, 0]
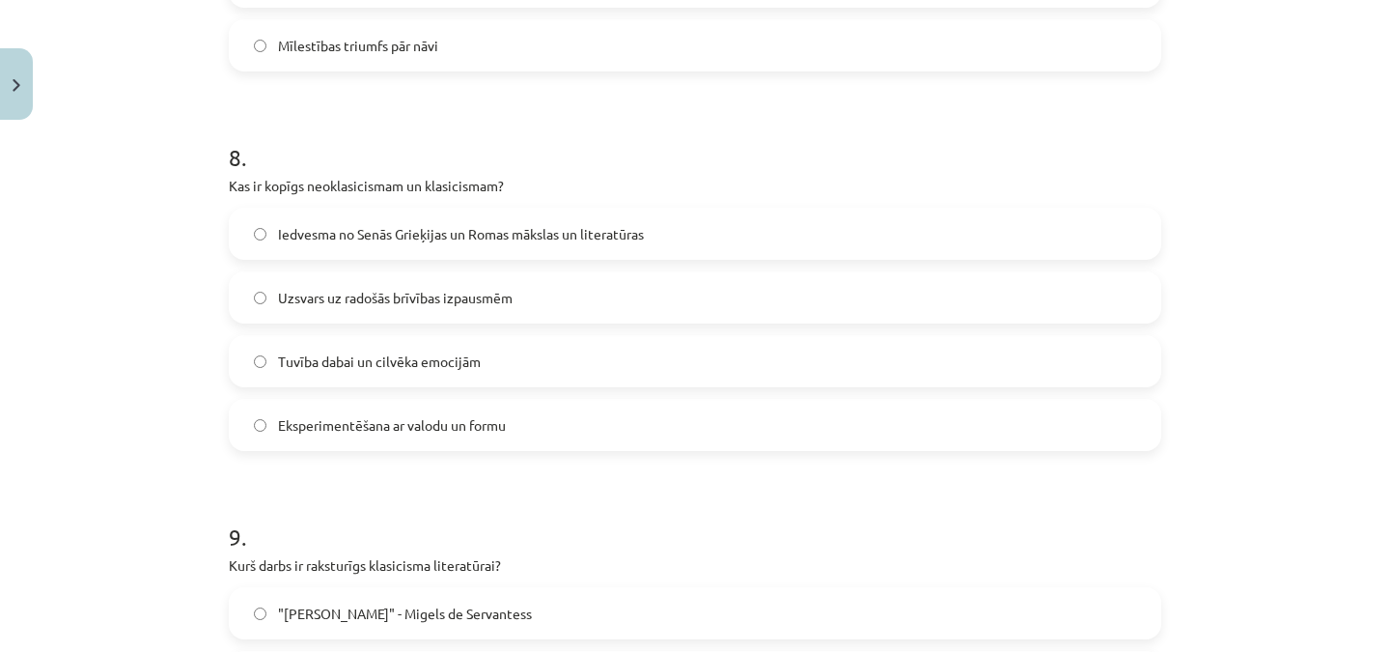
click at [415, 239] on span "Iedvesma no Senās Grieķijas un Romas mākslas un literatūras" at bounding box center [461, 234] width 366 height 20
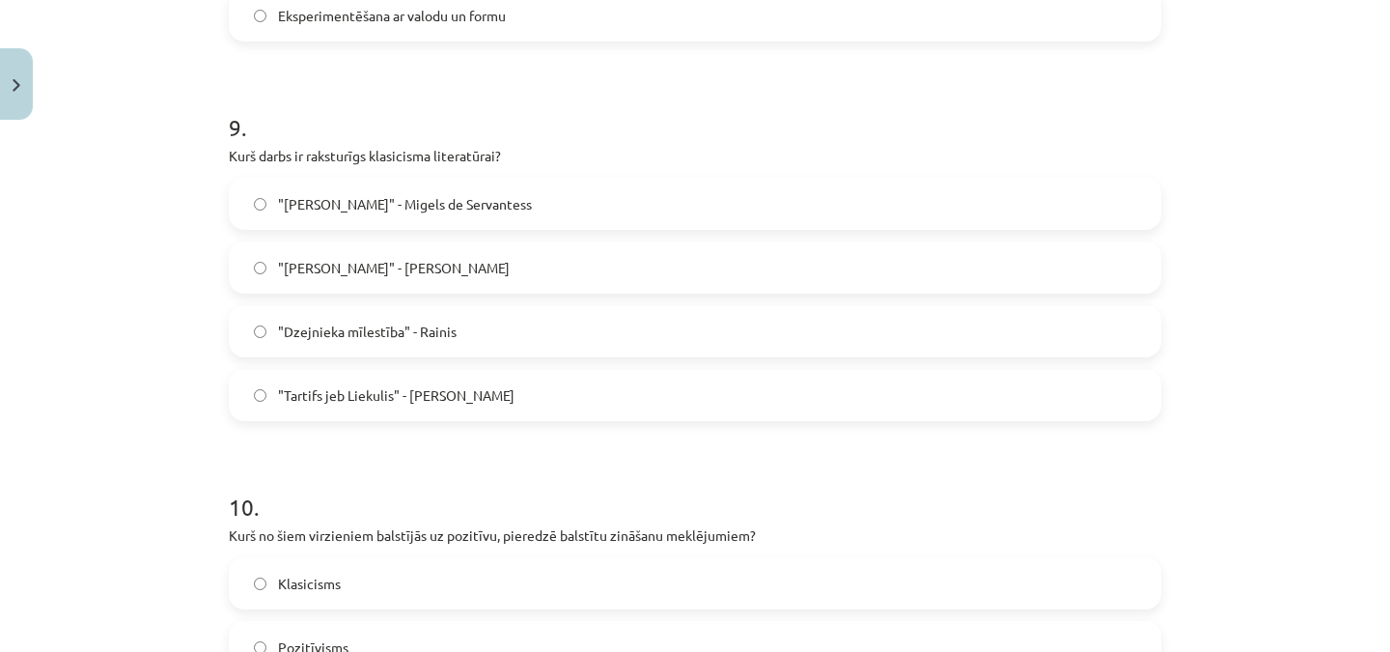
scroll to position [3343, 0]
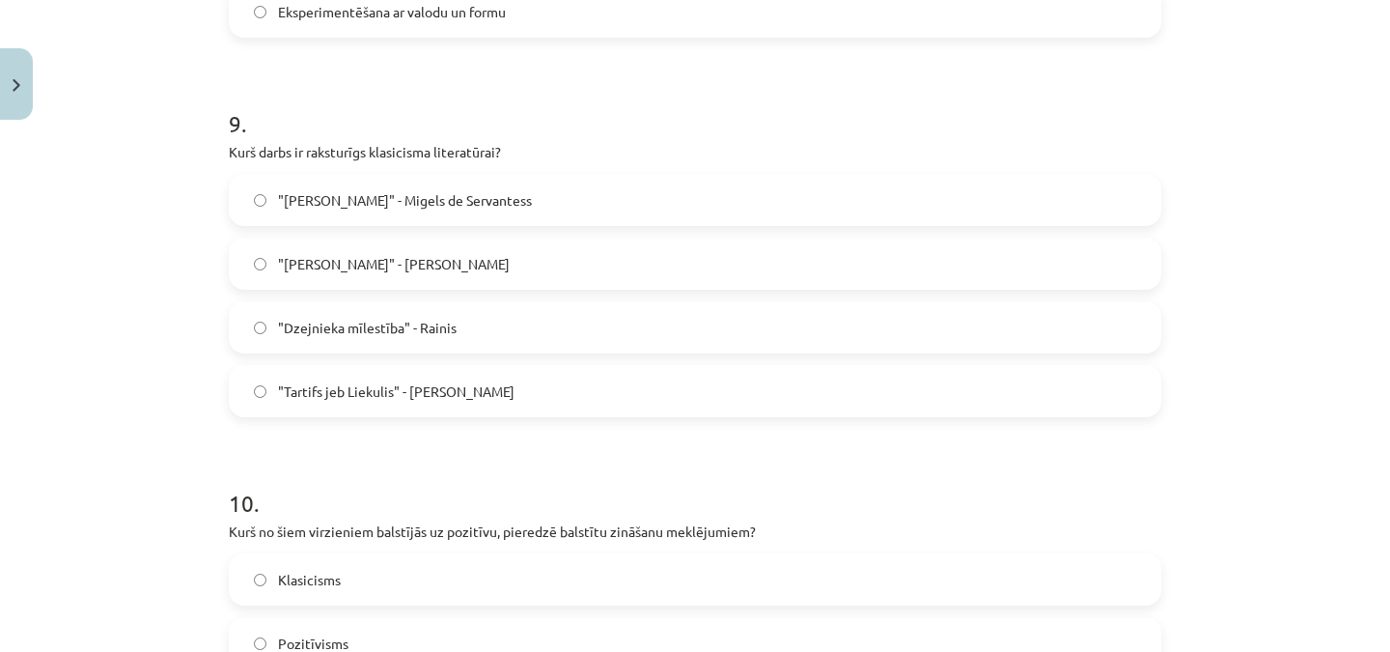
click at [402, 392] on span ""Tartifs jeb Liekulis" - [PERSON_NAME]" at bounding box center [396, 391] width 236 height 20
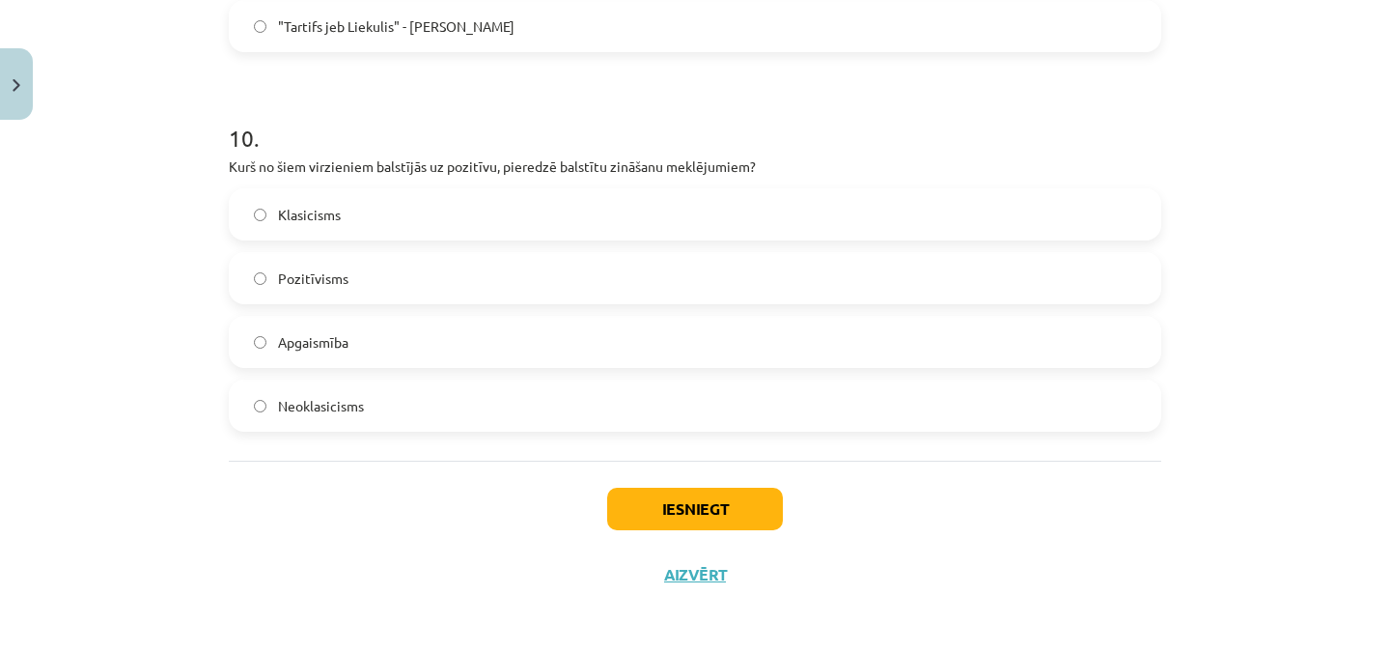
scroll to position [3711, 0]
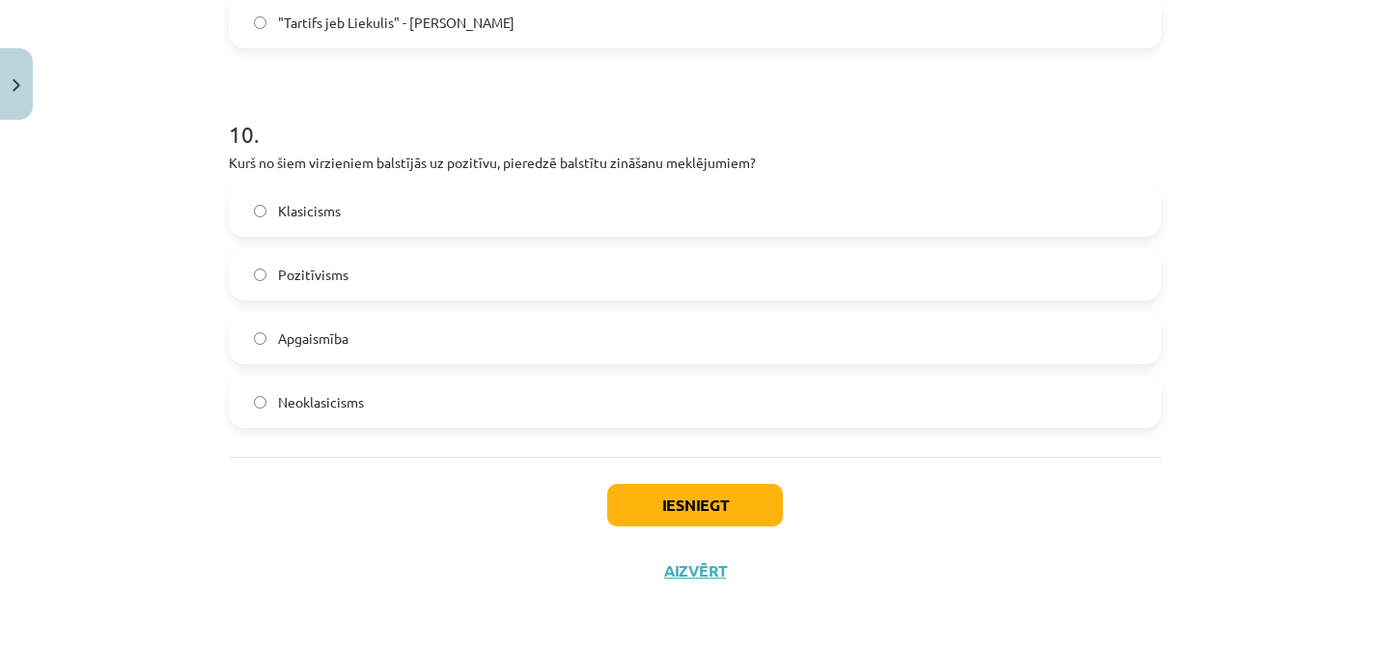
click at [466, 270] on label "Pozitīvisms" at bounding box center [695, 274] width 929 height 48
click at [724, 501] on button "Iesniegt" at bounding box center [695, 505] width 176 height 42
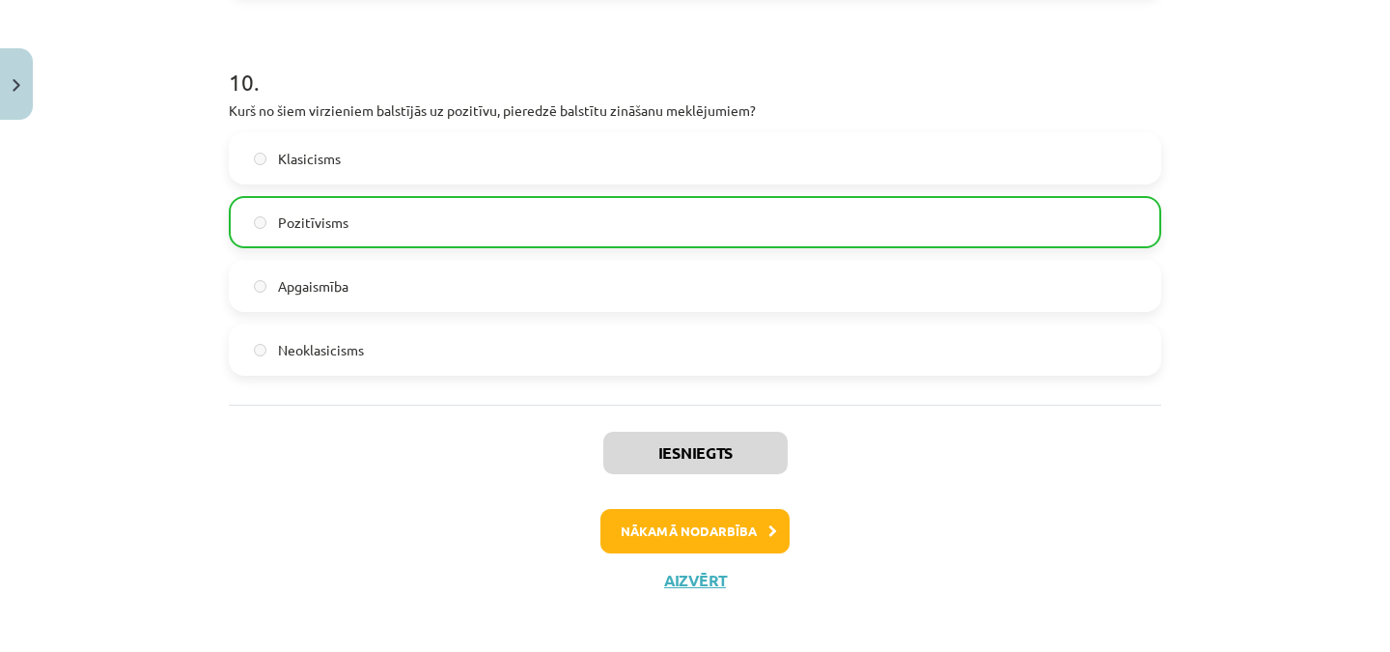
scroll to position [3772, 0]
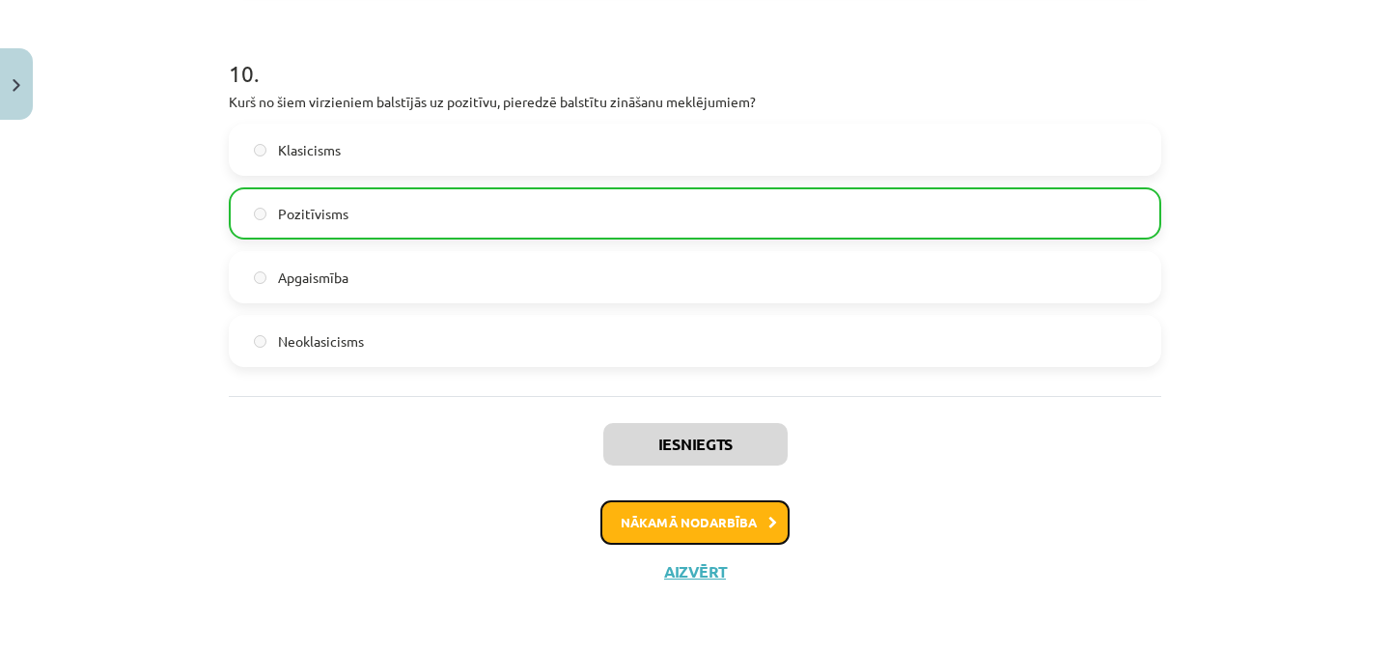
click at [745, 513] on button "Nākamā nodarbība" at bounding box center [694, 522] width 189 height 44
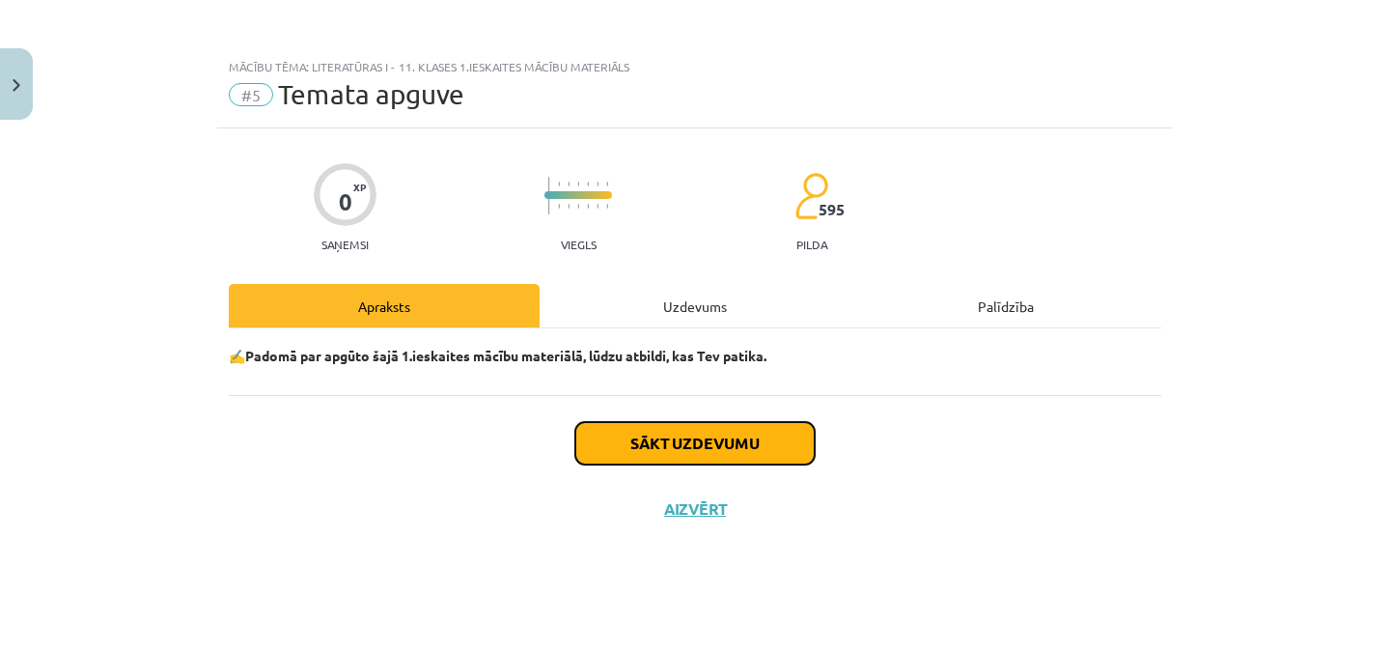
click at [722, 439] on button "Sākt uzdevumu" at bounding box center [694, 443] width 239 height 42
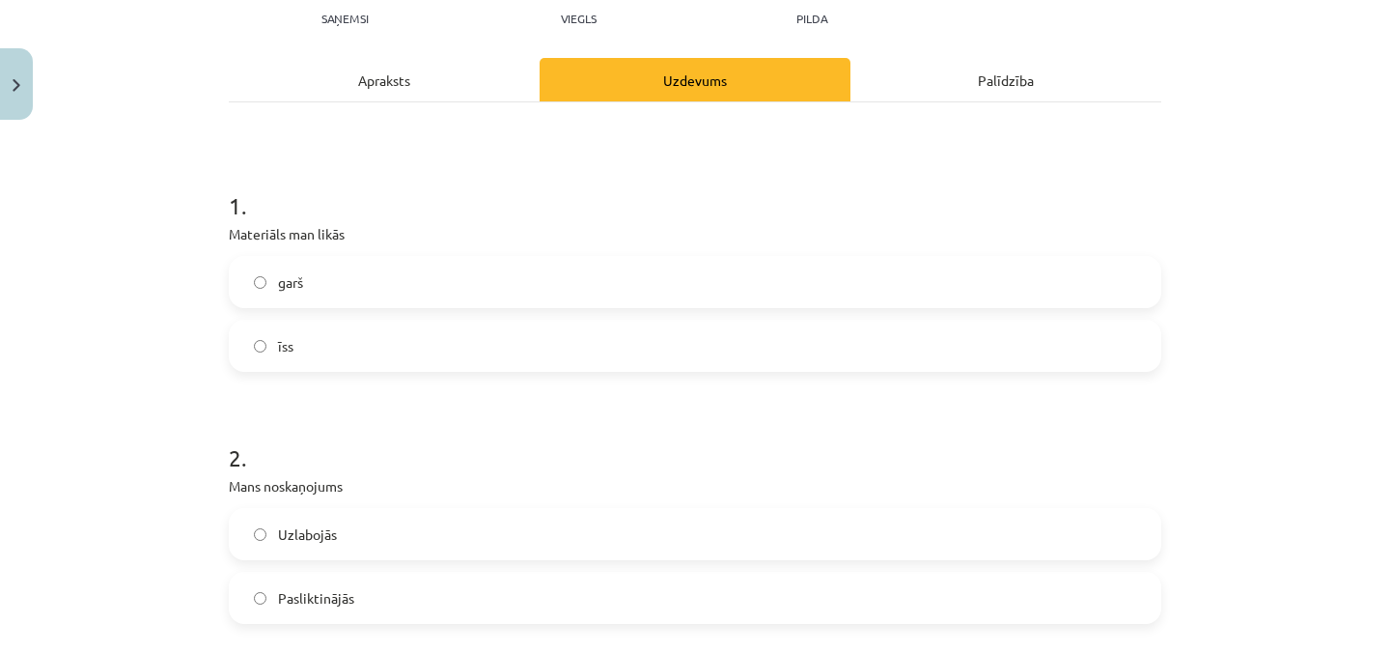
scroll to position [456, 0]
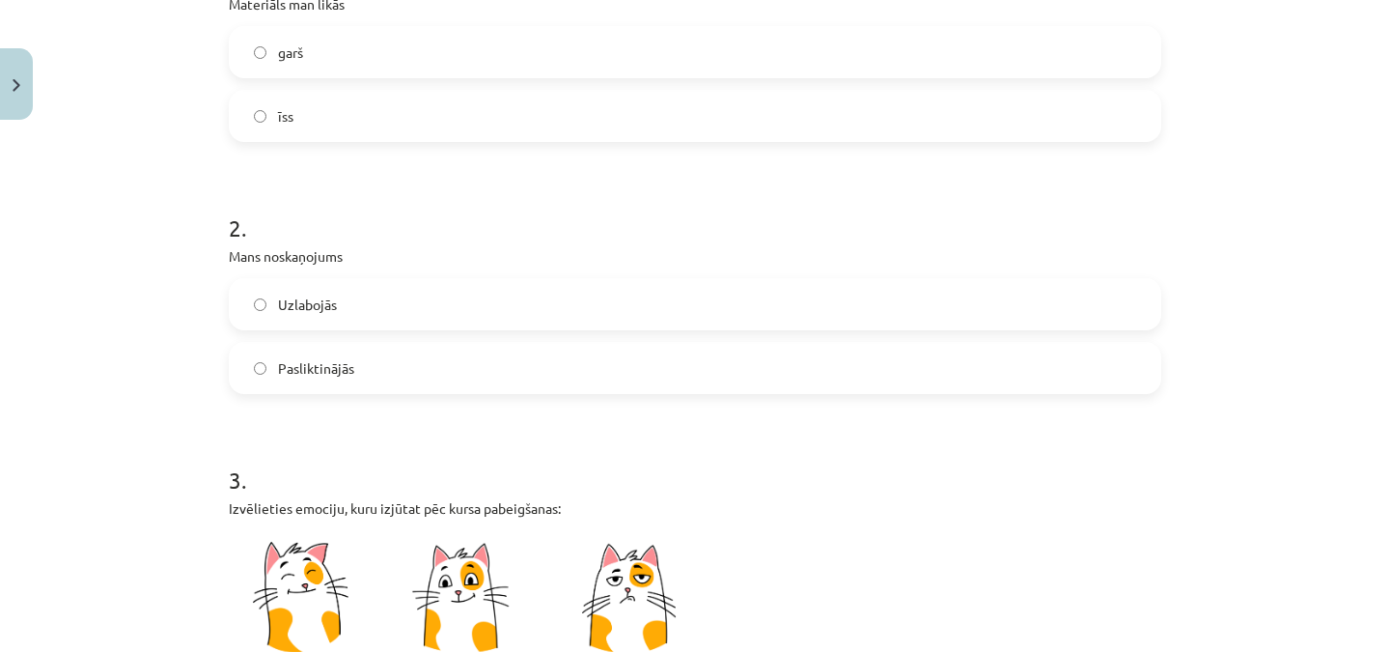
click at [1106, 105] on label "īss" at bounding box center [695, 116] width 929 height 48
click at [811, 319] on label "Uzlabojās" at bounding box center [695, 304] width 929 height 48
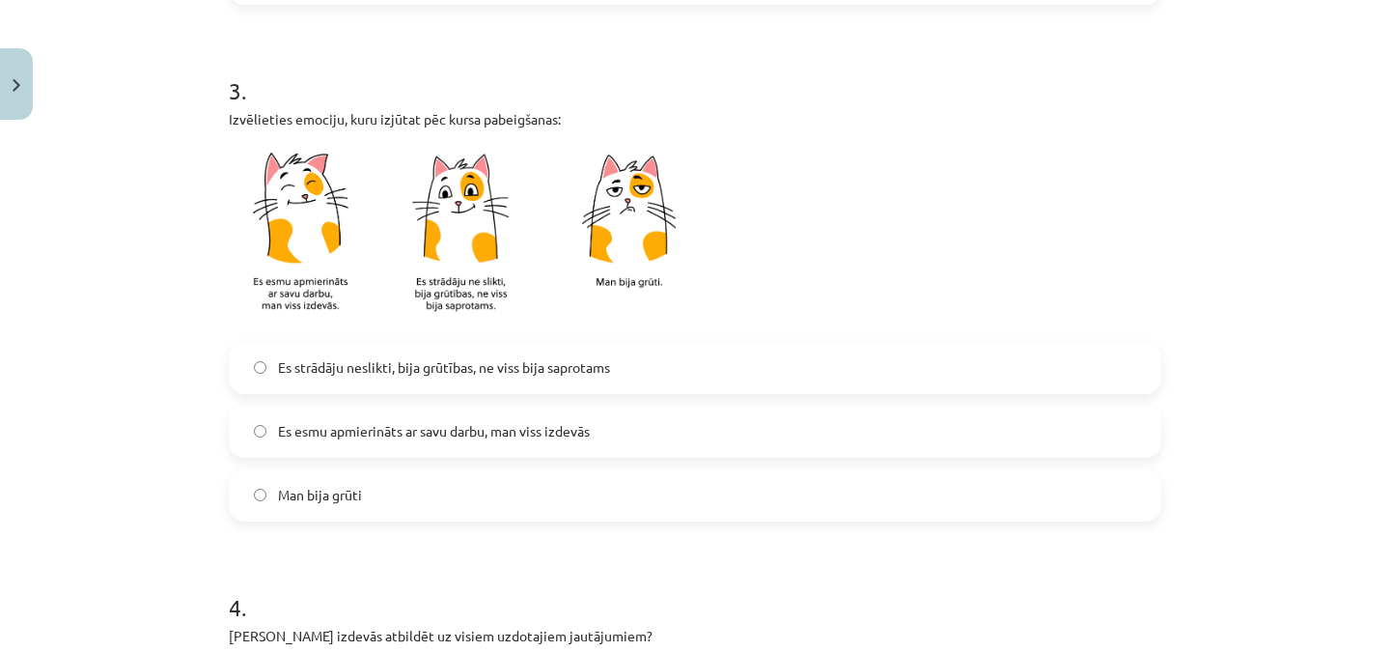
scroll to position [844, 0]
click at [643, 439] on label "Es esmu apmierināts ar savu darbu, man viss izdevās" at bounding box center [695, 432] width 929 height 48
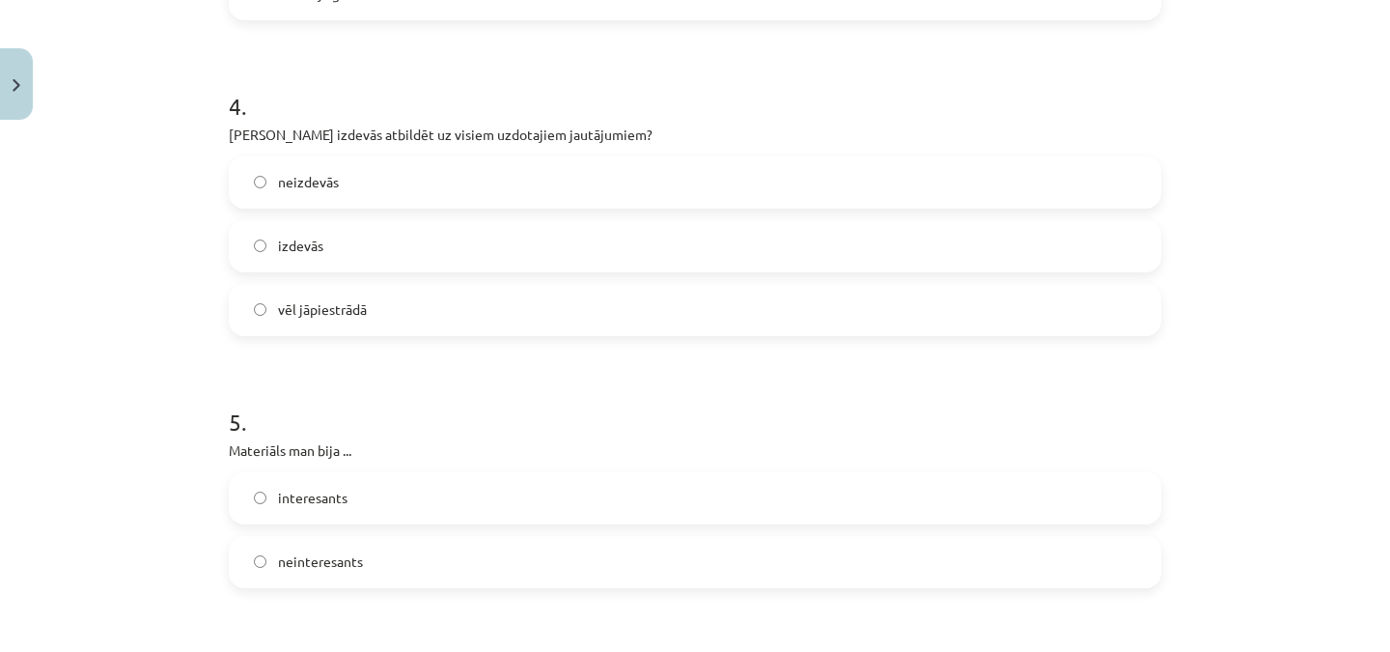
scroll to position [1357, 0]
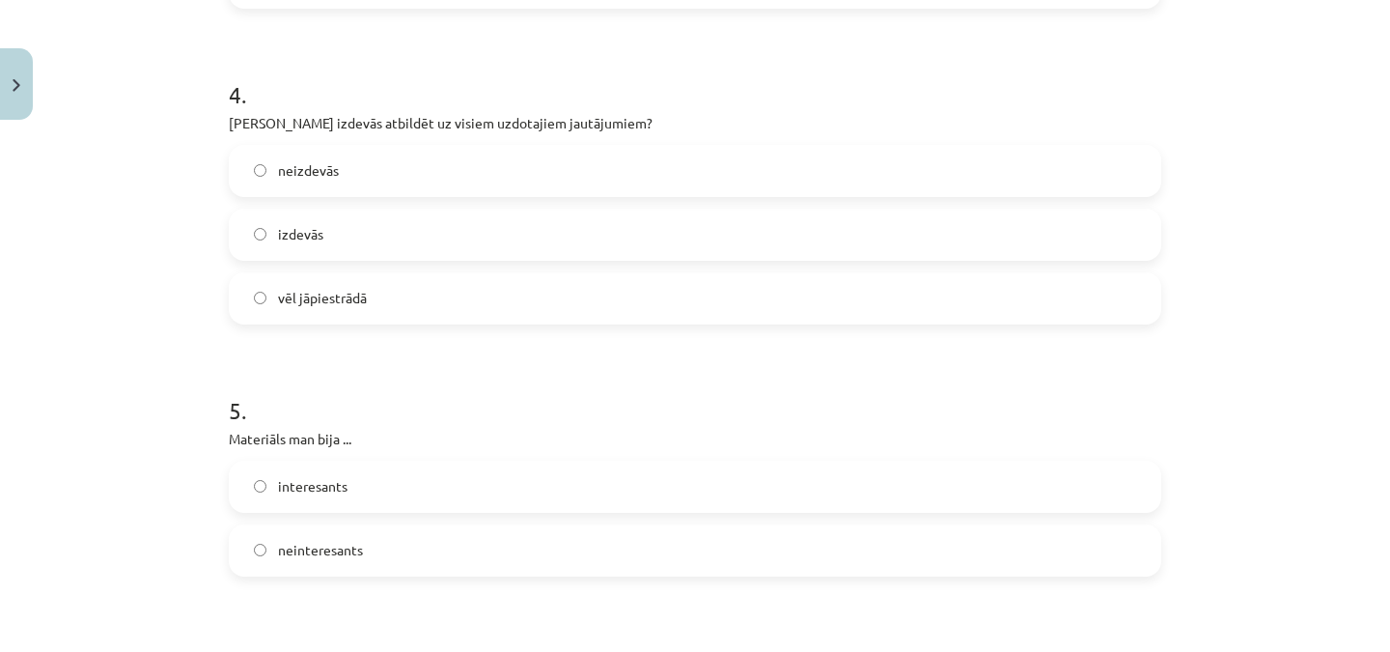
click at [854, 300] on label "vēl jāpiestrādā" at bounding box center [695, 298] width 929 height 48
click at [611, 488] on label "interesants" at bounding box center [695, 486] width 929 height 48
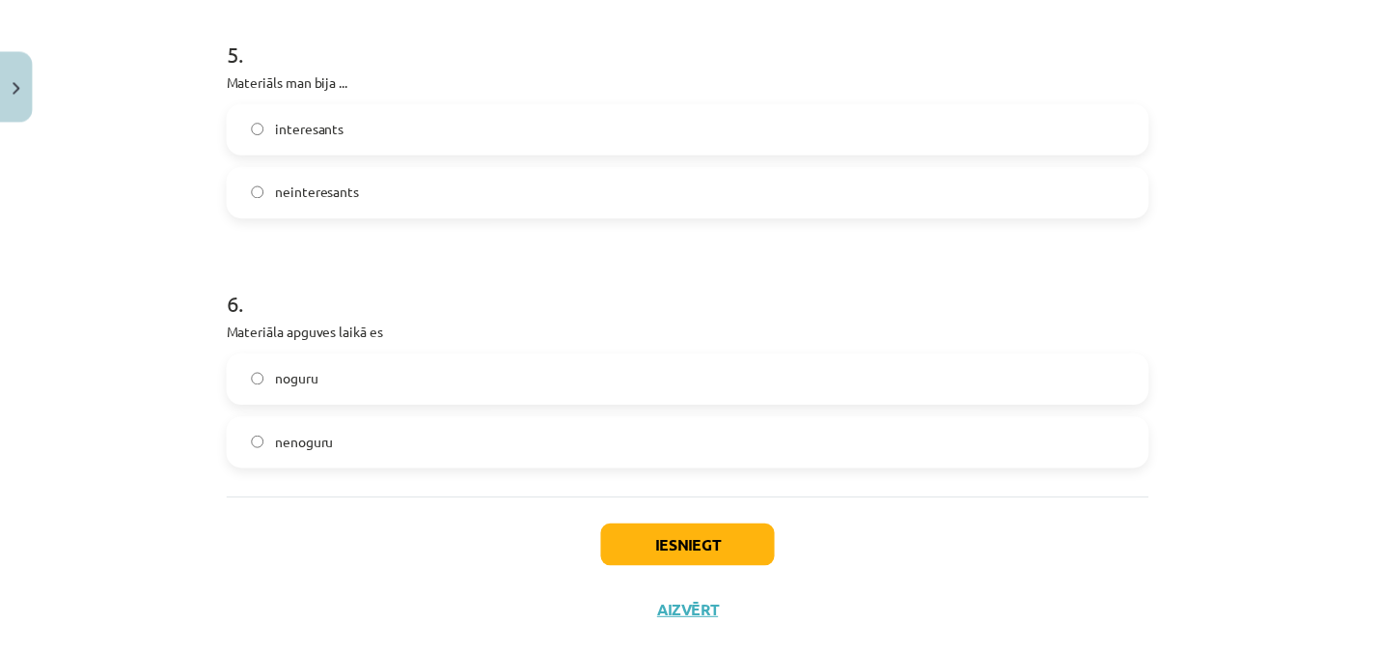
scroll to position [1757, 0]
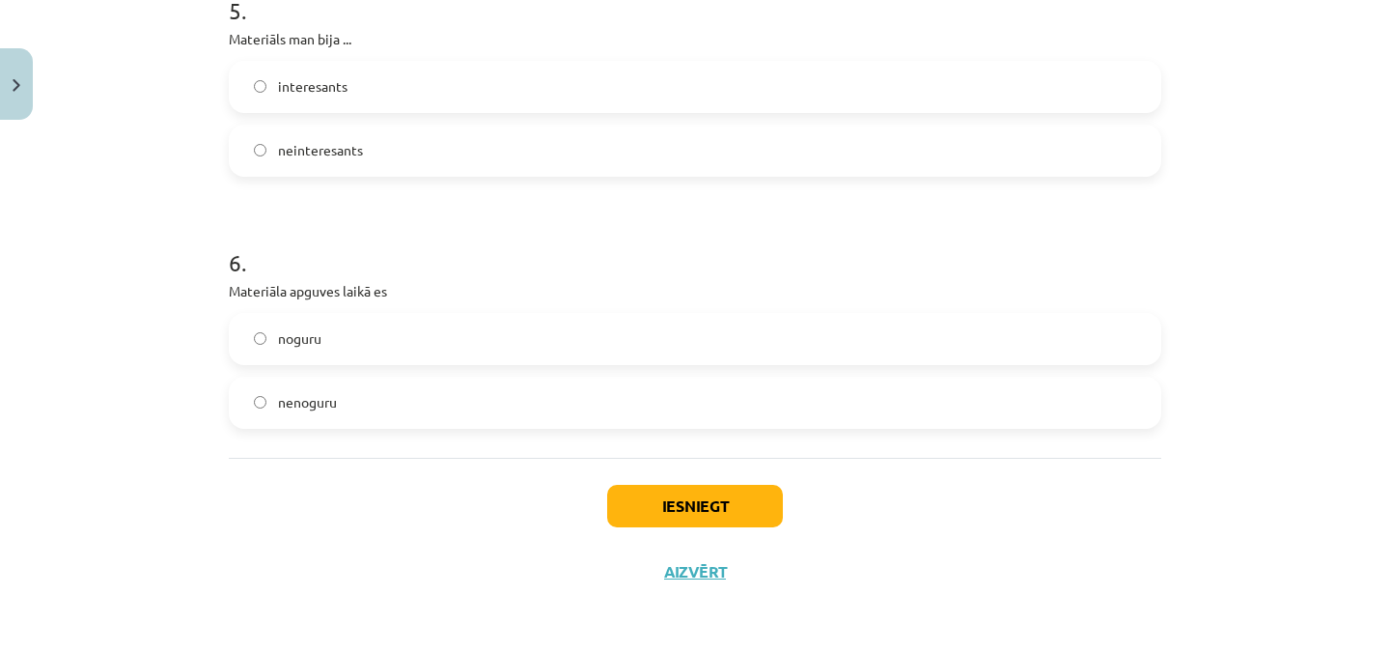
click at [728, 345] on label "noguru" at bounding box center [695, 339] width 929 height 48
click at [668, 512] on button "Iesniegt" at bounding box center [695, 506] width 176 height 42
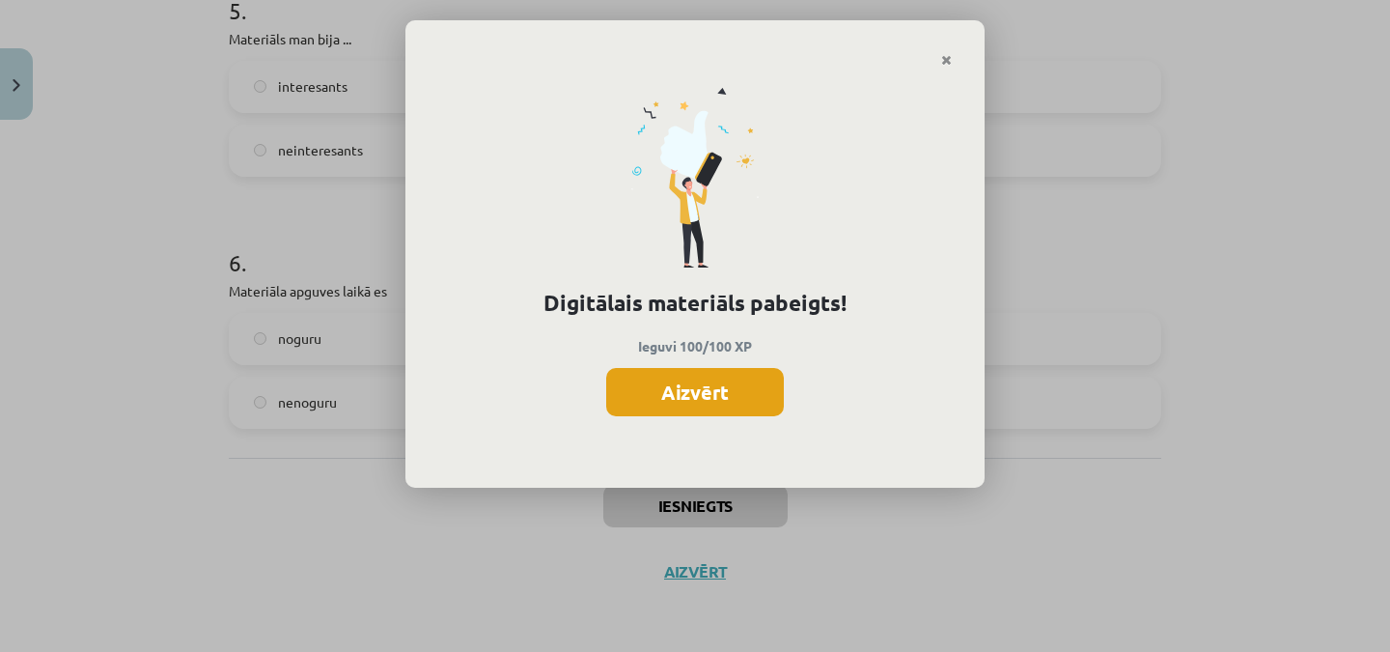
click at [718, 390] on button "Aizvērt" at bounding box center [695, 392] width 178 height 48
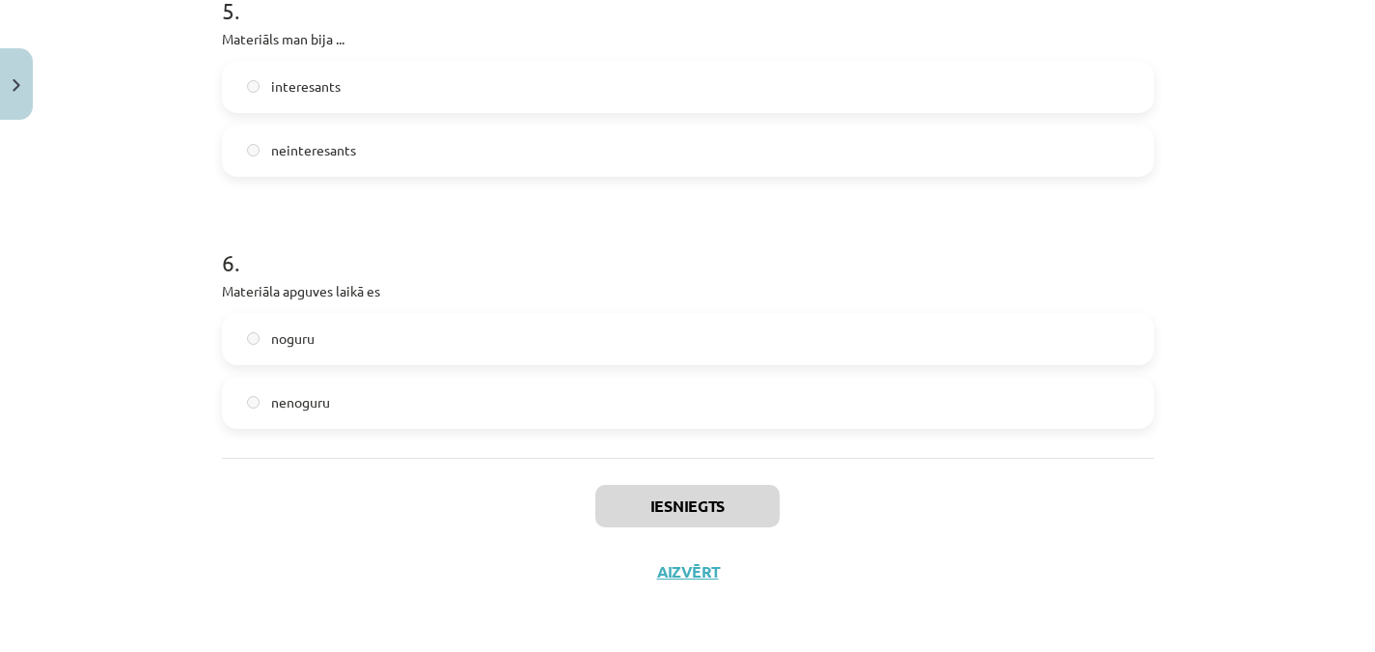
scroll to position [0, 0]
click at [673, 569] on button "Aizvērt" at bounding box center [688, 571] width 73 height 19
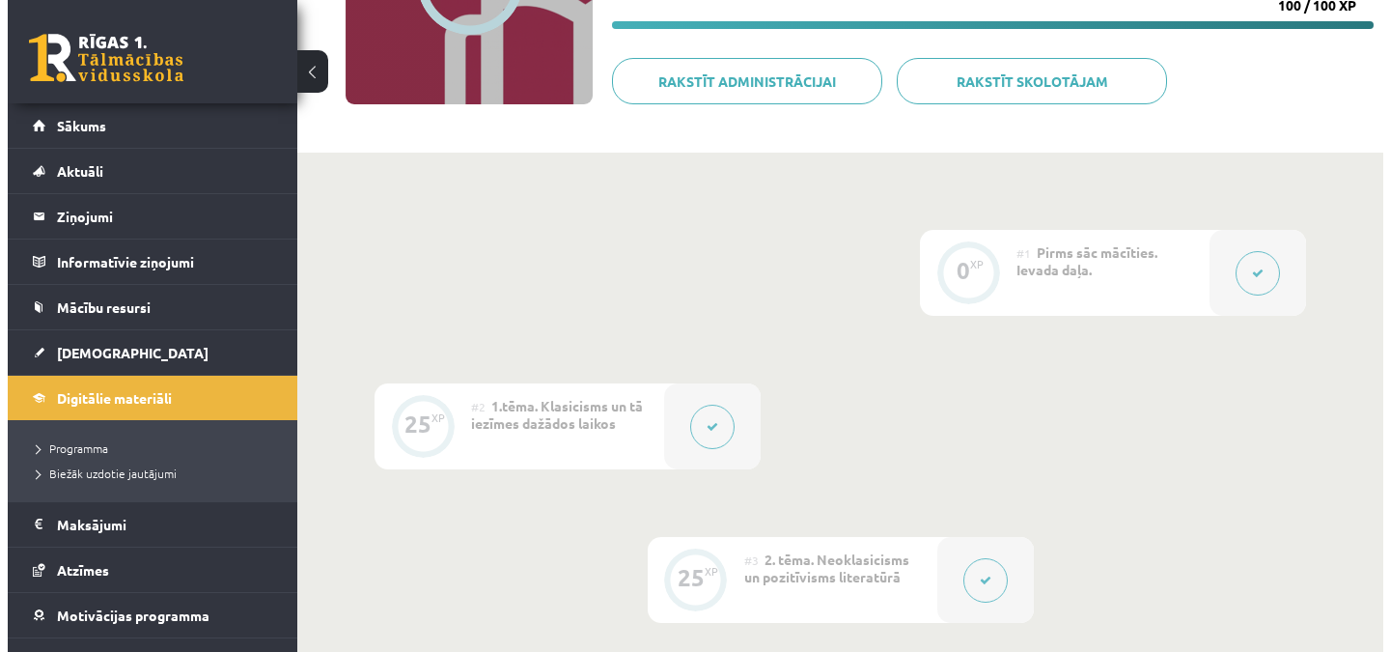
scroll to position [298, 0]
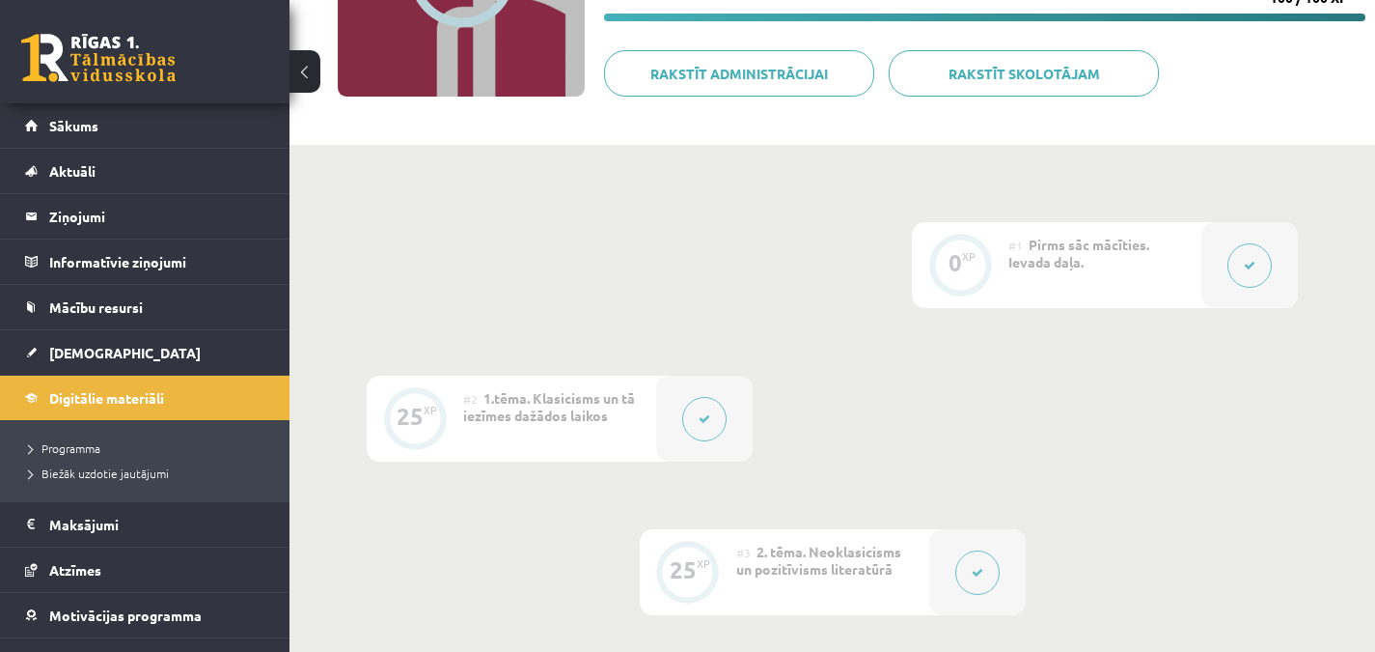
click at [705, 428] on button at bounding box center [704, 419] width 44 height 44
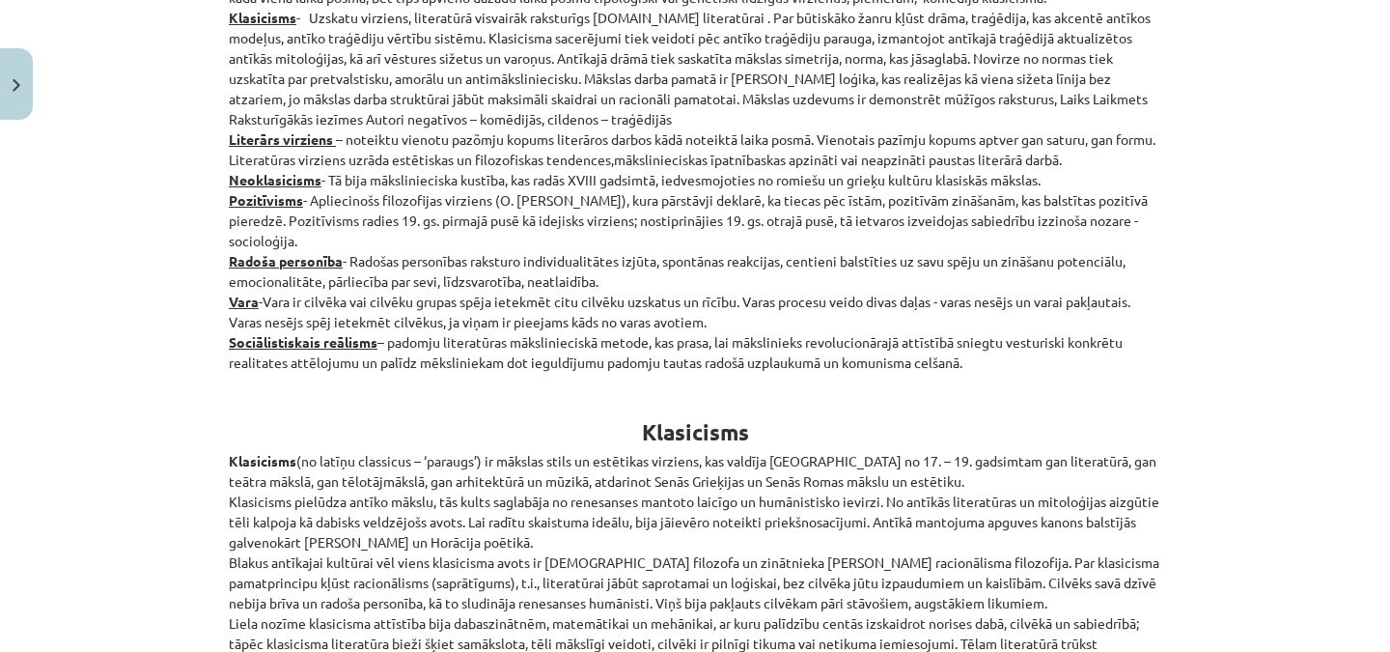
scroll to position [0, 0]
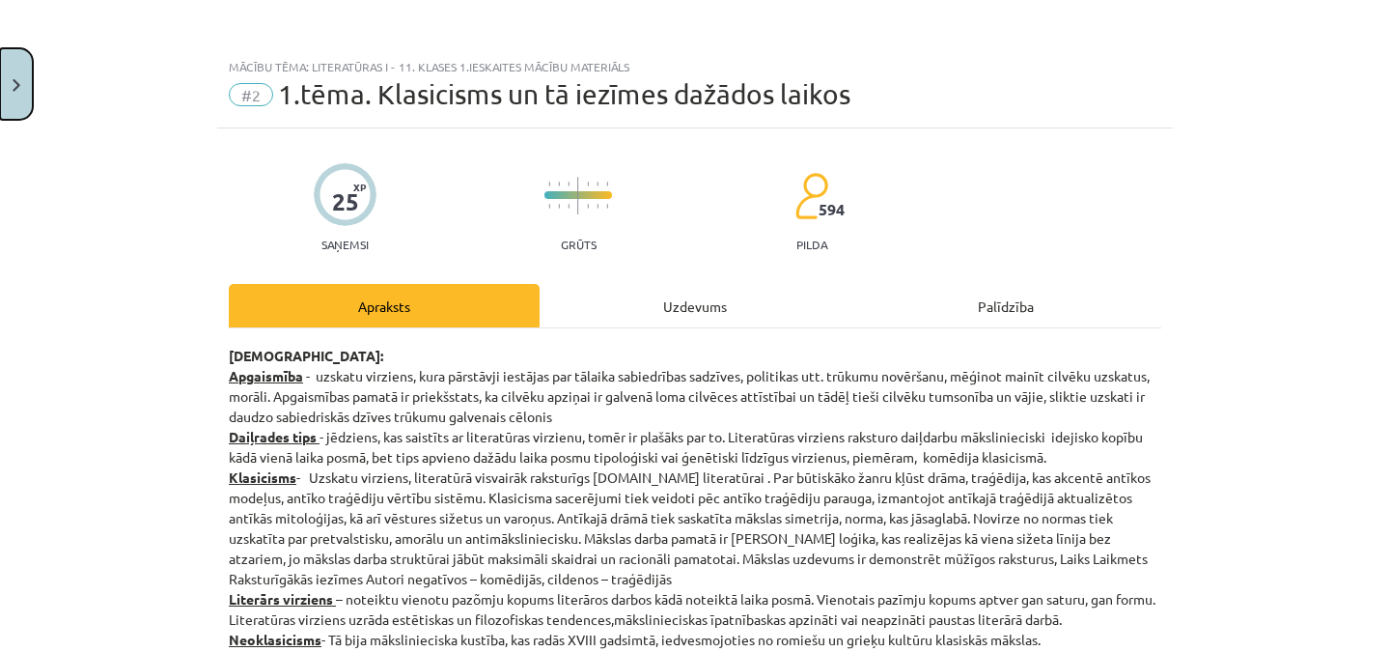
click at [12, 61] on button "Close" at bounding box center [16, 83] width 33 height 71
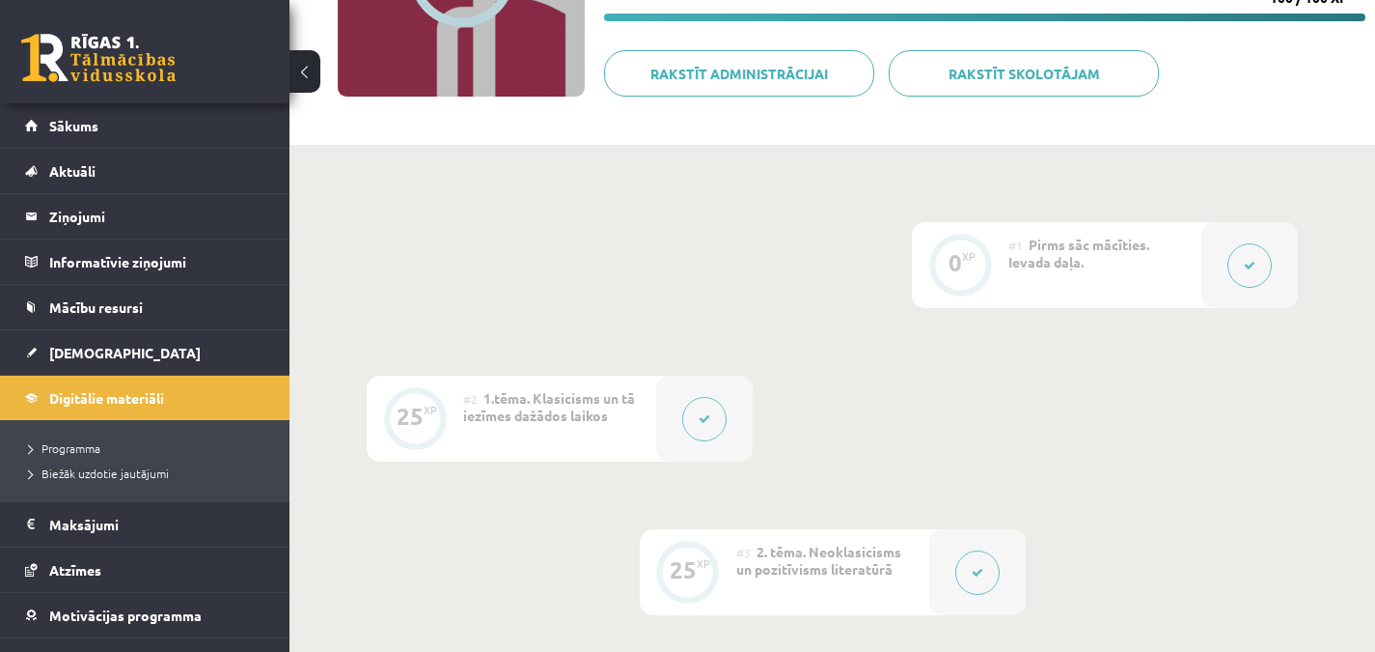
click at [989, 572] on button at bounding box center [978, 572] width 44 height 44
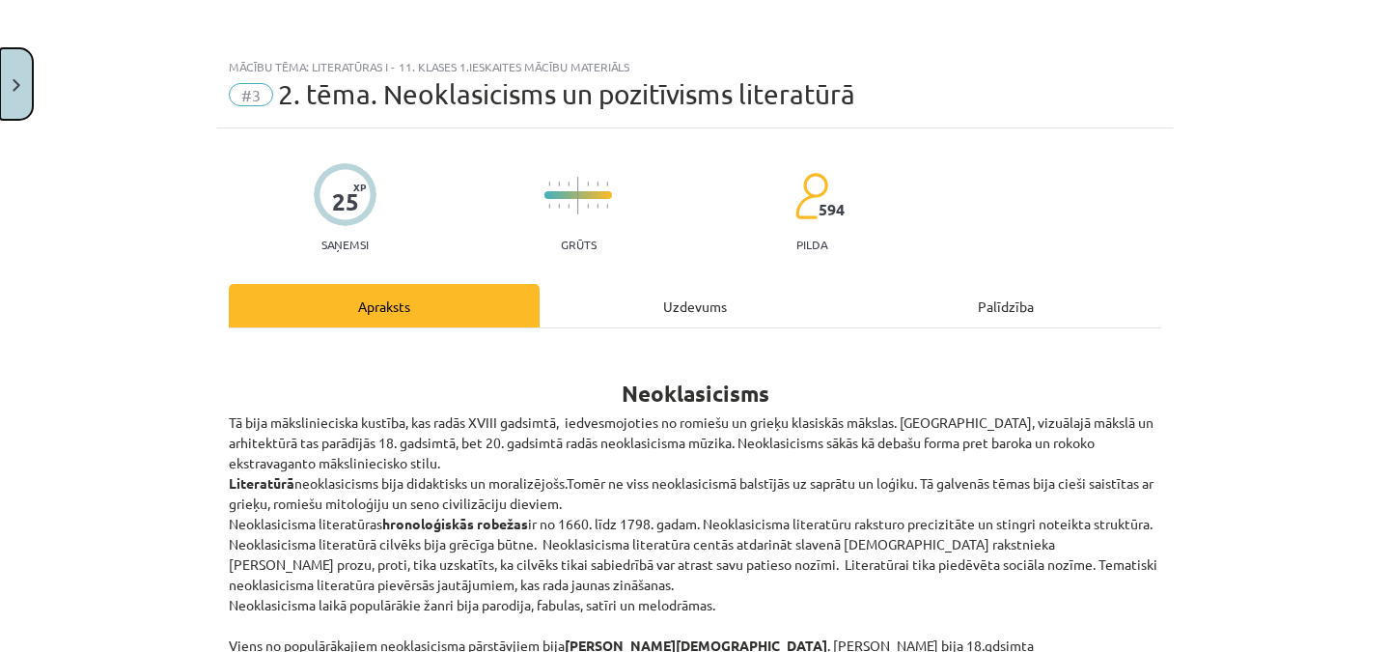
click at [11, 75] on button "Close" at bounding box center [16, 83] width 33 height 71
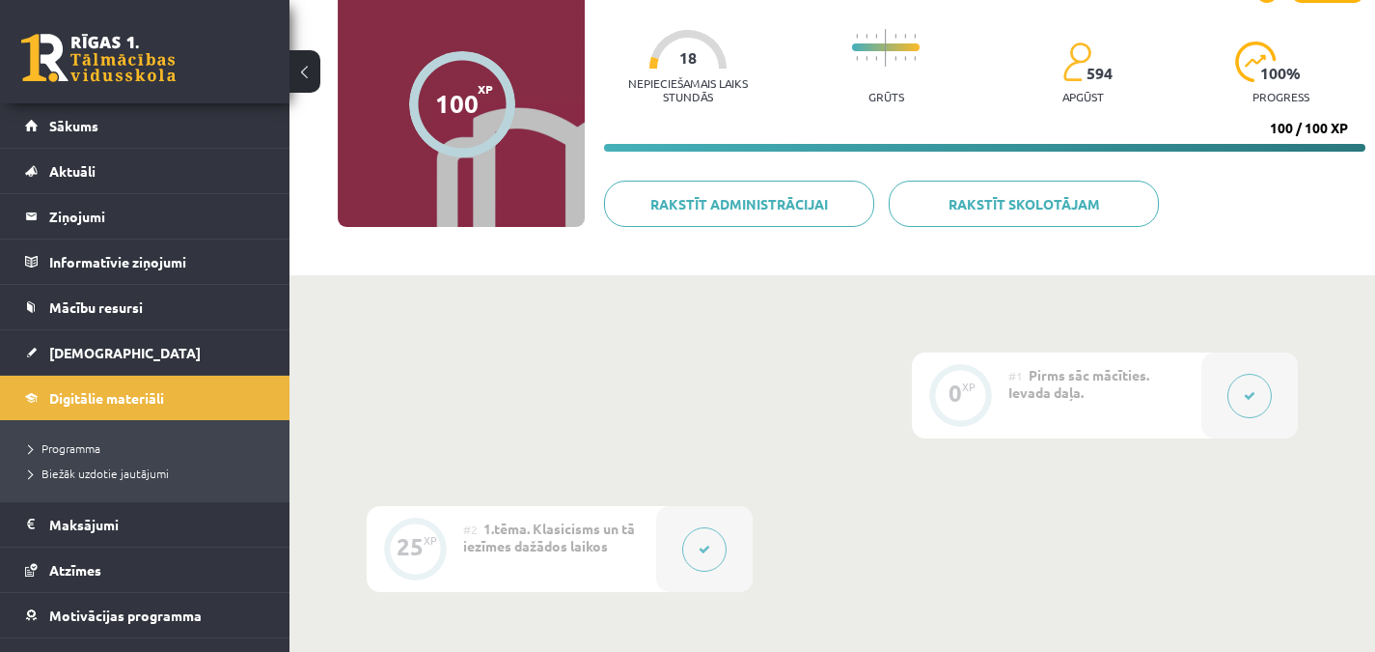
scroll to position [147, 0]
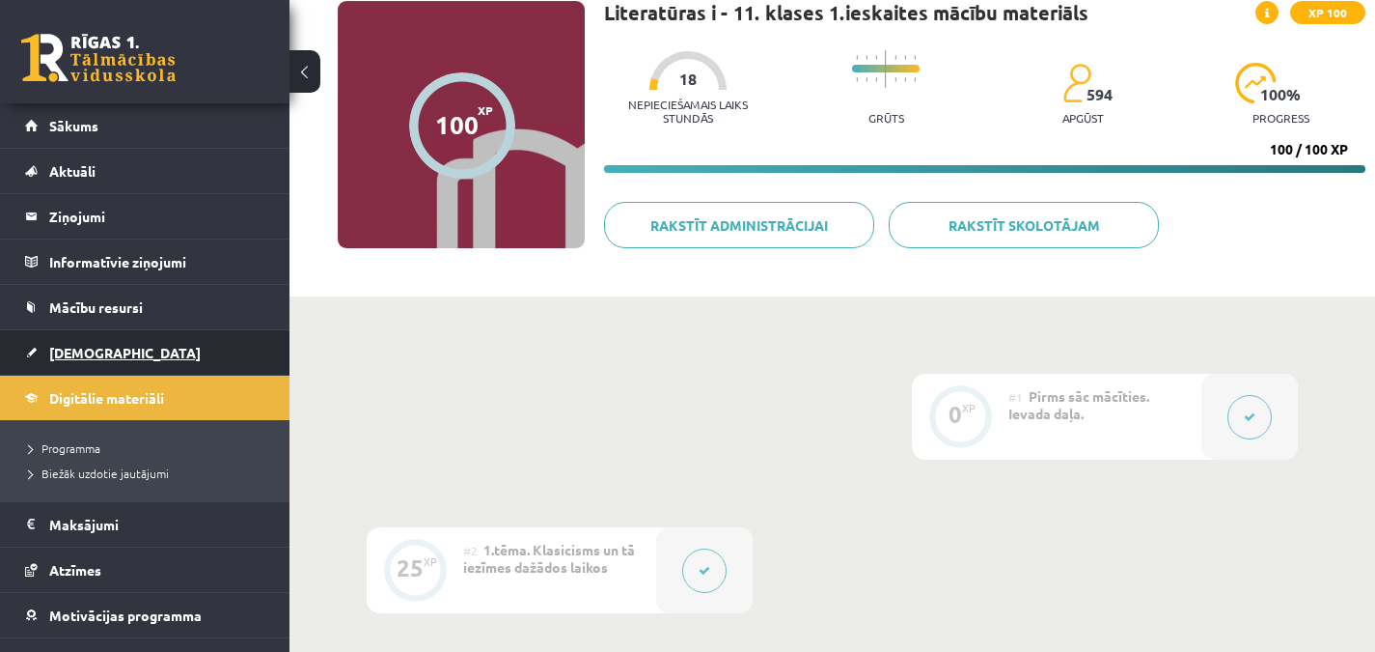
click at [163, 362] on link "[DEMOGRAPHIC_DATA]" at bounding box center [145, 352] width 240 height 44
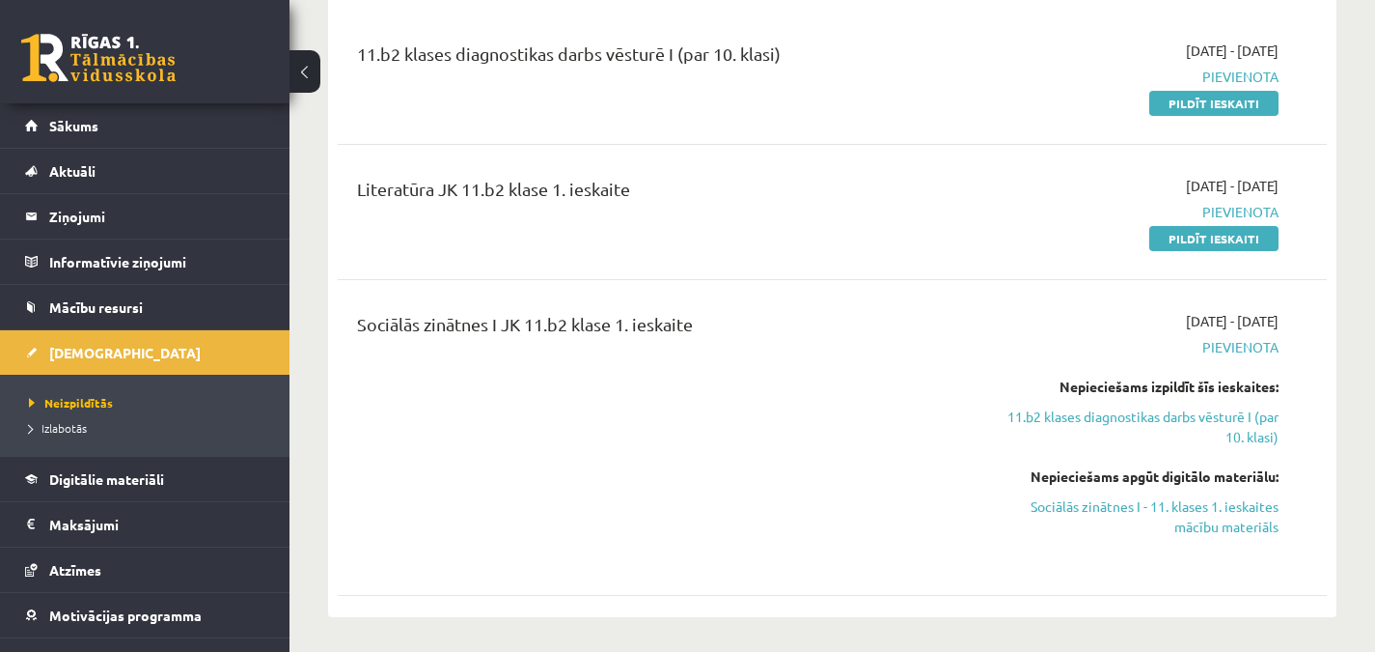
scroll to position [804, 0]
